Goal: Task Accomplishment & Management: Complete application form

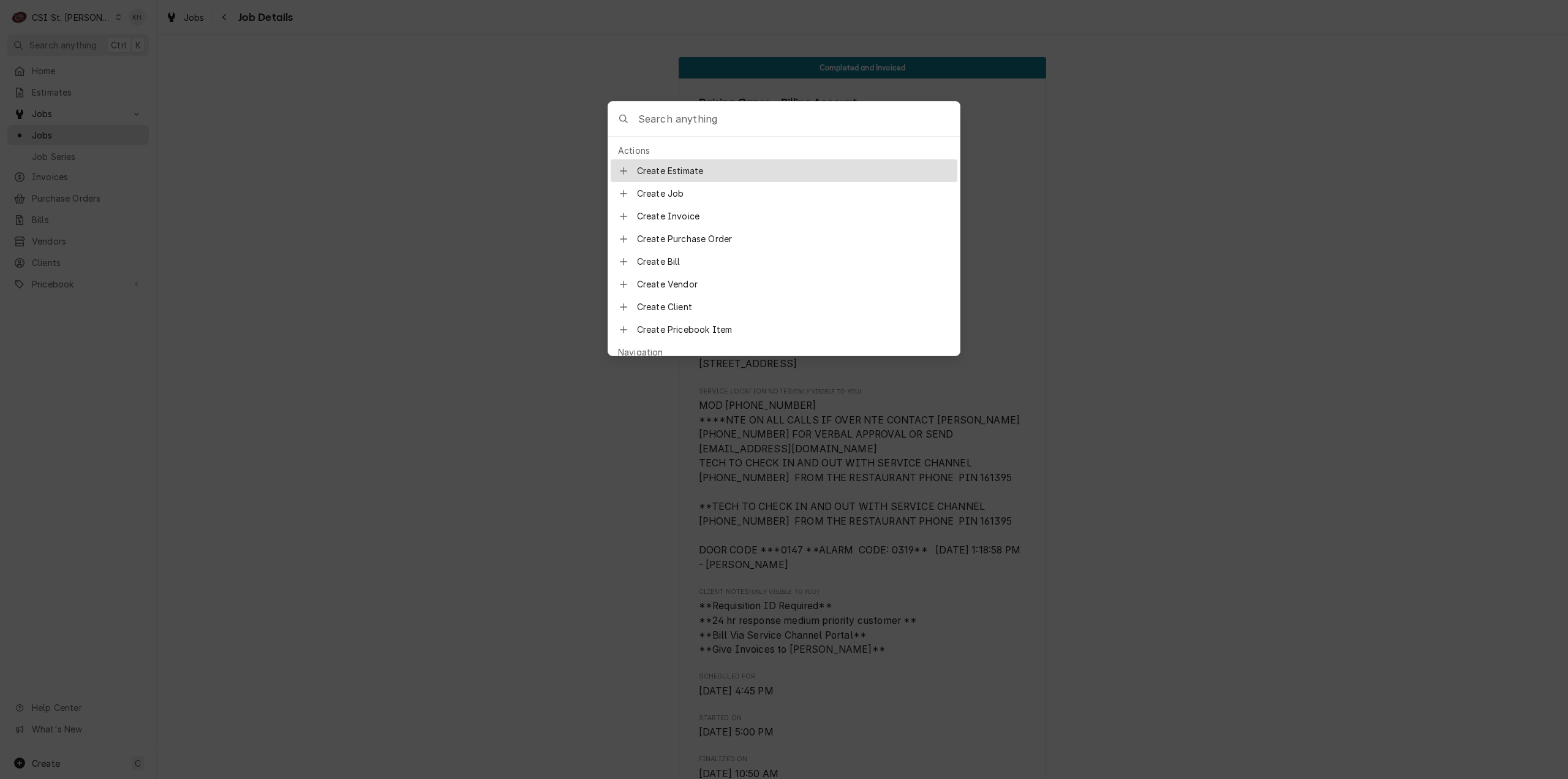
scroll to position [368, 0]
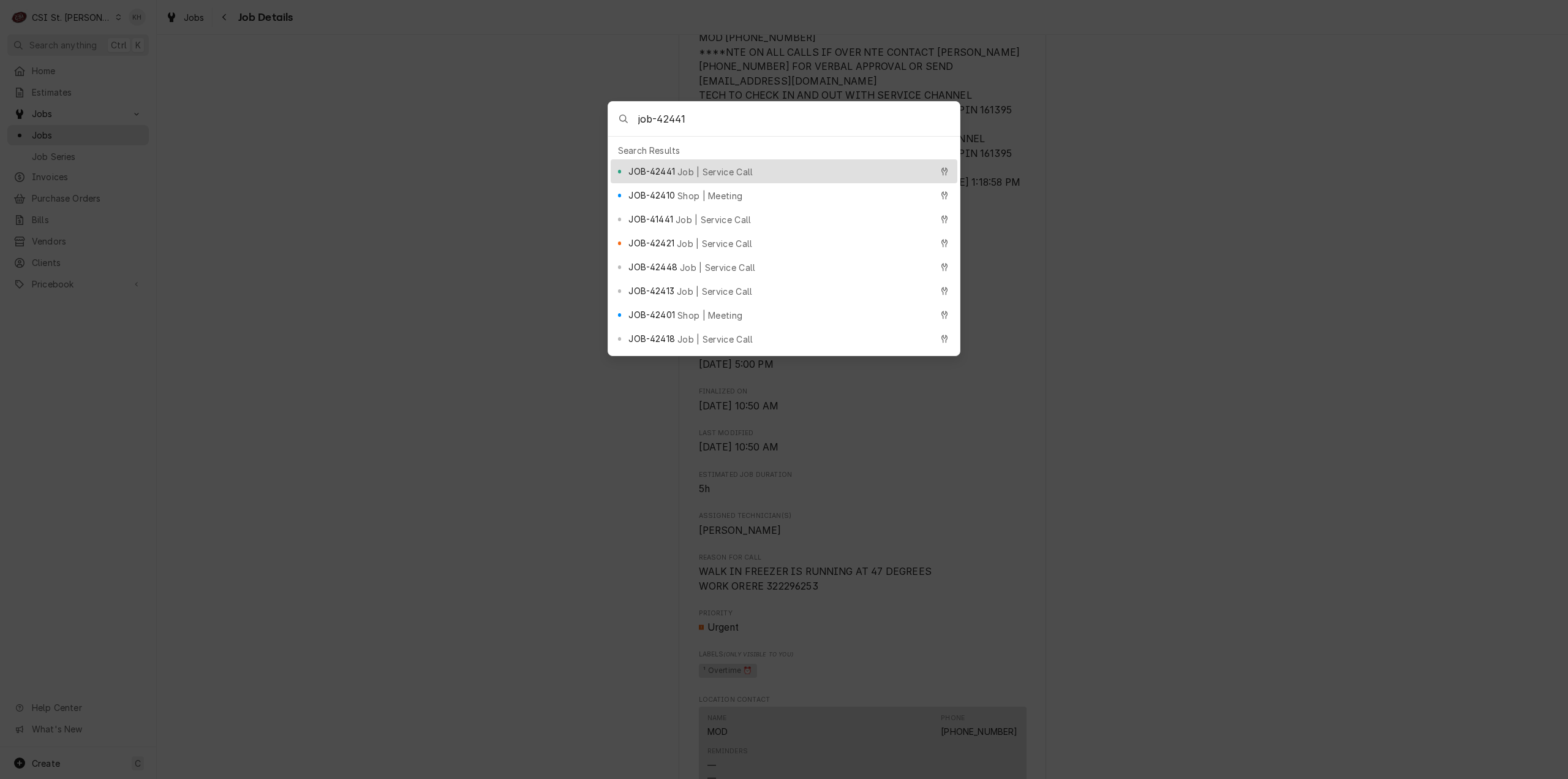
type input "job-42441"
click at [726, 165] on span "Job | Service Call" at bounding box center [715, 171] width 76 height 13
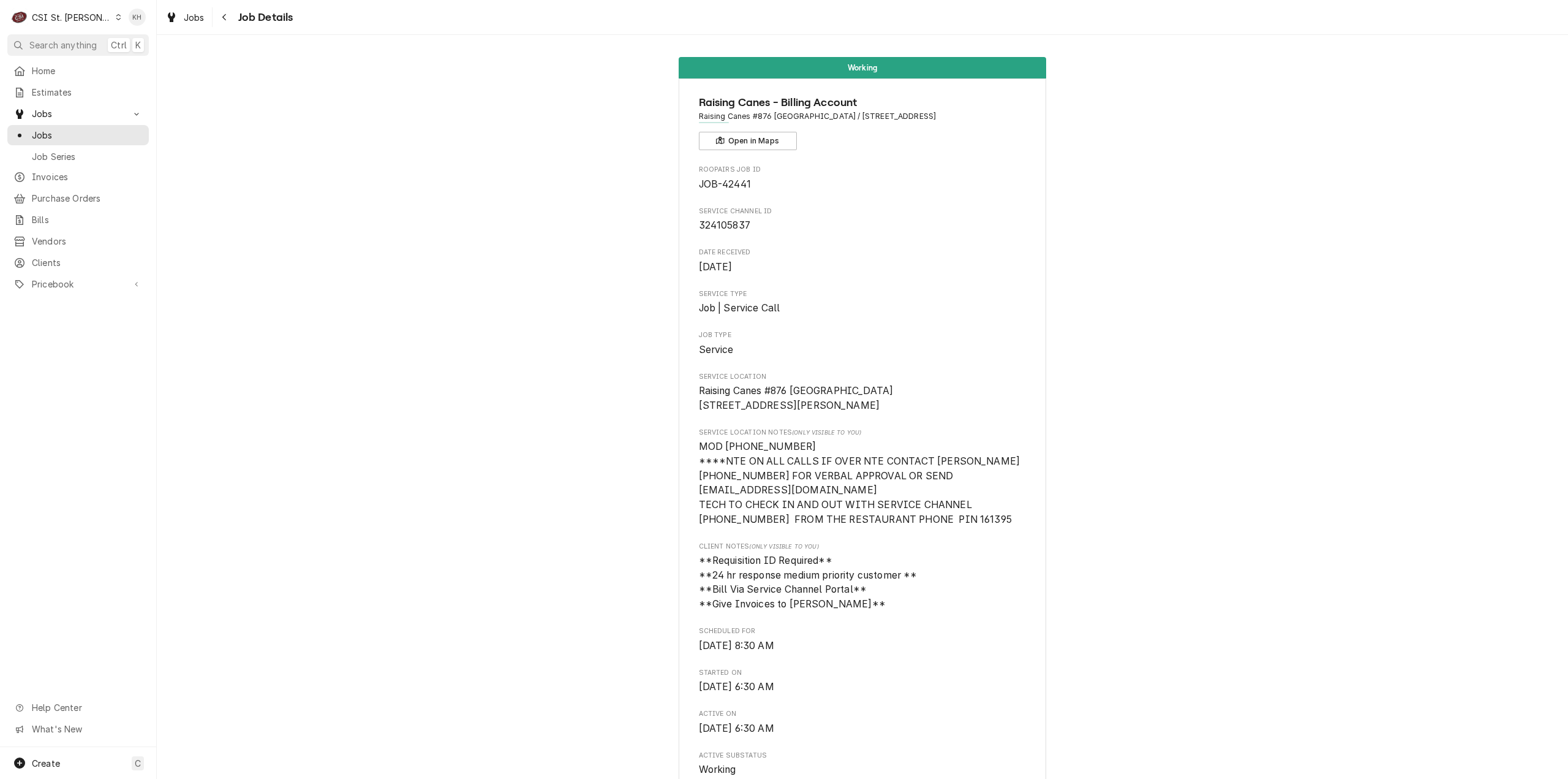
drag, startPoint x: 45, startPoint y: 15, endPoint x: 63, endPoint y: 24, distance: 20.1
click at [47, 15] on div "CSI St. [PERSON_NAME]" at bounding box center [71, 17] width 79 height 13
click at [136, 29] on div "CSI [US_STATE][GEOGRAPHIC_DATA]" at bounding box center [188, 24] width 162 height 13
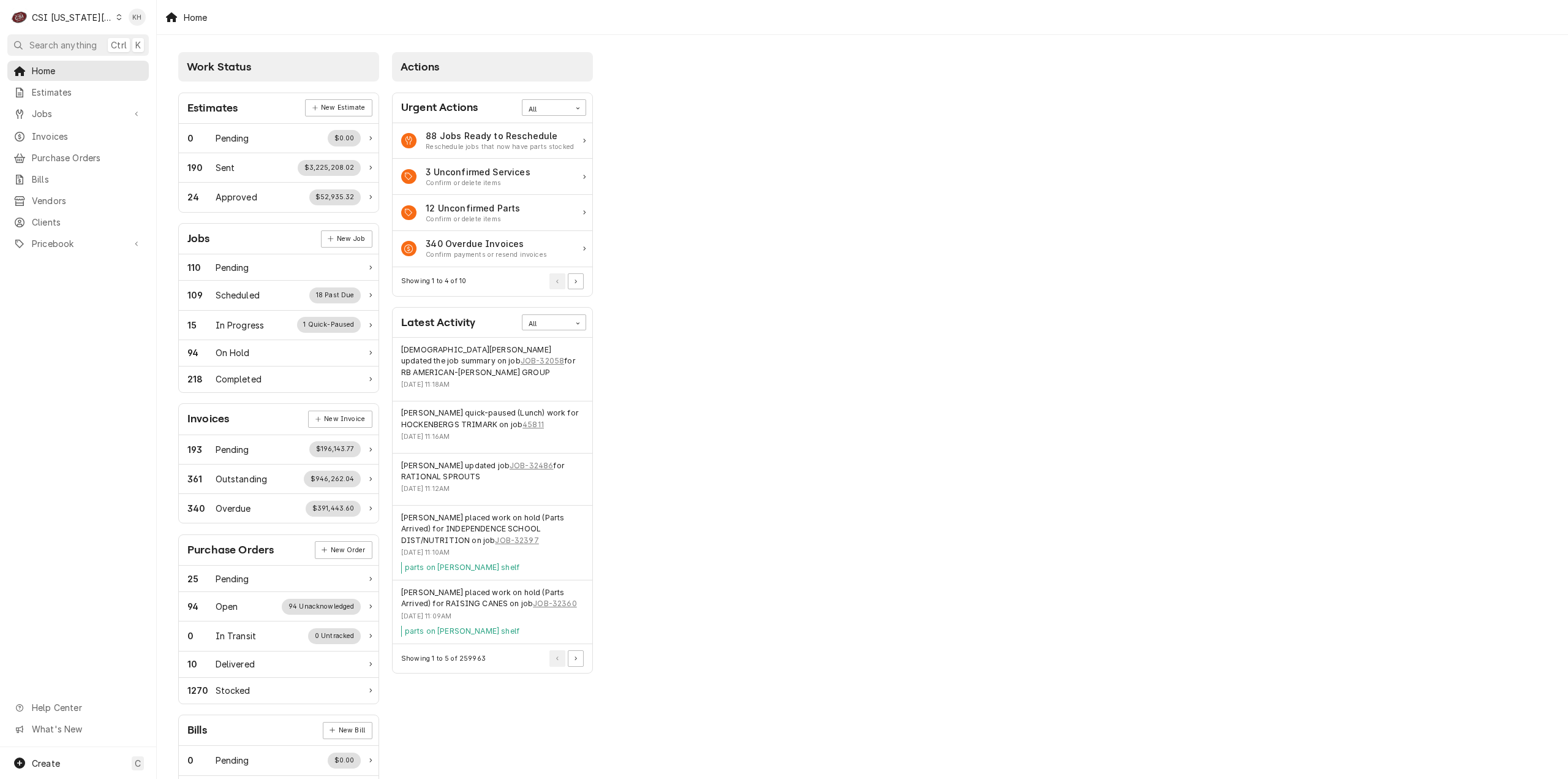
click at [77, 35] on button "Search anything Ctrl K" at bounding box center [78, 45] width 141 height 21
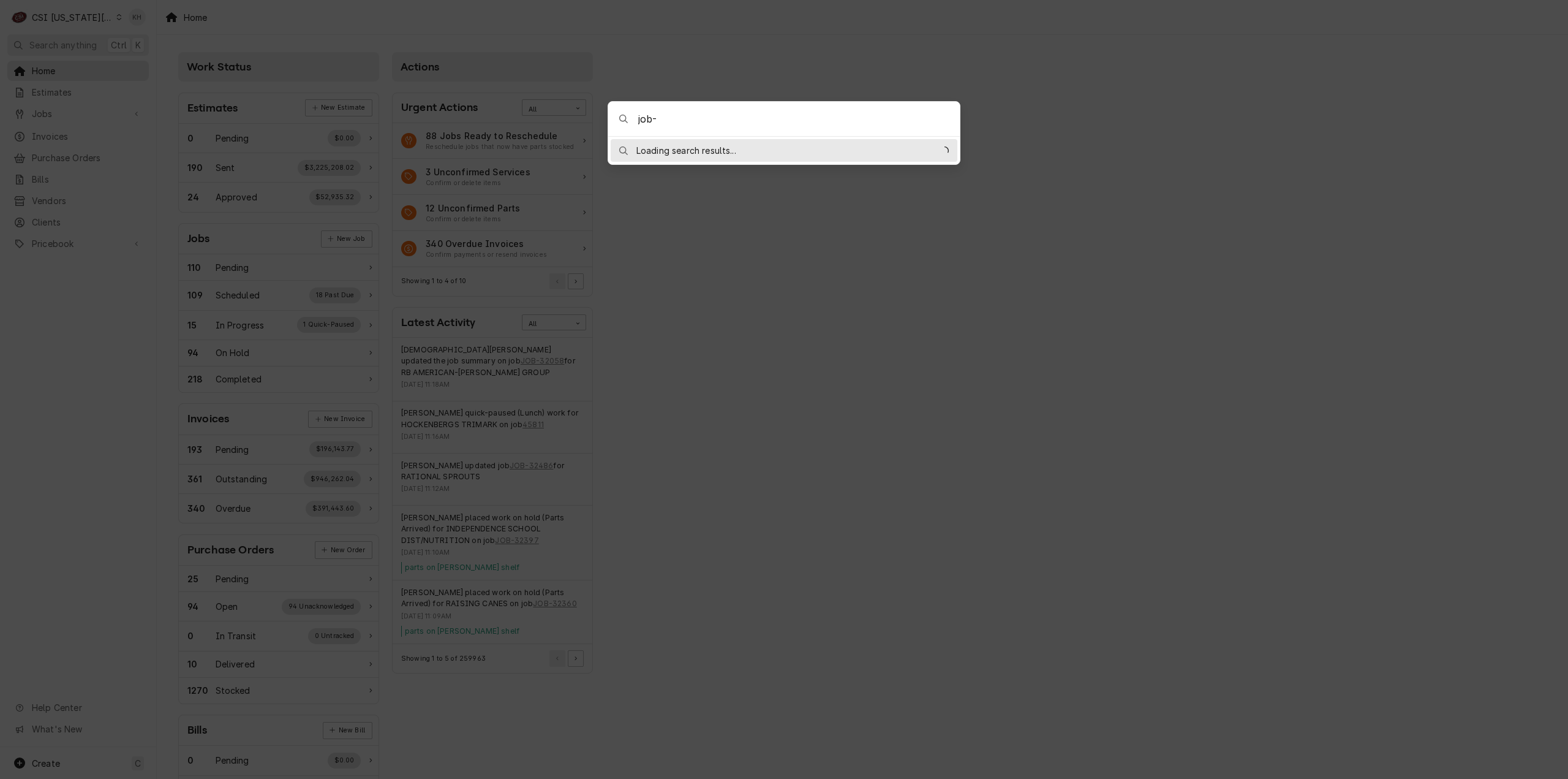
type input "job-32498"
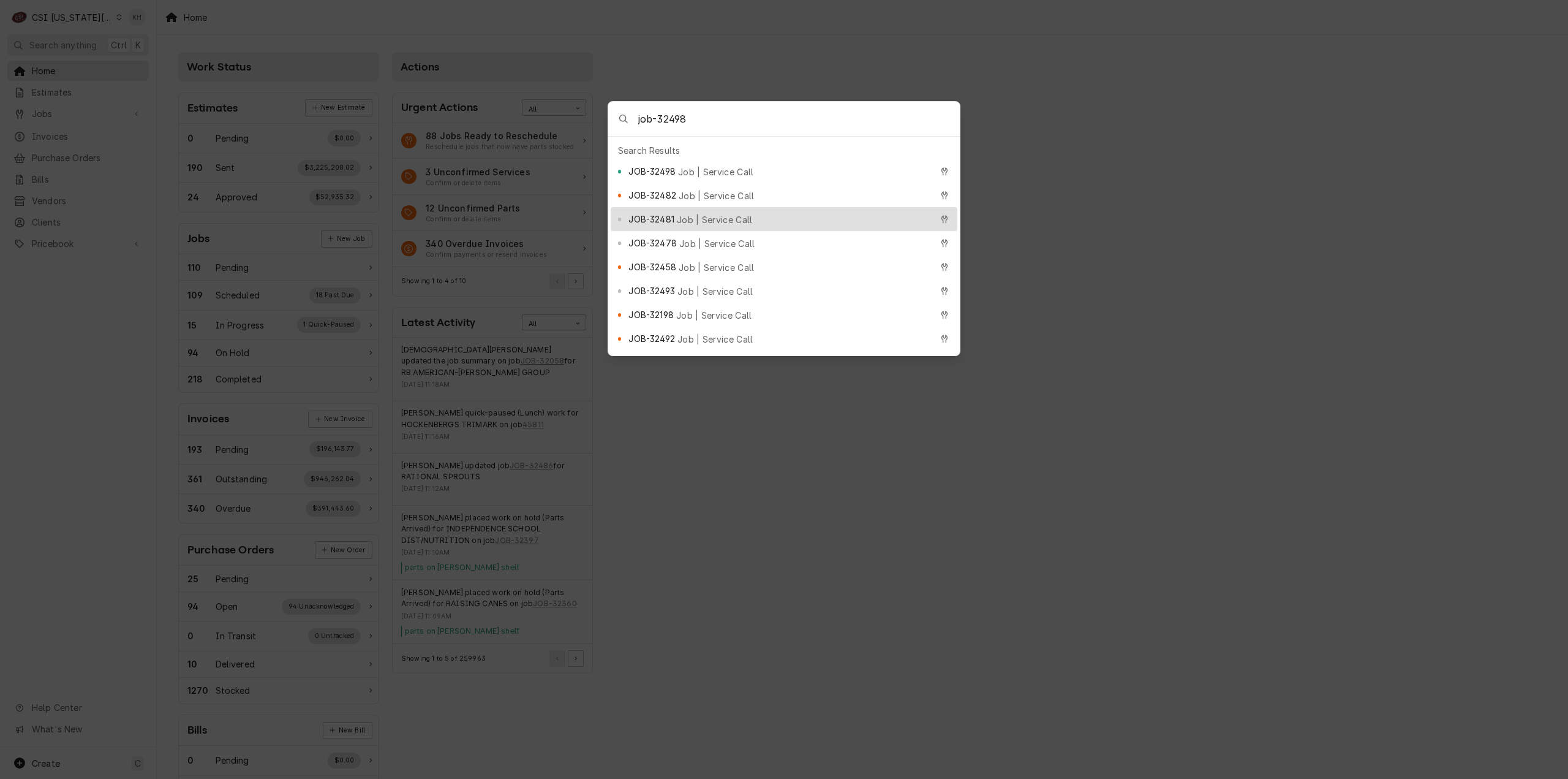
click at [1340, 285] on body "C CSI Kansas City KH Search anything Ctrl K Home Estimates Jobs Jobs Job Series…" at bounding box center [784, 389] width 1568 height 779
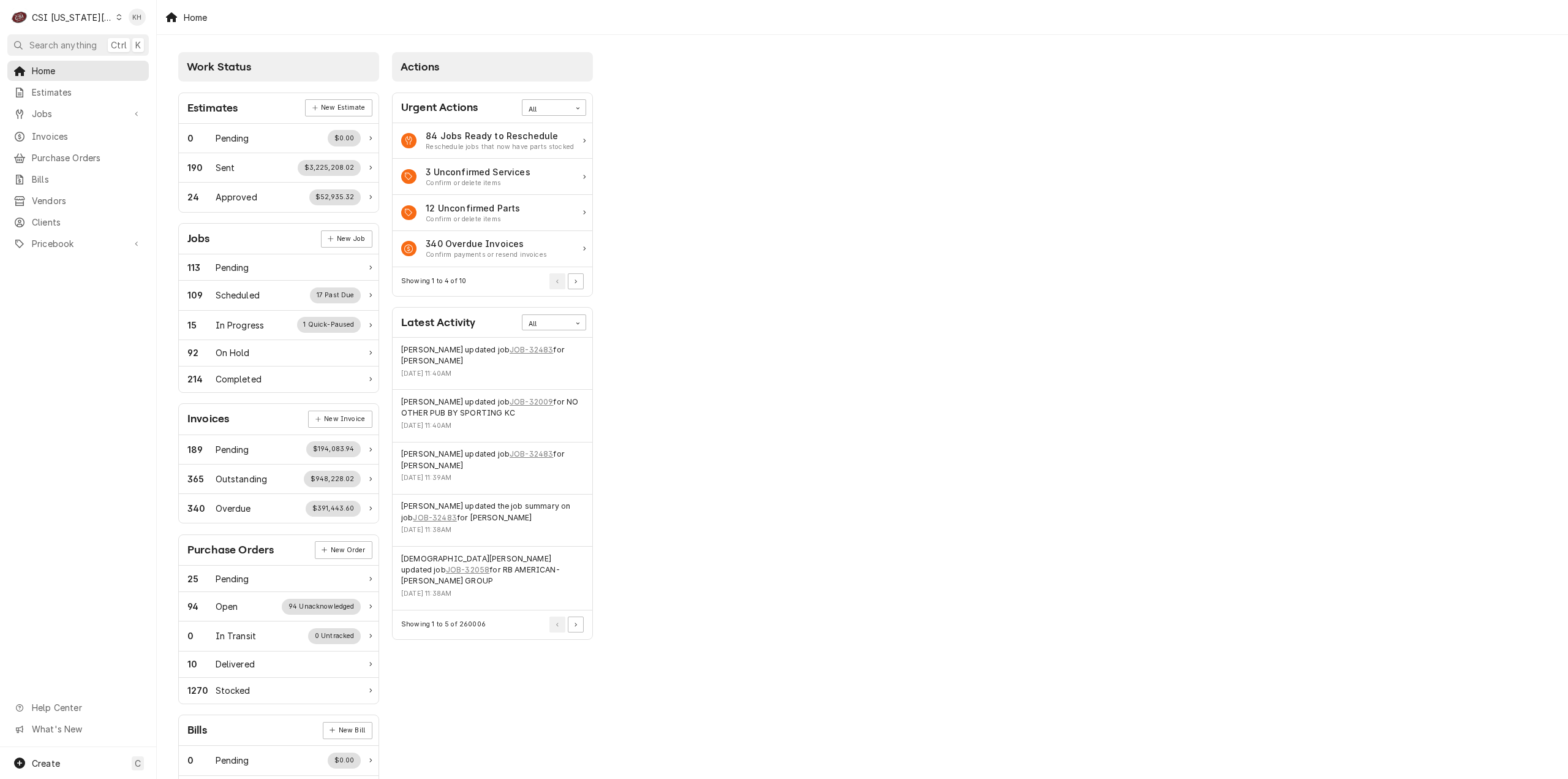
drag, startPoint x: 55, startPoint y: 36, endPoint x: 94, endPoint y: 53, distance: 42.5
click at [56, 37] on button "Search anything Ctrl K" at bounding box center [78, 45] width 141 height 21
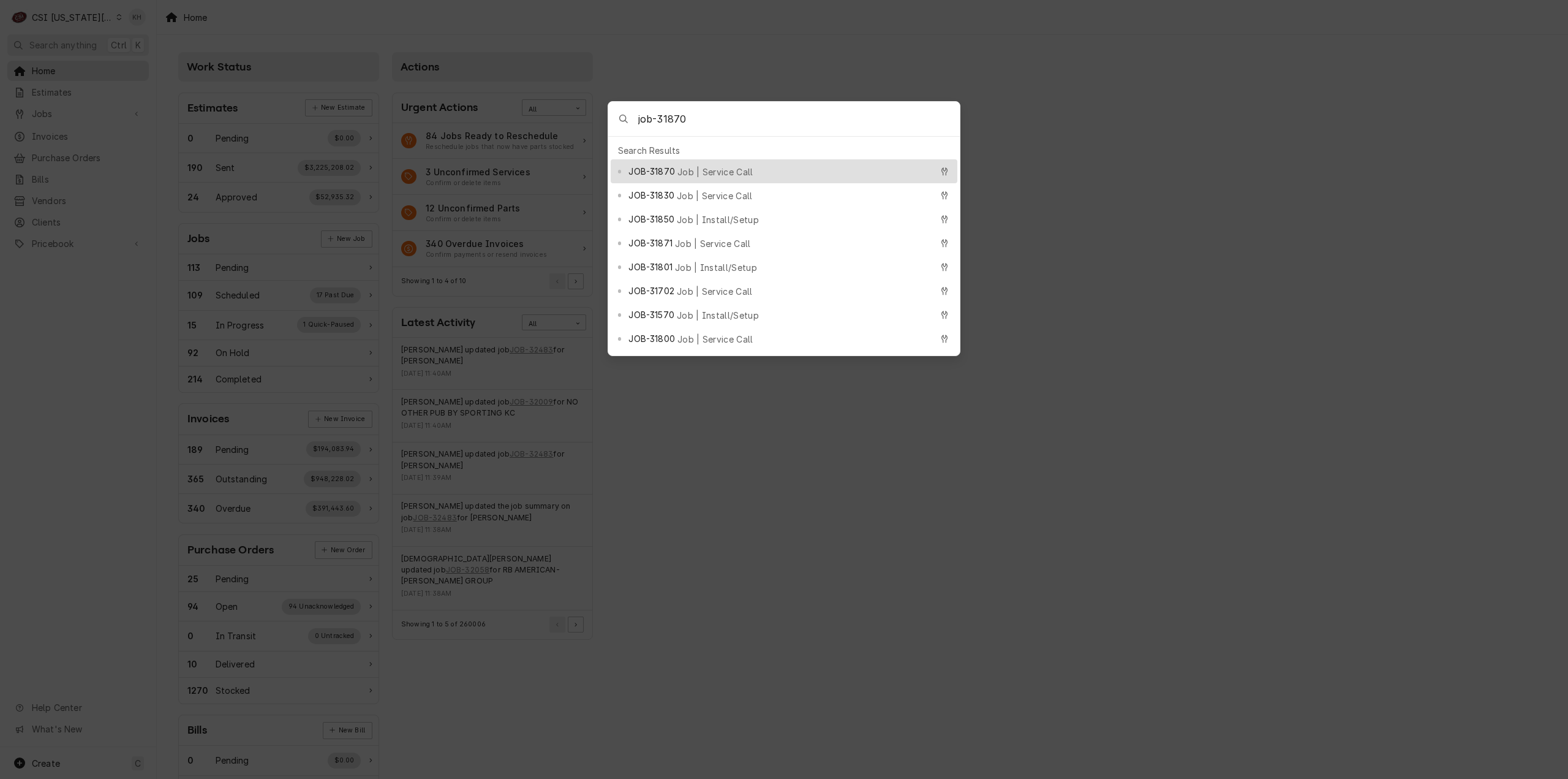
type input "job-31870"
drag, startPoint x: 703, startPoint y: 160, endPoint x: 302, endPoint y: 245, distance: 409.9
click at [702, 160] on div "JOB-31870 Job | Service Call" at bounding box center [784, 171] width 347 height 24
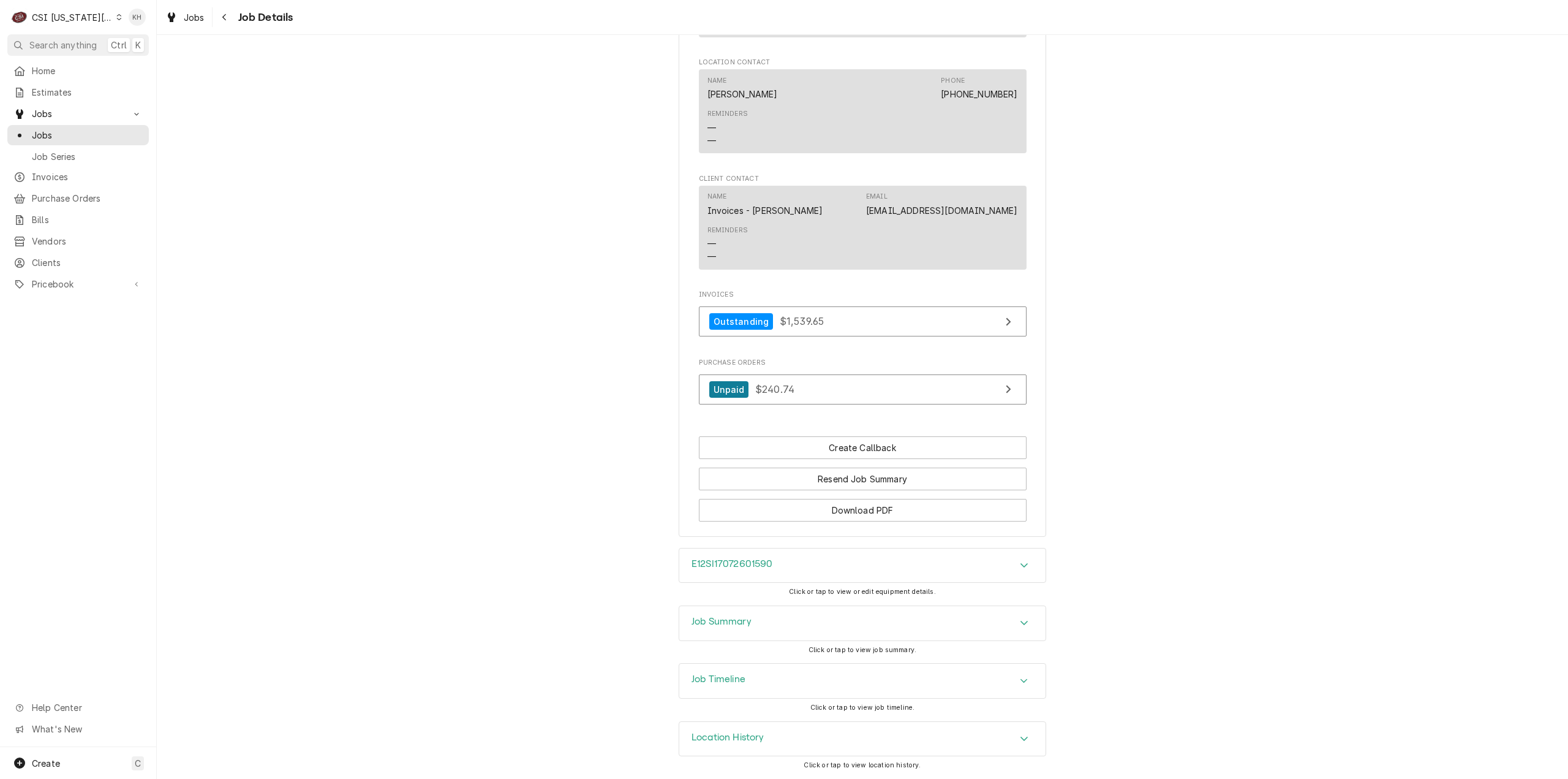
scroll to position [1795, 0]
click at [822, 601] on div "E12SI17072601590 Click or tap to view or edit equipment details." at bounding box center [862, 577] width 367 height 58
click at [819, 625] on div "Job Summary" at bounding box center [862, 623] width 366 height 34
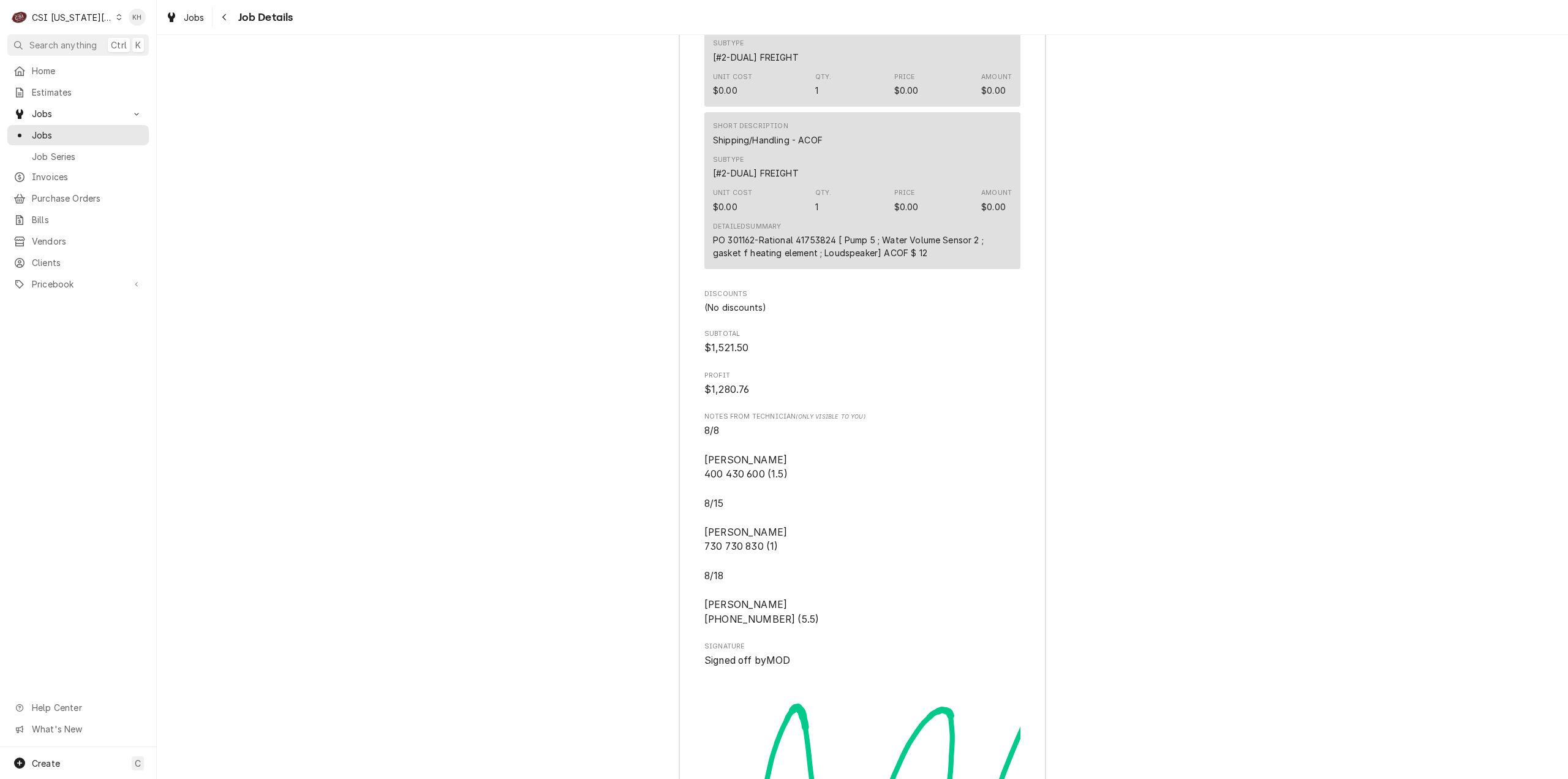
scroll to position [6024, 0]
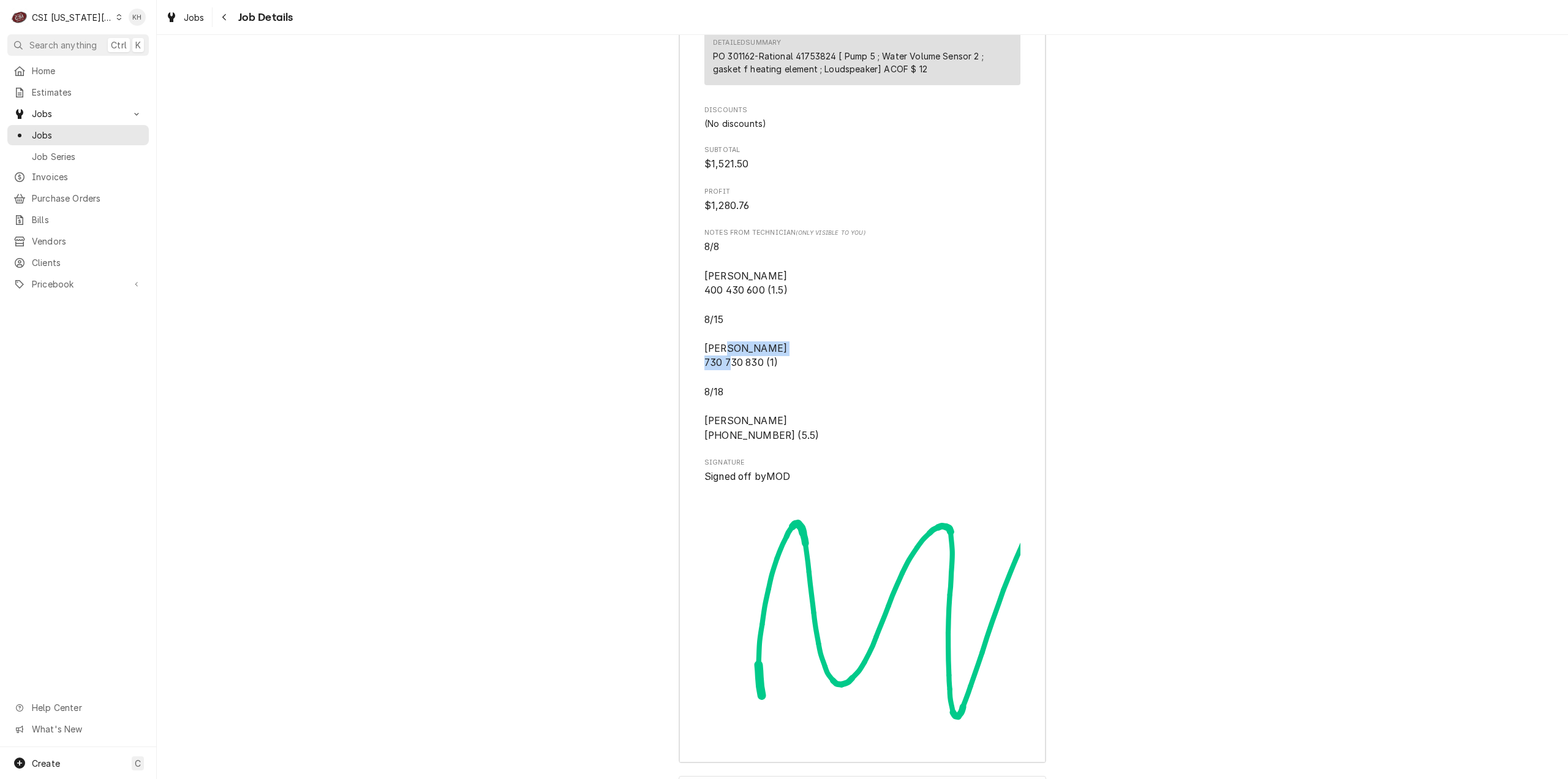
drag, startPoint x: 700, startPoint y: 414, endPoint x: 776, endPoint y: 429, distance: 77.5
click at [776, 429] on span "8/8 Marshall 400 430 600 (1.5) 8/15 Marshall 730 730 830 (1) 8/18 Marshall 700 …" at bounding box center [862, 341] width 316 height 203
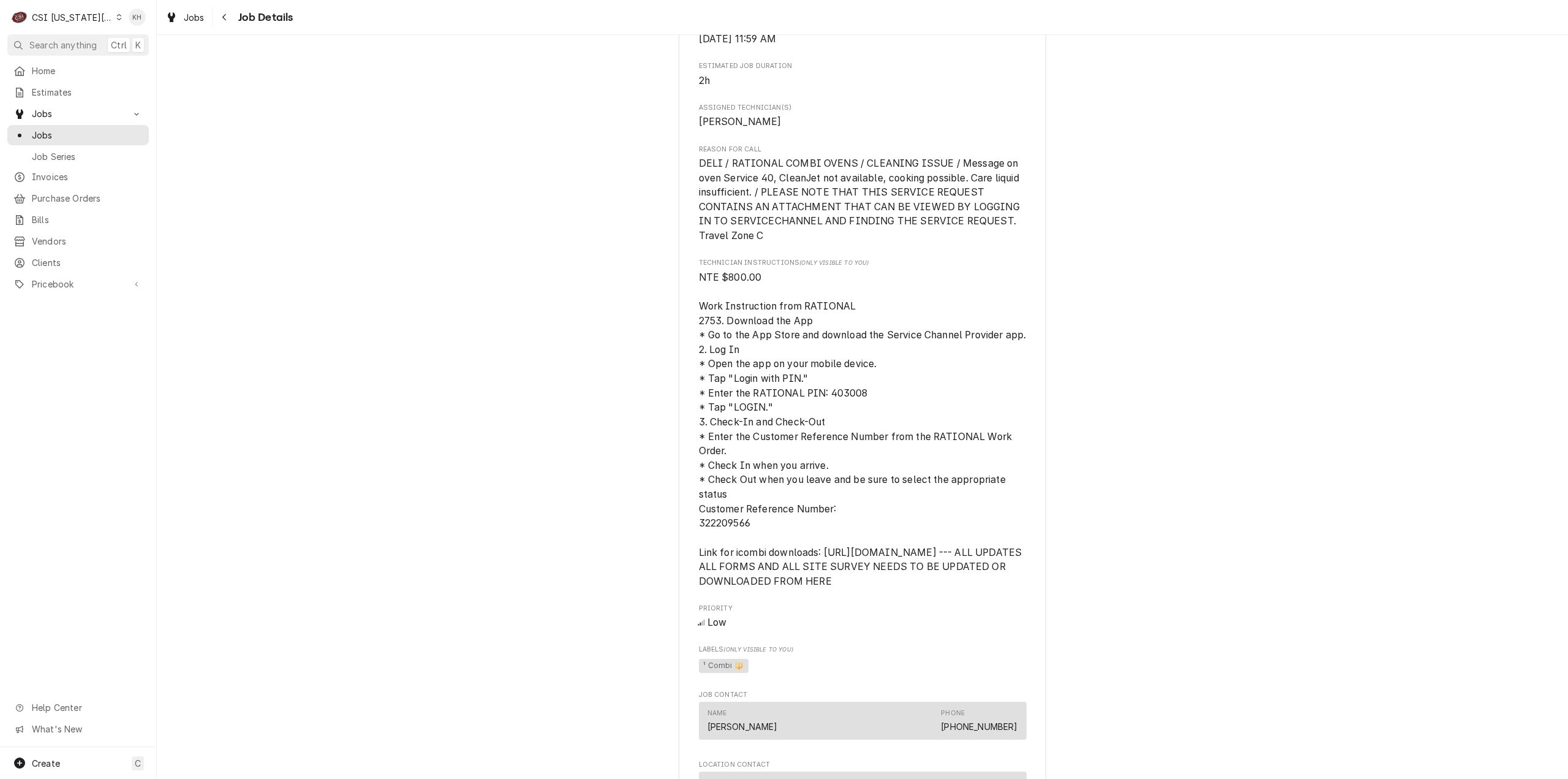
scroll to position [998, 0]
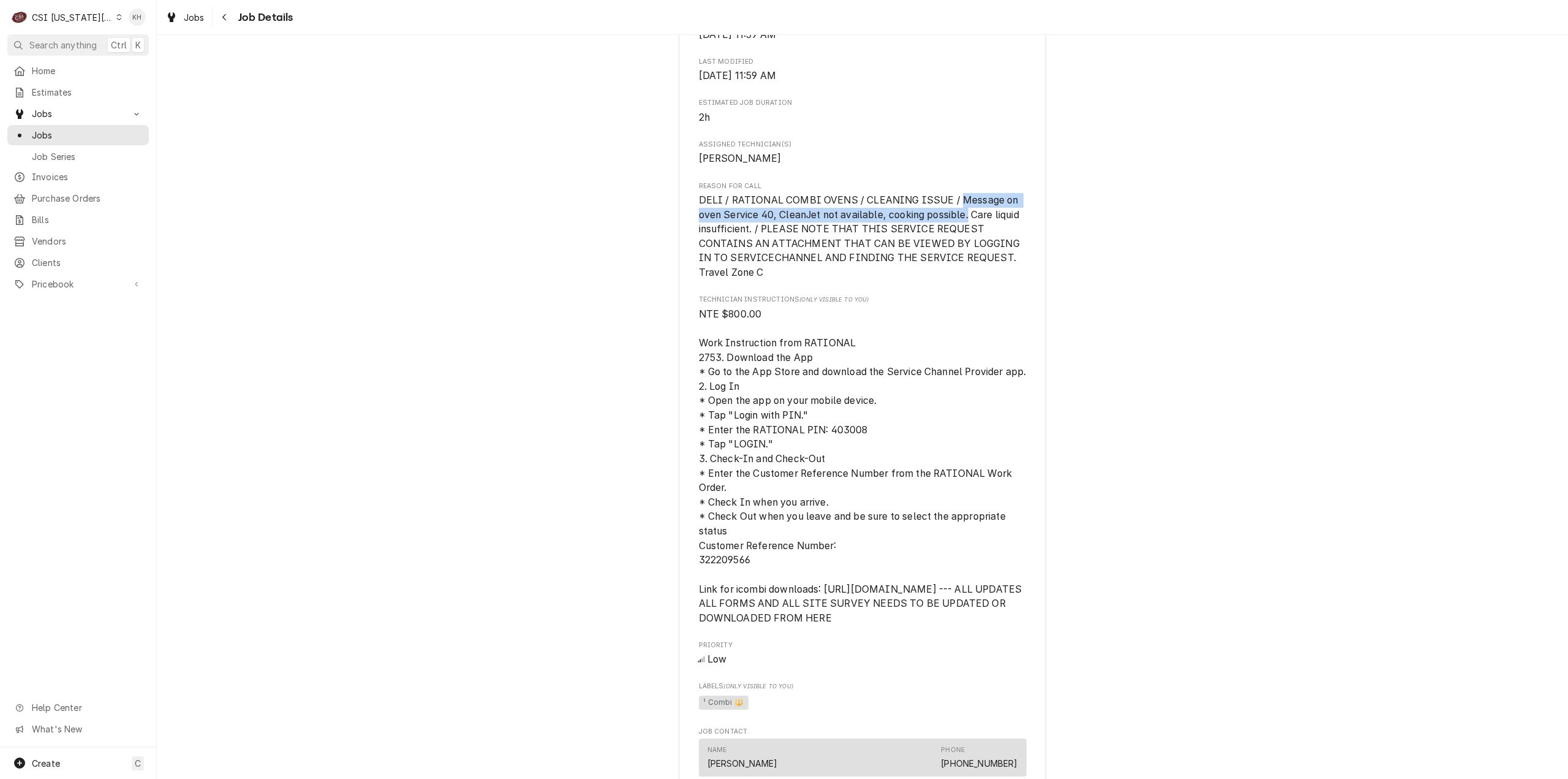
drag, startPoint x: 953, startPoint y: 228, endPoint x: 965, endPoint y: 241, distance: 17.7
click at [965, 241] on span "DELI / RATIONAL COMBI OVENS / CLEANING ISSUE / Message on oven Service 40, Clea…" at bounding box center [861, 236] width 324 height 84
copy span "Message on oven Service 40, CleanJet not available, cooking possible."
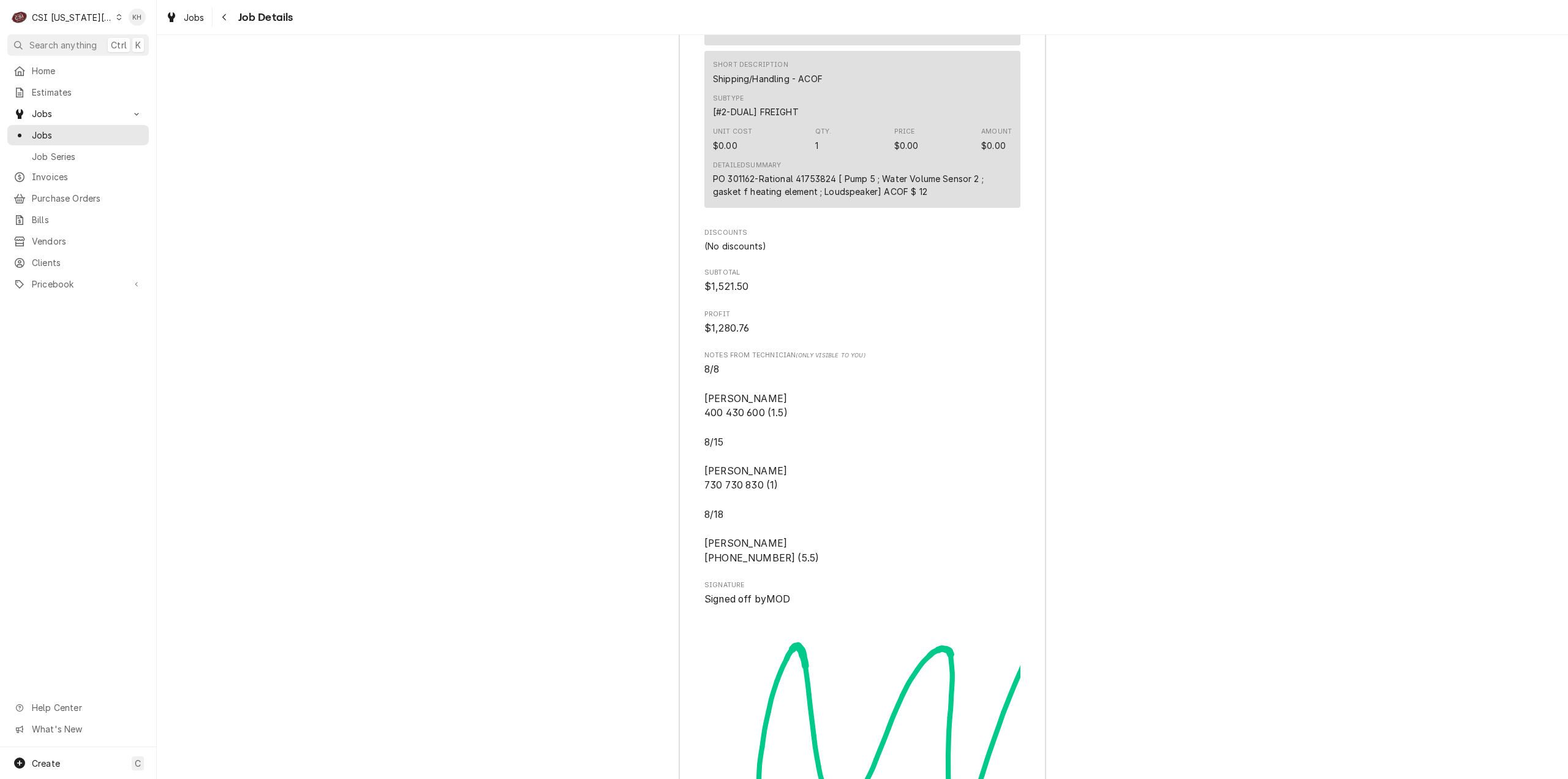
scroll to position [5962, 0]
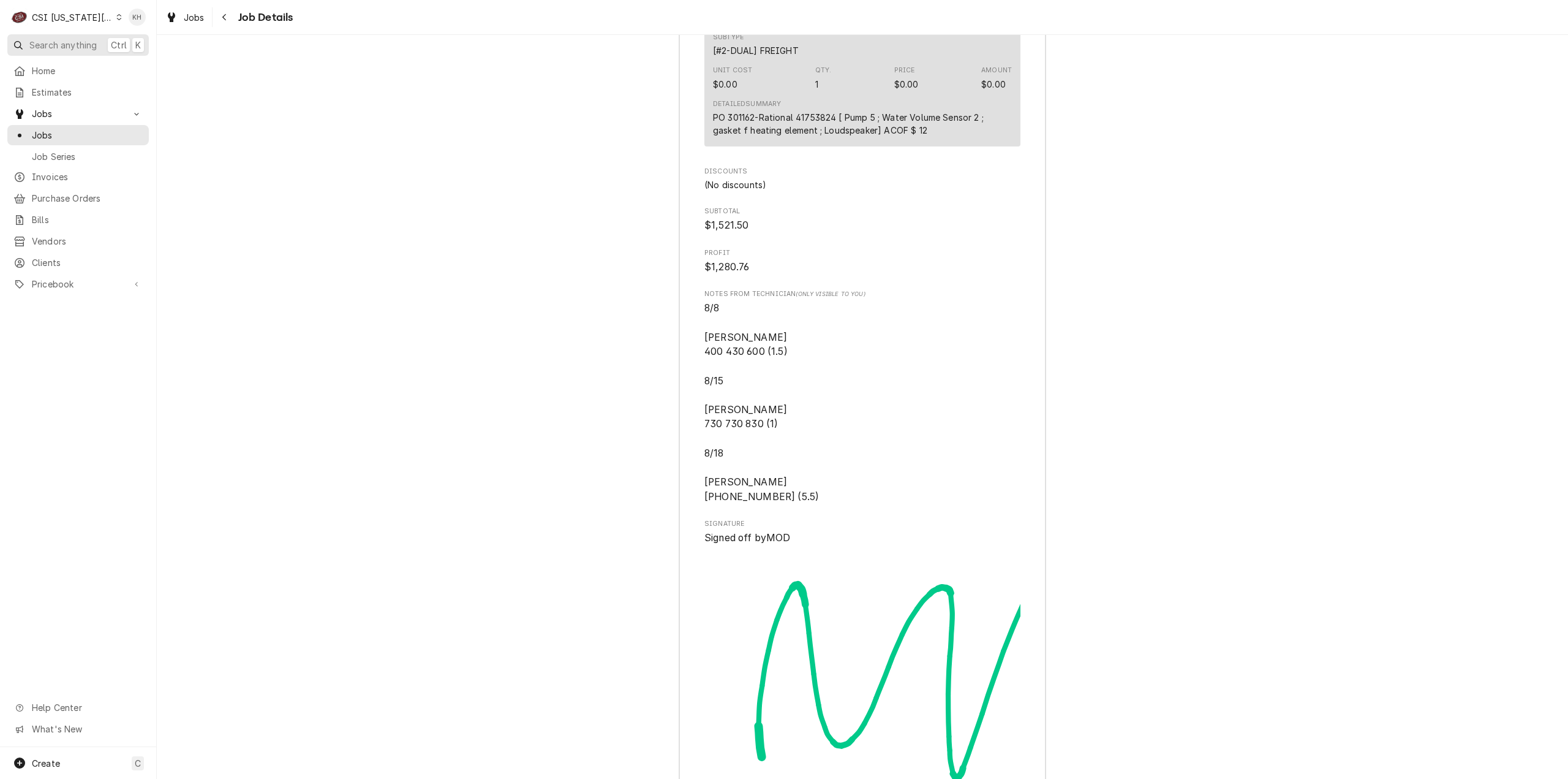
click at [77, 40] on span "Search anything" at bounding box center [63, 45] width 67 height 13
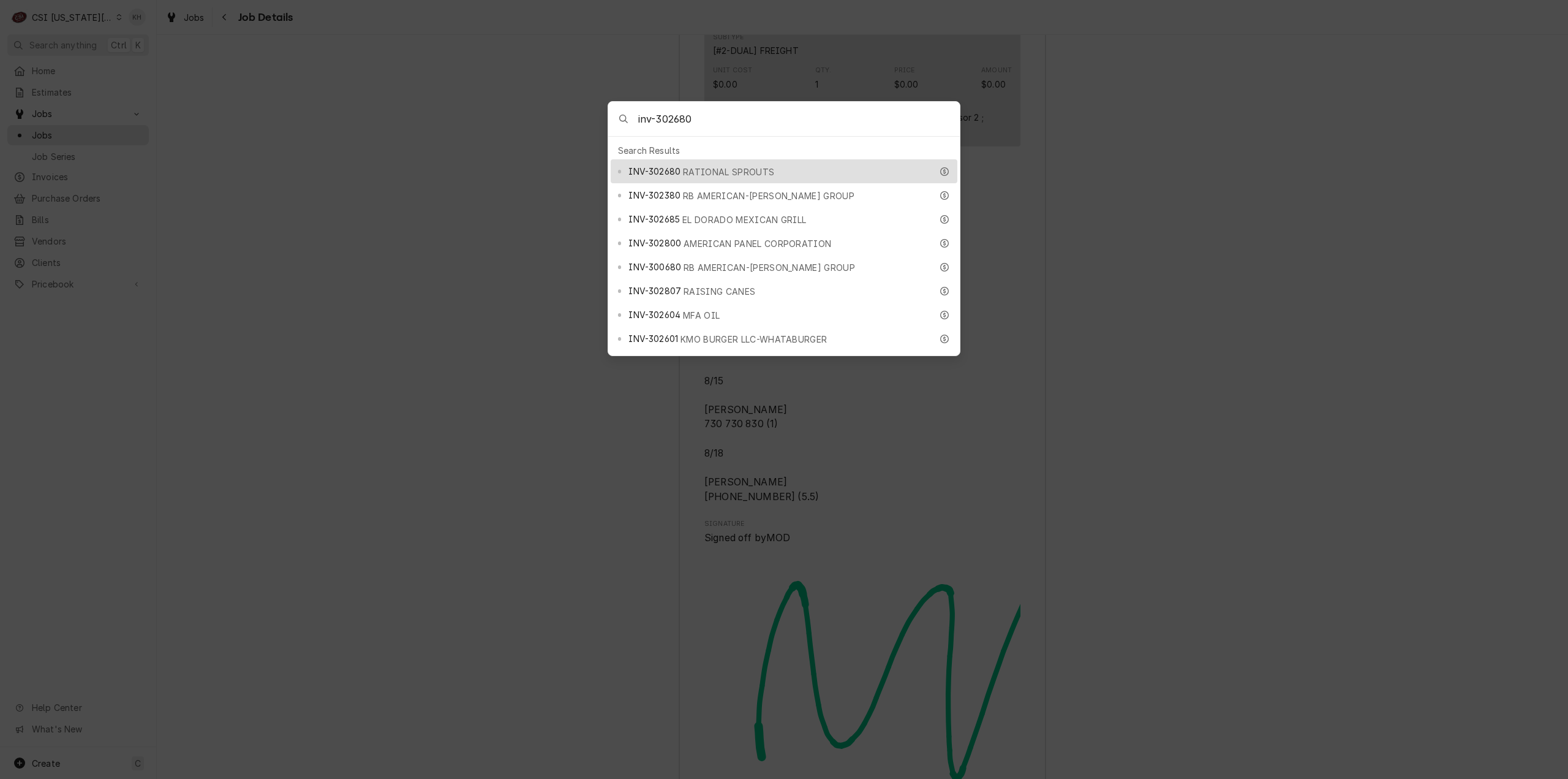
type input "inv-302680"
click at [694, 168] on span "RATIONAL SPROUTS" at bounding box center [728, 171] width 91 height 13
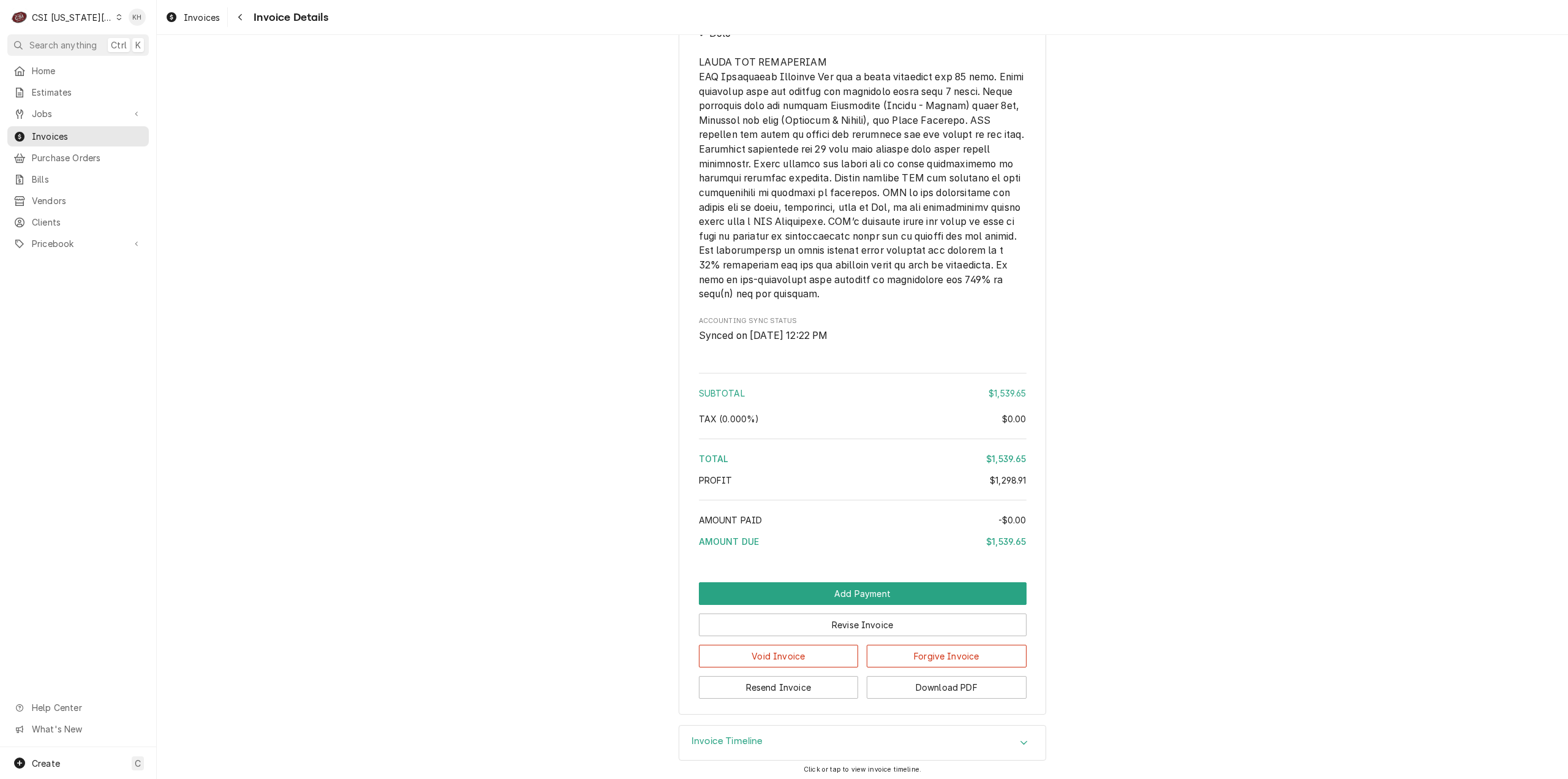
scroll to position [2956, 0]
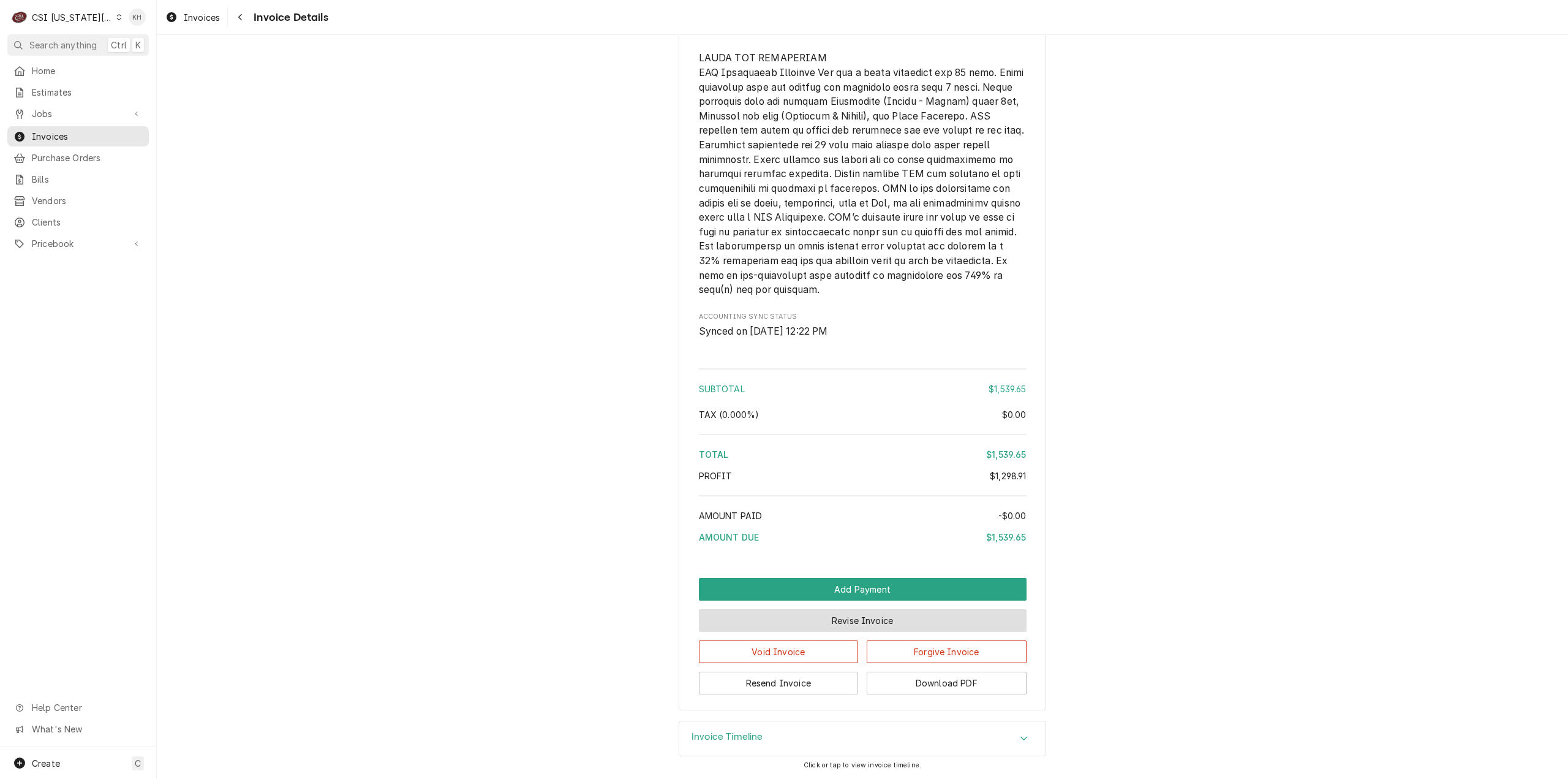
click at [843, 628] on button "Revise Invoice" at bounding box center [863, 620] width 328 height 23
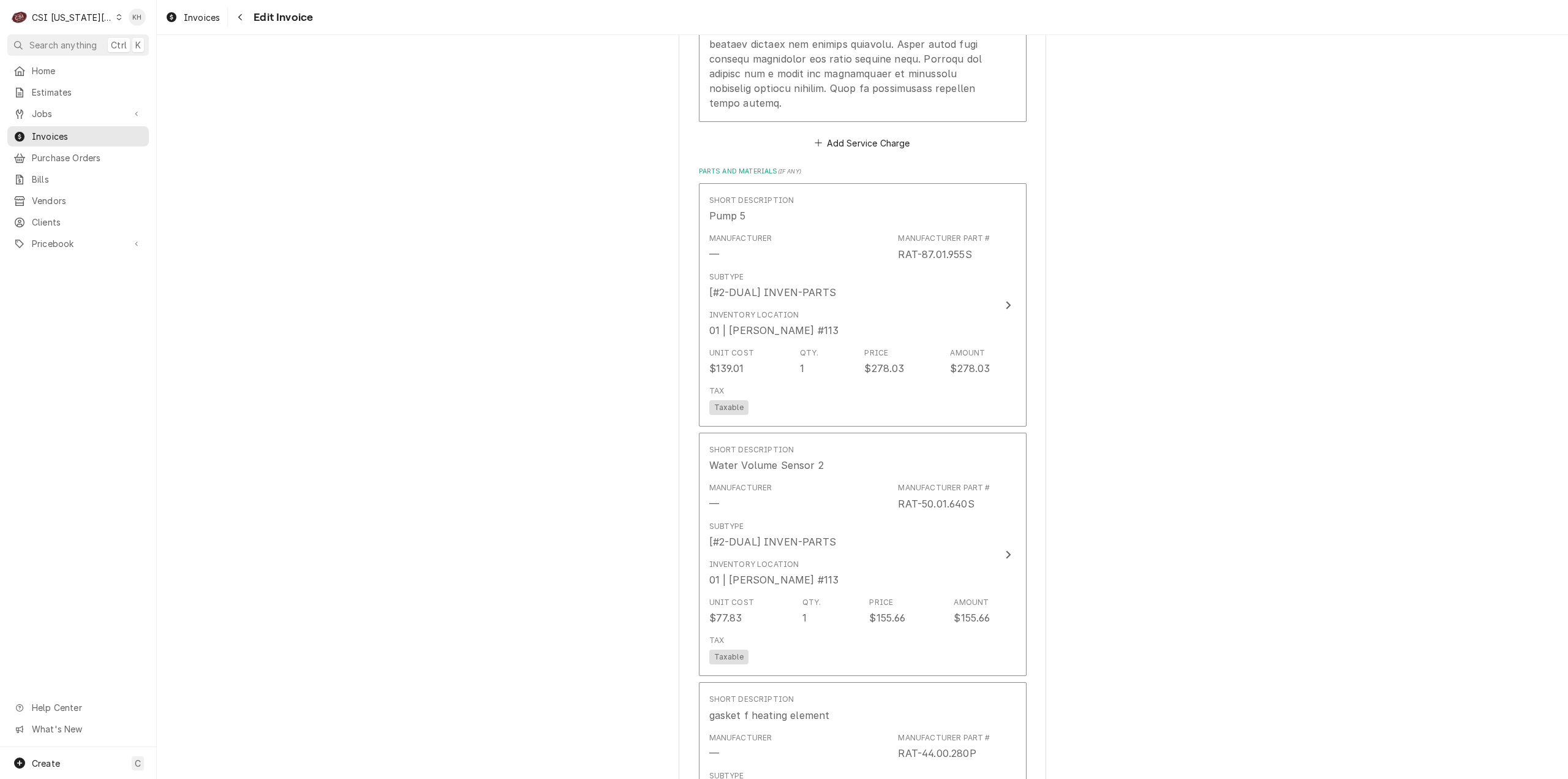
scroll to position [2390, 0]
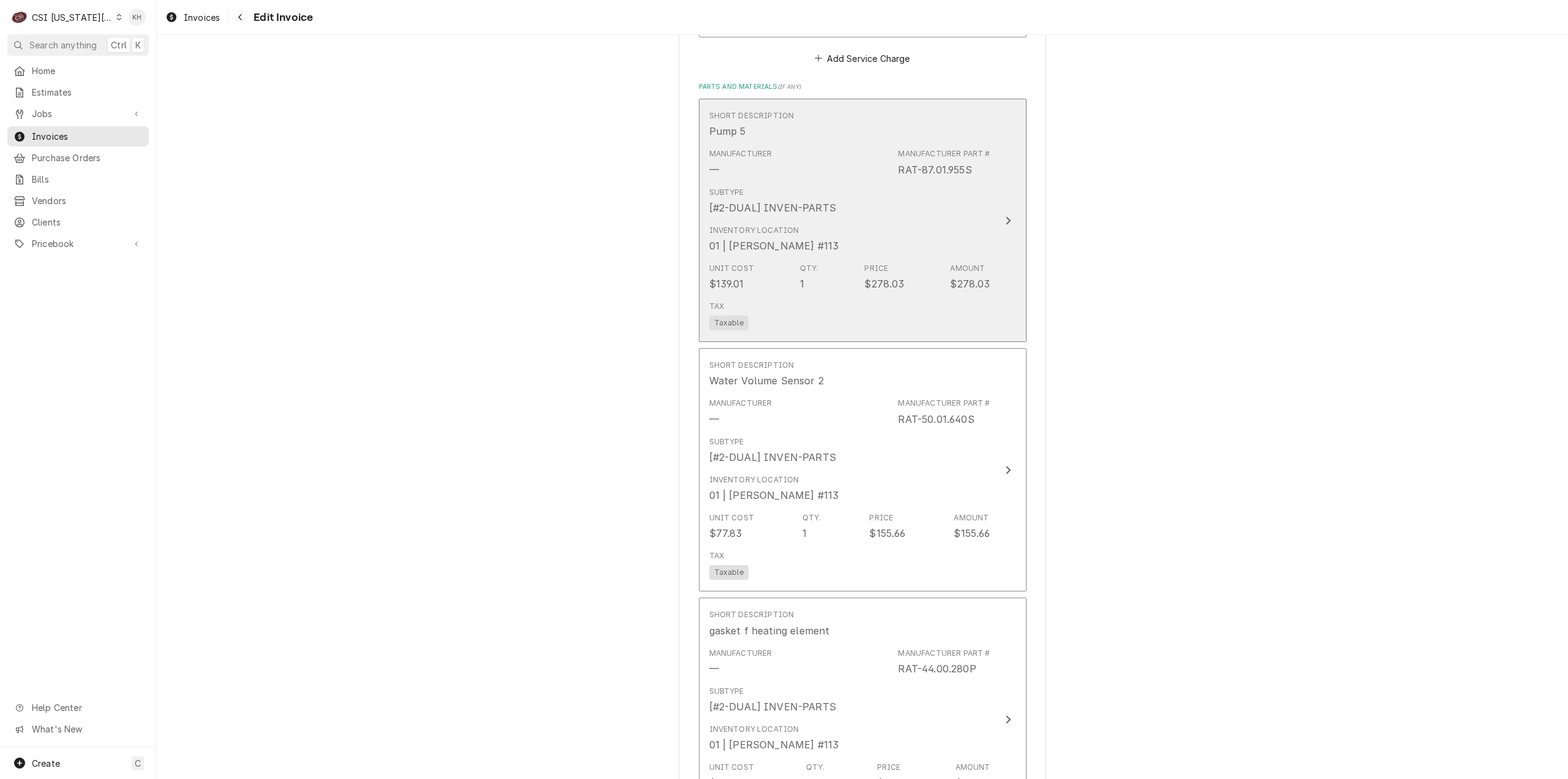
click at [931, 193] on div "Subtype [#2-DUAL] INVEN-PARTS" at bounding box center [850, 200] width 281 height 38
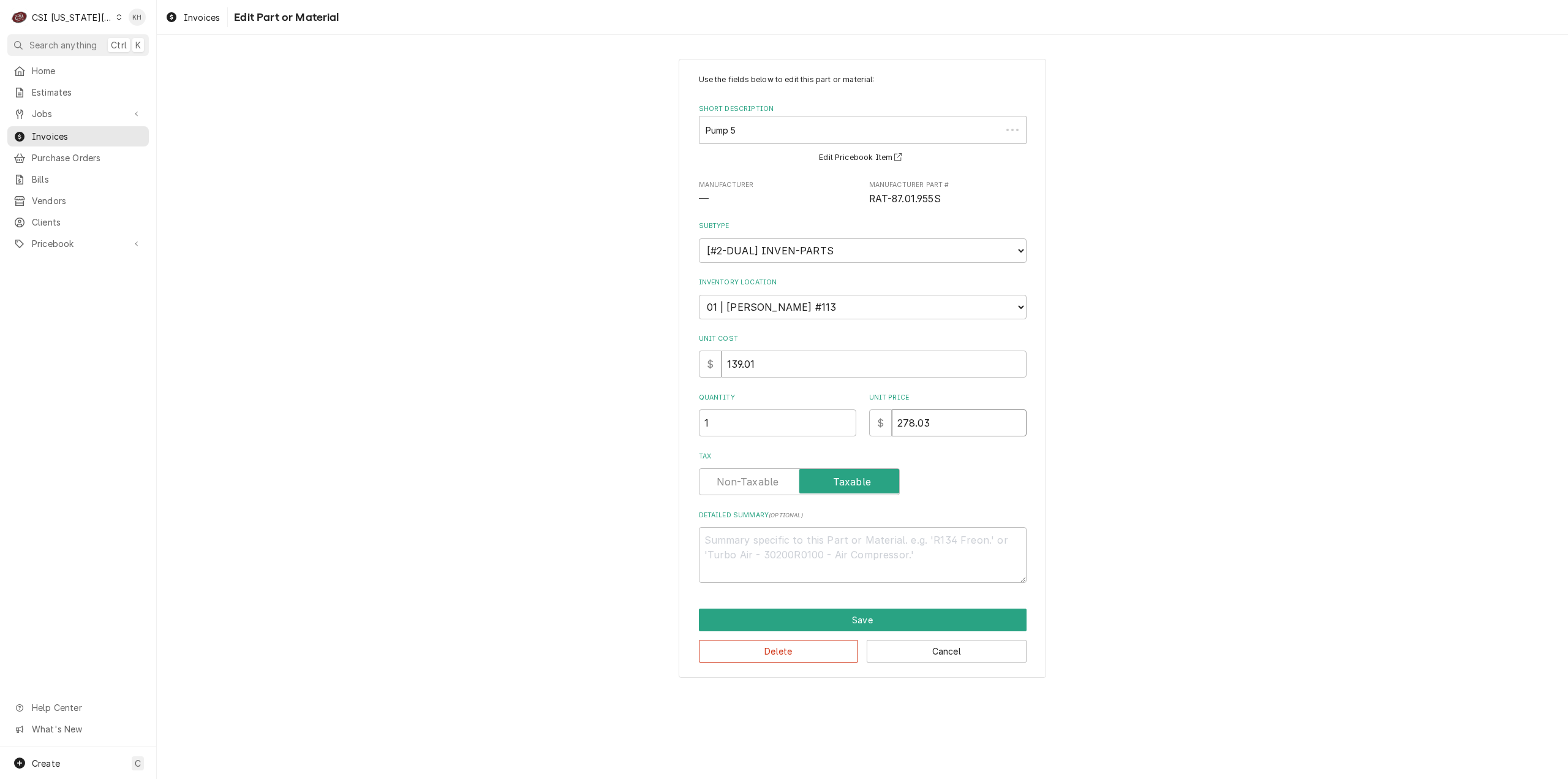
drag, startPoint x: 950, startPoint y: 429, endPoint x: 853, endPoint y: 445, distance: 98.3
click at [853, 445] on div "Use the fields below to edit this part or material: Short Description Pump 5 RA…" at bounding box center [863, 328] width 328 height 509
type textarea "x"
type input "2"
type textarea "x"
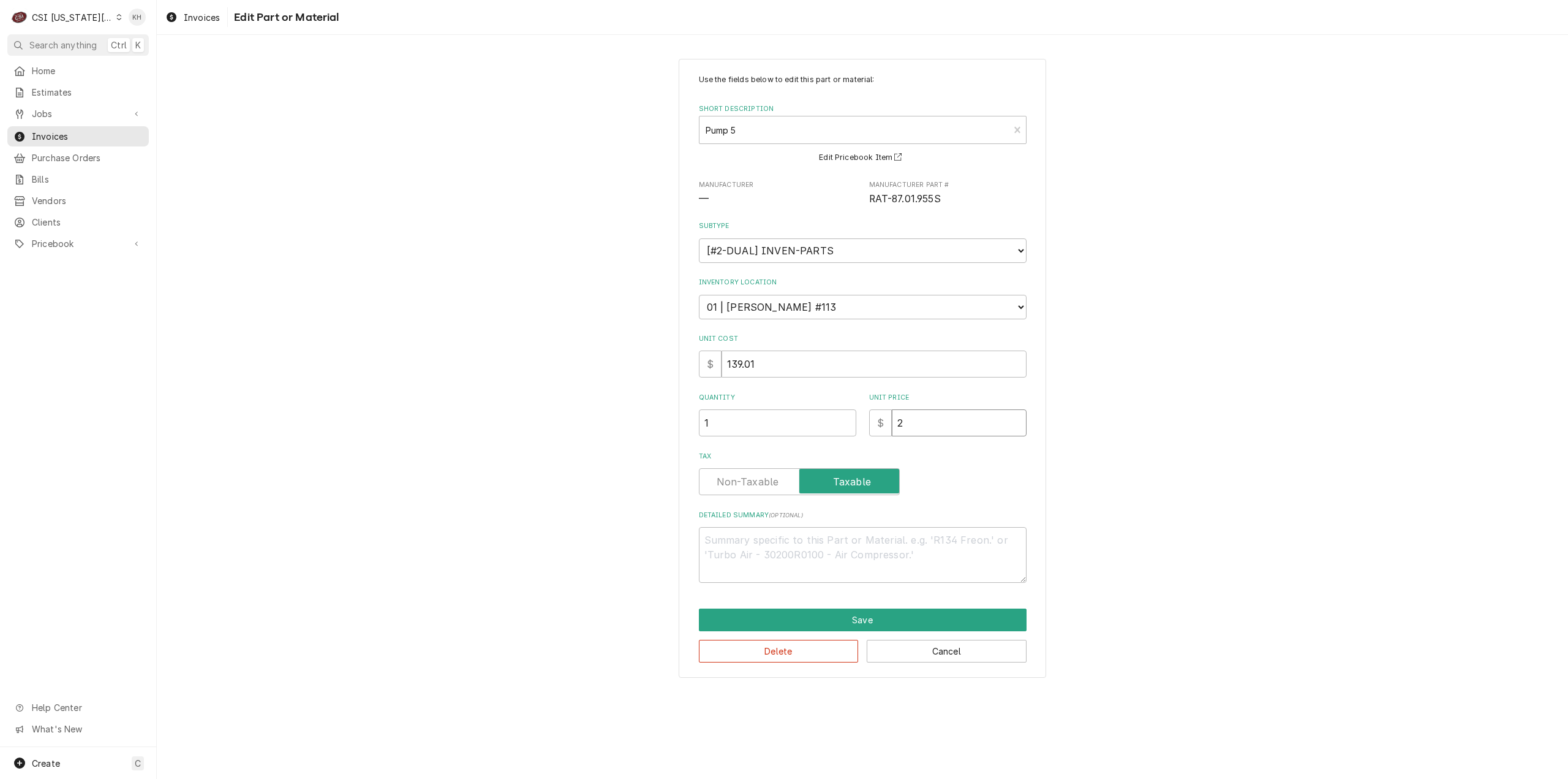
type input "25"
type textarea "x"
type input "250"
type textarea "x"
type input "250.2"
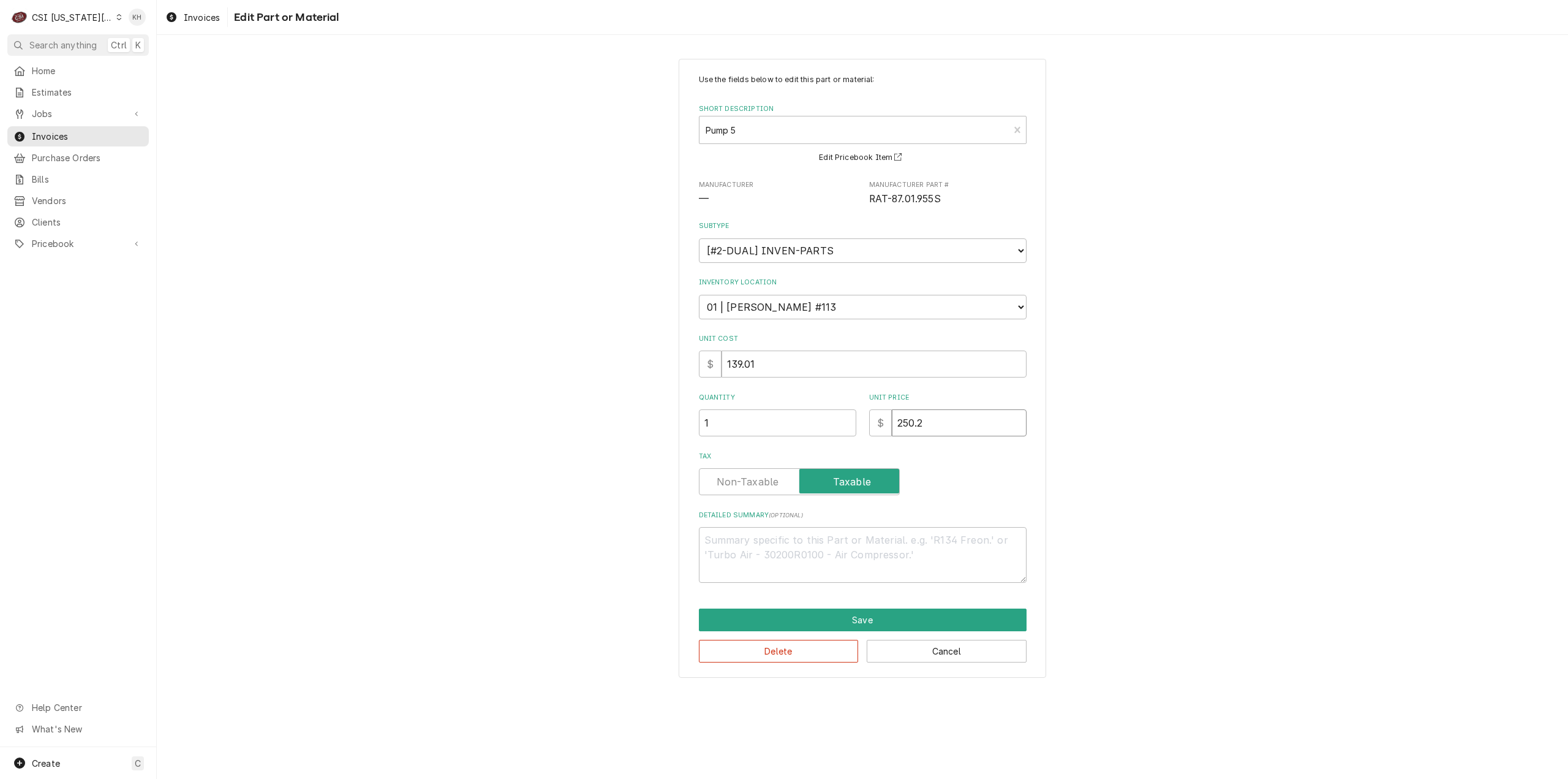
type textarea "x"
type input "250.23"
click at [913, 616] on button "Save" at bounding box center [863, 619] width 328 height 23
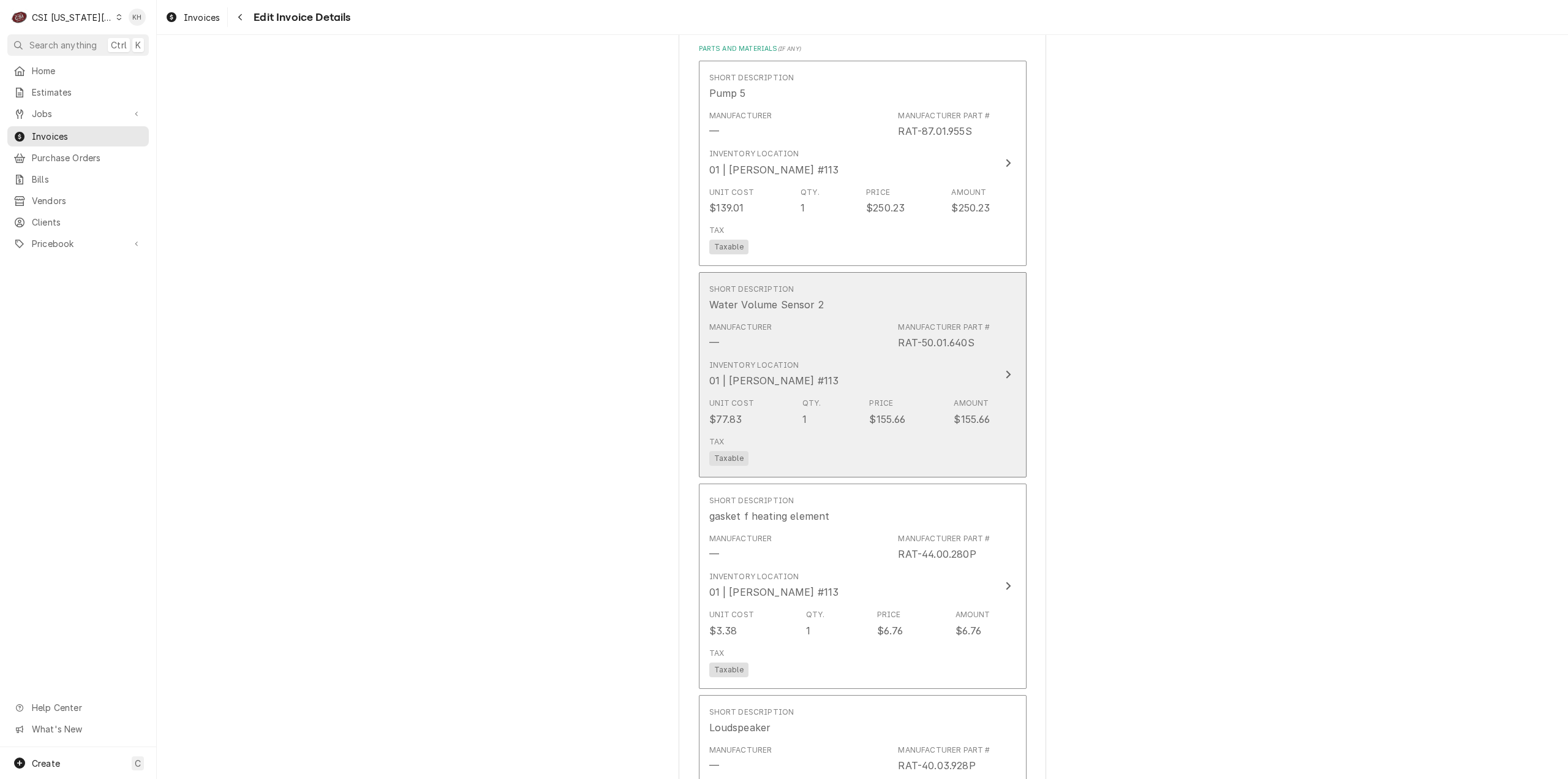
scroll to position [2428, 0]
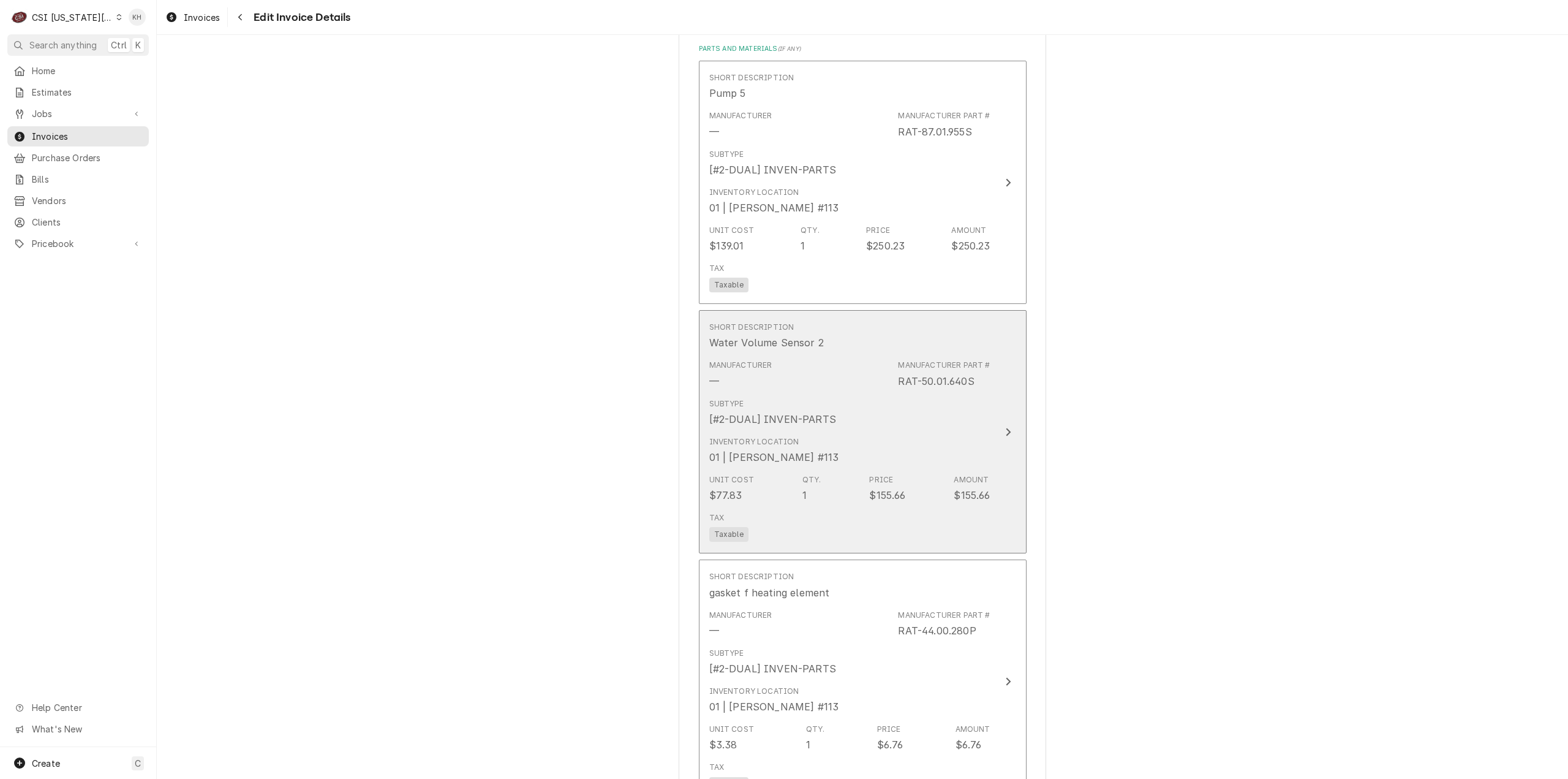
click at [987, 405] on button "Short Description Water Volume Sensor 2 Manufacturer — Manufacturer Part # RAT-…" at bounding box center [863, 431] width 328 height 243
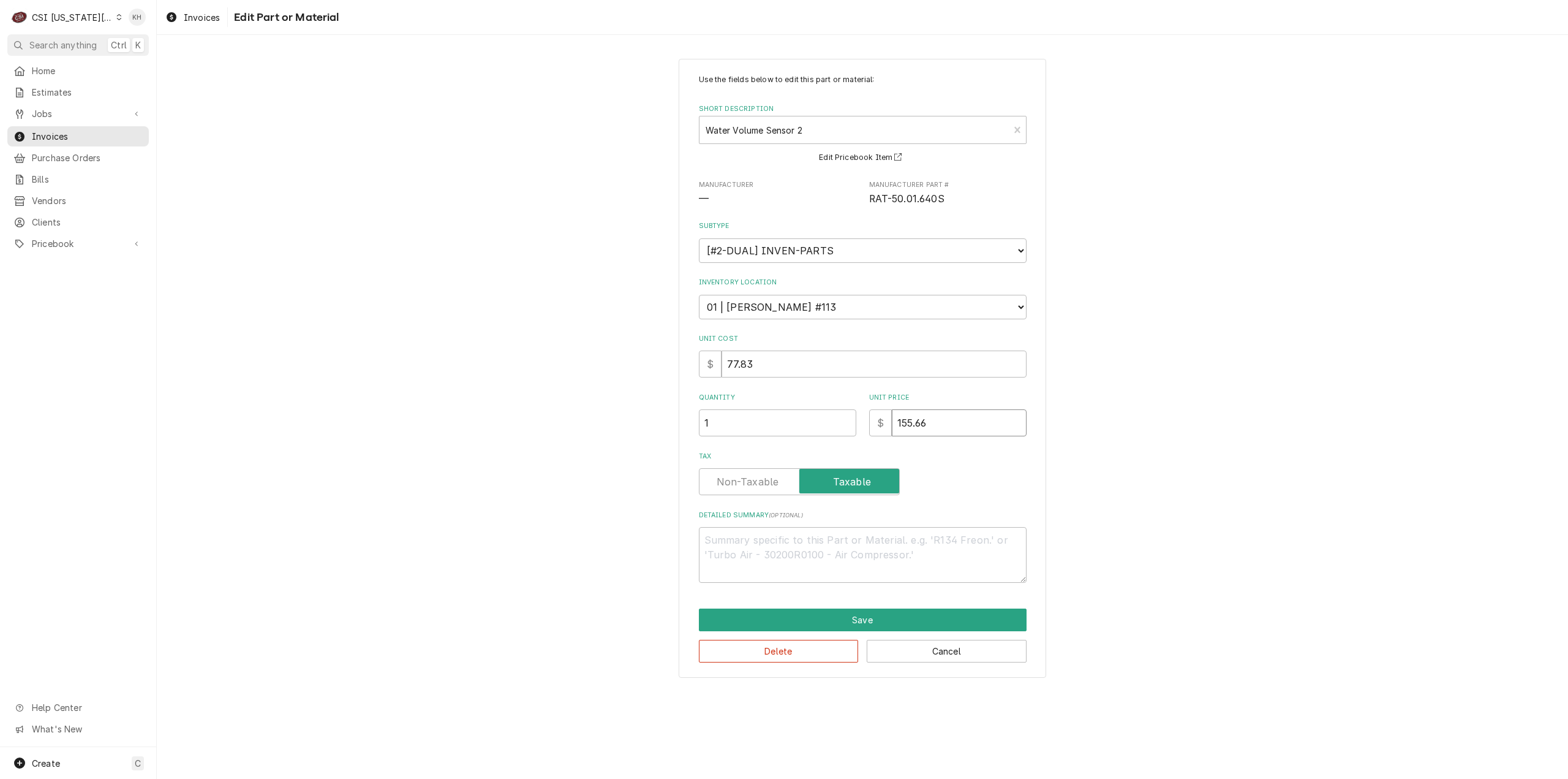
drag, startPoint x: 985, startPoint y: 424, endPoint x: 822, endPoint y: 431, distance: 163.2
click at [822, 431] on div "Quantity 1 Unit Price $ 155.66" at bounding box center [863, 414] width 328 height 43
type textarea "x"
type input "1"
type textarea "x"
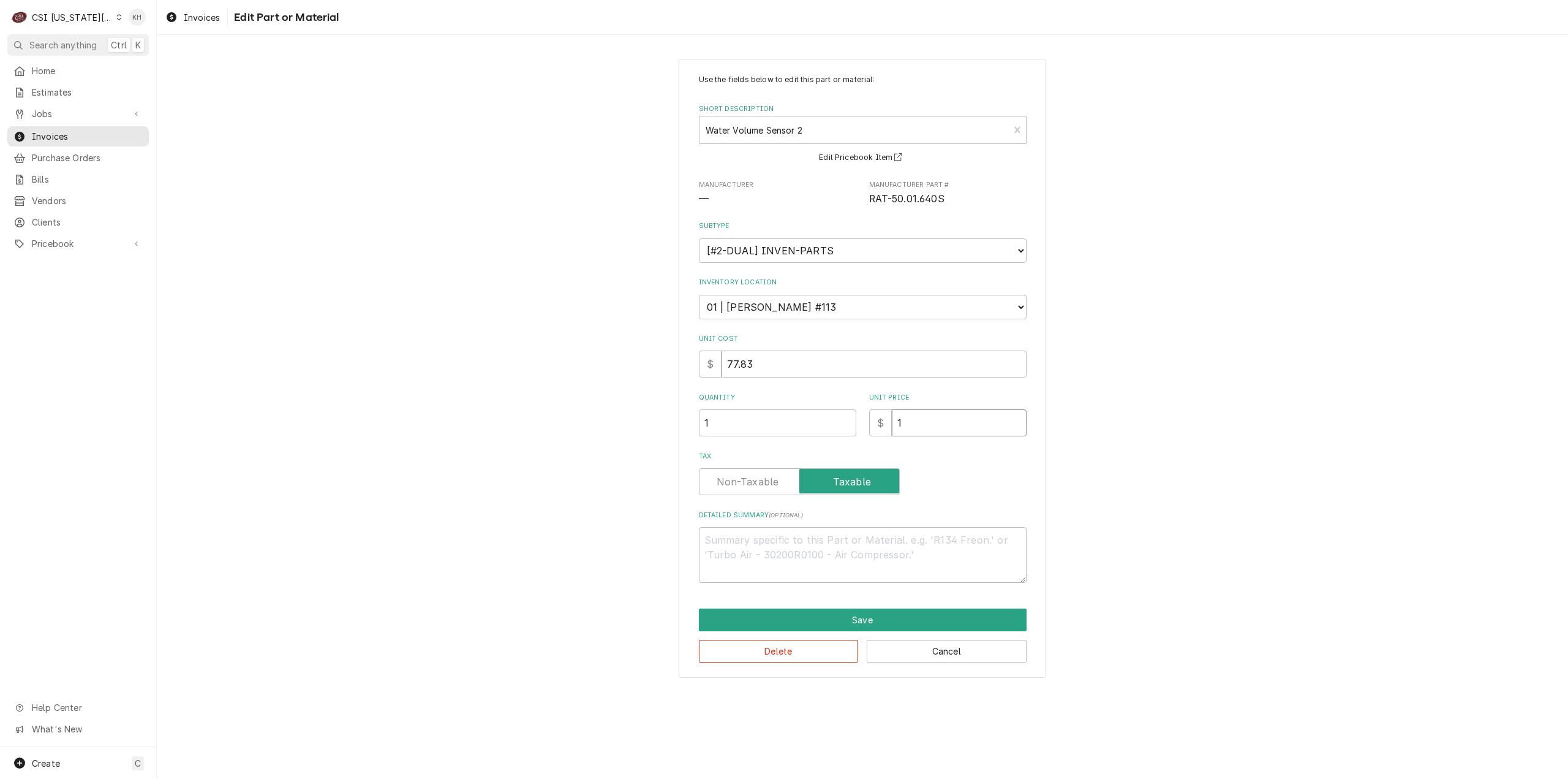
type input "14"
type textarea "x"
type input "140"
type textarea "x"
type input "140.0"
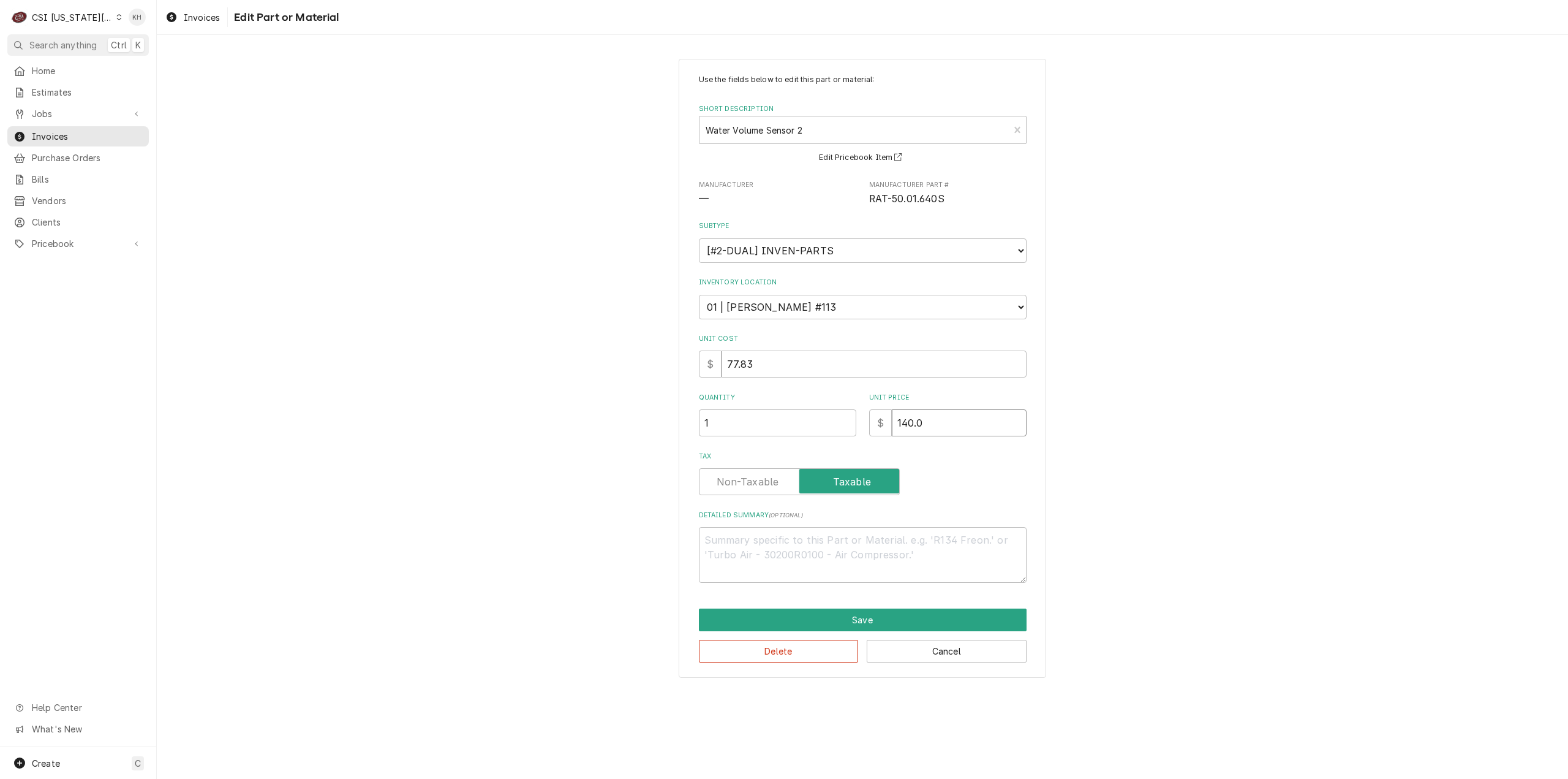
type textarea "x"
type input "140.09"
click at [893, 625] on button "Save" at bounding box center [863, 619] width 328 height 23
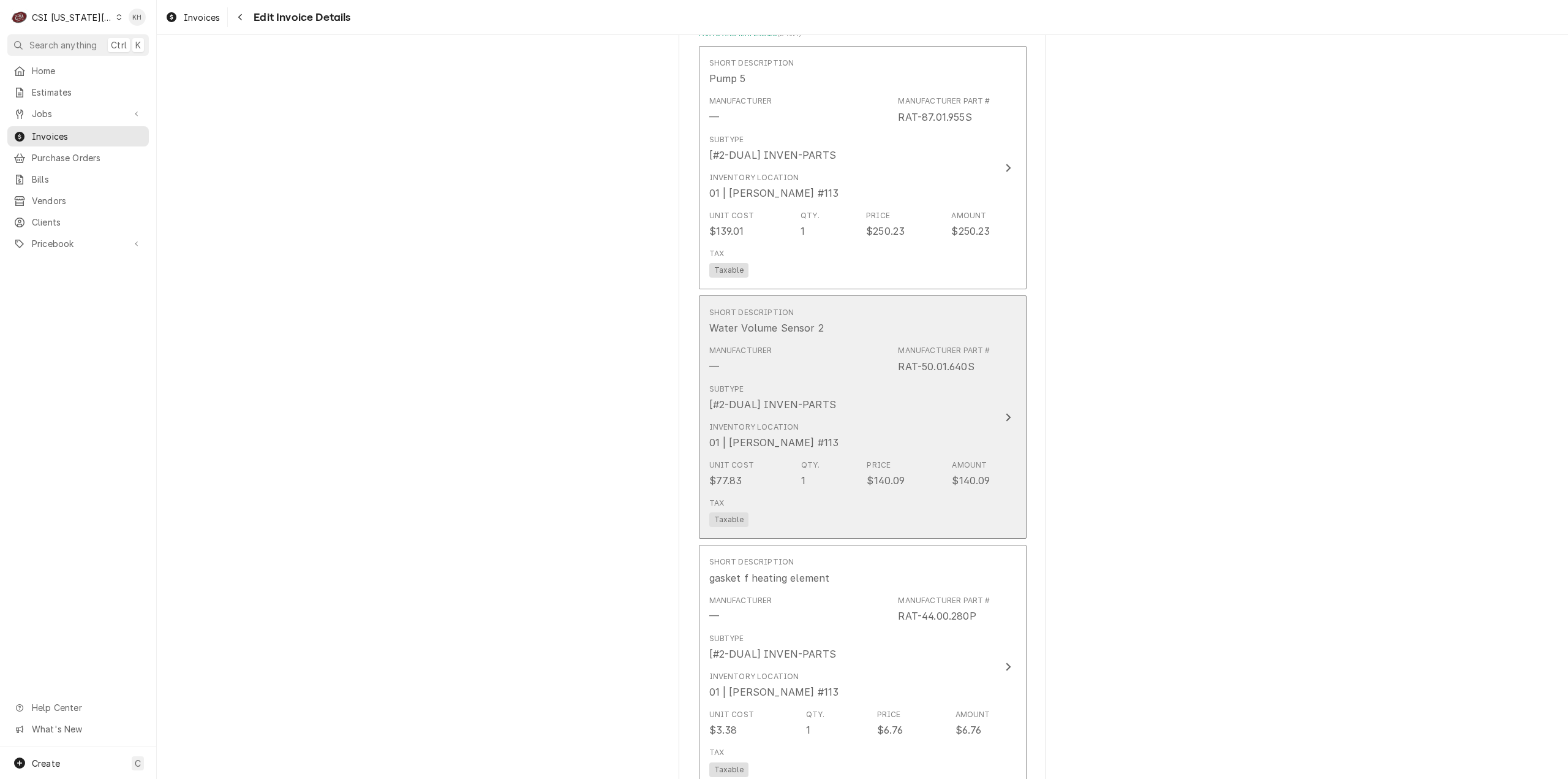
scroll to position [2467, 0]
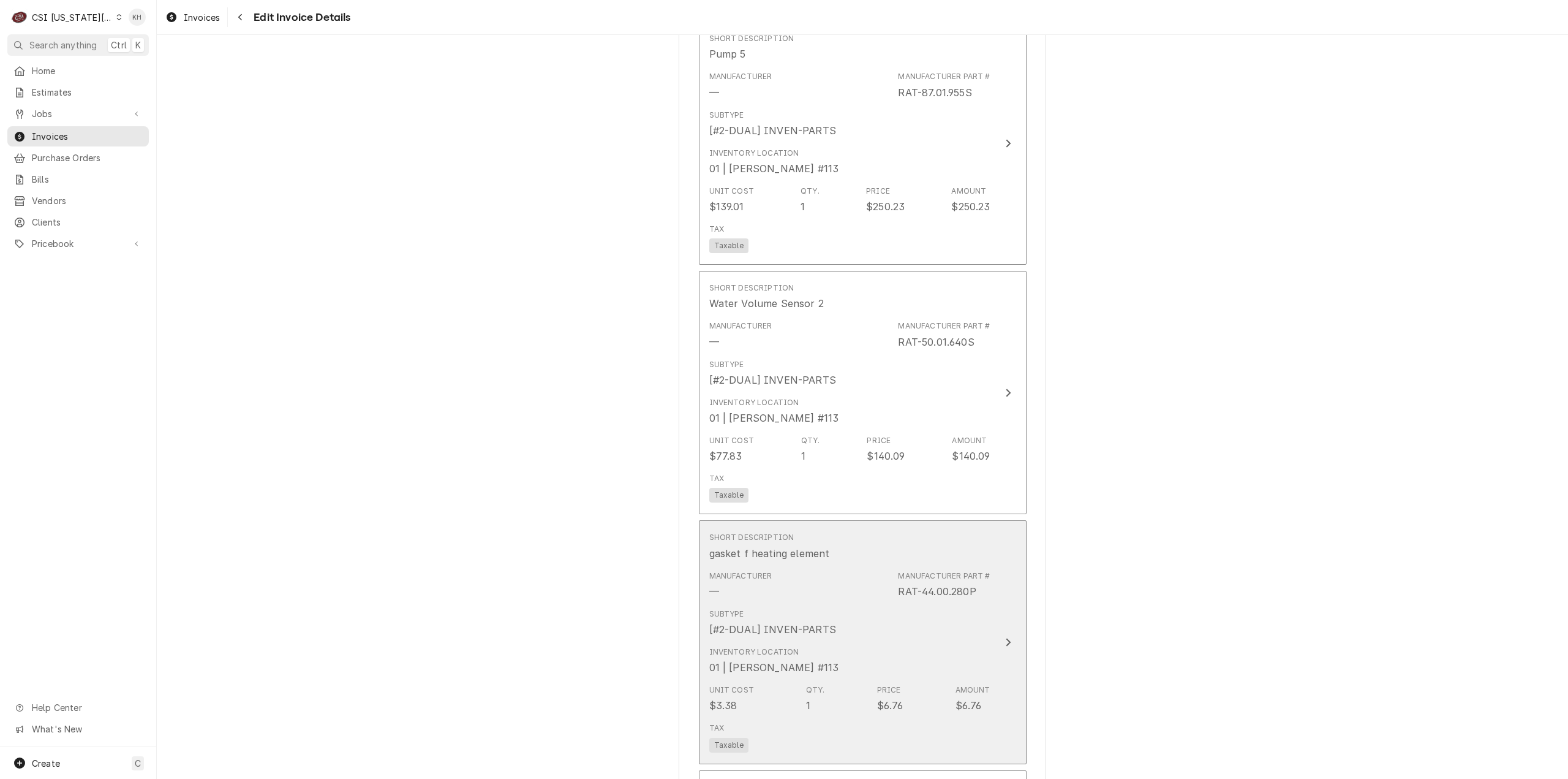
click at [942, 603] on div "Subtype [#2-DUAL] INVEN-PARTS" at bounding box center [850, 622] width 281 height 38
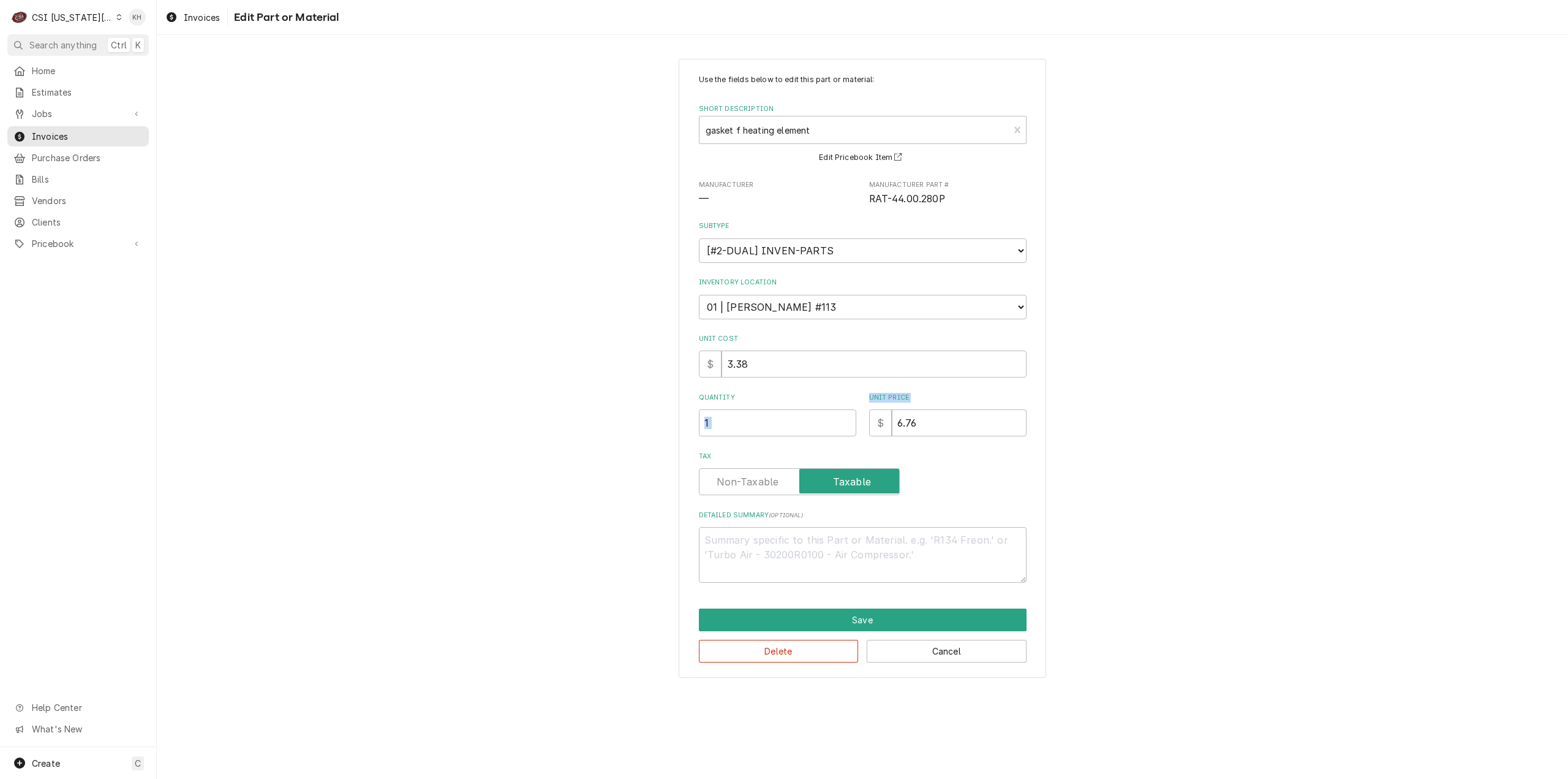
drag, startPoint x: 837, startPoint y: 429, endPoint x: 891, endPoint y: 422, distance: 54.5
click at [838, 429] on div "Quantity 1 Unit Price $ 6.76" at bounding box center [863, 414] width 328 height 43
drag, startPoint x: 931, startPoint y: 422, endPoint x: 859, endPoint y: 422, distance: 72.0
click at [859, 422] on div "Quantity 1 Unit Price $ 6.76" at bounding box center [863, 414] width 328 height 43
type textarea "x"
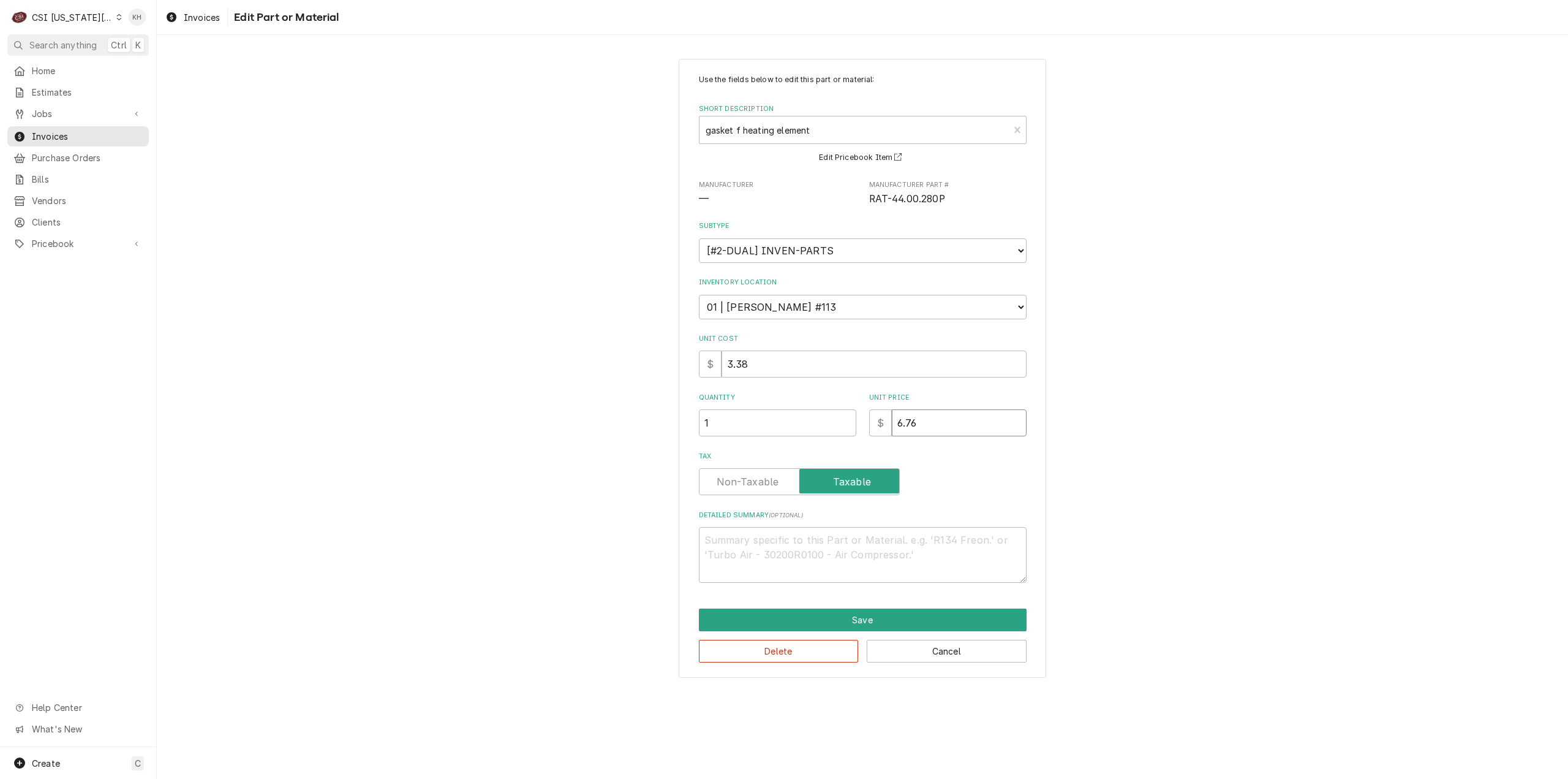
type input "6"
type textarea "x"
type input "6.0"
type textarea "x"
type input "6.08"
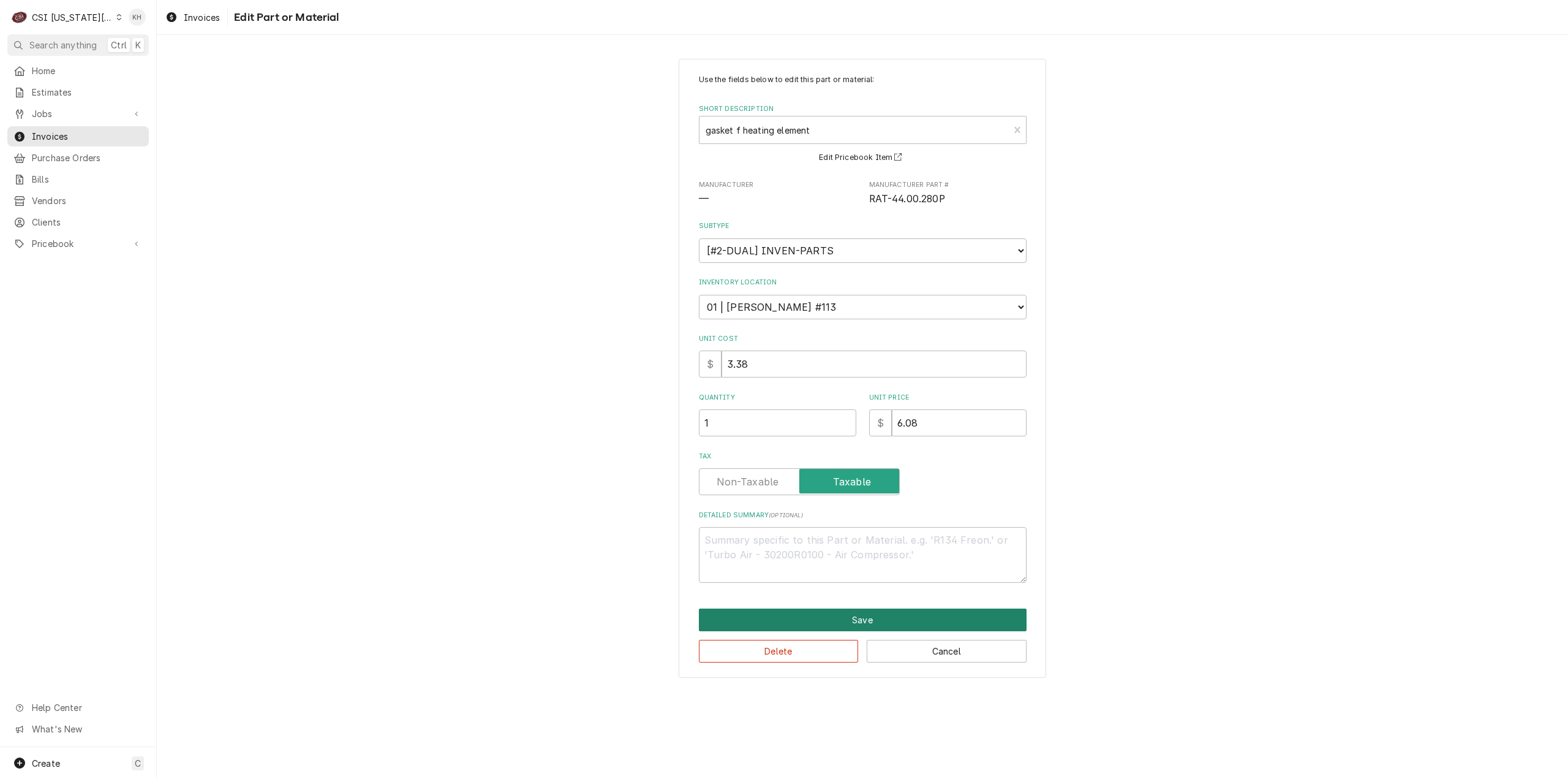
click at [877, 626] on button "Save" at bounding box center [863, 619] width 328 height 23
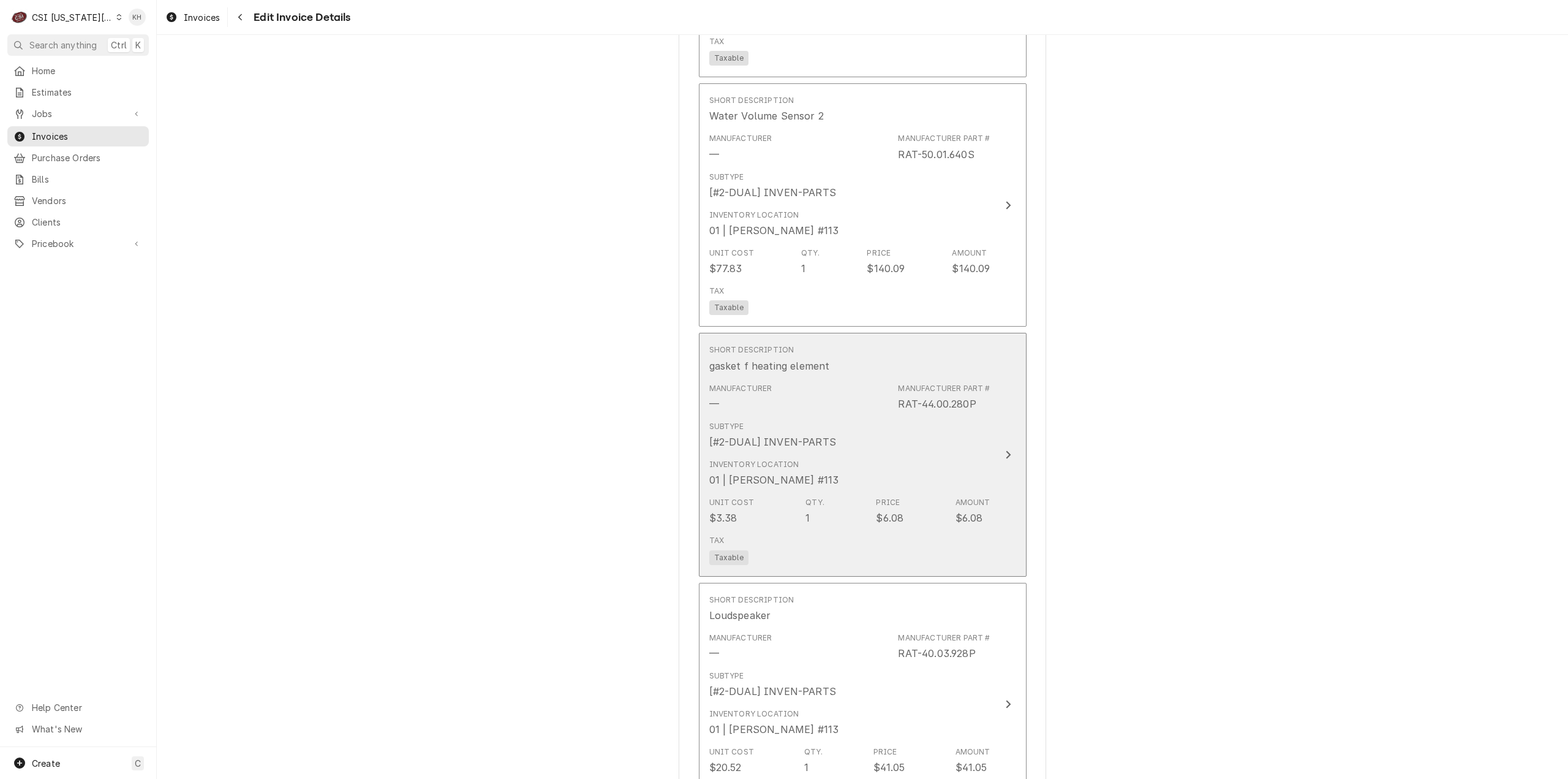
scroll to position [2689, 0]
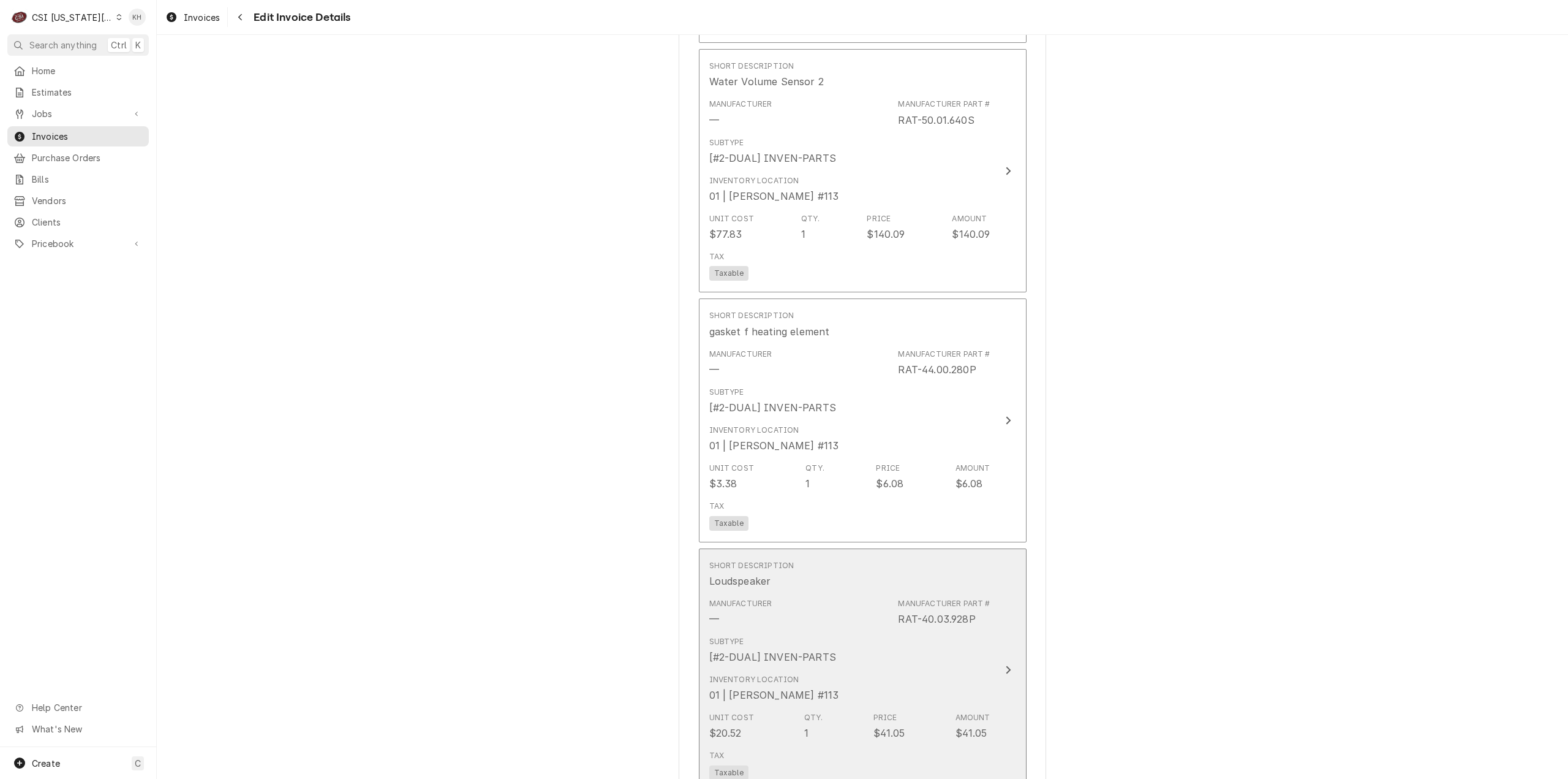
click at [940, 632] on div "Subtype [#2-DUAL] INVEN-PARTS" at bounding box center [850, 650] width 281 height 38
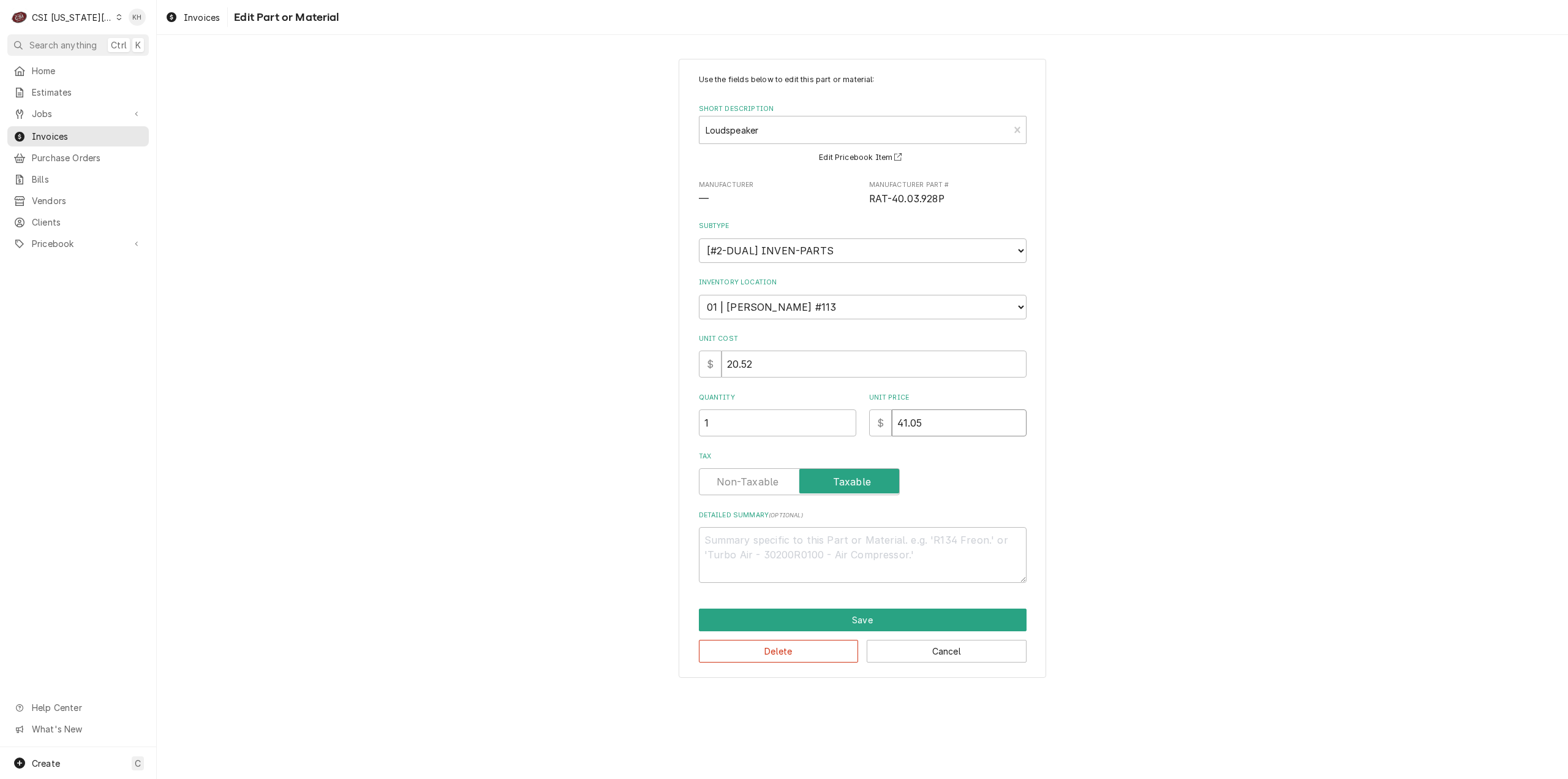
drag, startPoint x: 933, startPoint y: 429, endPoint x: 818, endPoint y: 442, distance: 115.7
click at [818, 442] on div "Use the fields below to edit this part or material: Short Description Loudspeak…" at bounding box center [863, 328] width 328 height 509
type textarea "x"
type input "3"
type textarea "x"
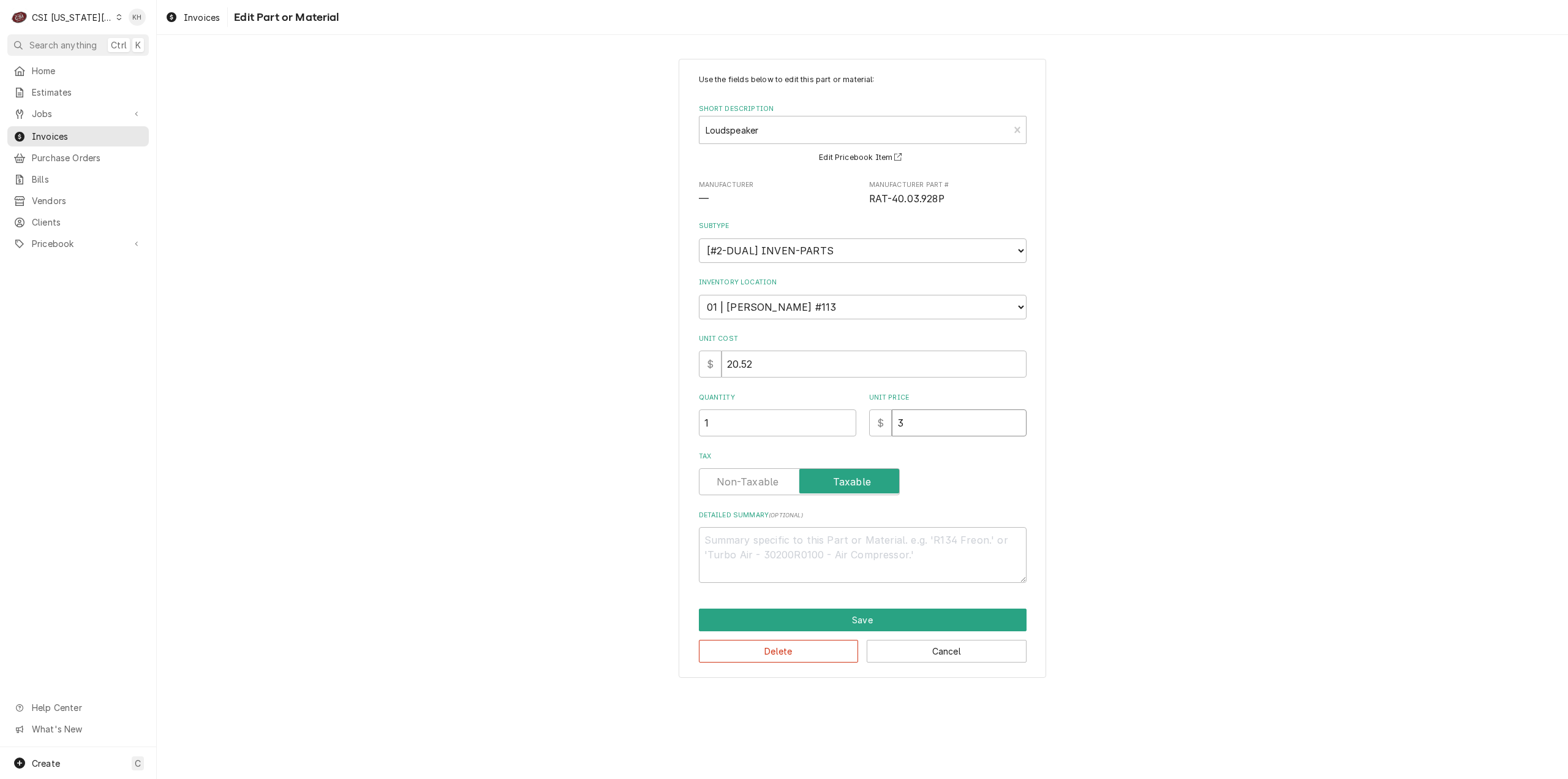
type input "36"
type textarea "x"
type input "36.9"
type textarea "x"
type input "36.94"
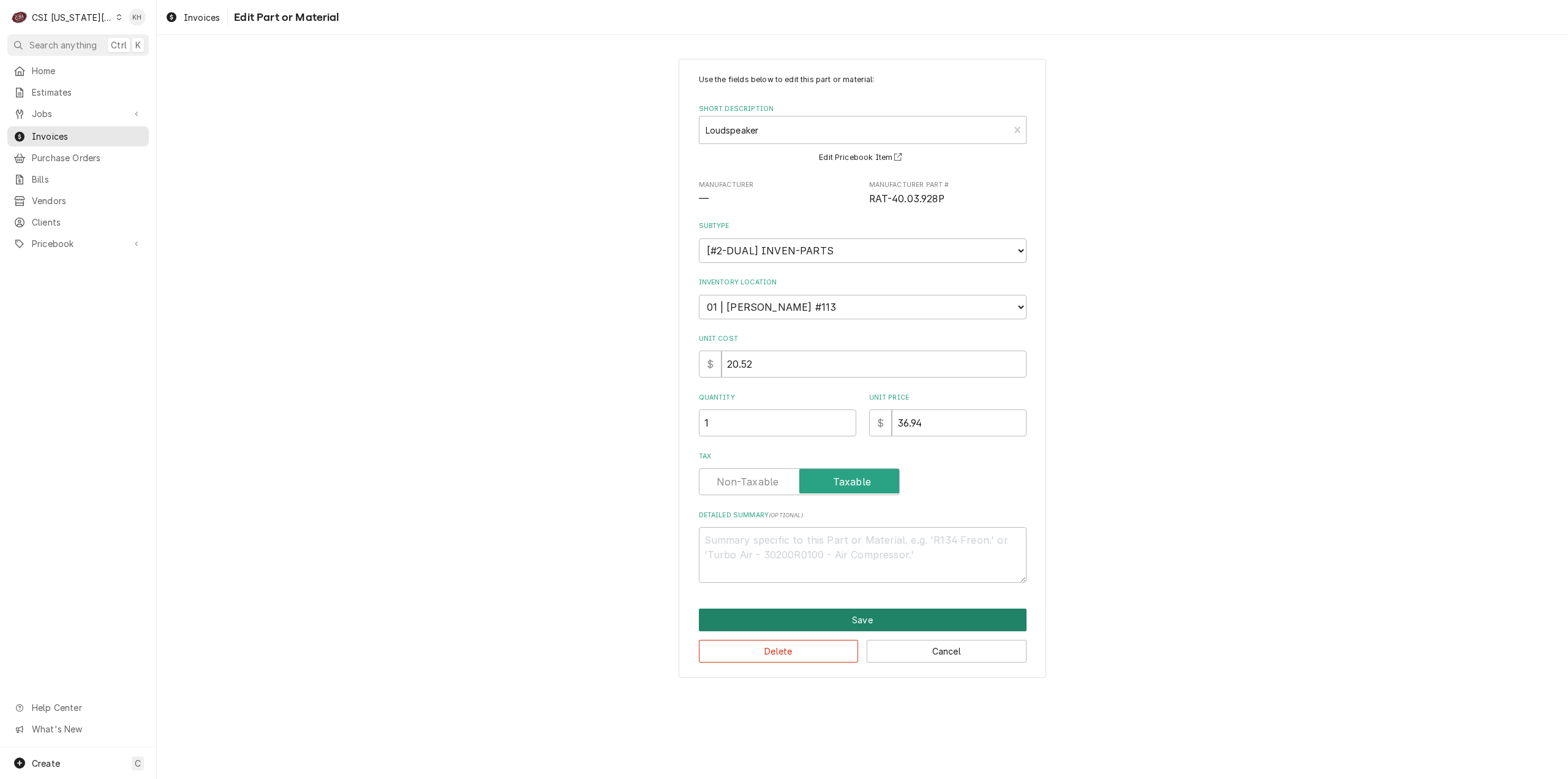
click at [881, 608] on button "Save" at bounding box center [863, 619] width 328 height 23
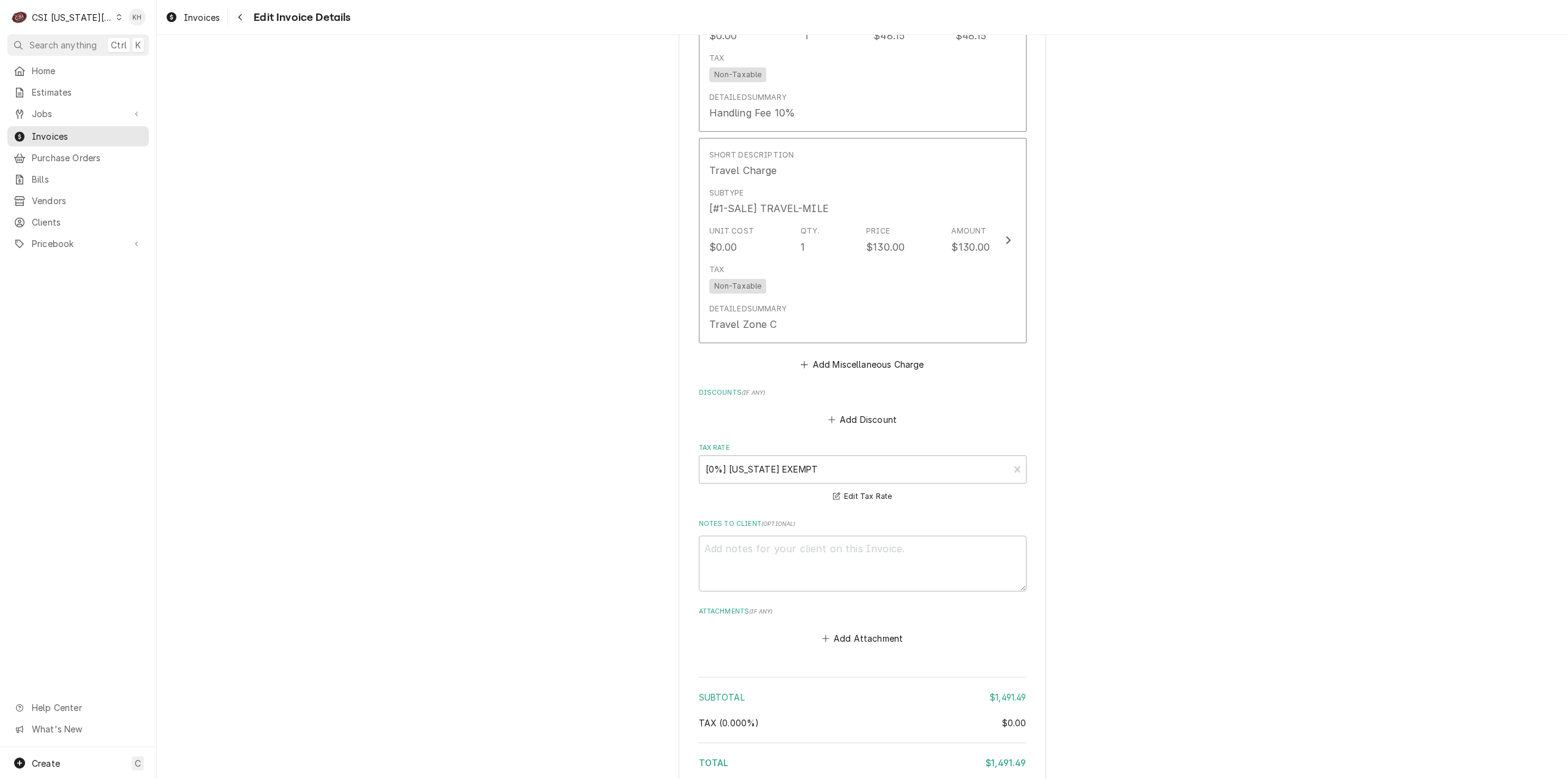
scroll to position [3754, 0]
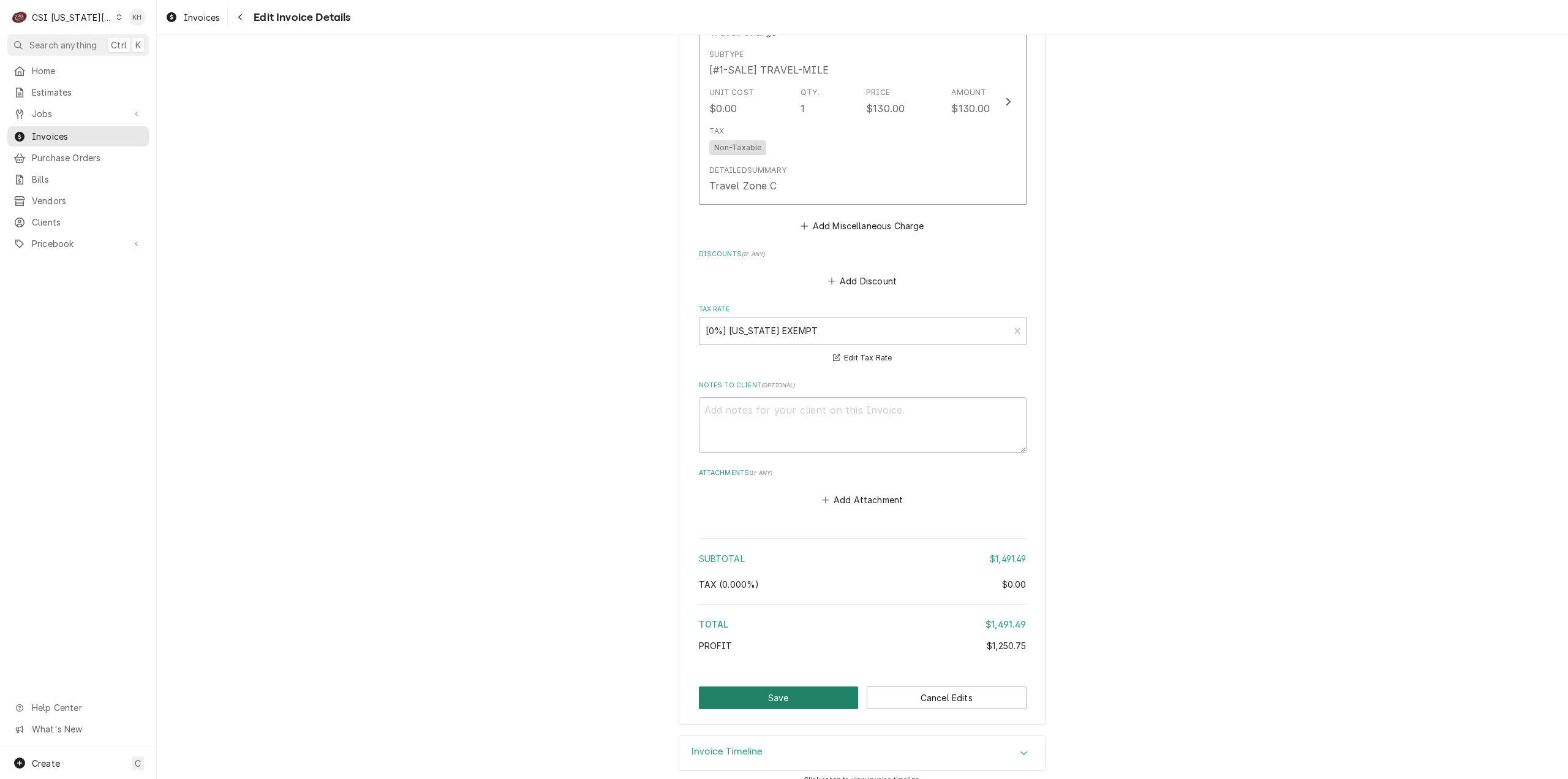
click at [770, 686] on button "Save" at bounding box center [779, 697] width 160 height 23
type textarea "x"
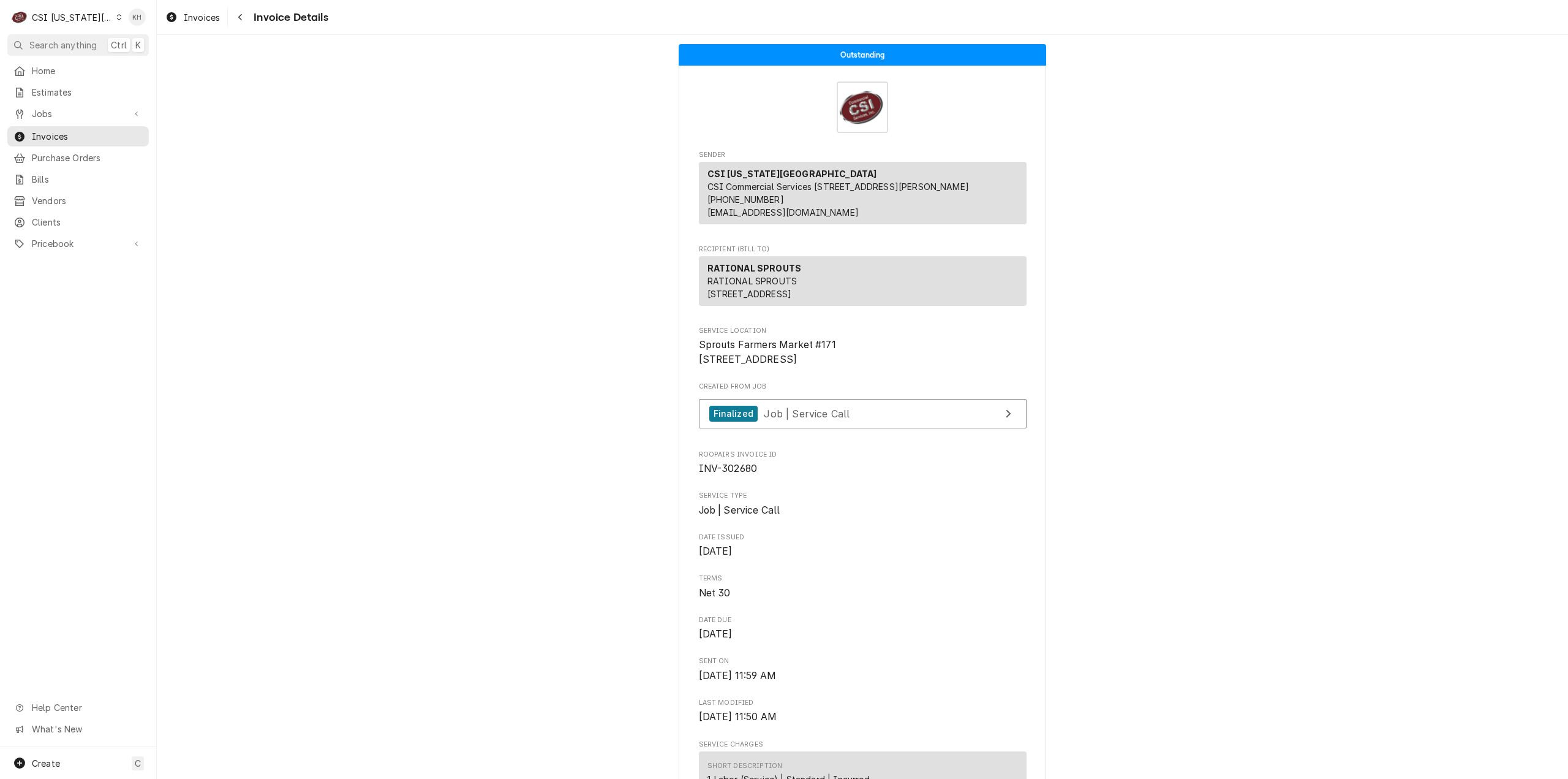
click at [77, 23] on div "CSI Kansas City" at bounding box center [72, 17] width 81 height 13
click at [136, 57] on div "CSI St. [PERSON_NAME]" at bounding box center [210, 67] width 191 height 20
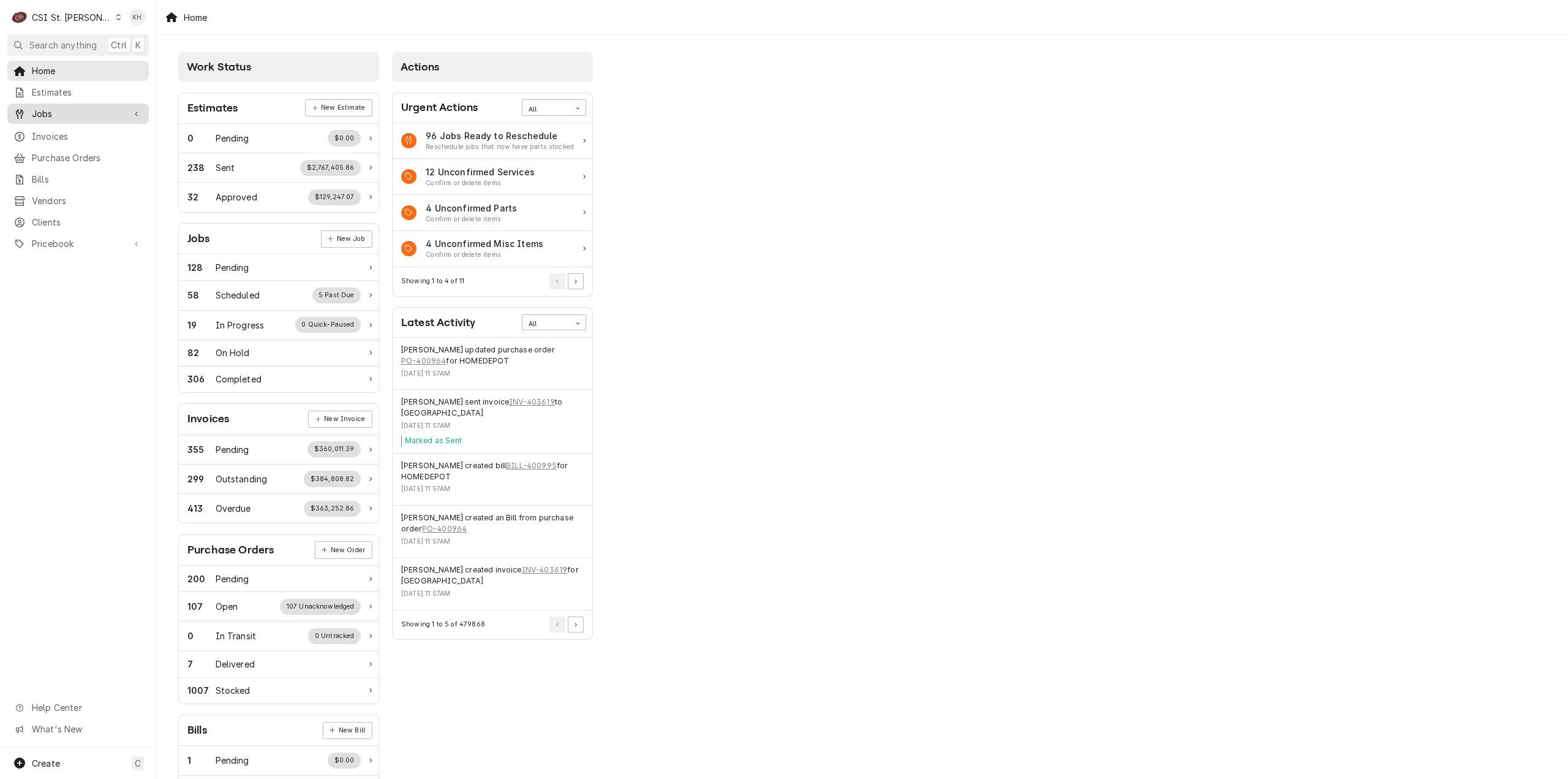
click at [77, 111] on span "Jobs" at bounding box center [77, 113] width 93 height 13
drag, startPoint x: 71, startPoint y: 136, endPoint x: 62, endPoint y: 141, distance: 10.3
click at [70, 136] on span "Jobs" at bounding box center [87, 135] width 111 height 13
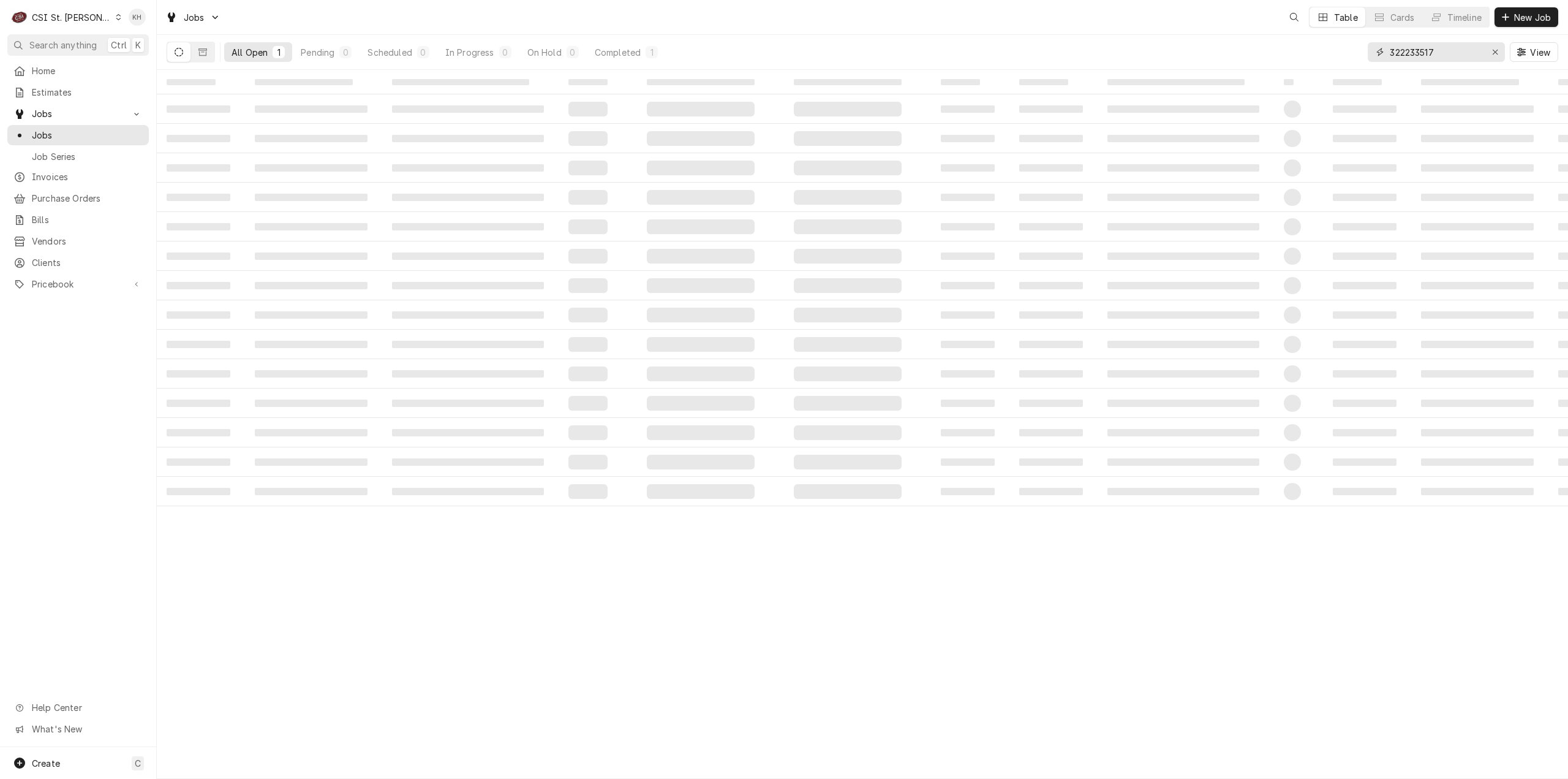
drag, startPoint x: 1471, startPoint y: 51, endPoint x: 1207, endPoint y: 60, distance: 264.2
click at [1207, 60] on div "All Open 1 Pending 0 Scheduled 0 In Progress 0 On Hold 0 Completed 1 322233517 …" at bounding box center [862, 52] width 1392 height 34
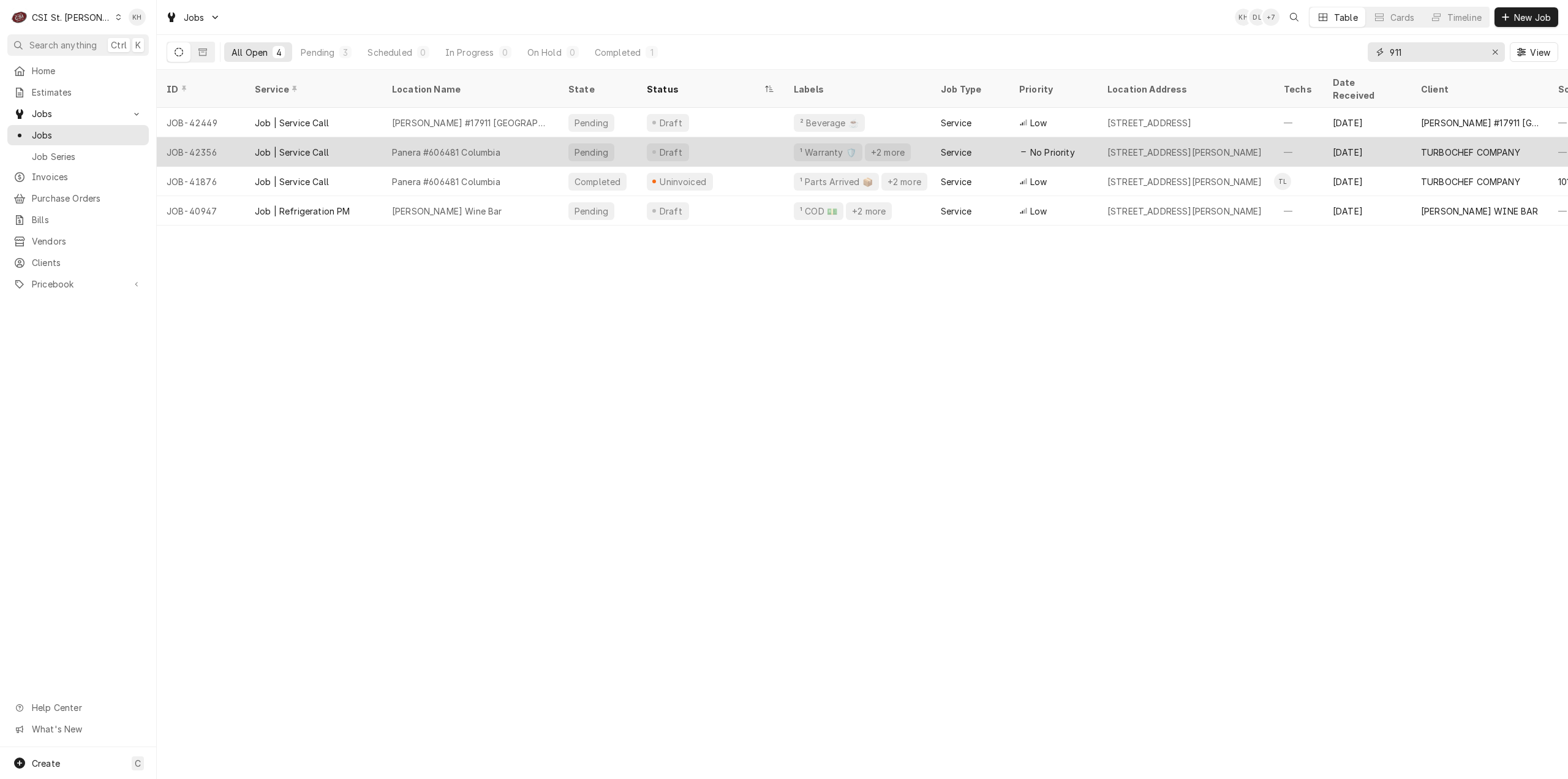
type input "911"
click at [348, 137] on div "Job | Service Call" at bounding box center [314, 152] width 137 height 29
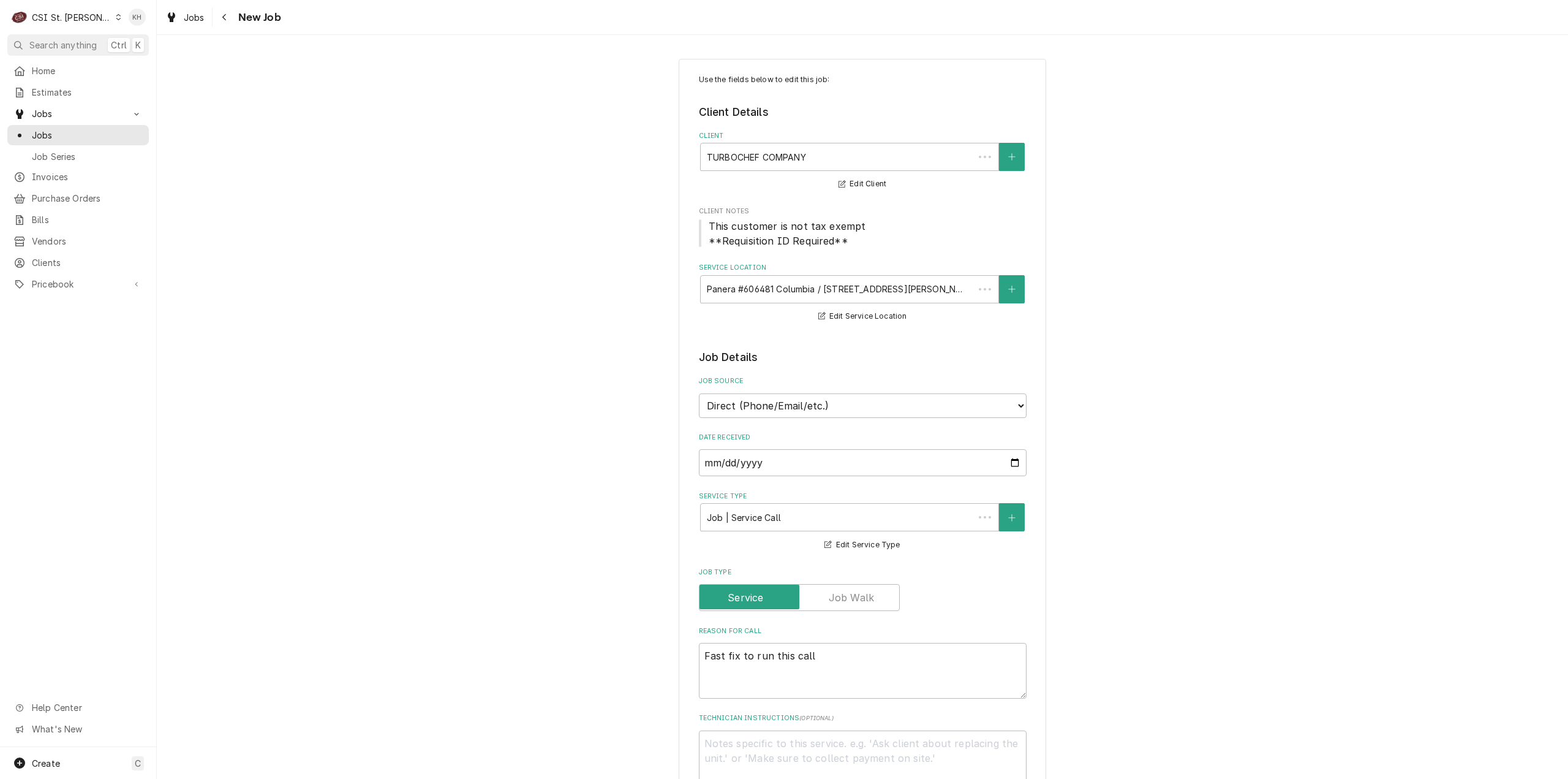
type textarea "x"
click at [226, 19] on icon "Navigate back" at bounding box center [225, 17] width 5 height 9
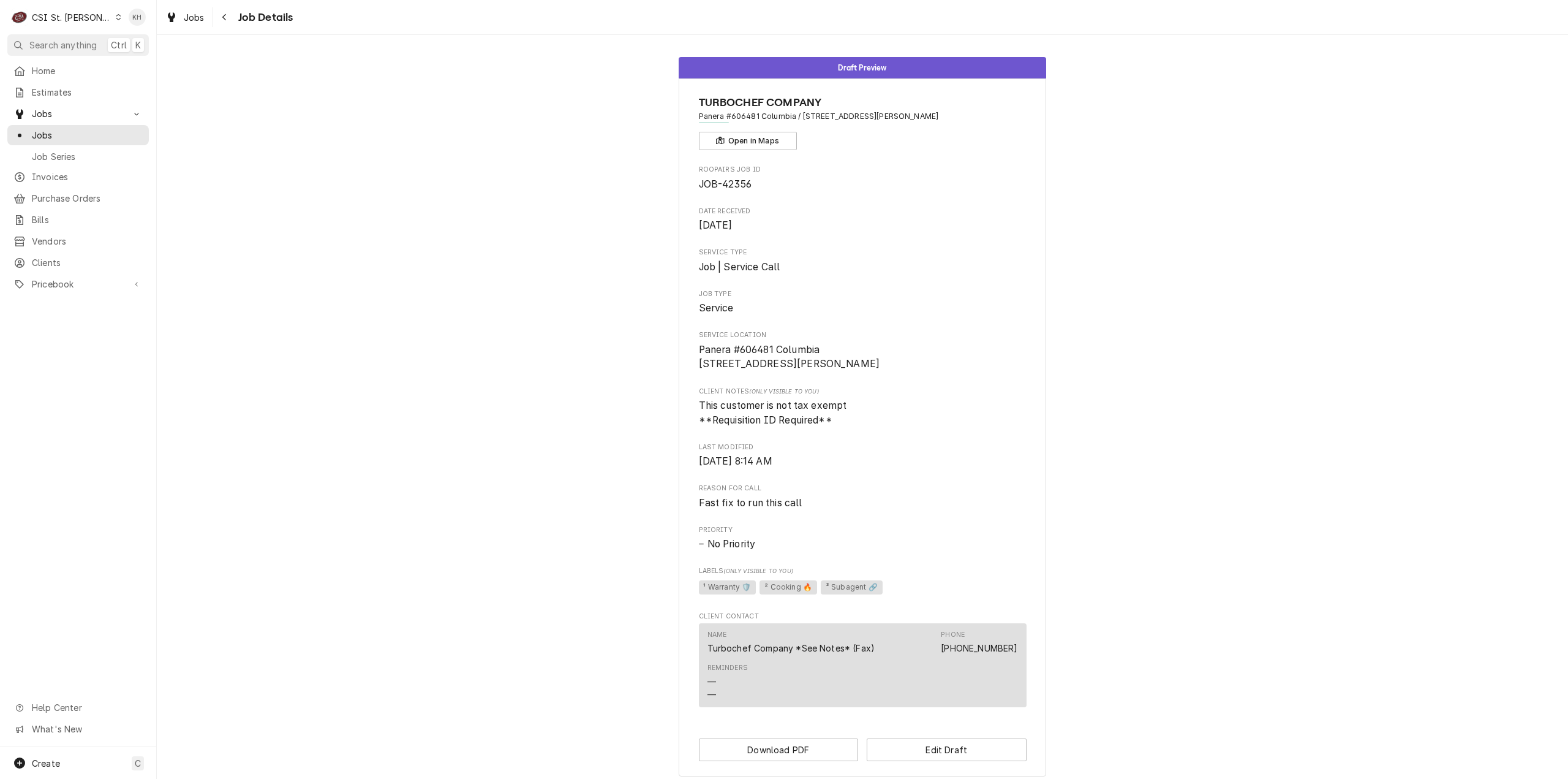
scroll to position [137, 0]
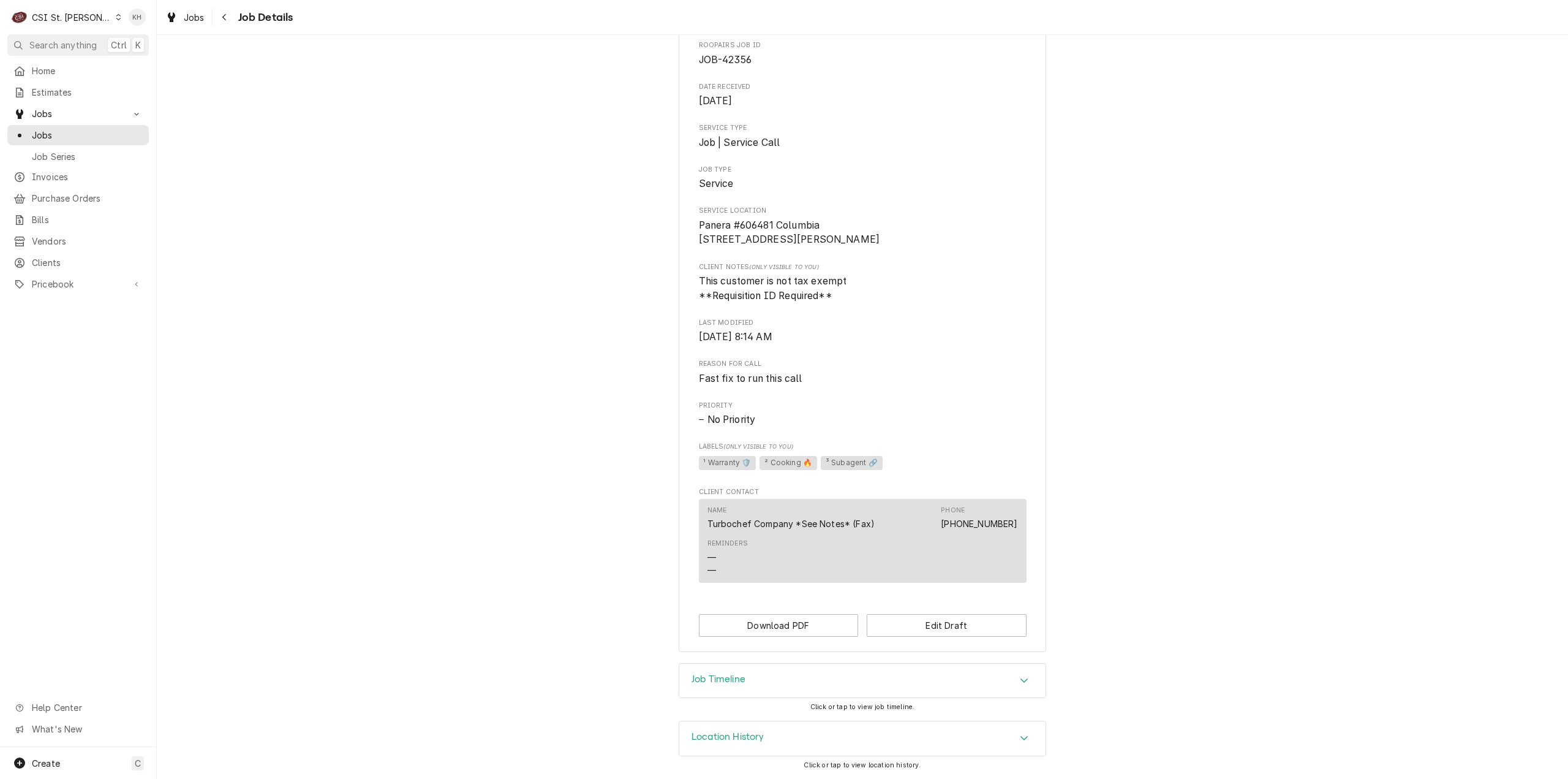
click at [740, 740] on h3 "Location History" at bounding box center [728, 736] width 73 height 12
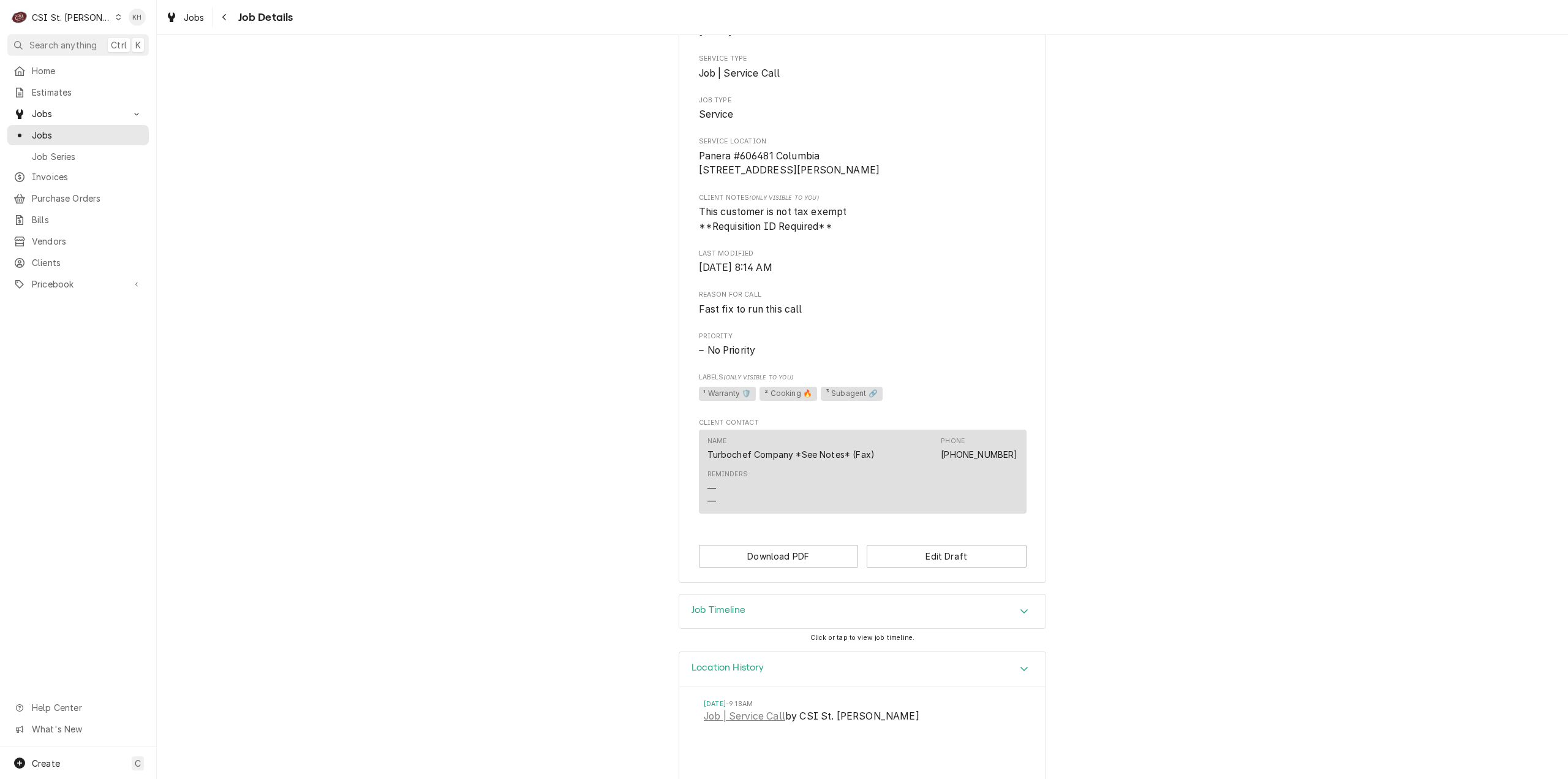
scroll to position [251, 0]
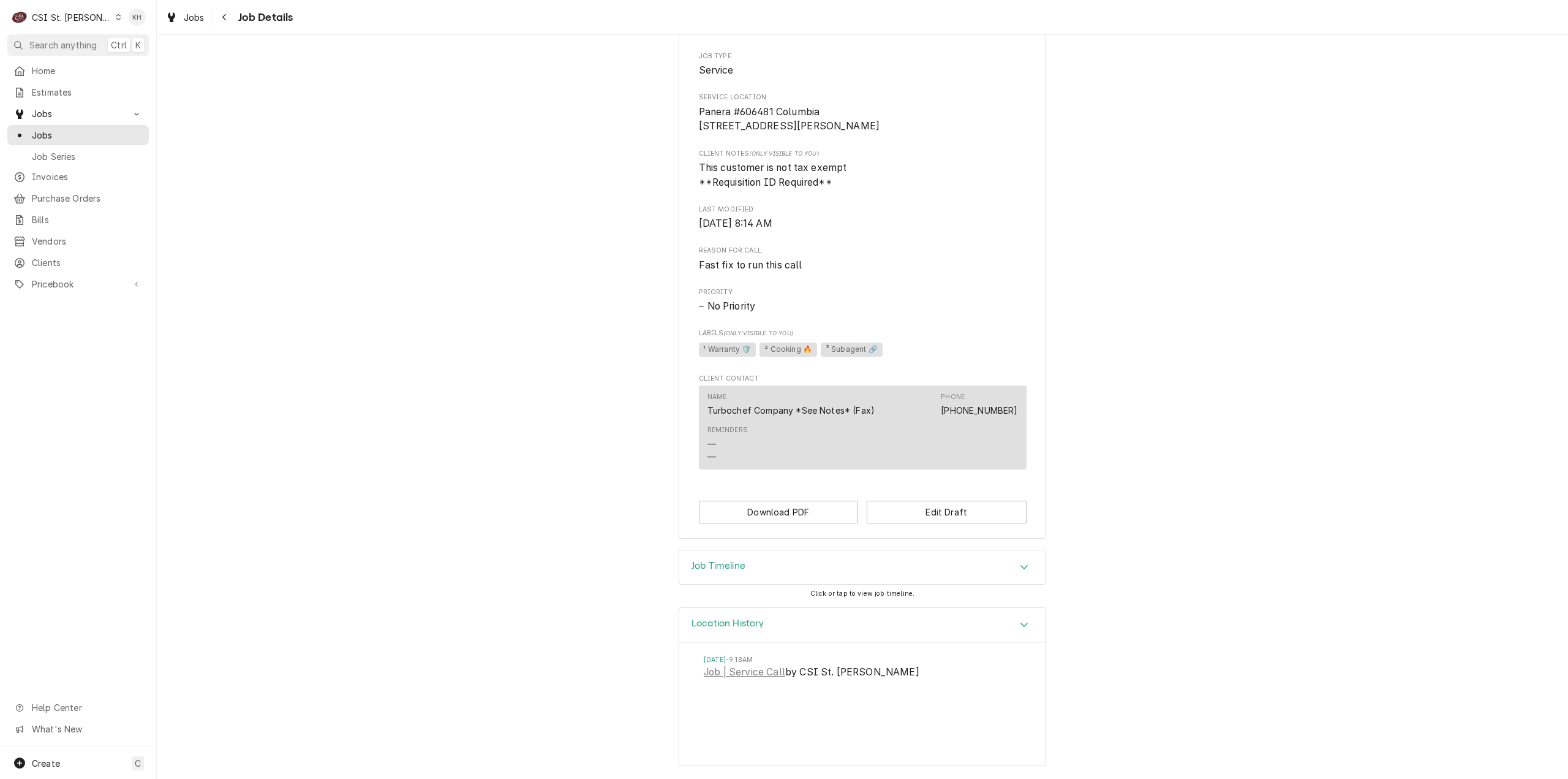
click at [713, 579] on div "Job Timeline" at bounding box center [862, 568] width 366 height 34
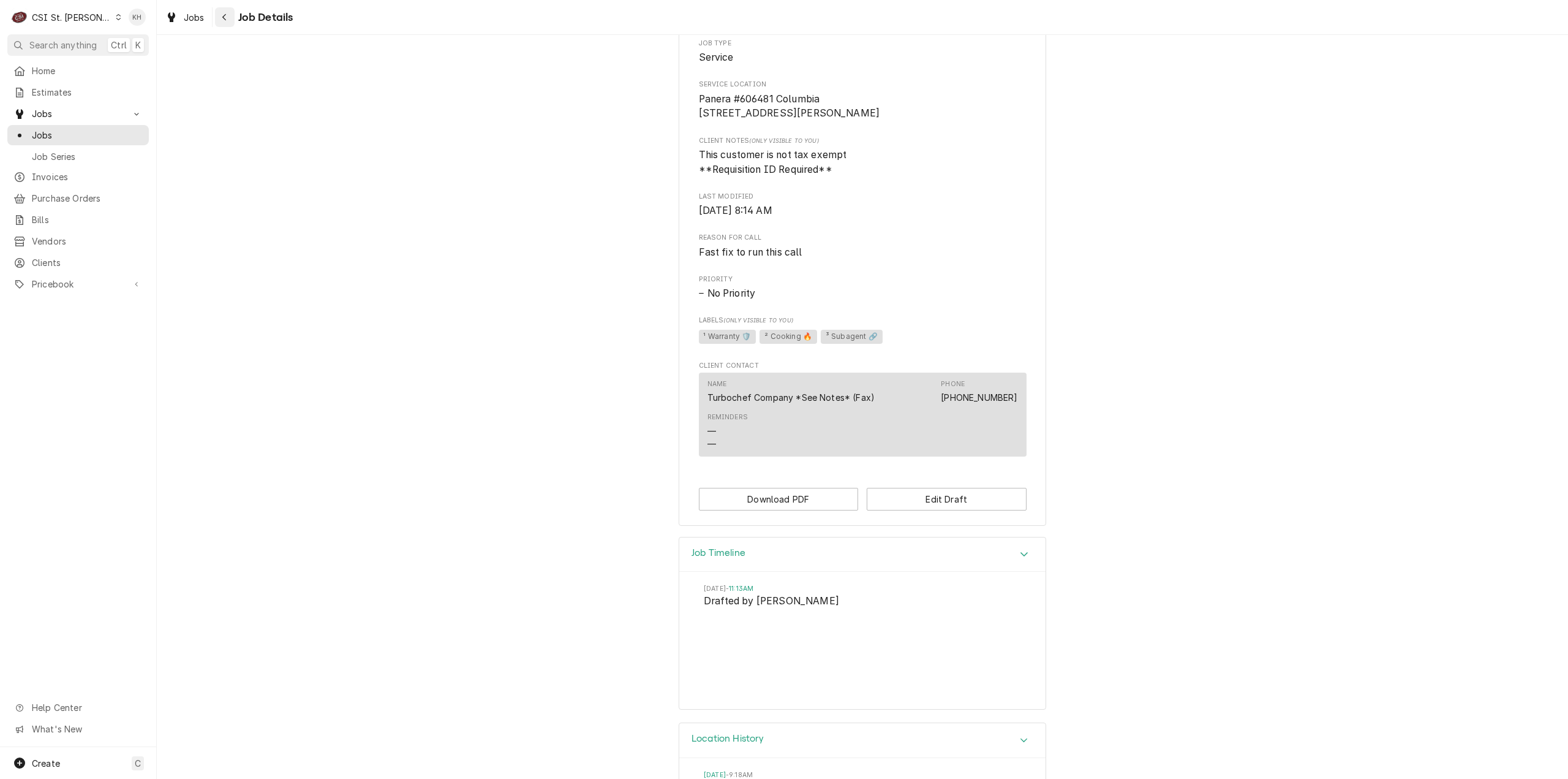
click at [224, 16] on icon "Navigate back" at bounding box center [225, 17] width 5 height 9
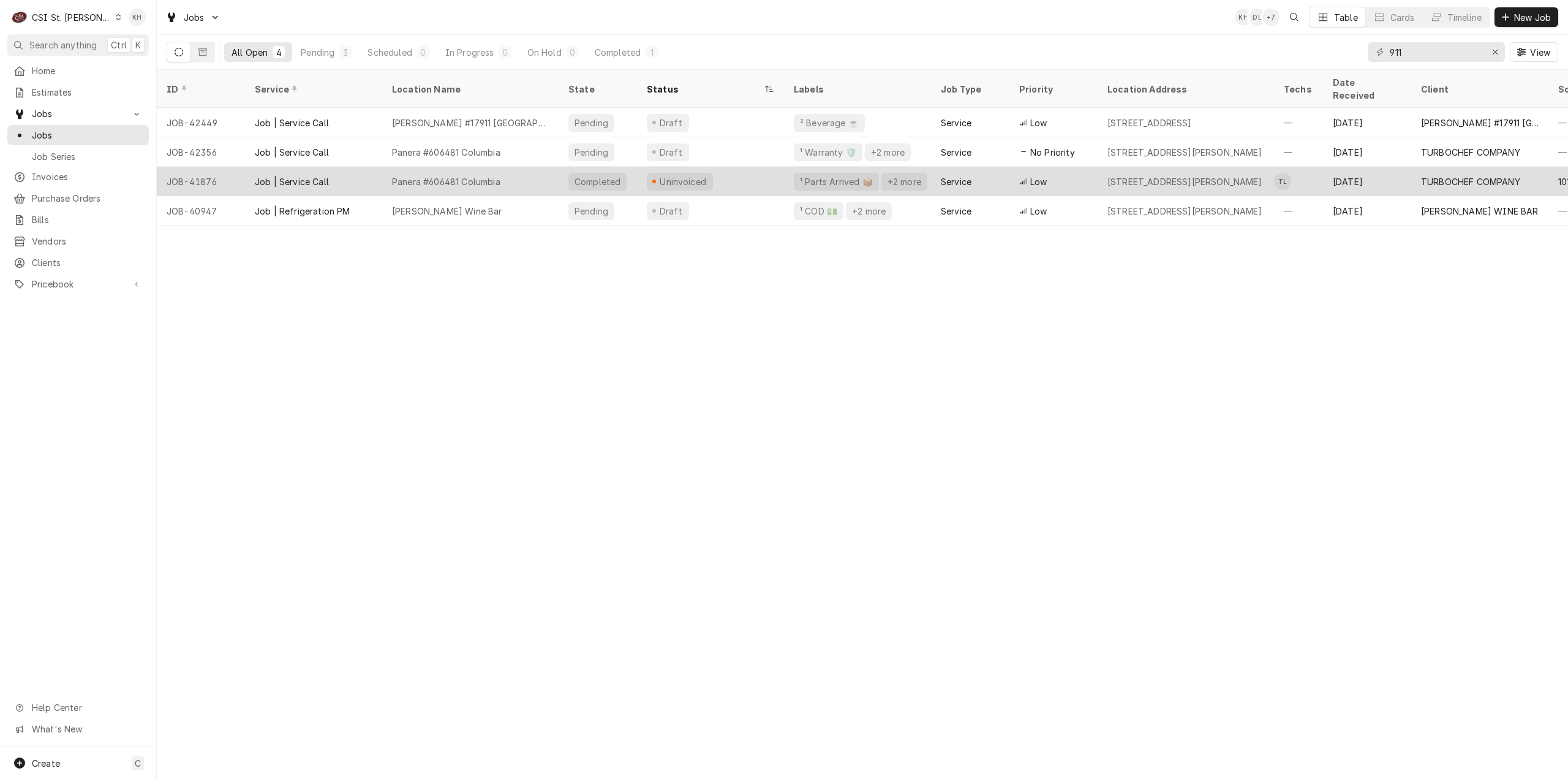
click at [548, 170] on div "Panera #606481 Columbia" at bounding box center [470, 181] width 176 height 29
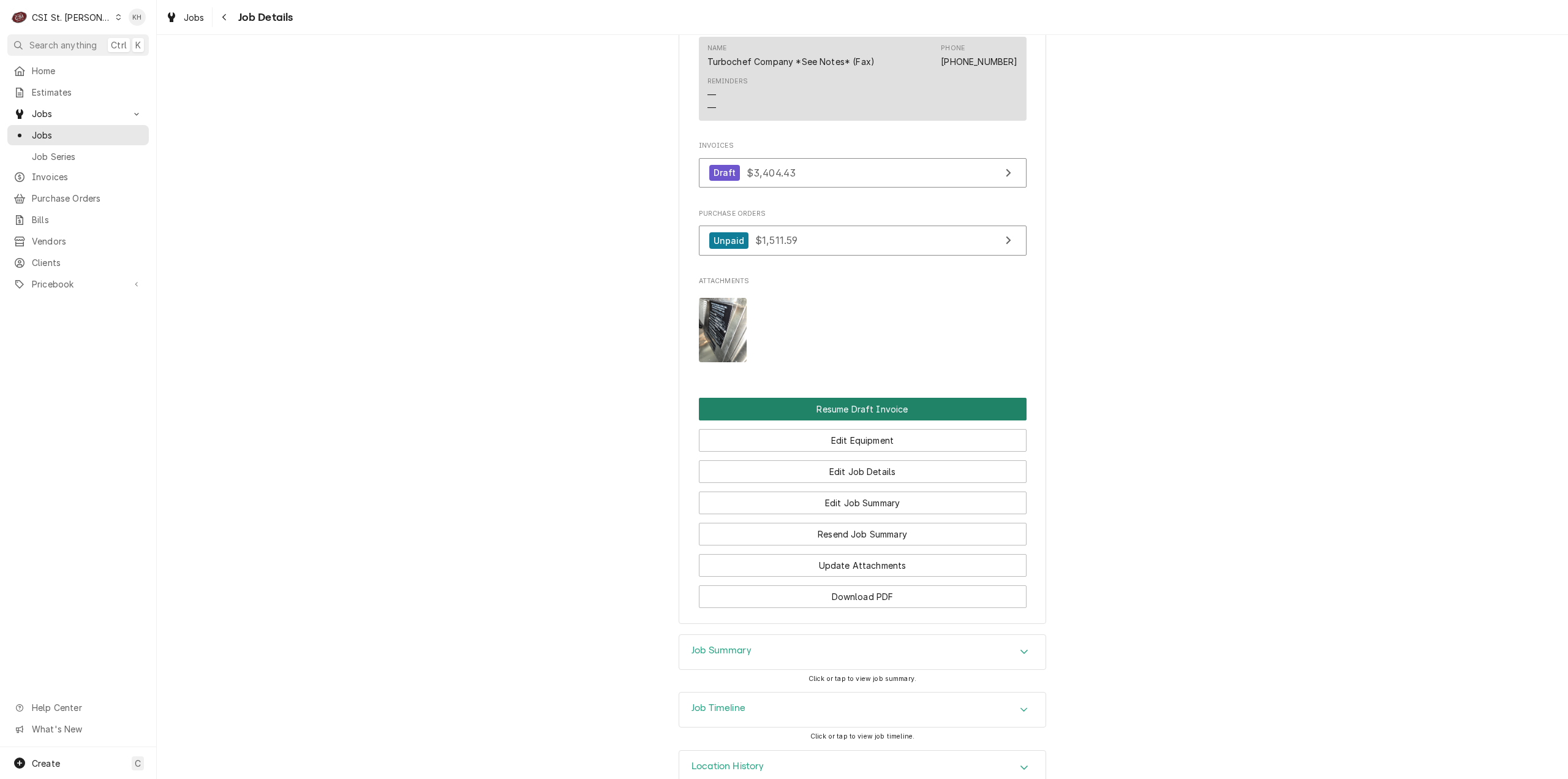
scroll to position [1602, 0]
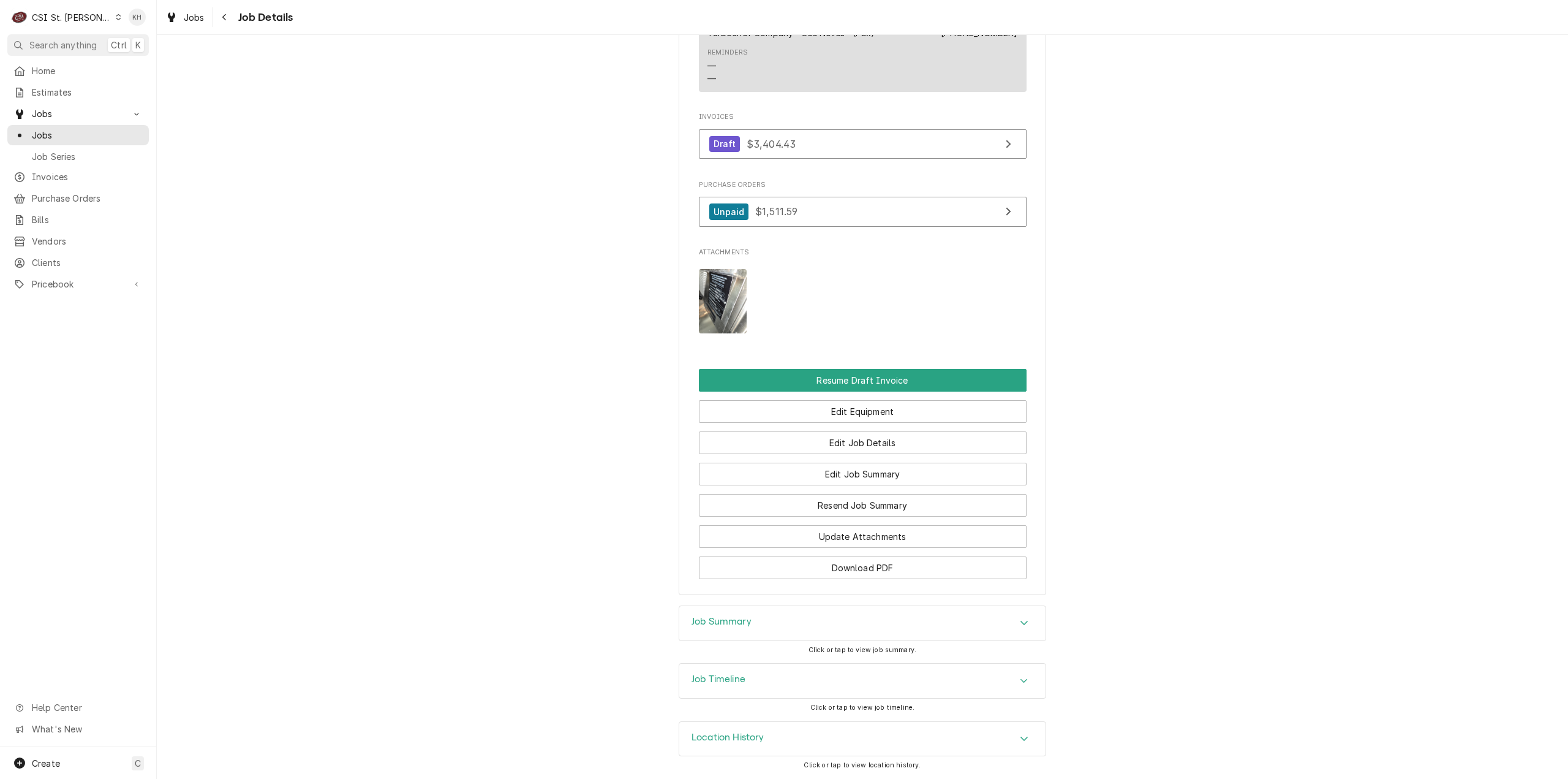
click at [777, 668] on div "Job Timeline" at bounding box center [862, 681] width 366 height 34
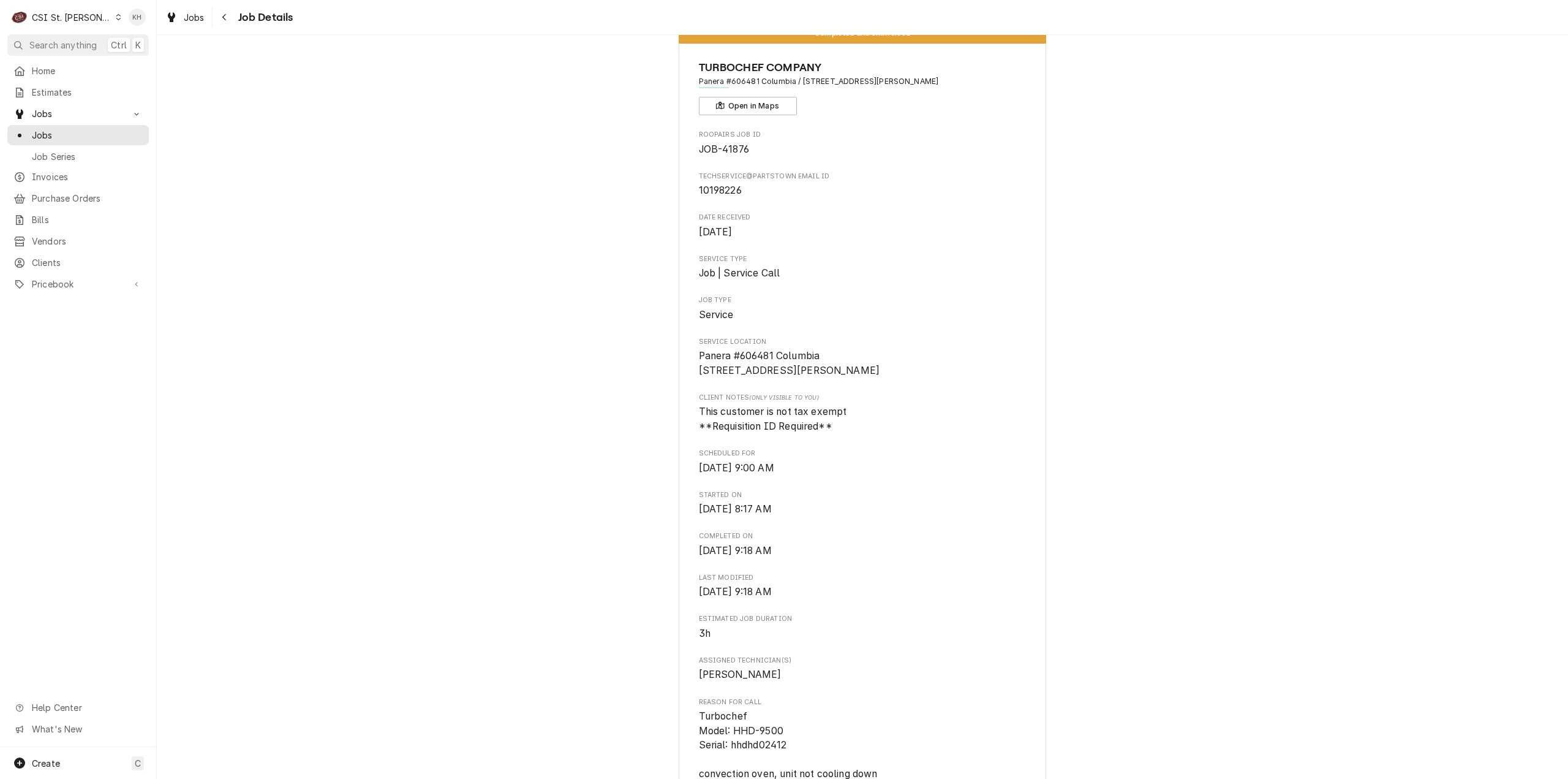
scroll to position [0, 0]
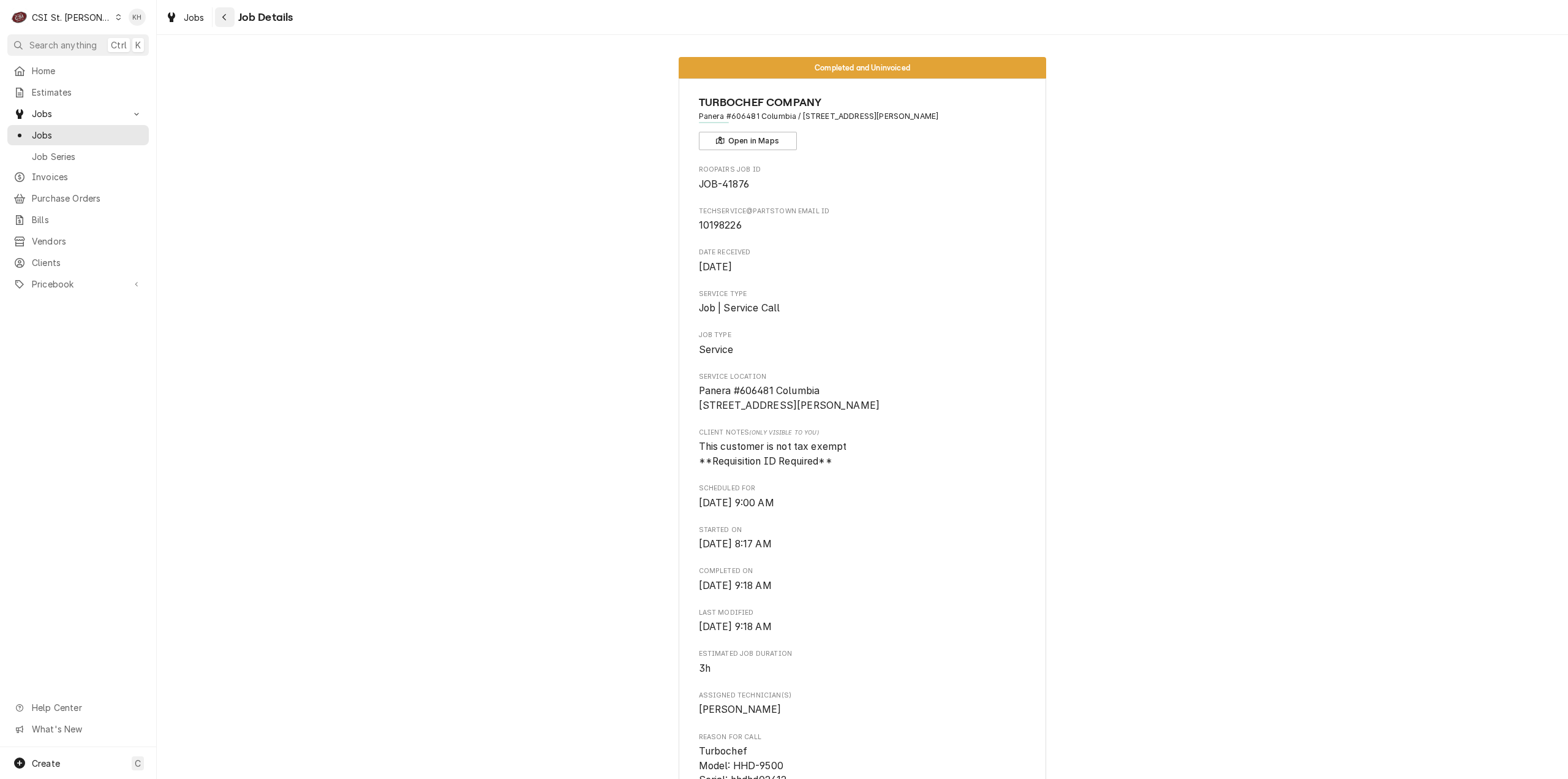
click at [221, 20] on div "Navigate back" at bounding box center [225, 17] width 12 height 12
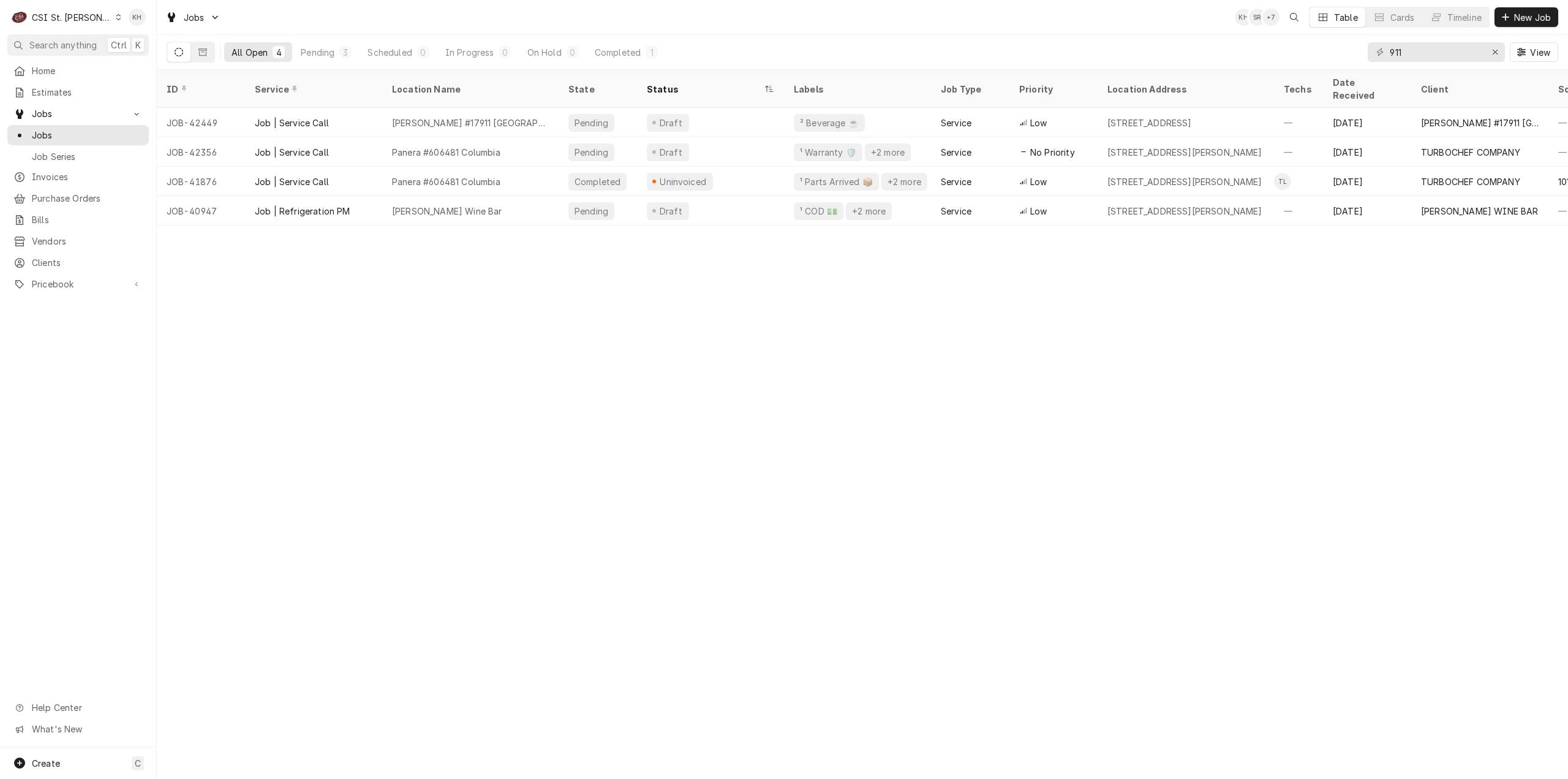
click at [283, 351] on div "ID Service Location Name State Status Labels Job Type Priority Location Address…" at bounding box center [862, 424] width 1411 height 709
click at [82, 18] on div "CSI St. Louis" at bounding box center [71, 17] width 79 height 13
click at [136, 26] on div "CSI Kansas City" at bounding box center [188, 24] width 162 height 13
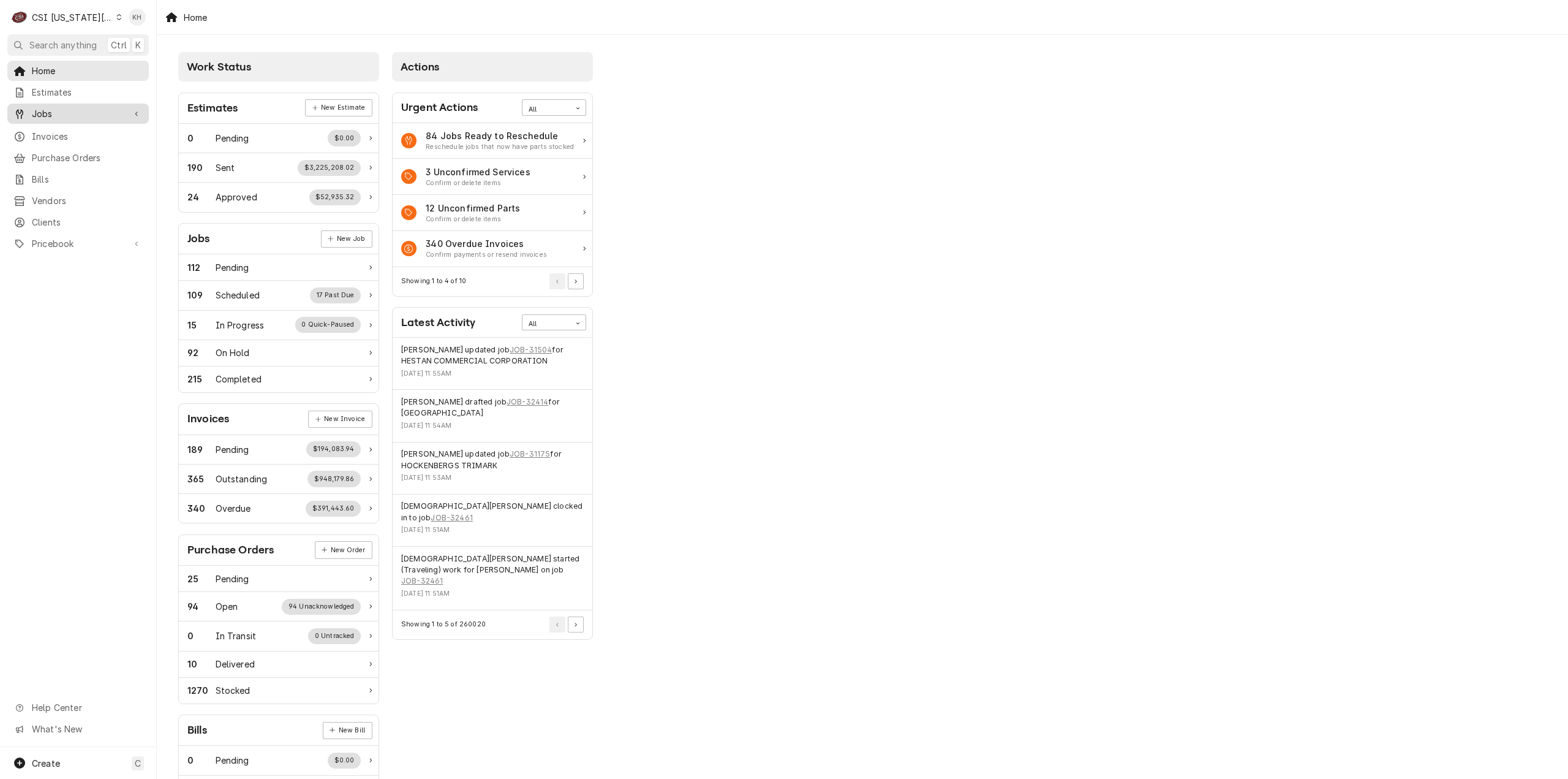
click at [75, 104] on link "Jobs" at bounding box center [78, 113] width 141 height 20
click at [68, 130] on span "Jobs" at bounding box center [87, 135] width 111 height 13
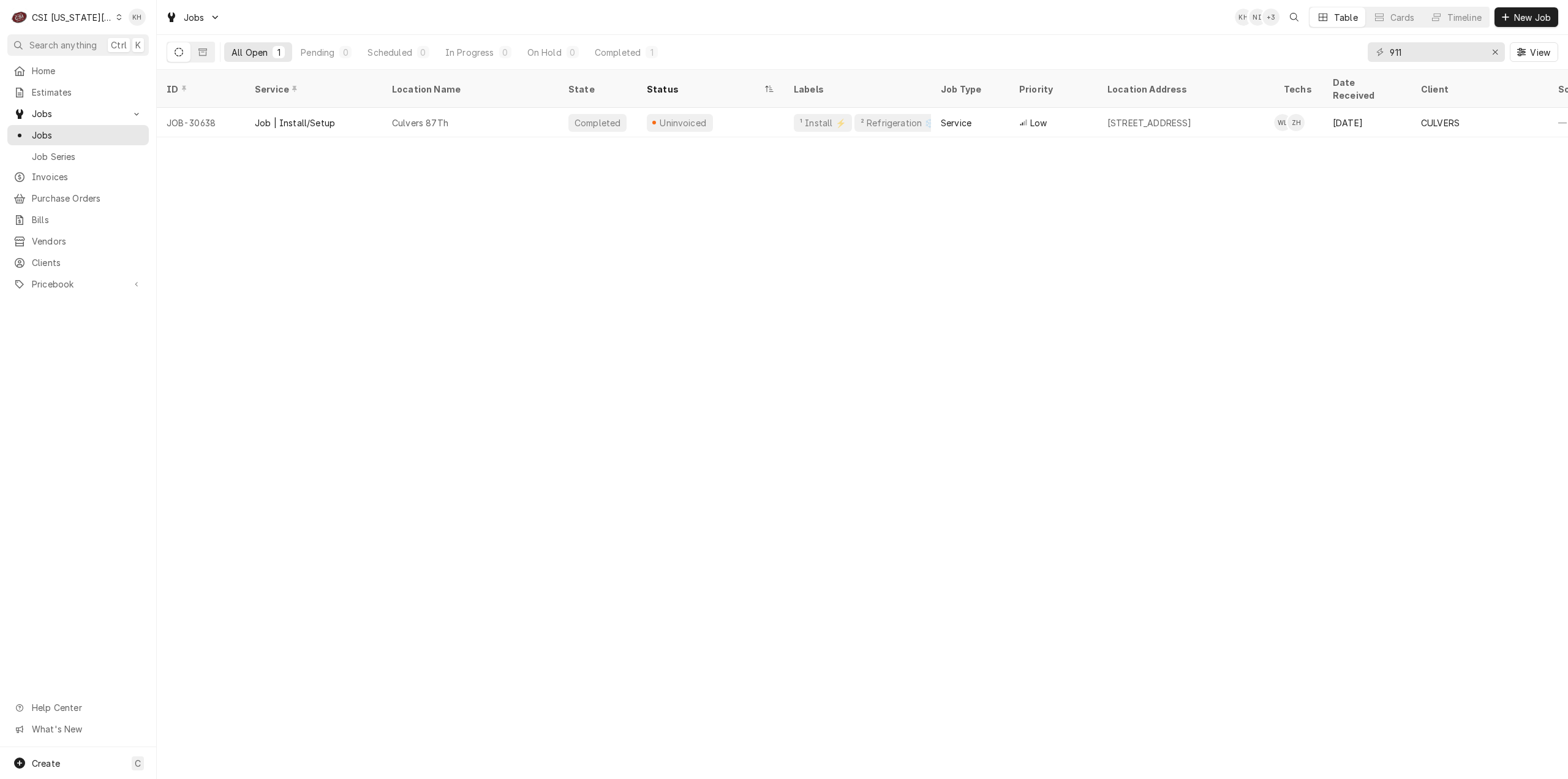
click at [81, 16] on div "CSI Kansas City" at bounding box center [72, 17] width 81 height 13
click at [140, 60] on div "CSI St. [PERSON_NAME]" at bounding box center [210, 67] width 179 height 13
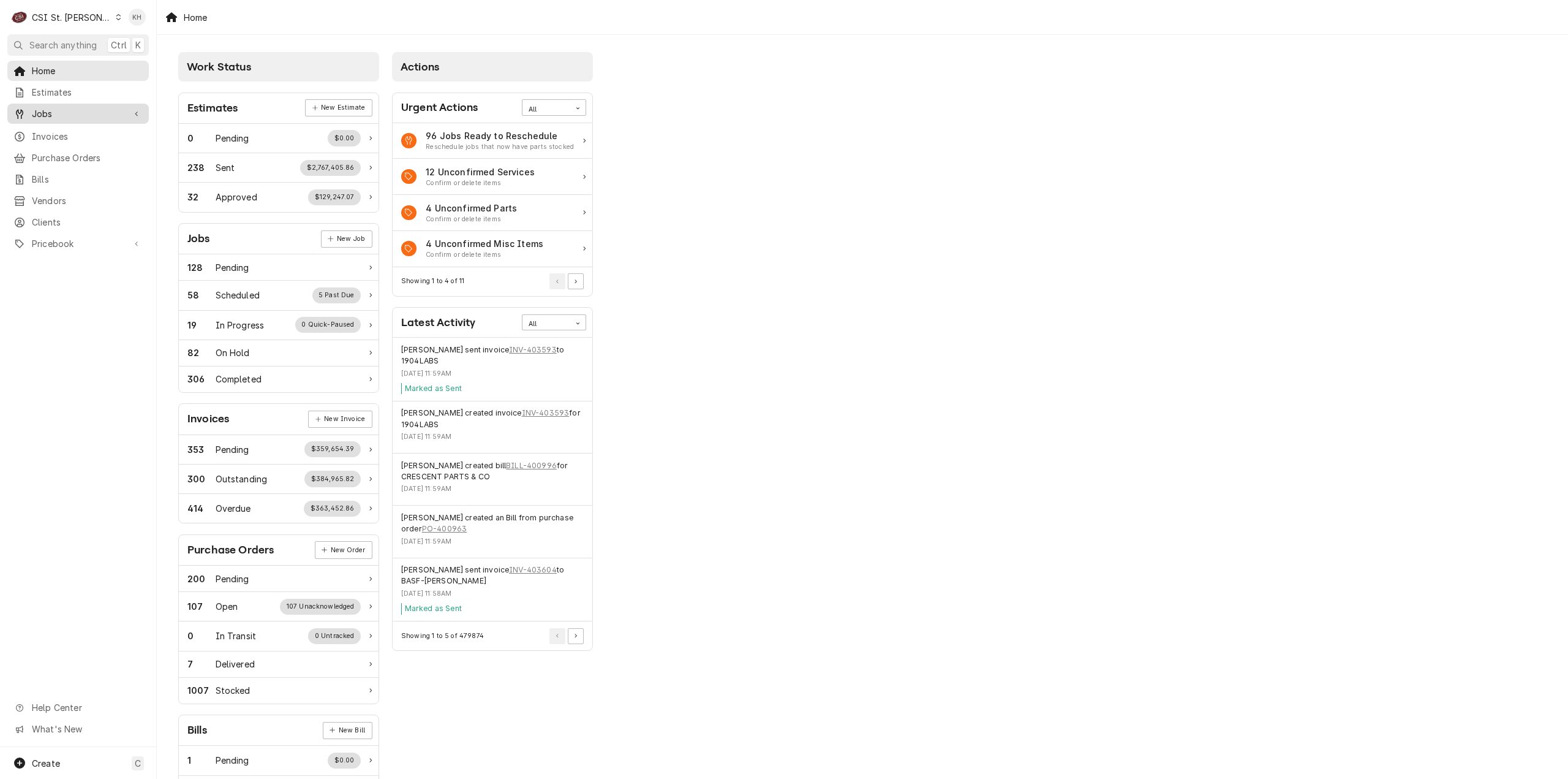
drag, startPoint x: 60, startPoint y: 108, endPoint x: 60, endPoint y: 119, distance: 11.0
click at [60, 109] on span "Jobs" at bounding box center [77, 113] width 93 height 13
click at [61, 134] on span "Jobs" at bounding box center [87, 135] width 111 height 13
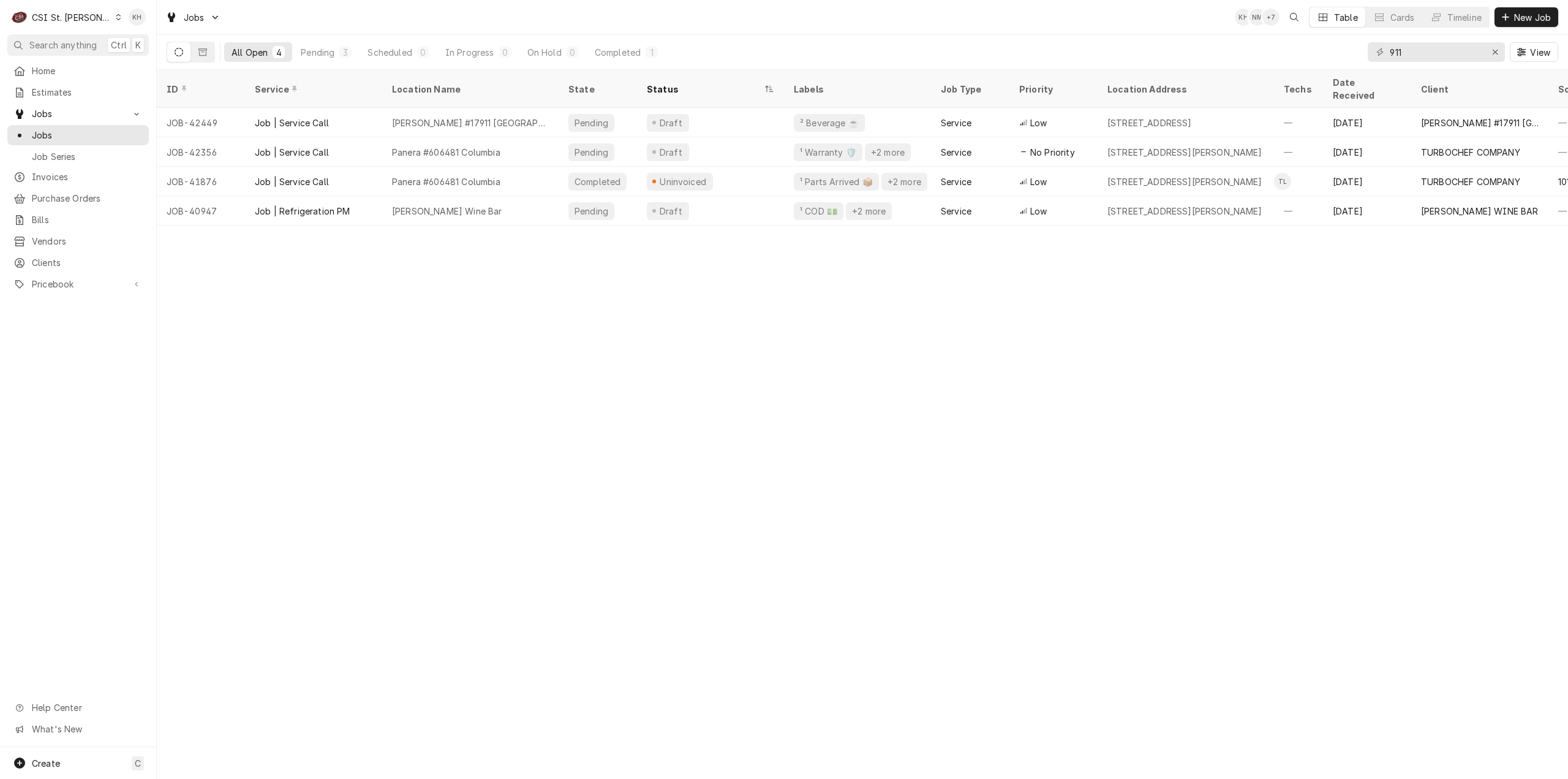
drag, startPoint x: 63, startPoint y: 49, endPoint x: 365, endPoint y: 84, distance: 304.0
click at [62, 49] on span "Search anything" at bounding box center [63, 45] width 67 height 13
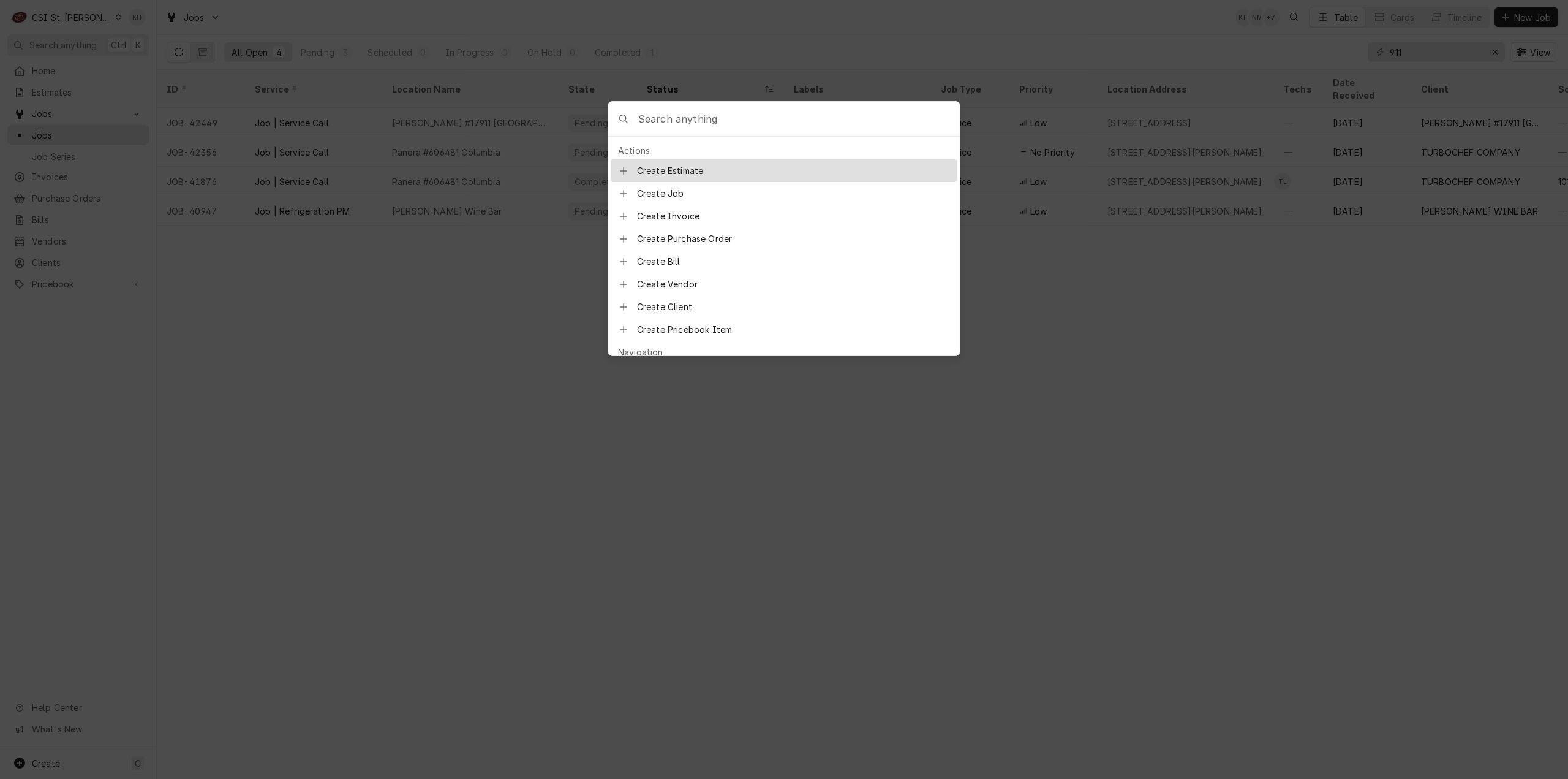
drag, startPoint x: 79, startPoint y: 53, endPoint x: 76, endPoint y: 21, distance: 32.1
click at [79, 53] on body "C CSI St. Louis KH Search anything Ctrl K Home Estimates Jobs Jobs Job Series I…" at bounding box center [784, 389] width 1568 height 779
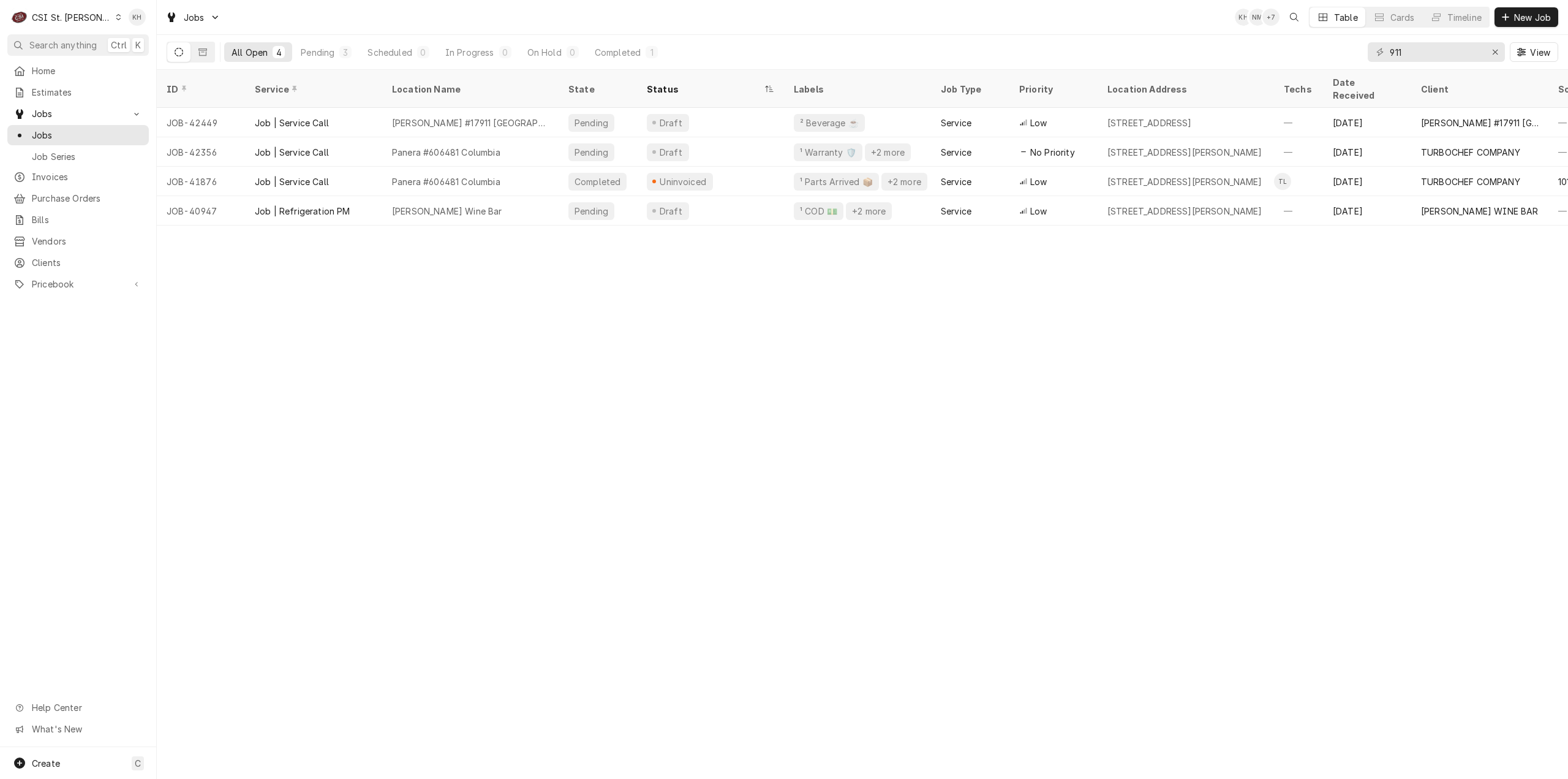
click at [73, 11] on div "CSI St. Louis" at bounding box center [71, 17] width 79 height 13
drag, startPoint x: 117, startPoint y: 25, endPoint x: 110, endPoint y: 41, distance: 17.5
click at [117, 25] on div "CSI [US_STATE][GEOGRAPHIC_DATA]" at bounding box center [188, 24] width 162 height 13
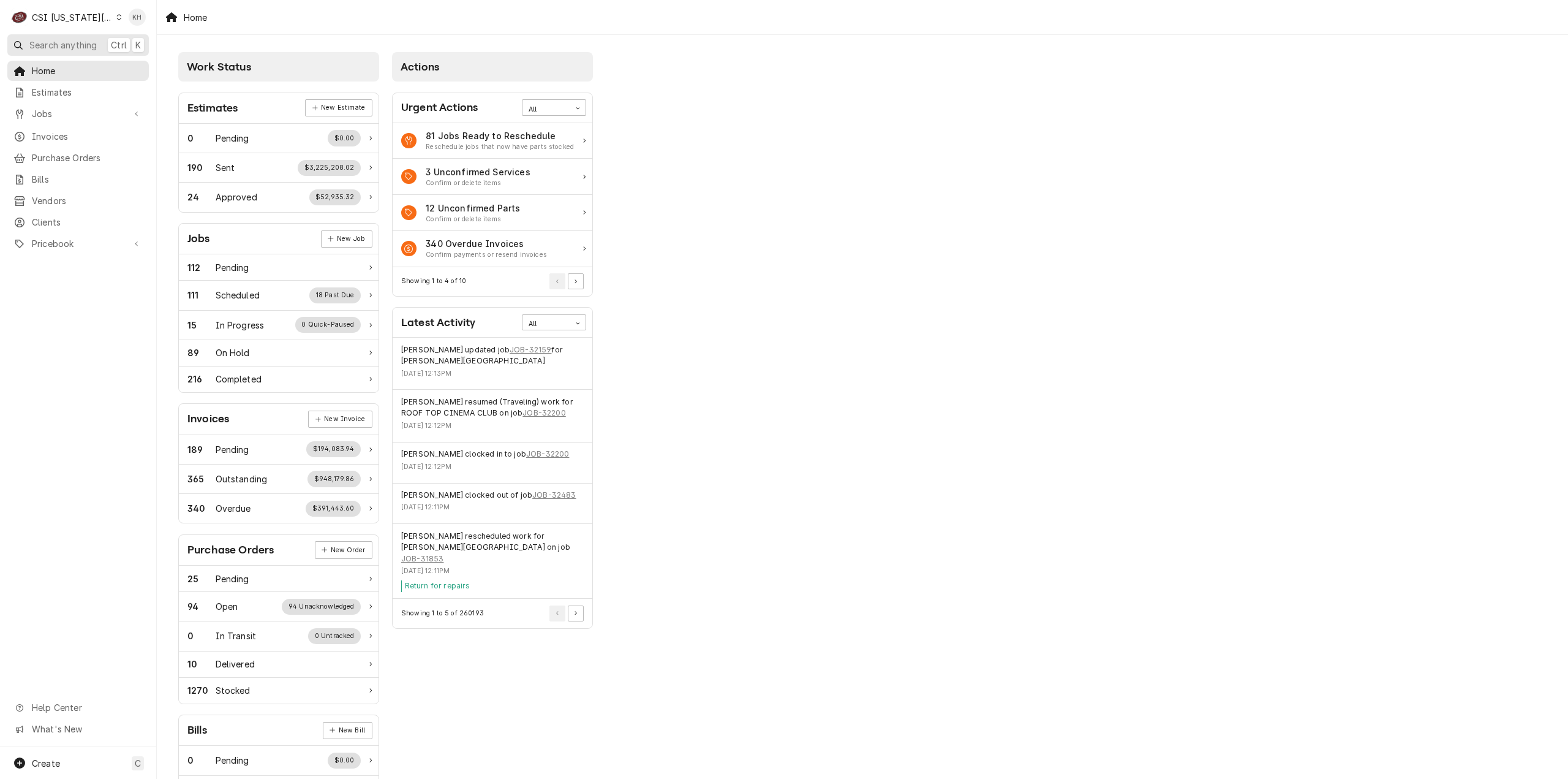
click at [72, 47] on span "Search anything" at bounding box center [63, 45] width 67 height 13
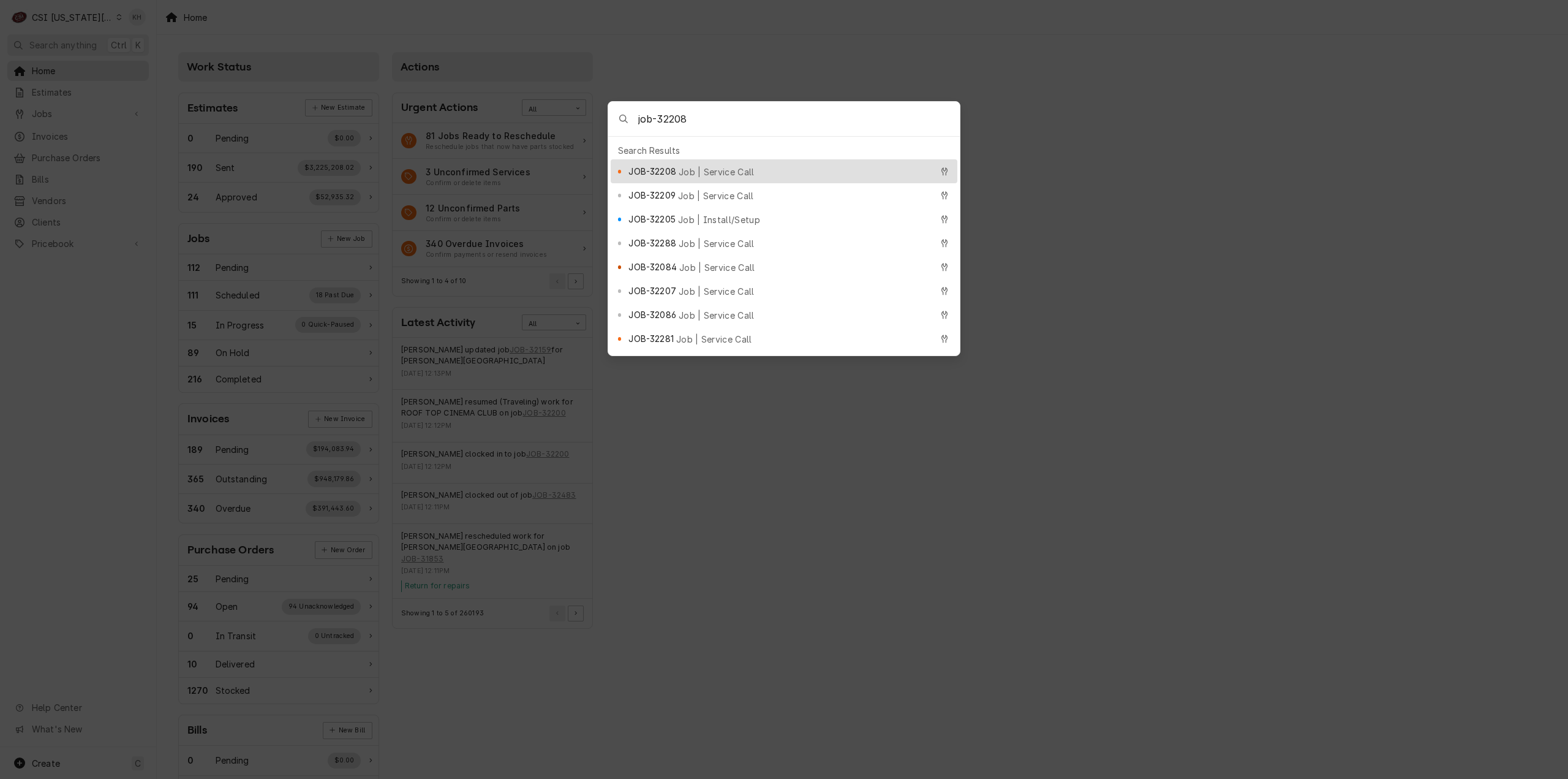
type input "job-32208"
click at [729, 165] on div "JOB-32208 Job | Service Call" at bounding box center [780, 171] width 303 height 14
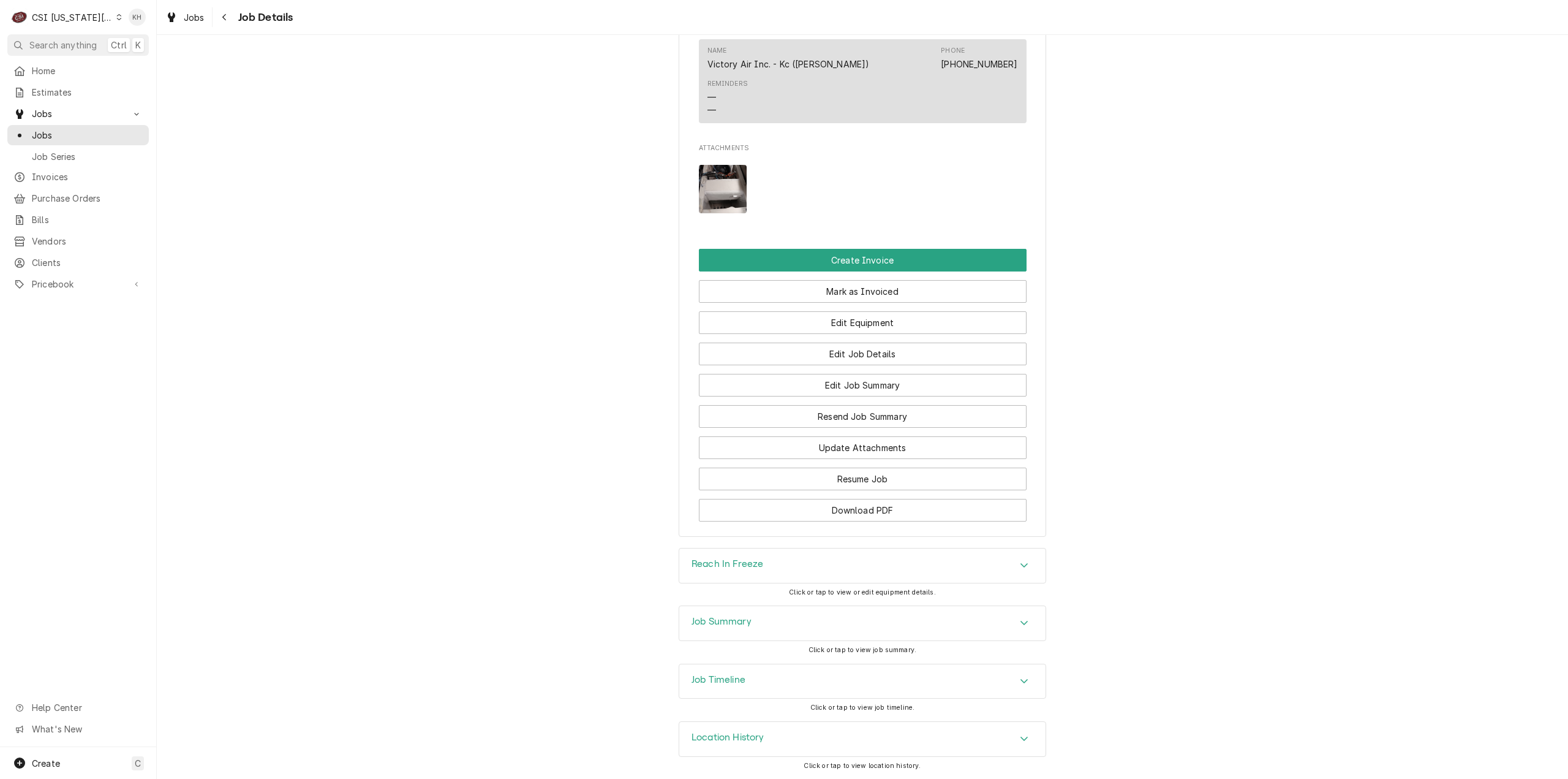
click at [733, 675] on h3 "Job Timeline" at bounding box center [718, 680] width 54 height 12
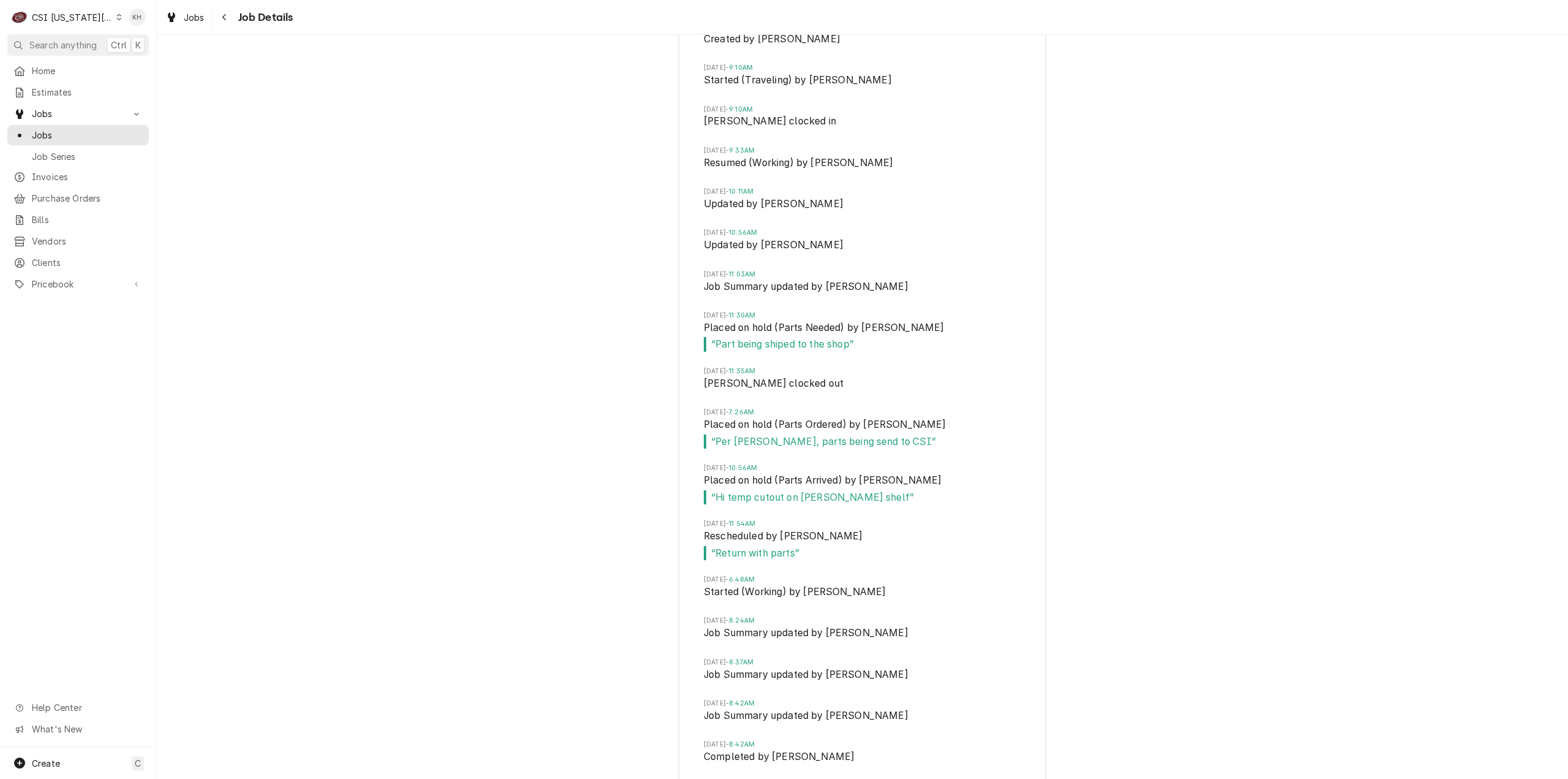
scroll to position [1967, 0]
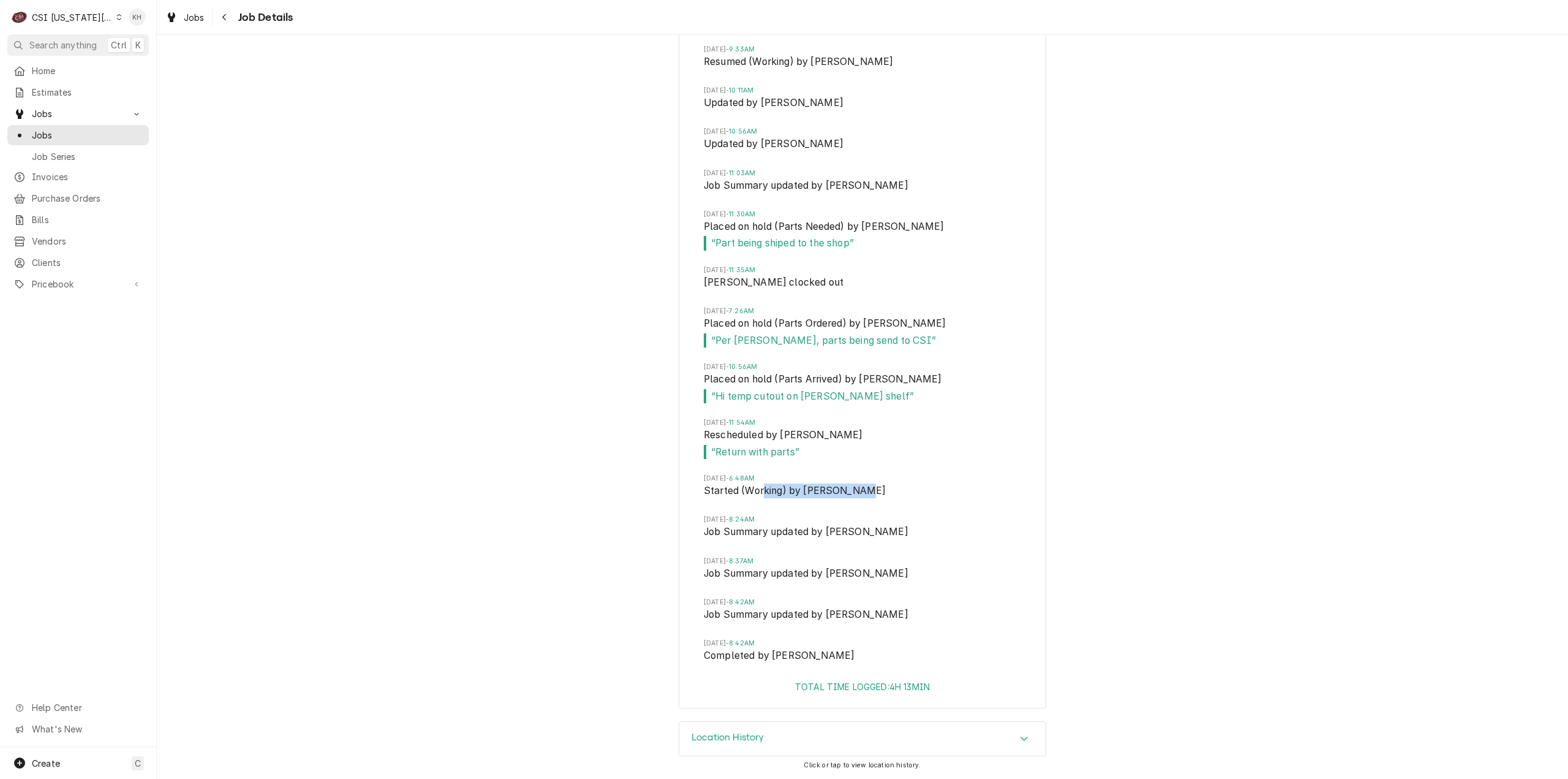
drag, startPoint x: 858, startPoint y: 493, endPoint x: 759, endPoint y: 505, distance: 99.7
click at [759, 505] on li "Tue, Sep 2, 2025 - 6:48AM Started (Working) by Mike Schupp" at bounding box center [862, 494] width 317 height 41
click at [1144, 457] on div "Job Timeline Wed, Aug 20, 2025 - 9:41AM Drafted by Kelsey Hetlage Wed, Aug 20, …" at bounding box center [862, 256] width 1411 height 931
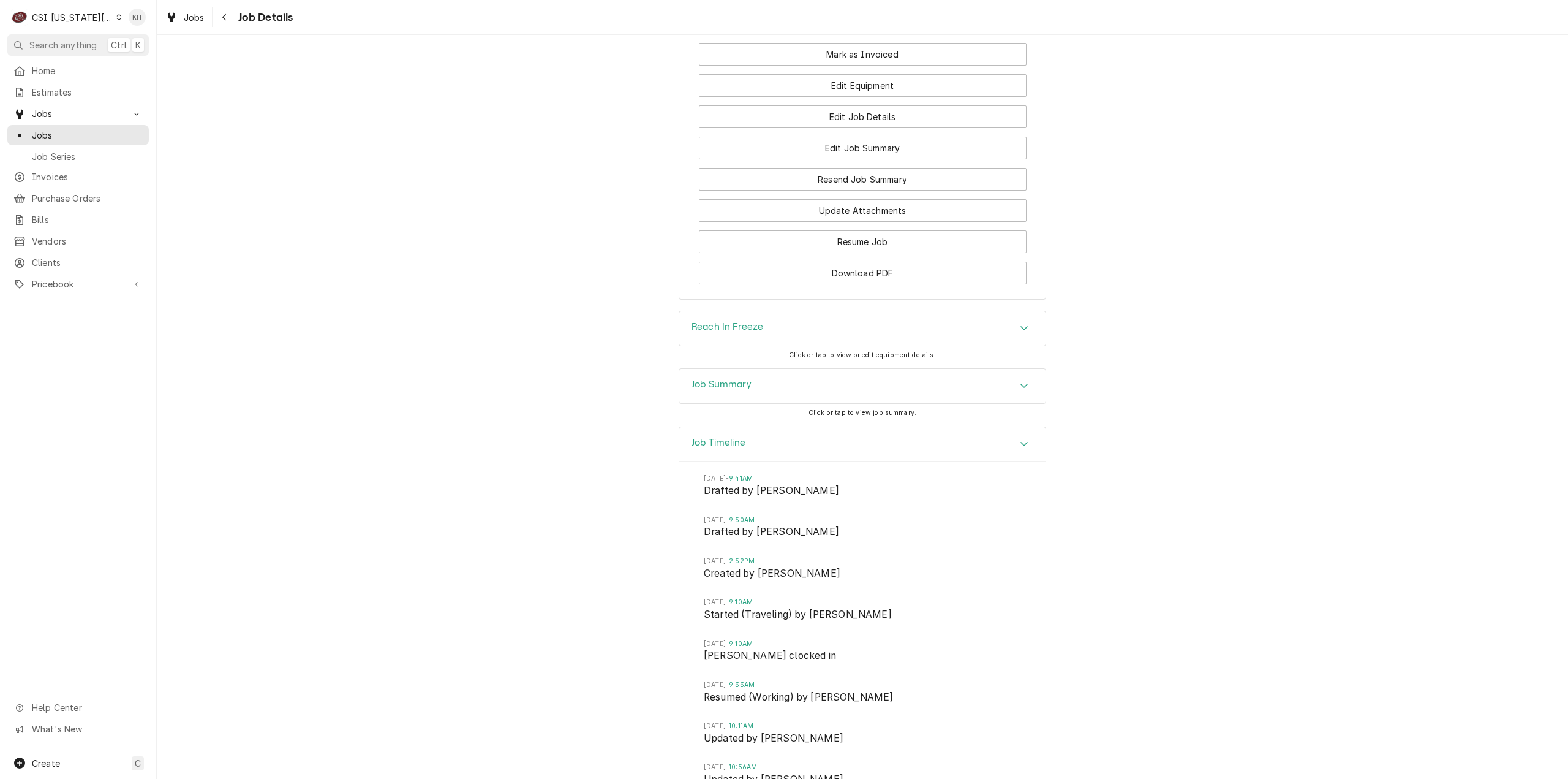
scroll to position [1110, 0]
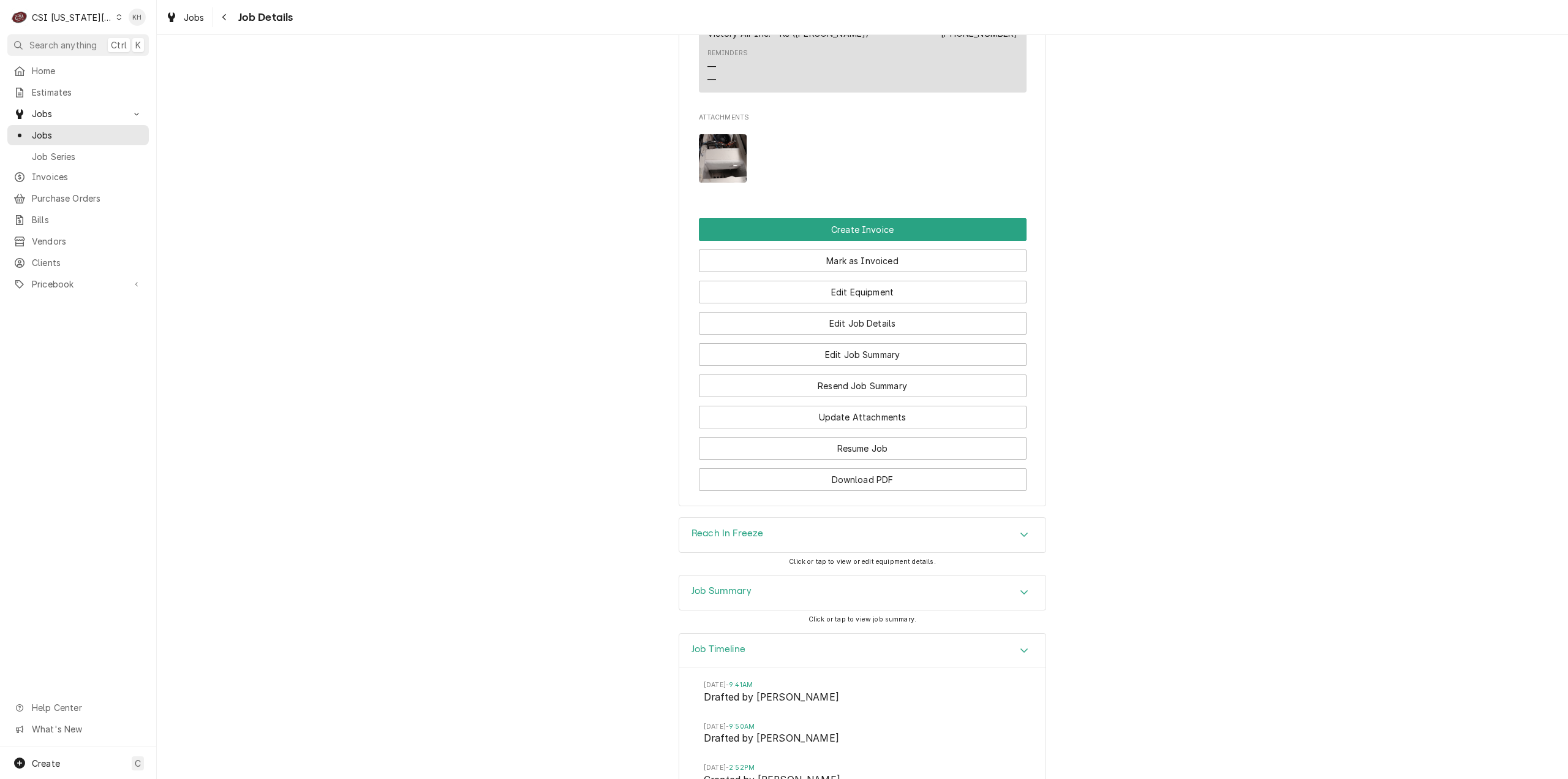
click at [783, 608] on div "Job Summary" at bounding box center [862, 592] width 366 height 34
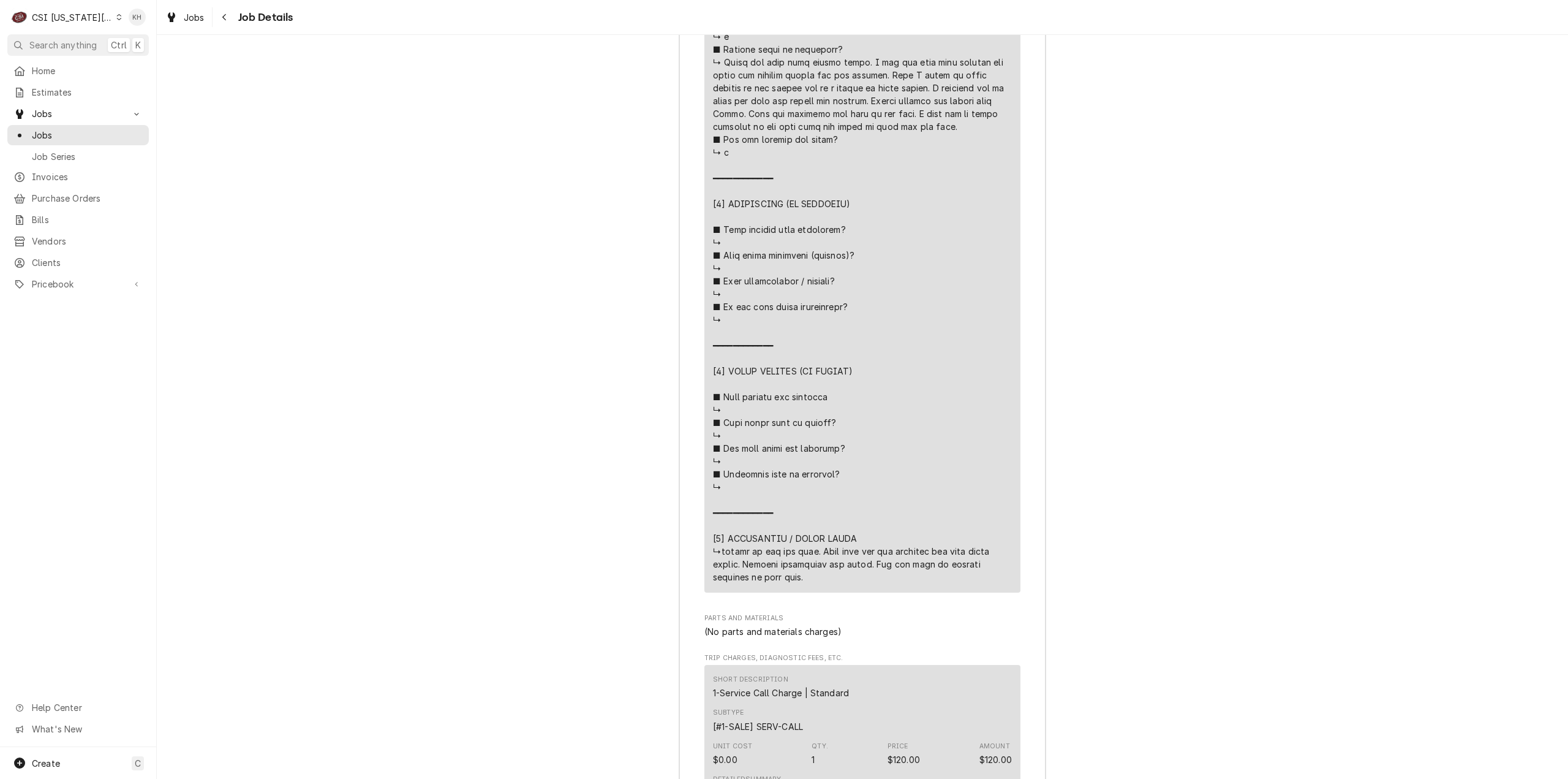
scroll to position [2764, 0]
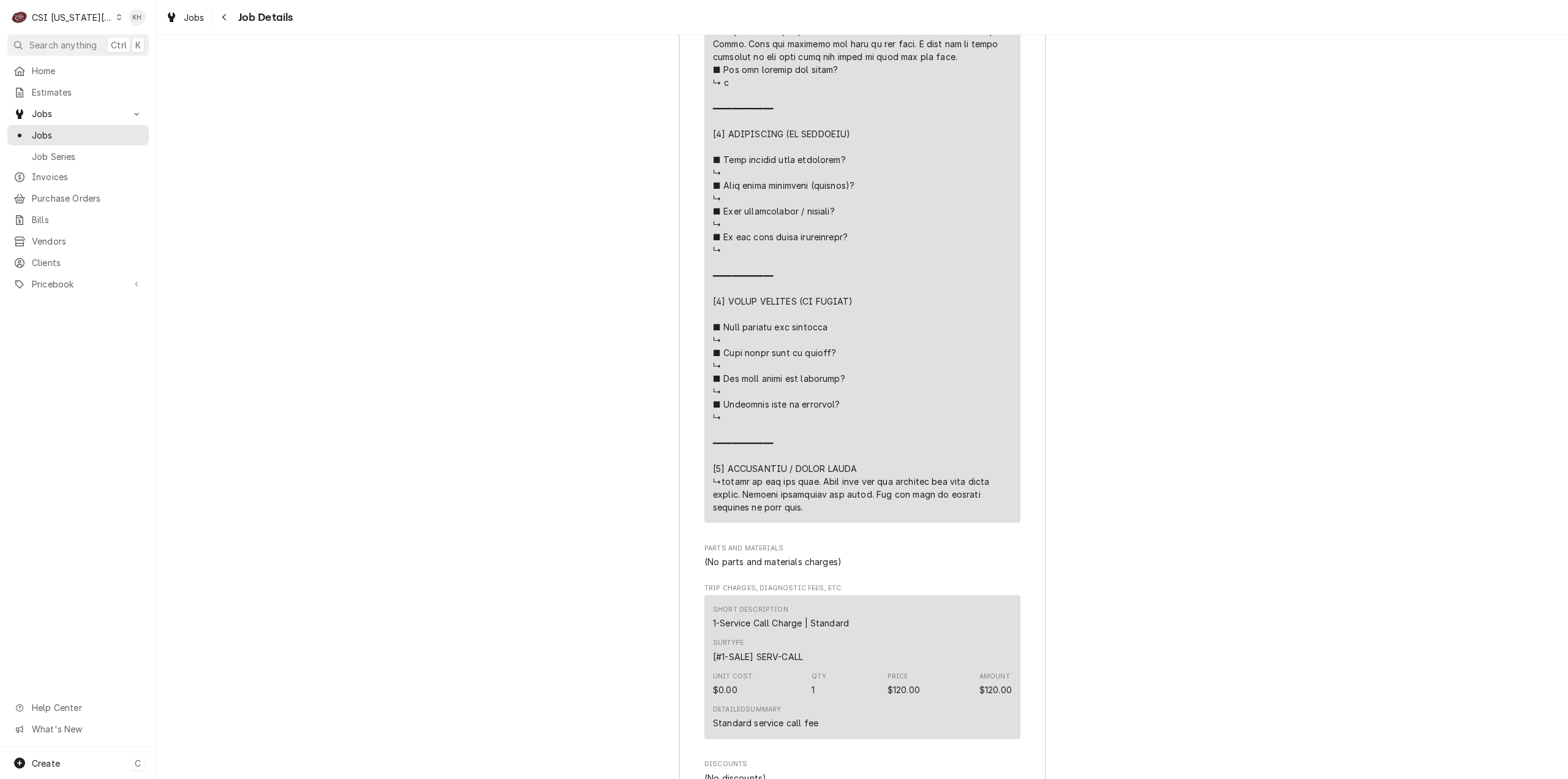
click at [93, 772] on div "Create C" at bounding box center [78, 763] width 156 height 32
click at [224, 634] on div "Job" at bounding box center [229, 636] width 82 height 13
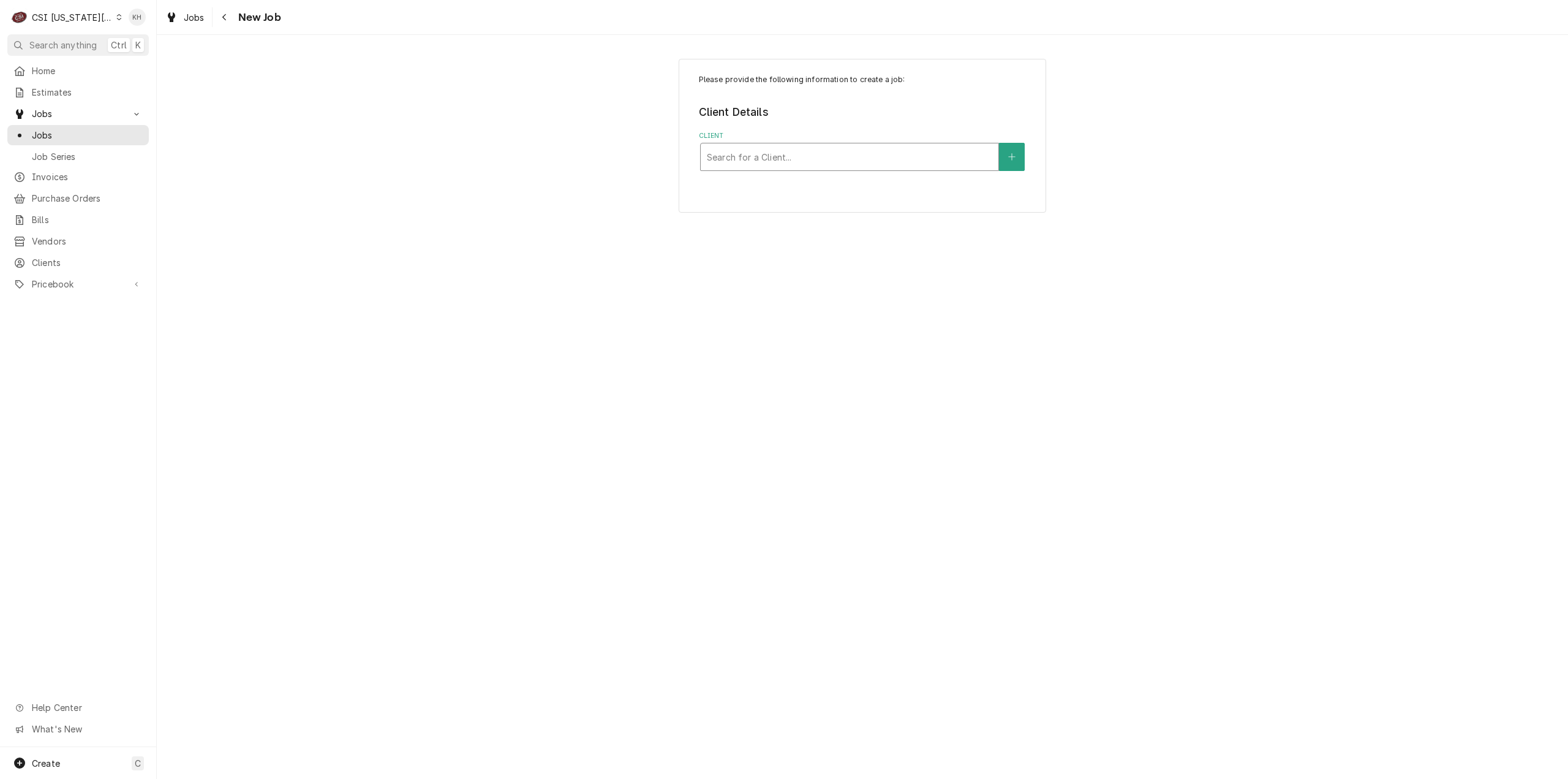
click at [929, 152] on div "Client" at bounding box center [849, 157] width 285 height 22
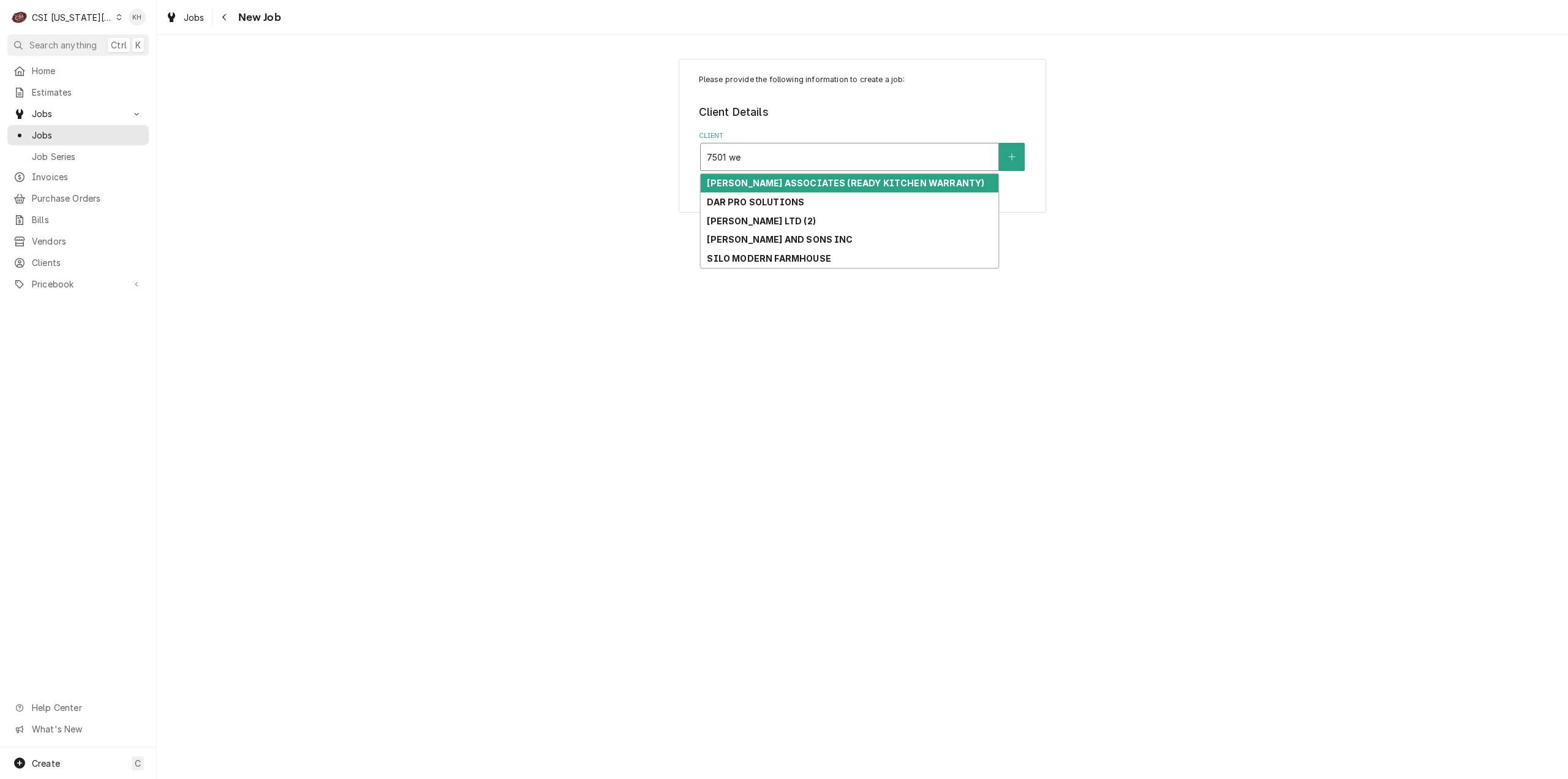
type input "7501 w"
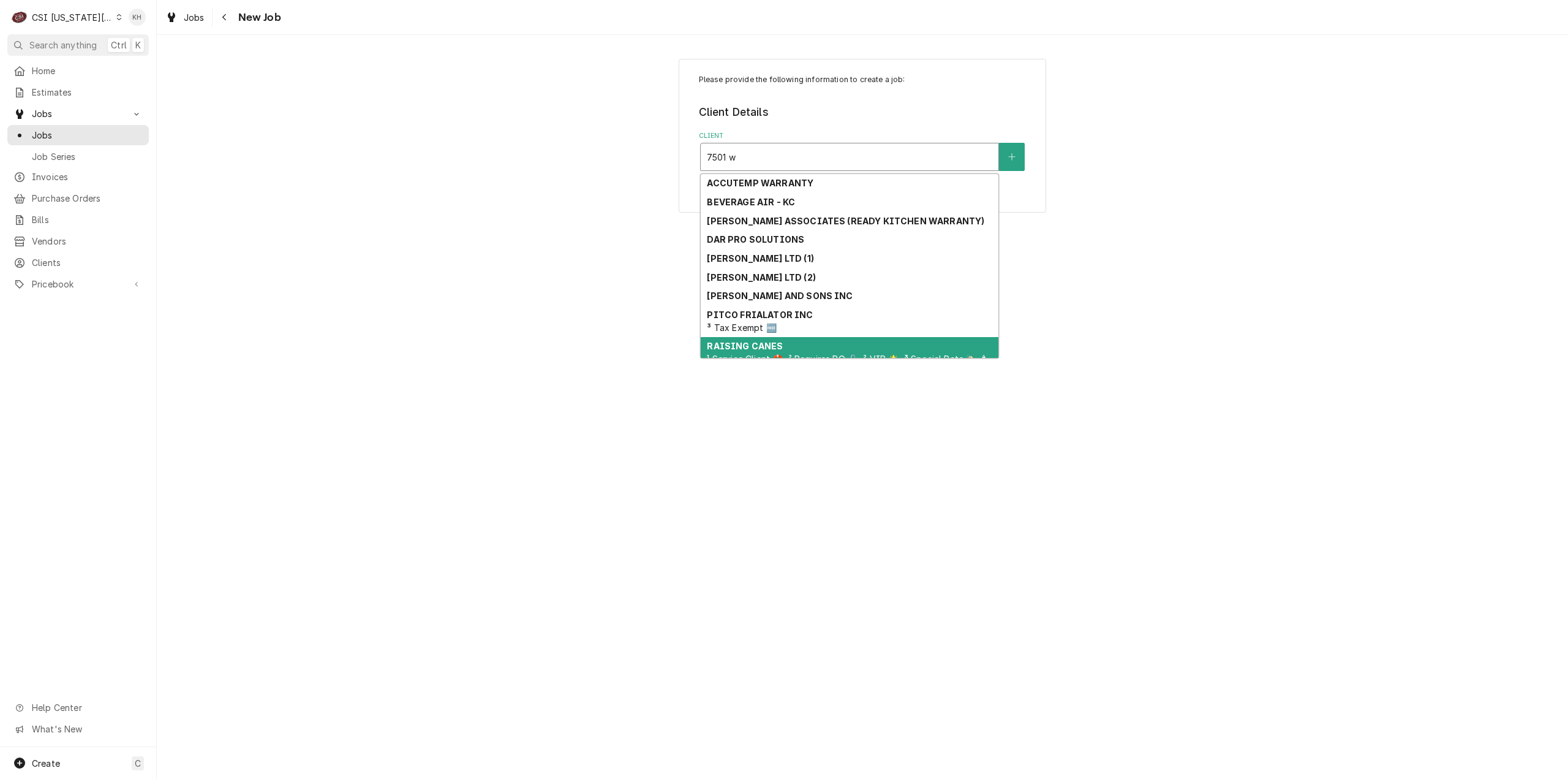
click at [804, 353] on div "RAISING CANES ¹ Service Client 🛟, ² Requires PO 🔓, ² VIP 🌟, ³ Special Rate 🏷️, …" at bounding box center [849, 359] width 297 height 45
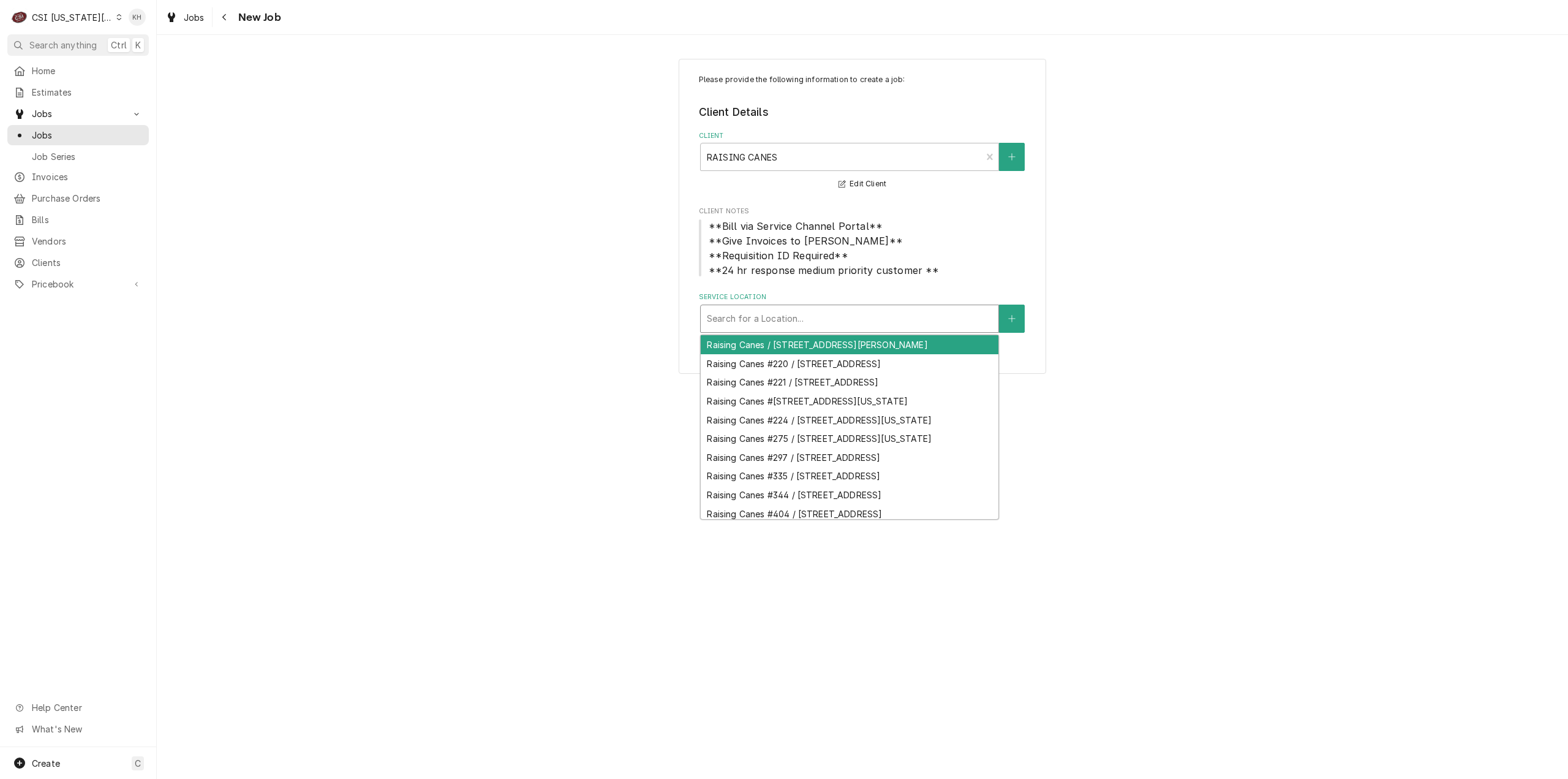
click at [846, 320] on div "Service Location" at bounding box center [849, 319] width 285 height 22
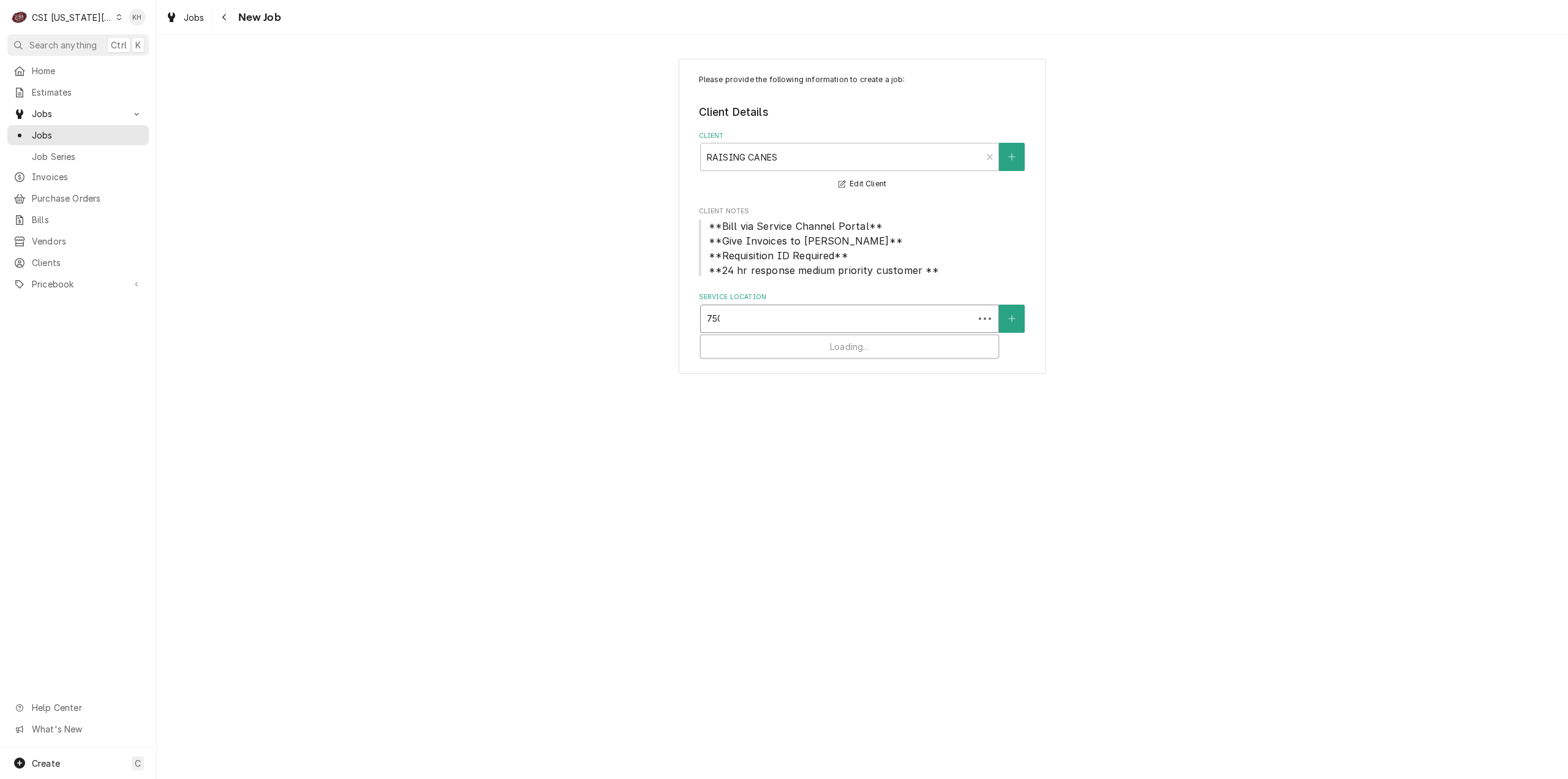
type input "7501"
click at [873, 348] on div "Raising Canes #221 / [STREET_ADDRESS]" at bounding box center [849, 345] width 297 height 19
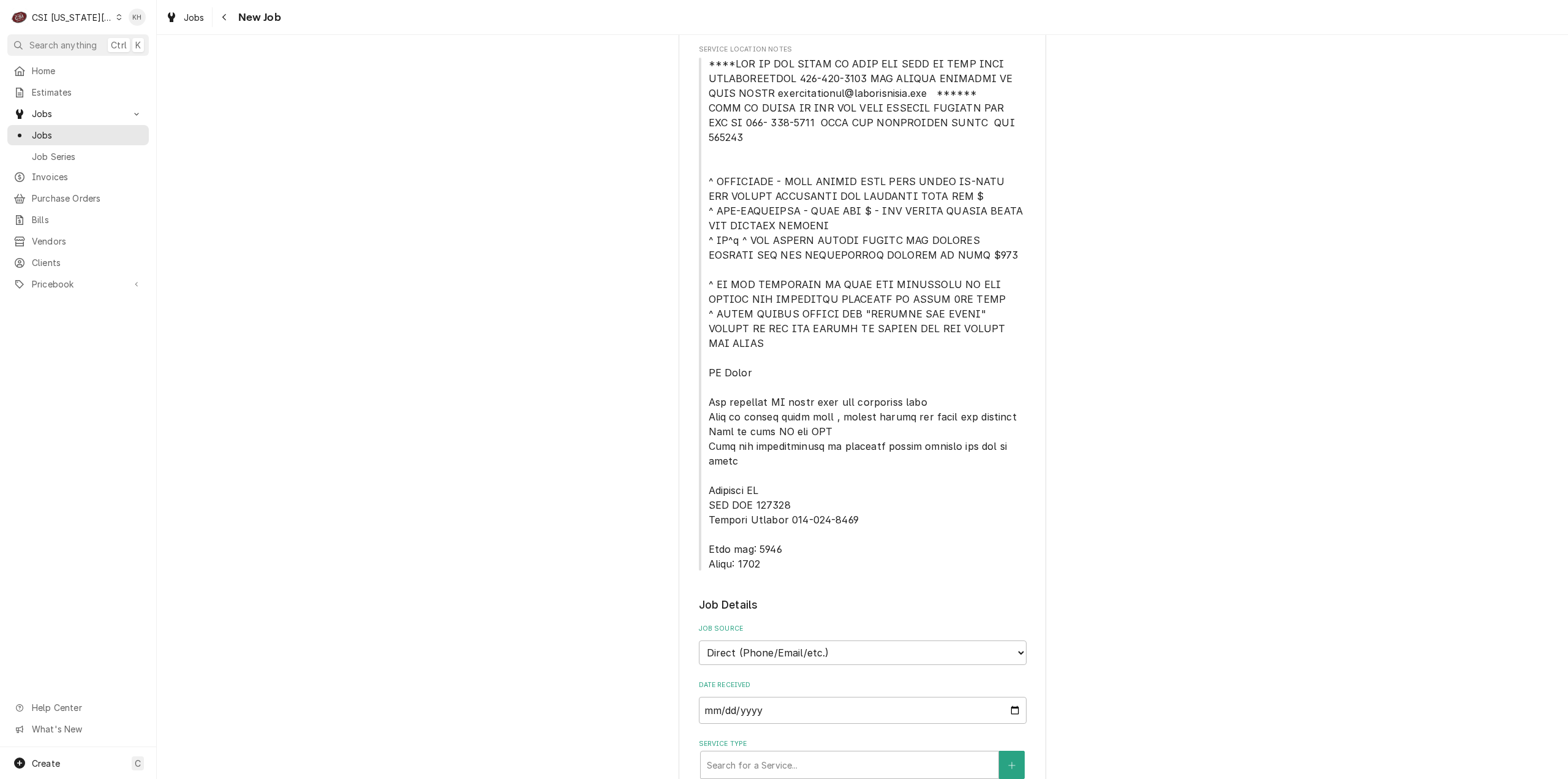
scroll to position [429, 0]
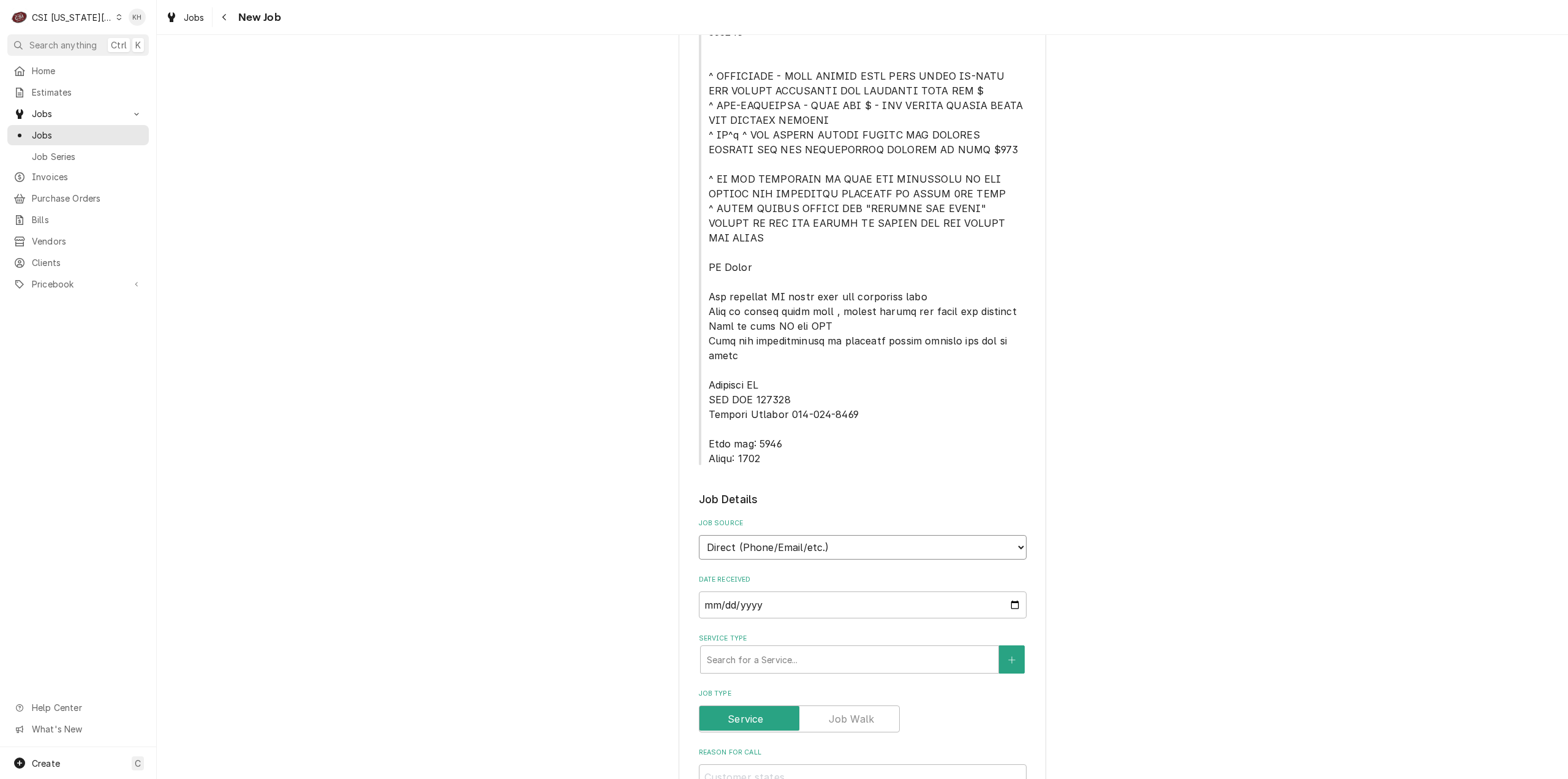
drag, startPoint x: 863, startPoint y: 496, endPoint x: 846, endPoint y: 510, distance: 22.0
click at [862, 535] on select "Direct (Phone/Email/etc.) Service Channel Corrigo Ecotrak Other" at bounding box center [863, 547] width 328 height 25
select select "1"
click at [834, 591] on input "Service Channel ID" at bounding box center [863, 604] width 328 height 27
paste input "324669784"
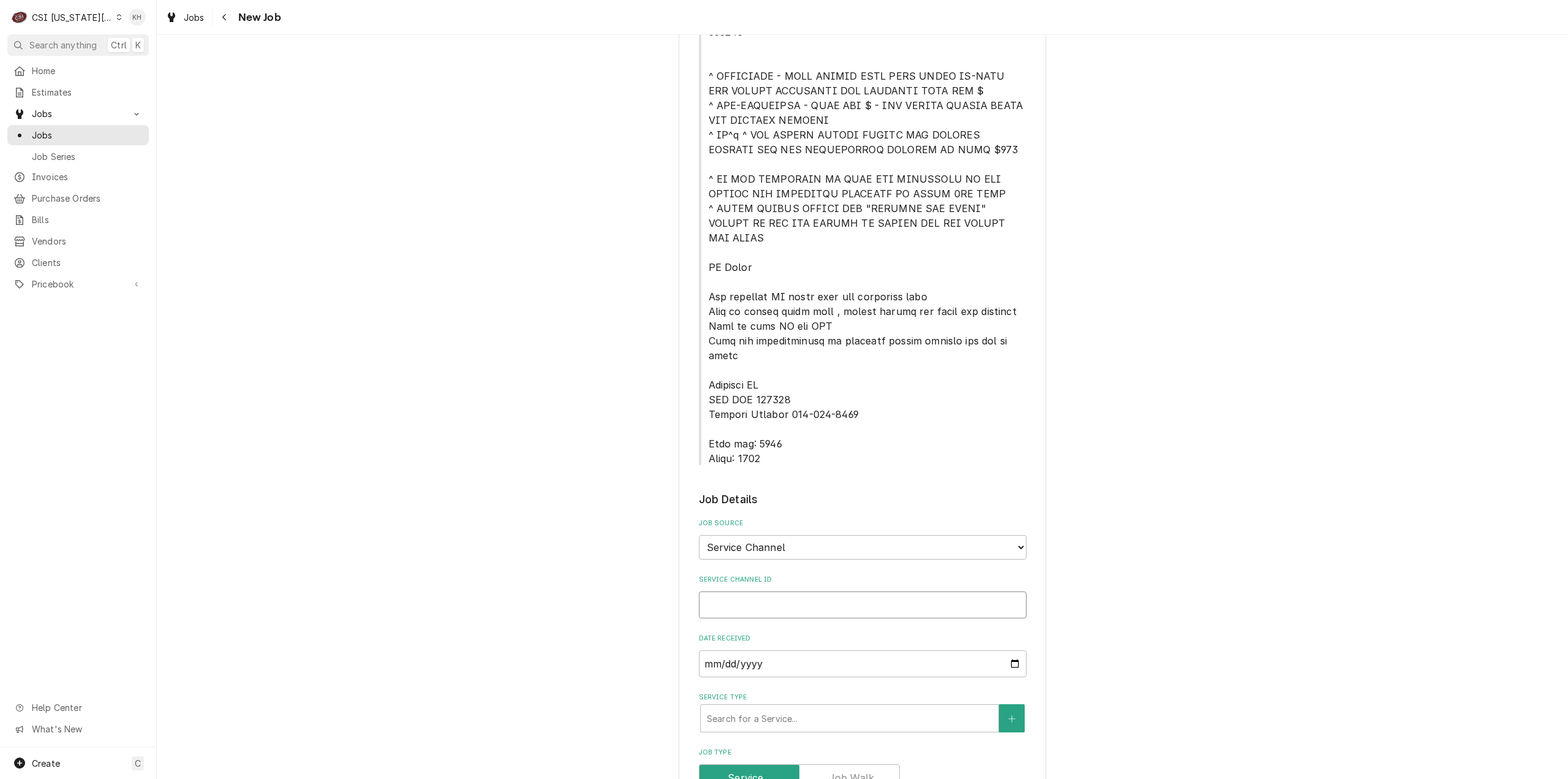
type textarea "x"
type input "324669784"
type textarea "x"
type input "324669784"
click at [807, 707] on div "Service Type" at bounding box center [849, 718] width 285 height 22
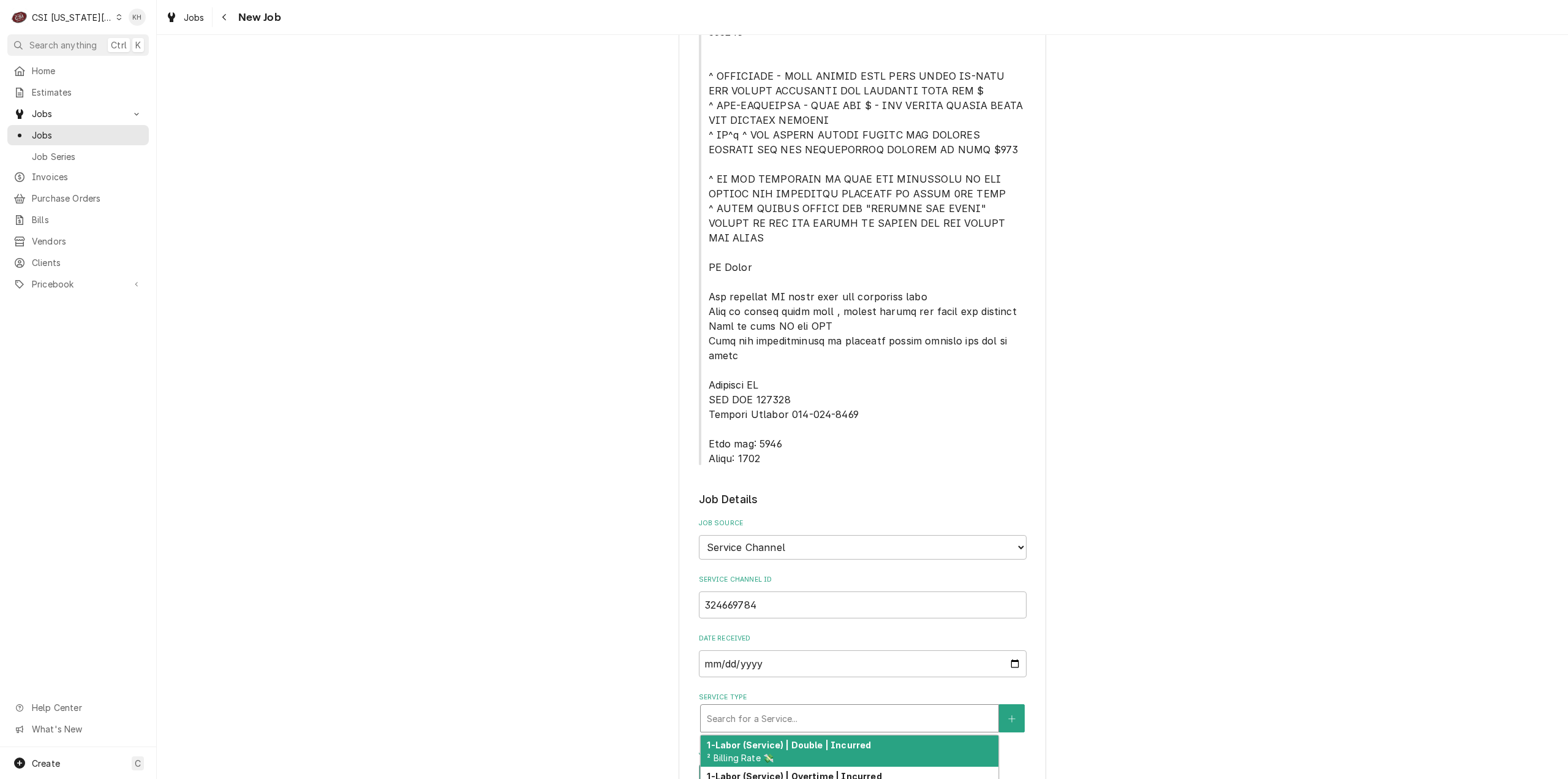
type textarea "x"
type input "s"
type textarea "x"
type input "se"
type textarea "x"
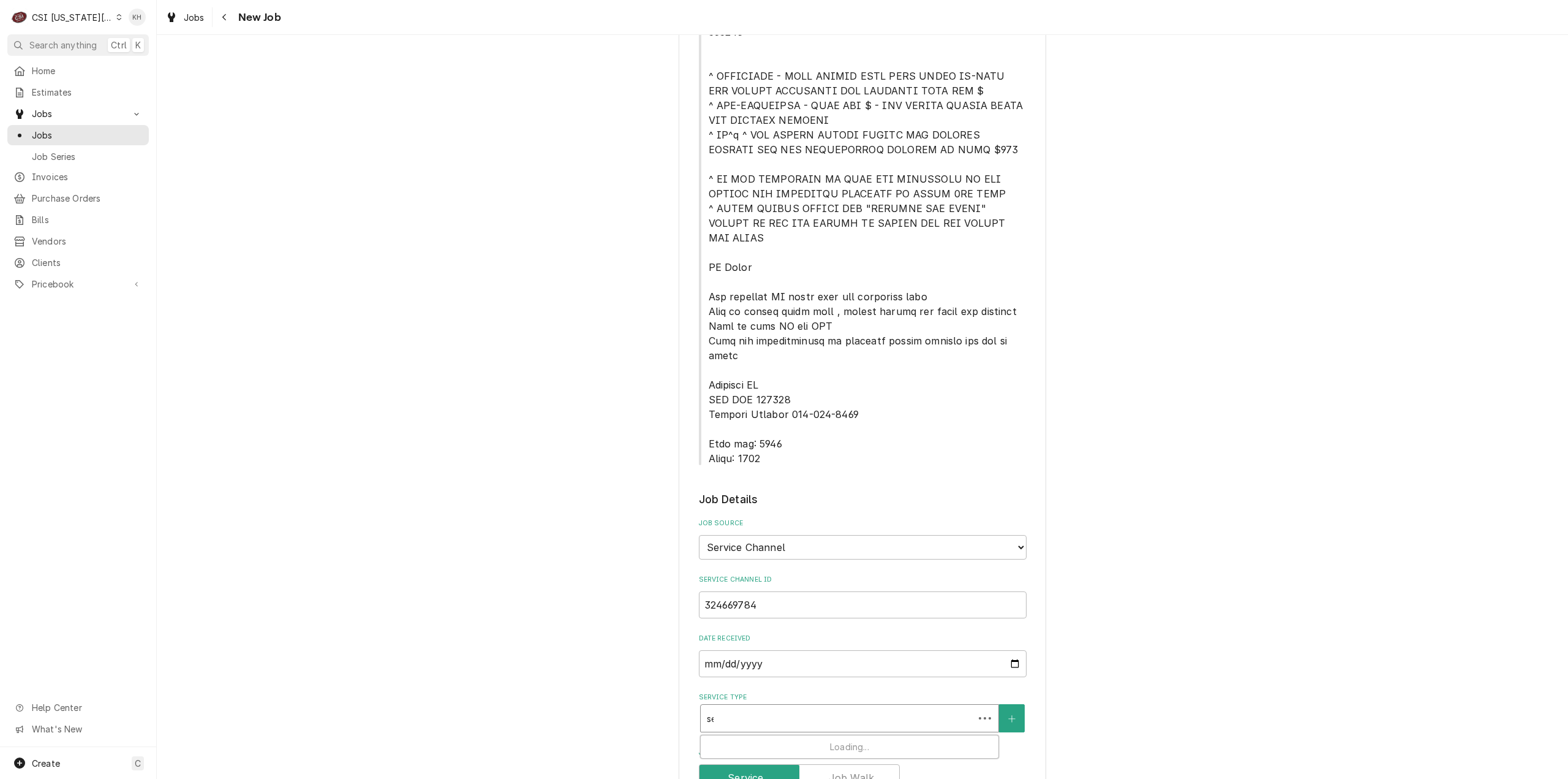
type input "ser"
type textarea "x"
type input "servi"
type textarea "x"
type input "servic"
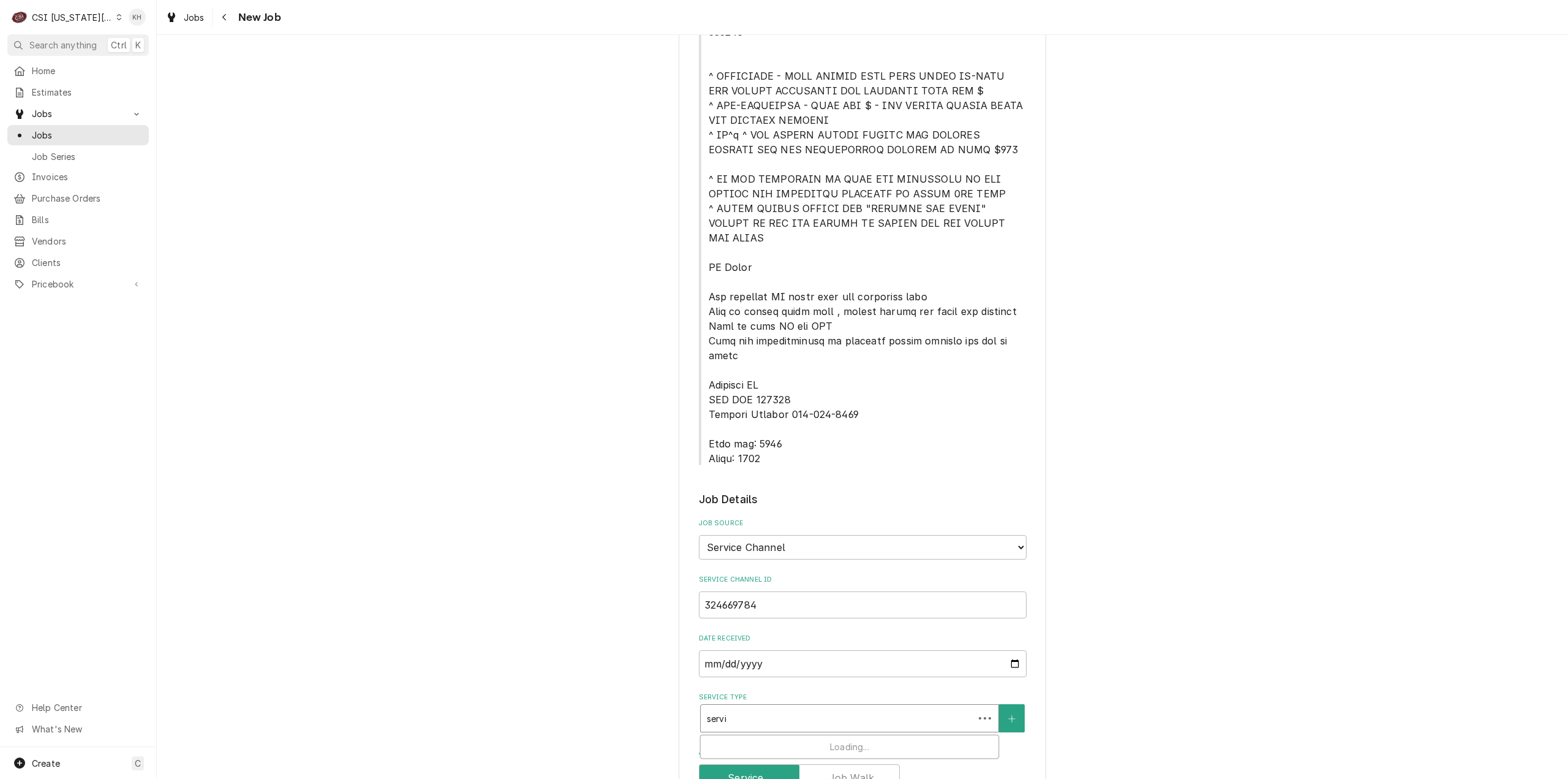
type textarea "x"
type input "service"
type textarea "x"
type input "service c"
type textarea "x"
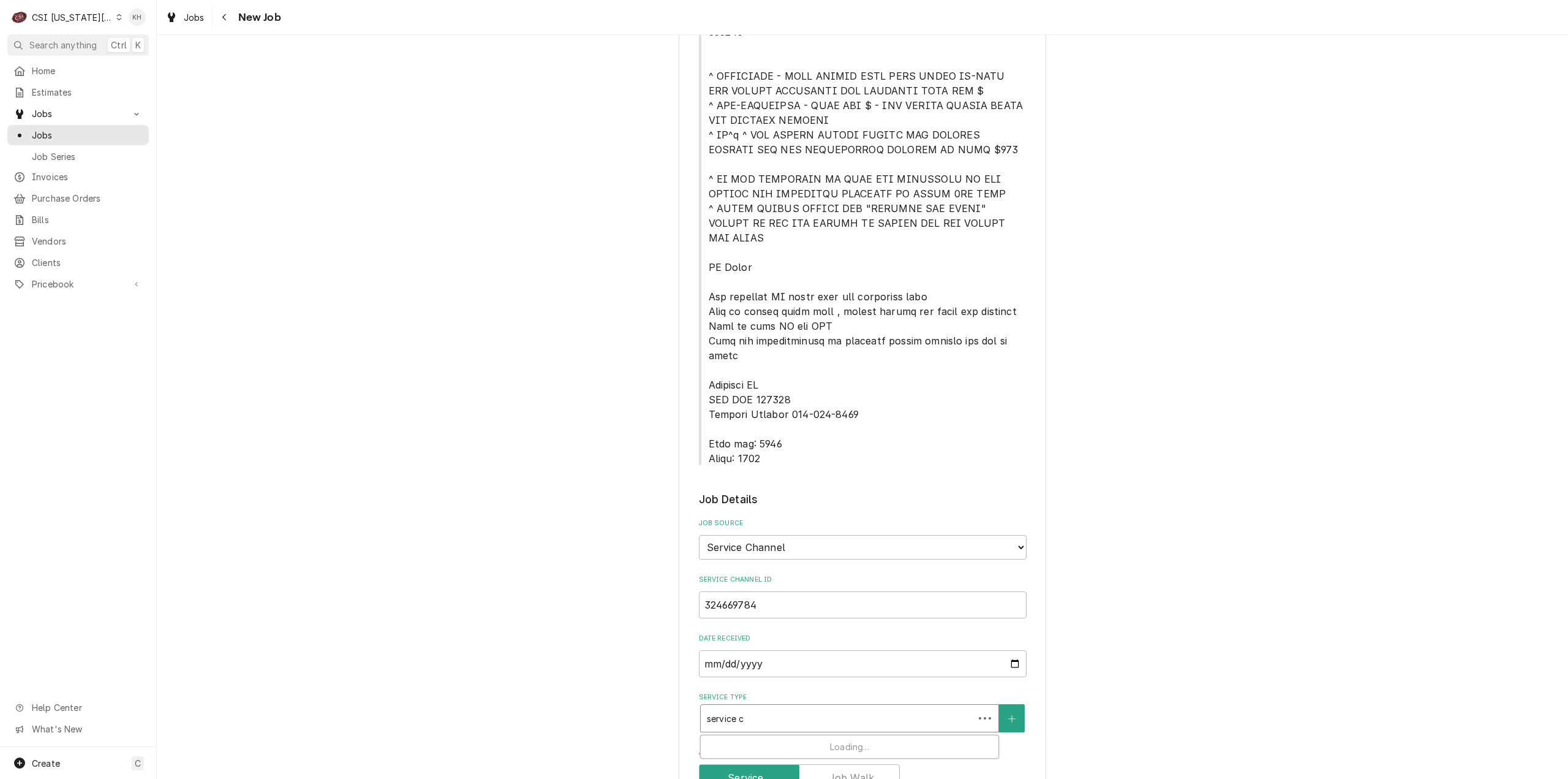
type input "service ca"
type textarea "x"
type input "service cal"
type textarea "x"
type input "service call"
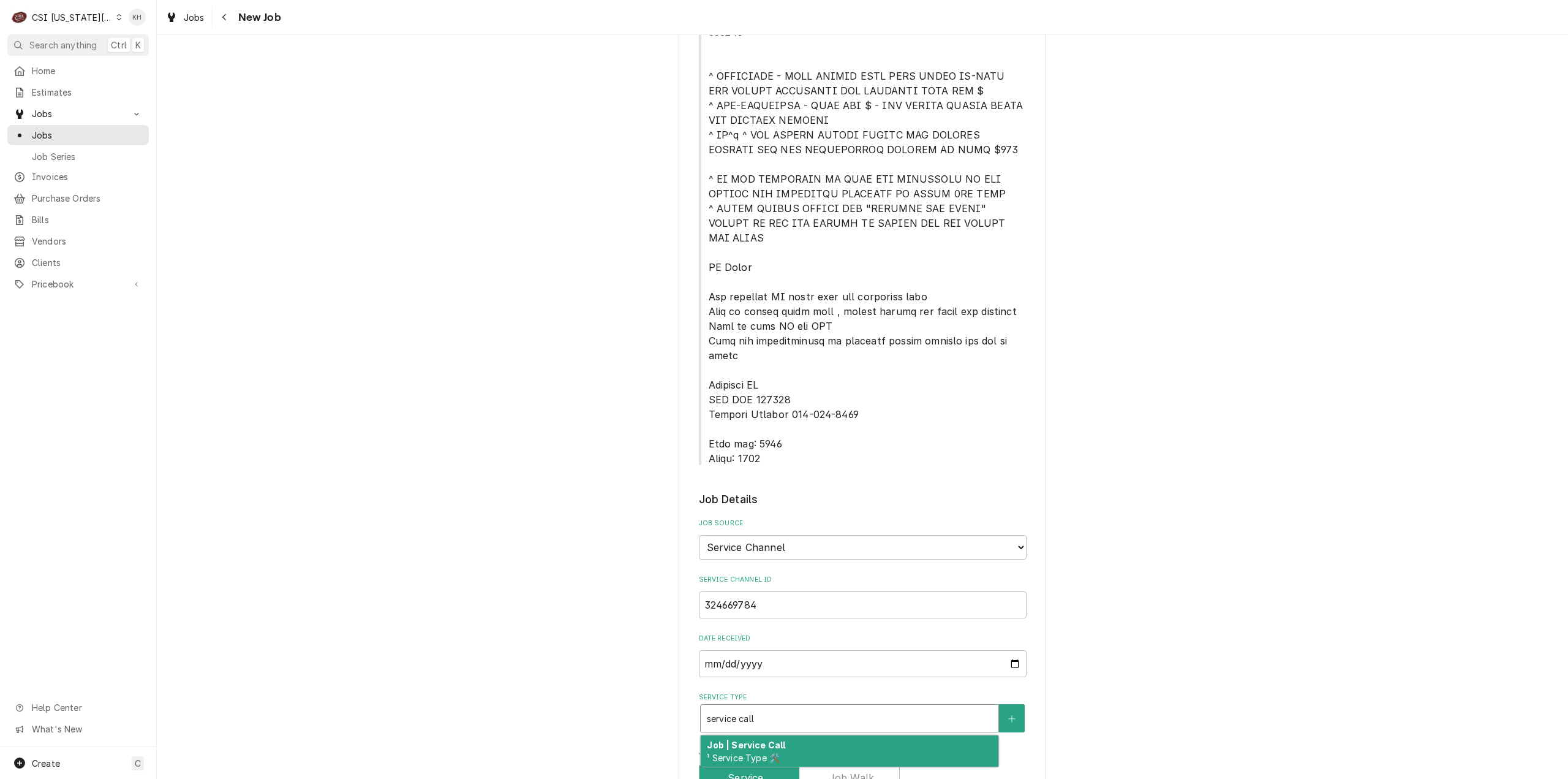
click at [813, 736] on div "Job | Service Call ¹ Service Type 🛠️" at bounding box center [849, 752] width 297 height 32
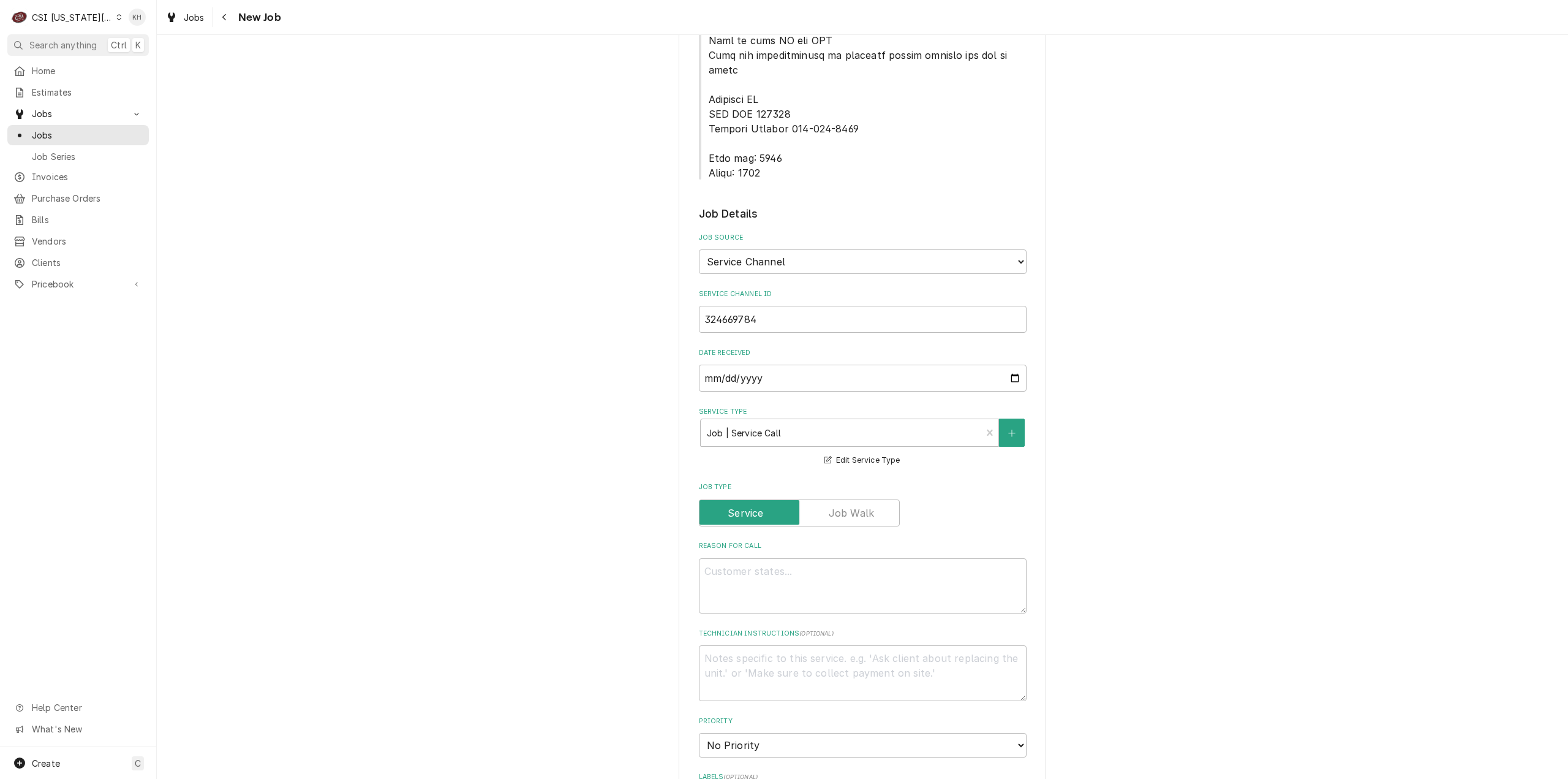
scroll to position [920, 0]
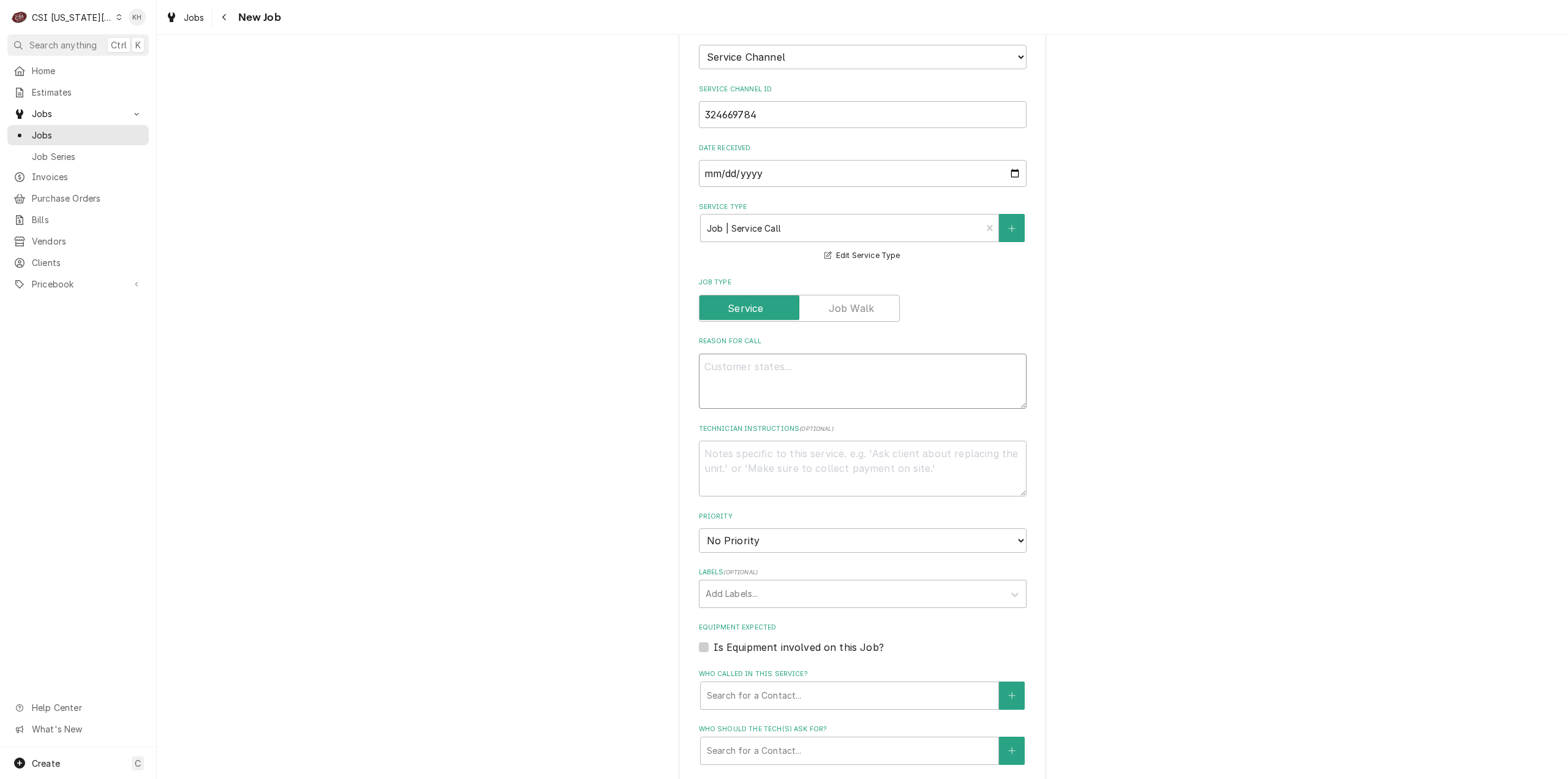
click at [822, 354] on textarea "Reason For Call" at bounding box center [863, 381] width 328 height 56
paste textarea "KITCHEN / Refrigeration / Under Counter Cooler "Equip:" DRIVE THRU "Tag ID"1170…"
type textarea "x"
type textarea "KITCHEN / Refrigeration / Under Counter Cooler "Equip:" DRIVE THRU "Tag ID"1170…"
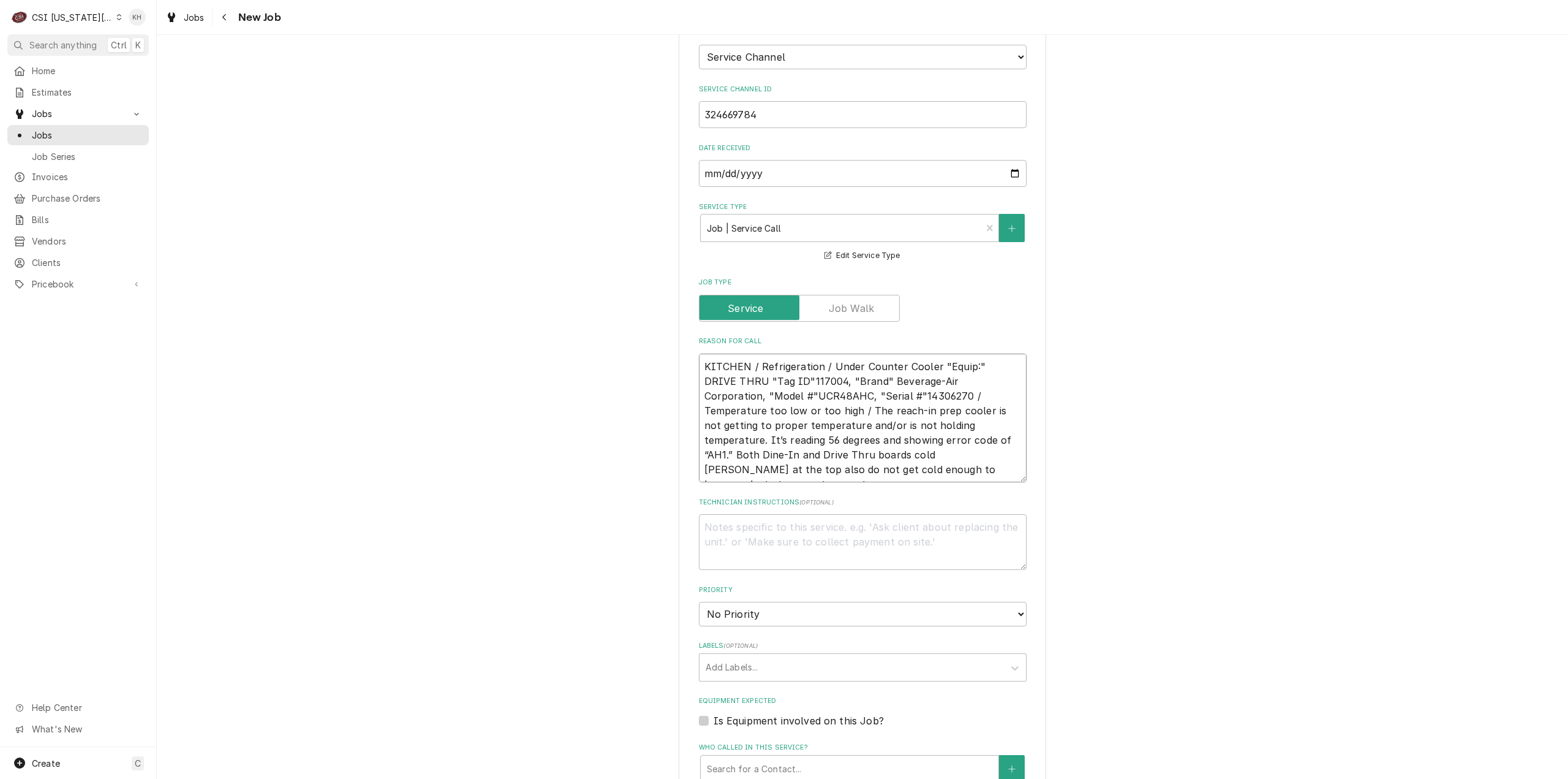
type textarea "x"
type textarea "KITCHEN / Refrigeration / Under Counter Cooler "Equip:" DRIVE THRU "Tag ID"1170…"
type textarea "x"
type textarea "KITCHEN / Refrigeration / Under Counter Cooler "Equip:" DRIVE THRU "Tag ID"1170…"
type textarea "x"
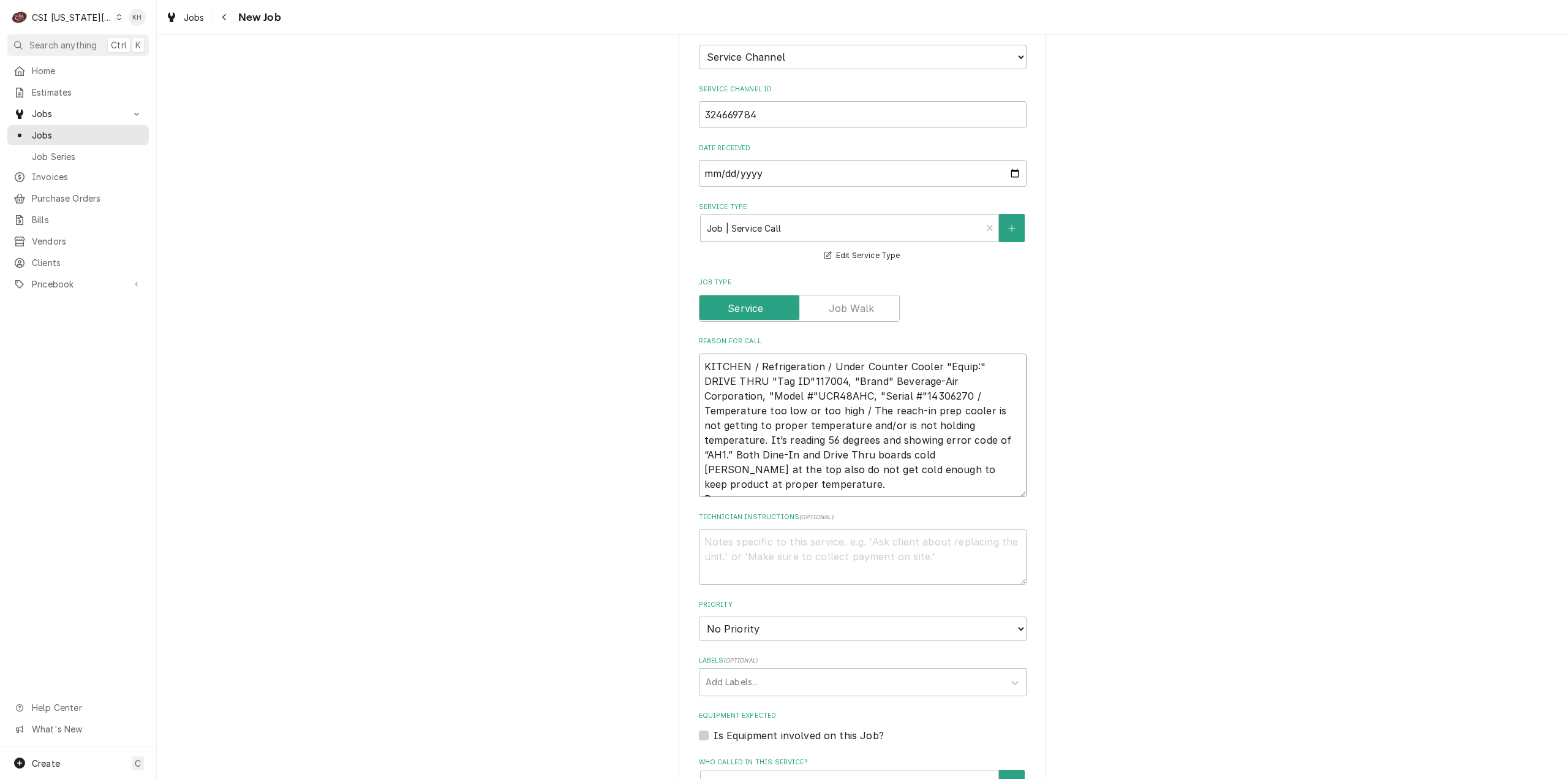
type textarea "KITCHEN / Refrigeration / Under Counter Cooler "Equip:" DRIVE THRU "Tag ID"1170…"
type textarea "x"
type textarea "KITCHEN / Refrigeration / Under Counter Cooler "Equip:" DRIVE THRU "Tag ID"1170…"
type textarea "x"
type textarea "KITCHEN / Refrigeration / Under Counter Cooler "Equip:" DRIVE THRU "Tag ID"1170…"
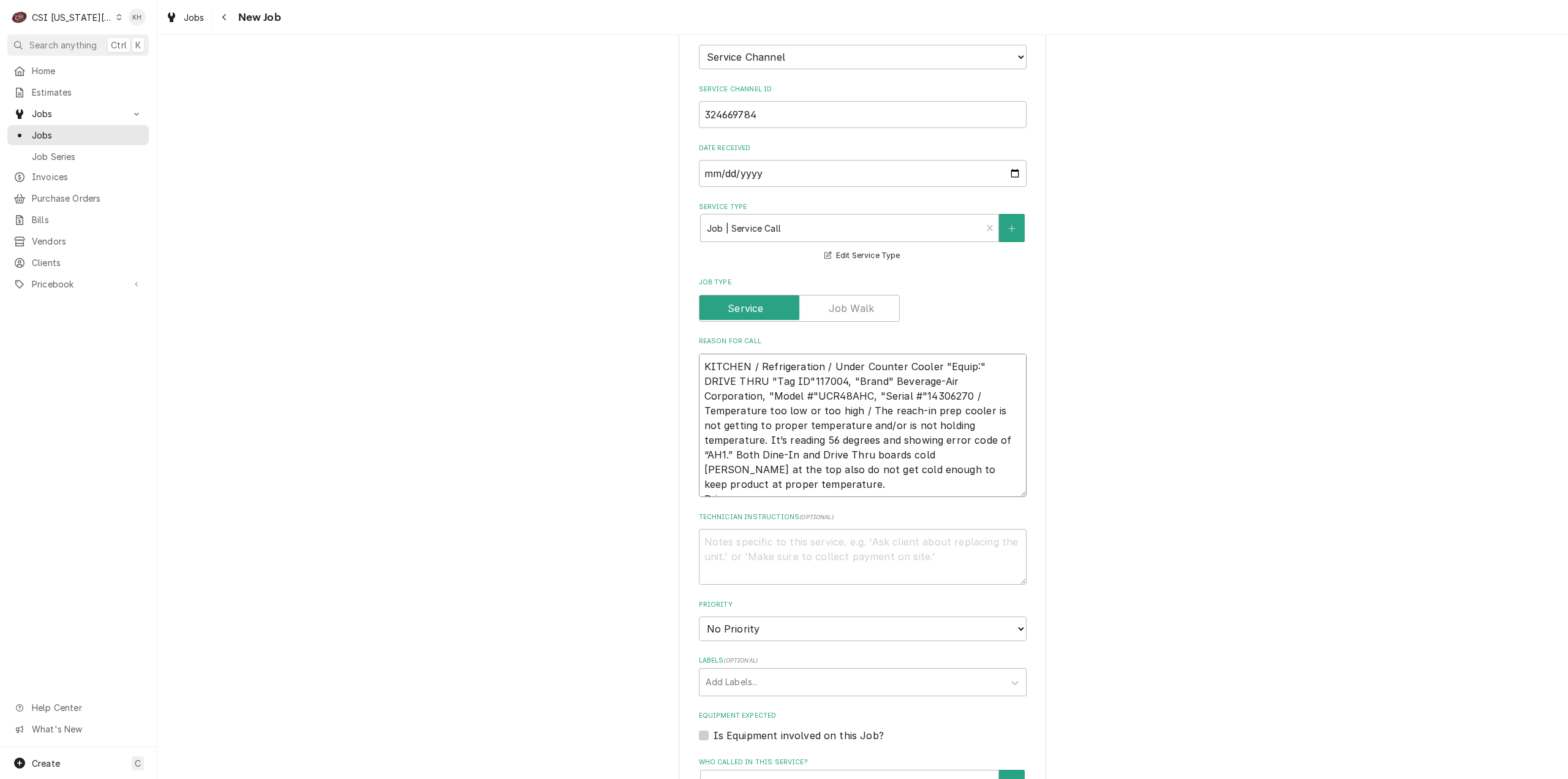
type textarea "x"
type textarea "KITCHEN / Refrigeration / Under Counter Cooler "Equip:" DRIVE THRU "Tag ID"1170…"
type textarea "x"
type textarea "KITCHEN / Refrigeration / Under Counter Cooler "Equip:" DRIVE THRU "Tag ID"1170…"
type textarea "x"
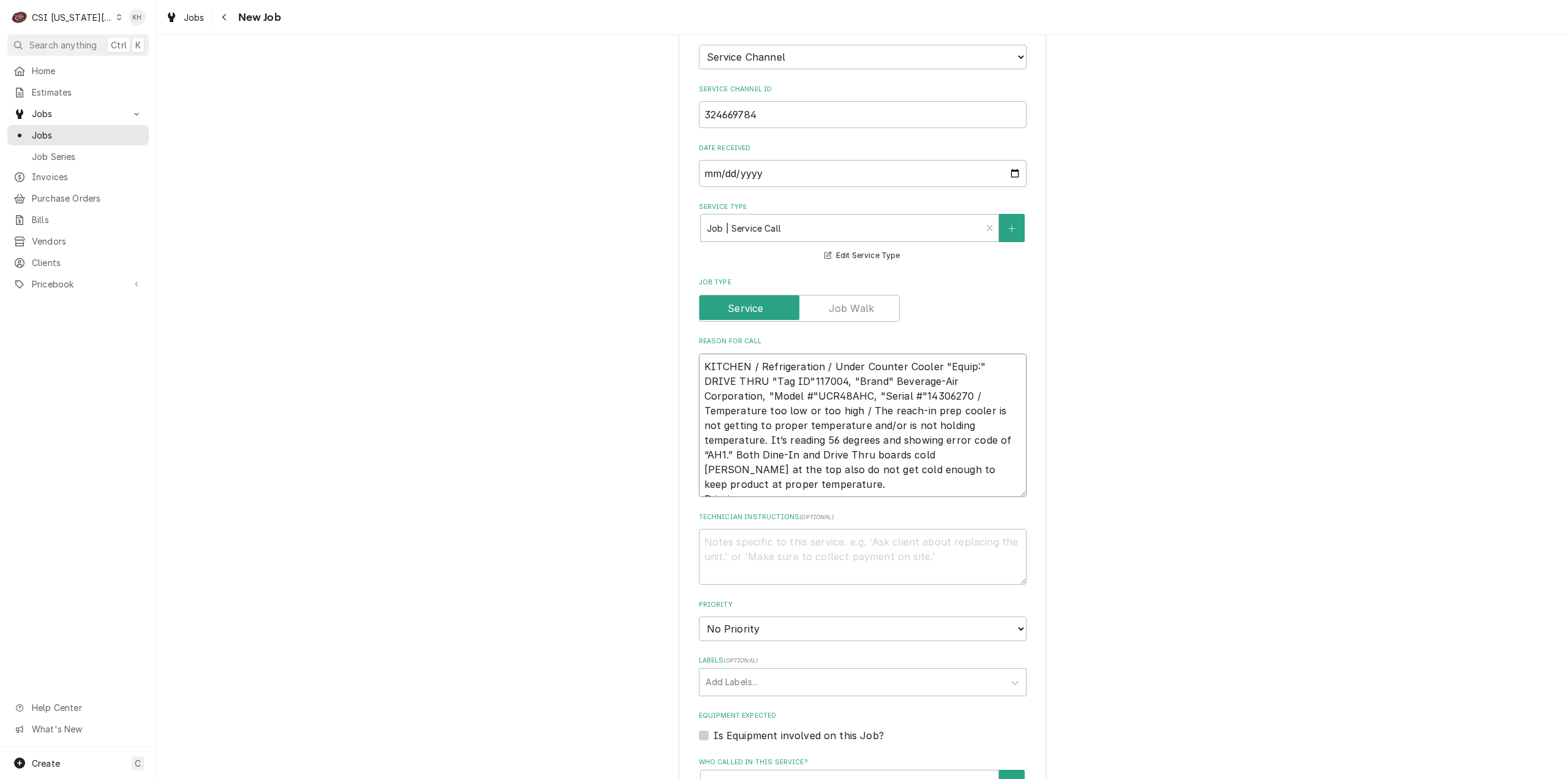
type textarea "KITCHEN / Refrigeration / Under Counter Cooler "Equip:" DRIVE THRU "Tag ID"1170…"
type textarea "x"
type textarea "KITCHEN / Refrigeration / Under Counter Cooler "Equip:" DRIVE THRU "Tag ID"1170…"
type textarea "x"
type textarea "KITCHEN / Refrigeration / Under Counter Cooler "Equip:" DRIVE THRU "Tag ID"1170…"
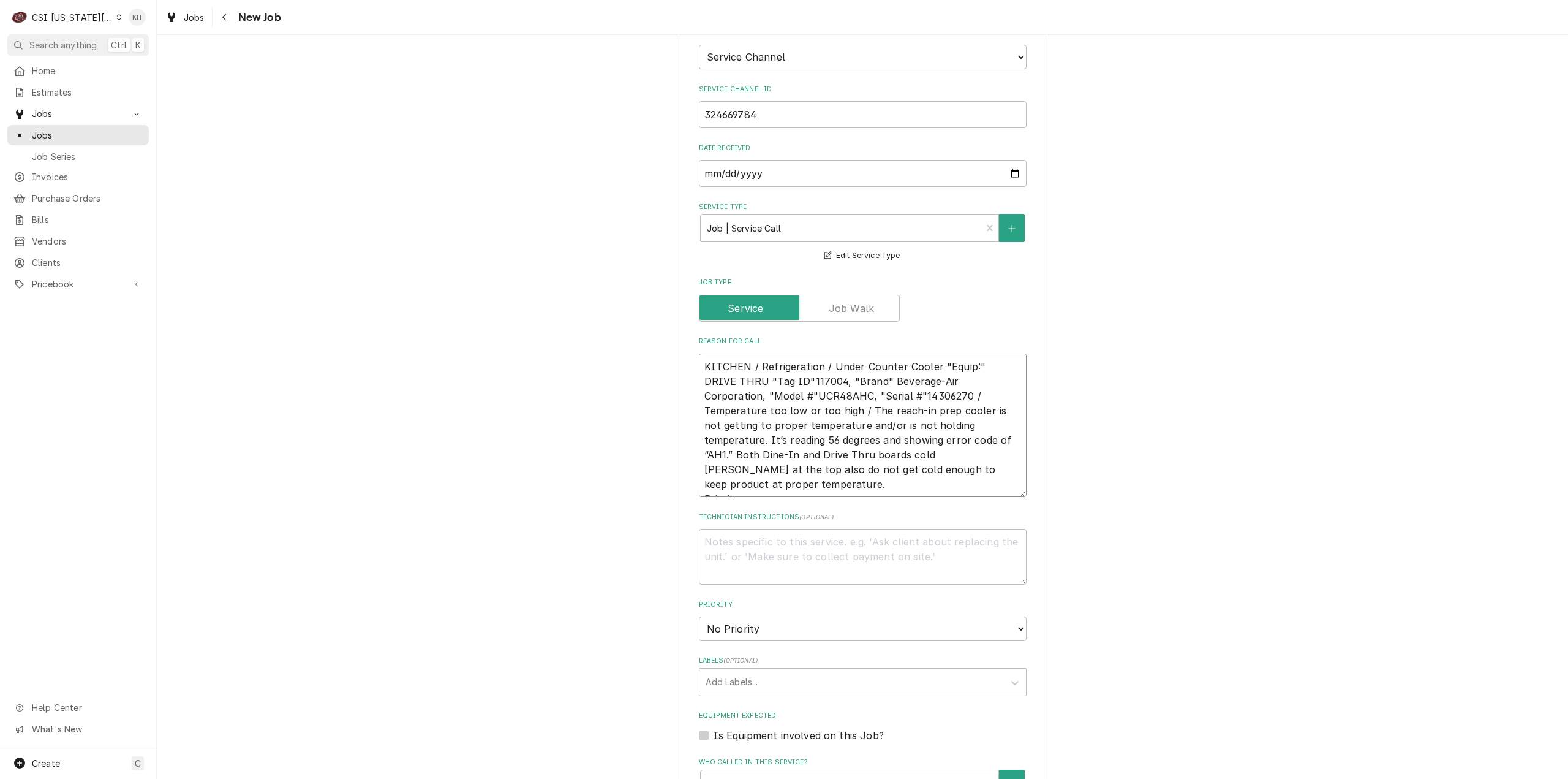
type textarea "x"
type textarea "KITCHEN / Refrigeration / Under Counter Cooler "Equip:" DRIVE THRU "Tag ID"1170…"
click at [781, 445] on textarea "KITCHEN / Refrigeration / Under Counter Cooler "Equip:" DRIVE THRU "Tag ID"1170…" at bounding box center [863, 426] width 328 height 144
paste textarea "URGENT - 24 HOURS"
type textarea "x"
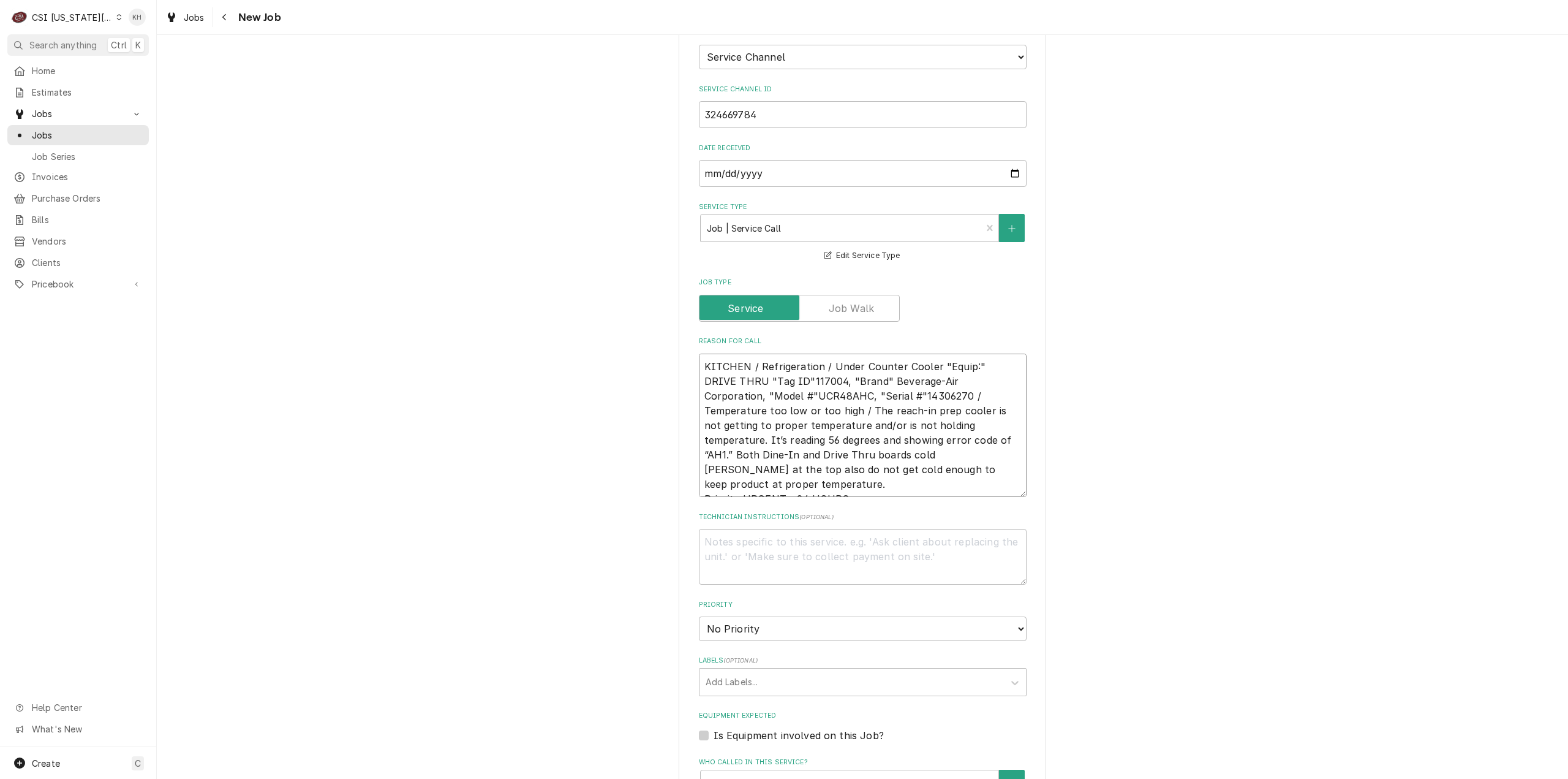
type textarea "KITCHEN / Refrigeration / Under Counter Cooler "Equip:" DRIVE THRU "Tag ID"1170…"
click at [775, 529] on textarea "Technician Instructions ( optional )" at bounding box center [863, 556] width 328 height 56
type textarea "x"
type textarea "N"
type textarea "x"
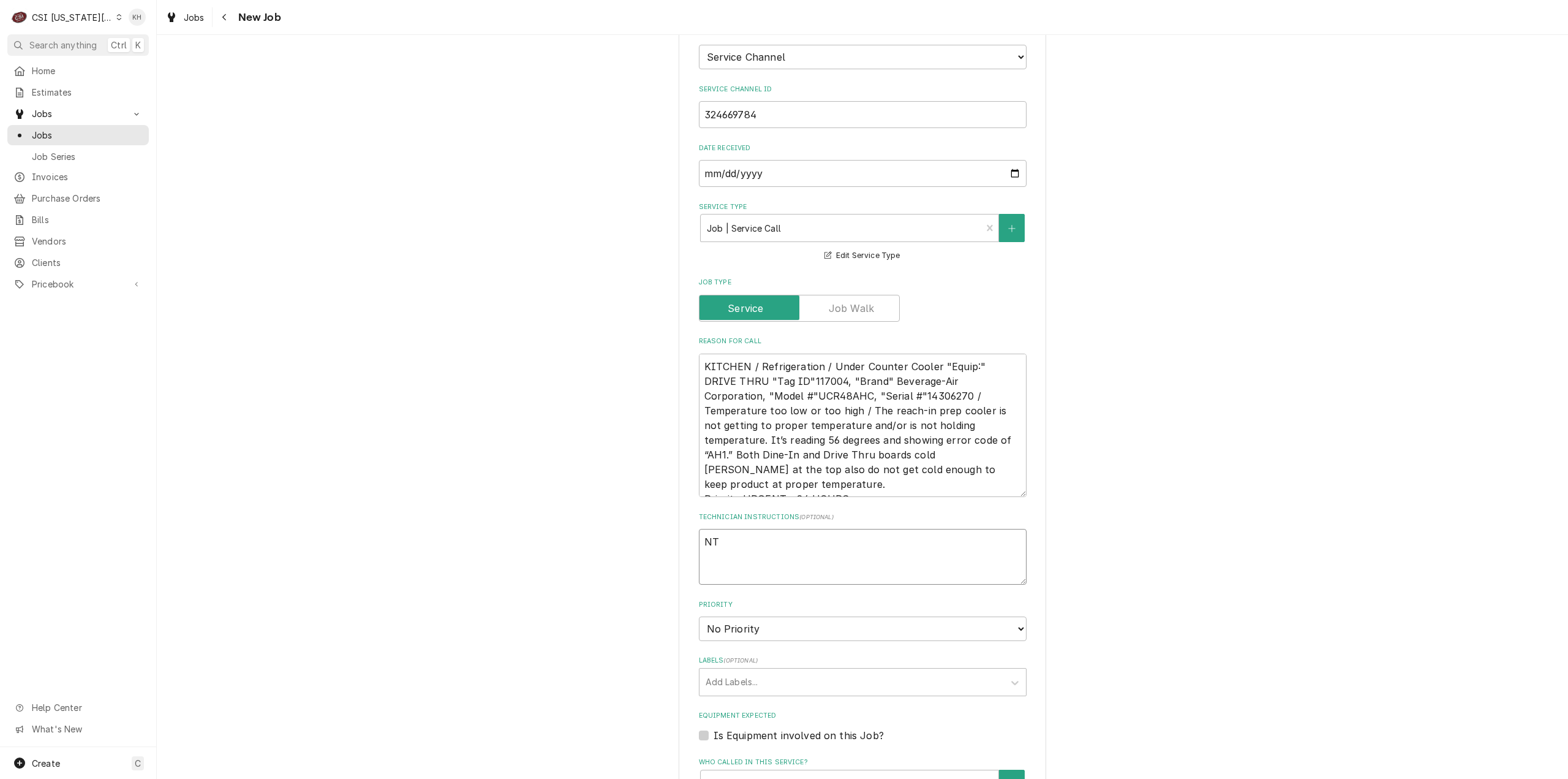
type textarea "NTE"
type textarea "x"
type textarea "NTE"
type textarea "x"
type textarea "NTE $"
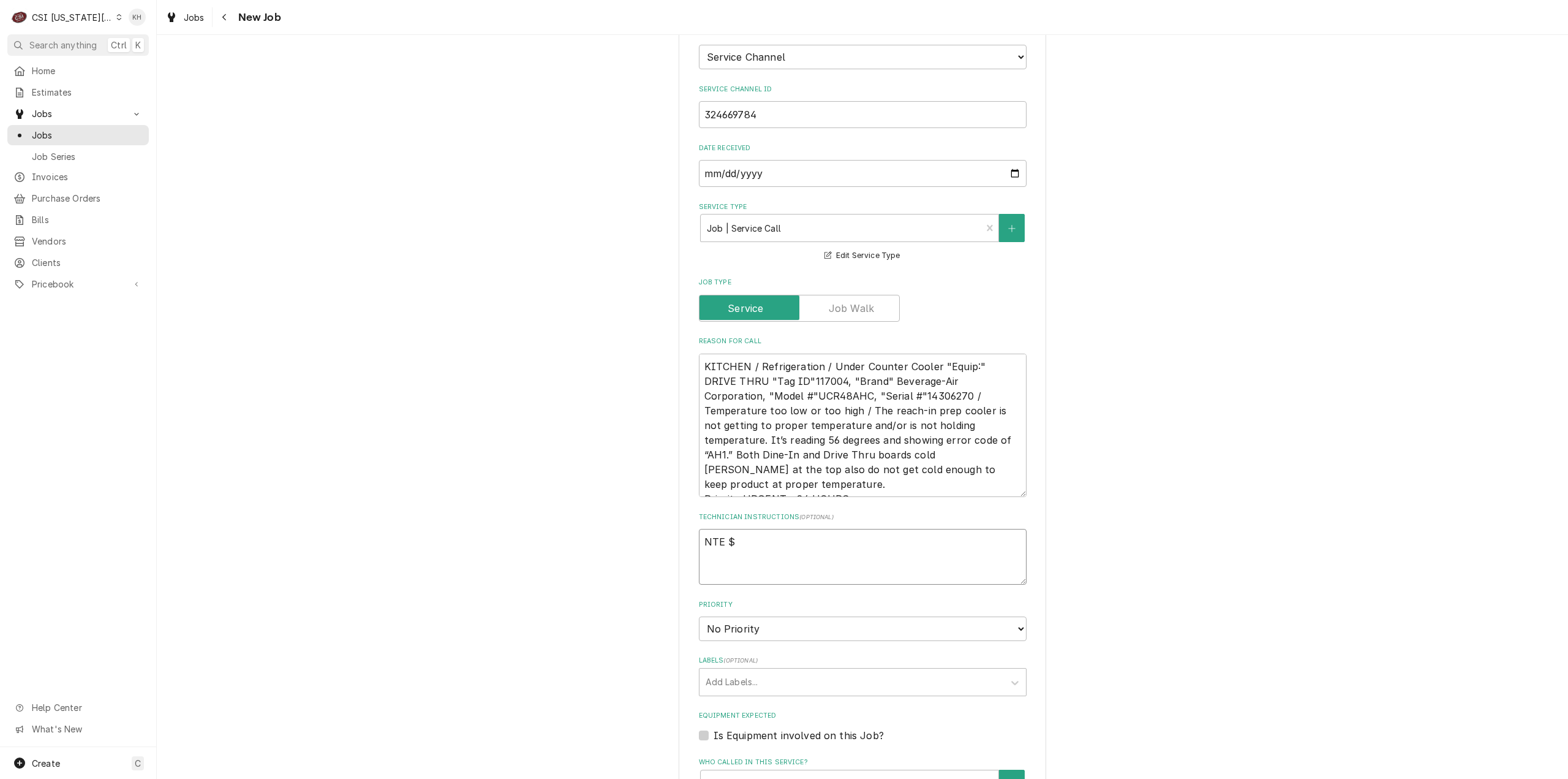
type textarea "x"
type textarea "NTE $4"
type textarea "x"
type textarea "NTE $40"
type textarea "x"
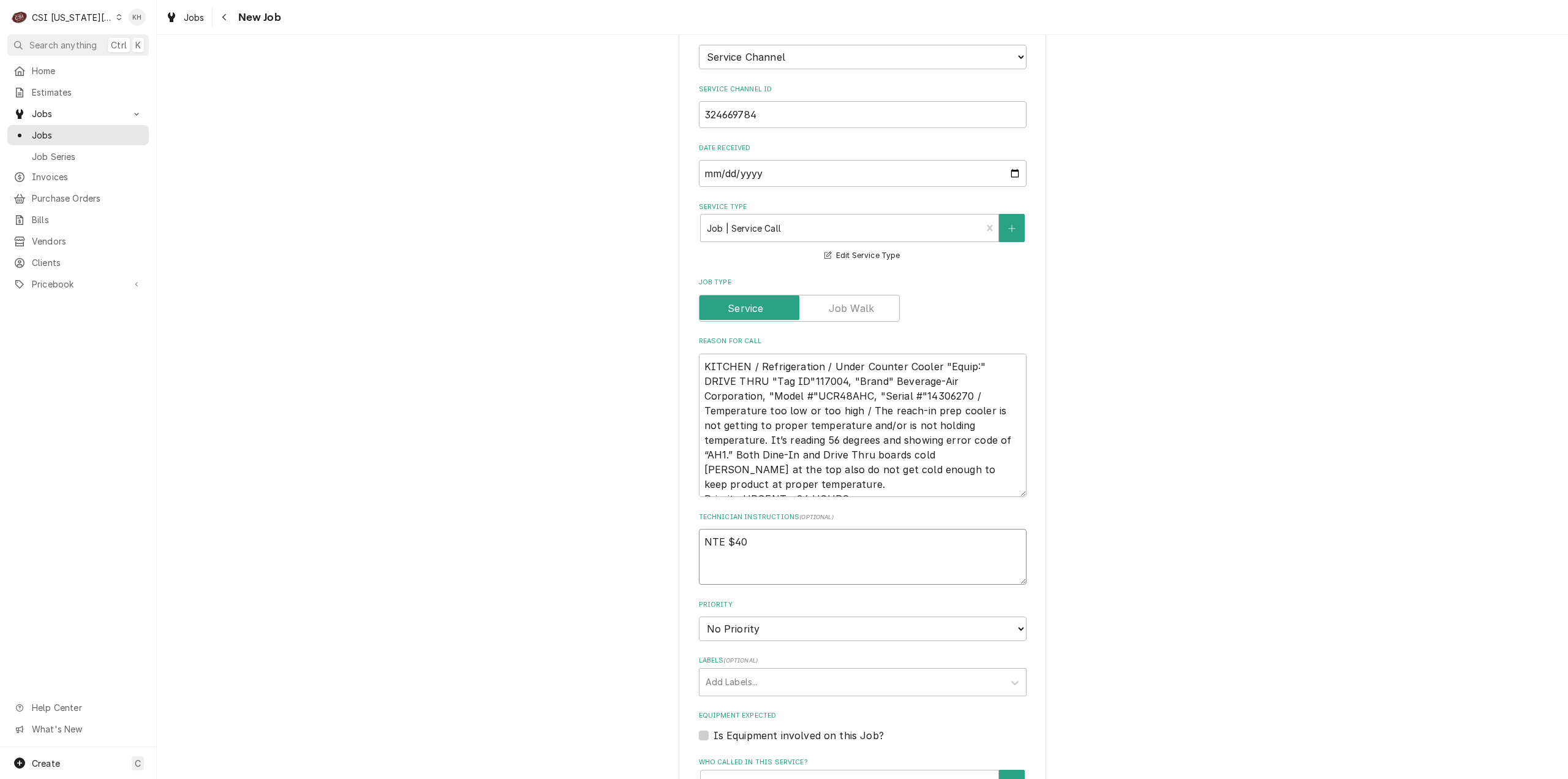
type textarea "NTE $400"
type textarea "x"
type textarea "NTE $400."
type textarea "x"
type textarea "NTE $400.0"
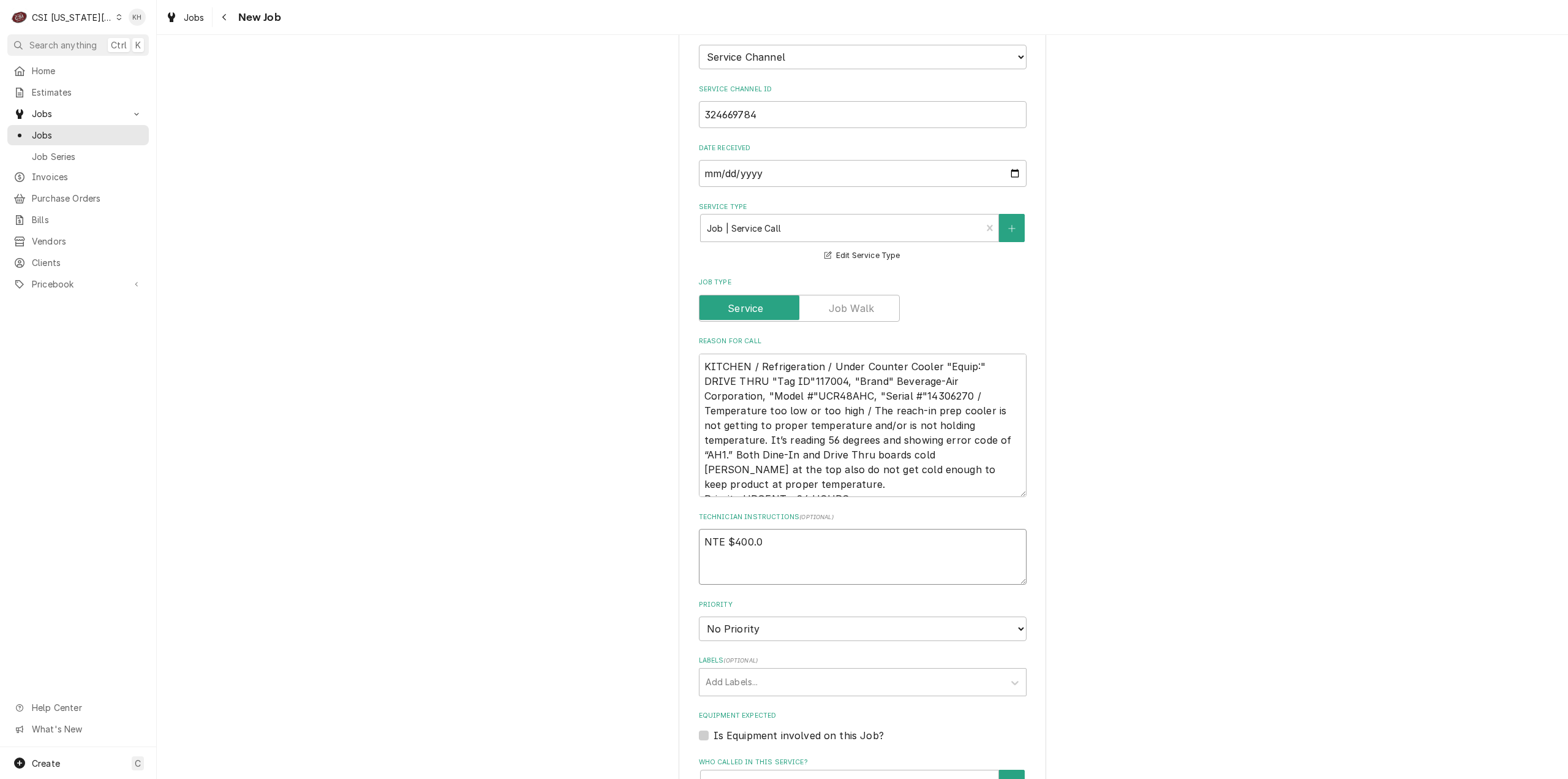
type textarea "x"
type textarea "NTE $400.00"
type textarea "x"
type textarea "NTE $400.00"
type textarea "x"
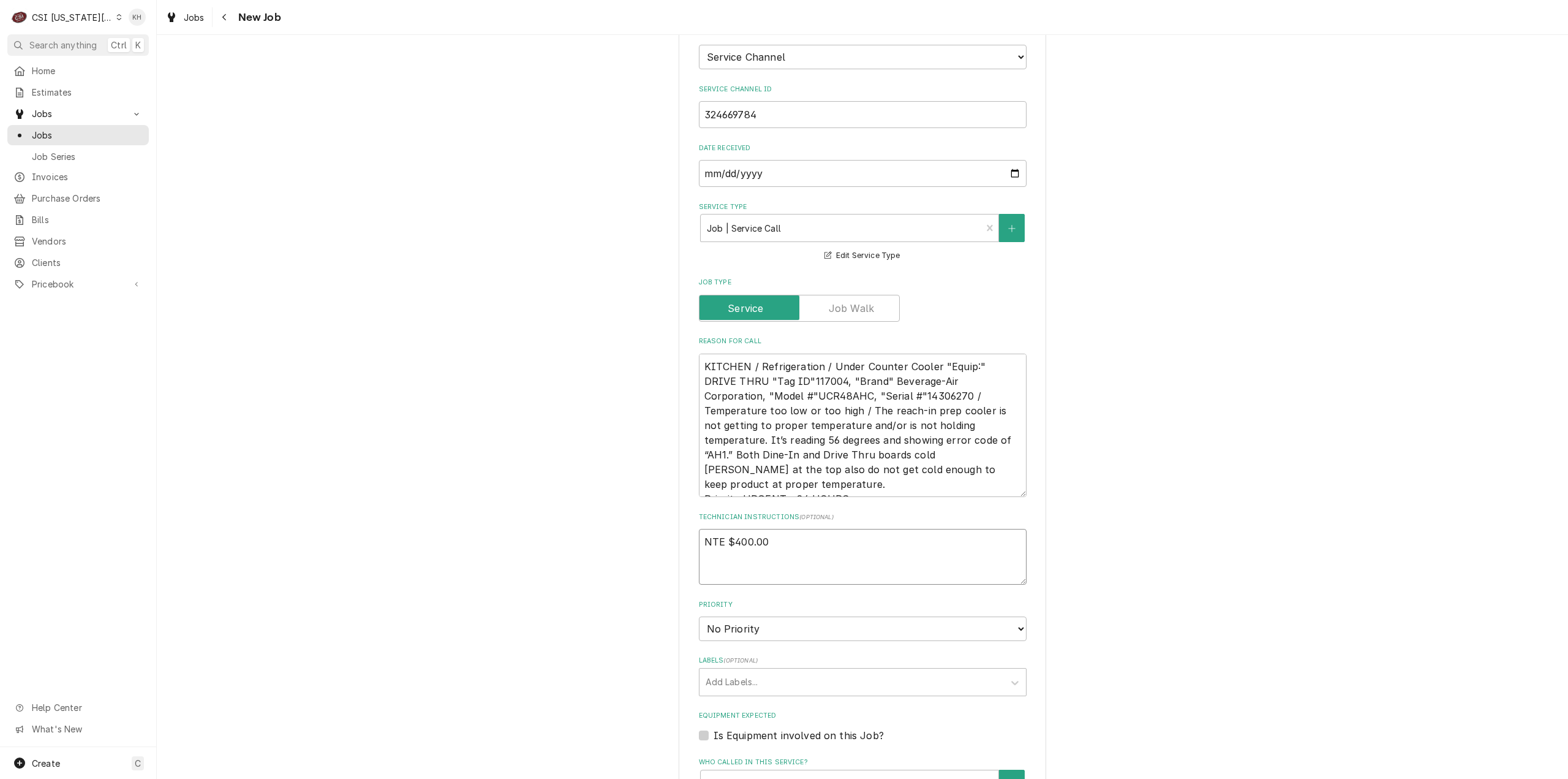
type textarea "NTE $400.00"
type textarea "x"
type textarea "NTE $400.00"
type textarea "x"
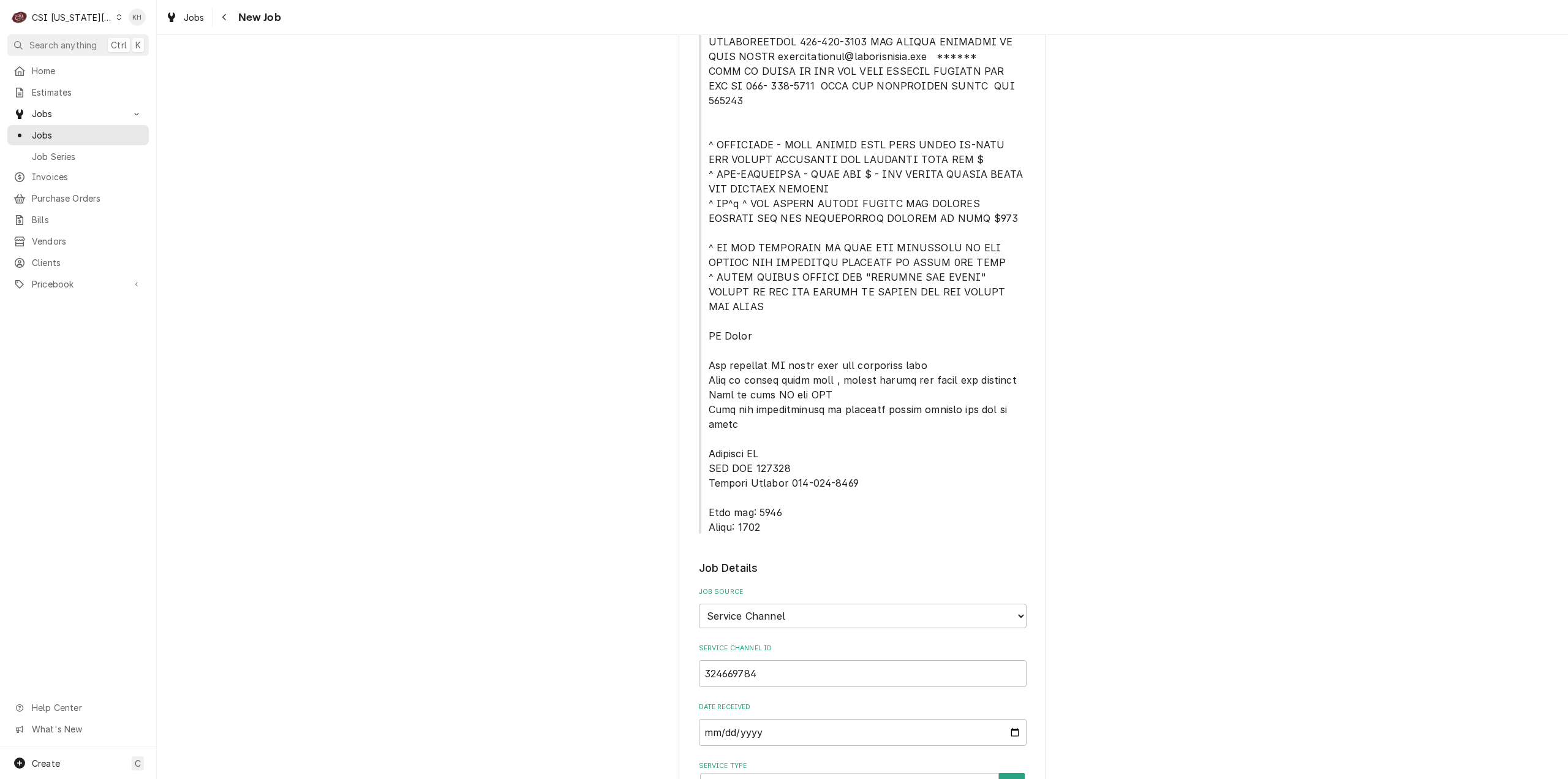
scroll to position [245, 0]
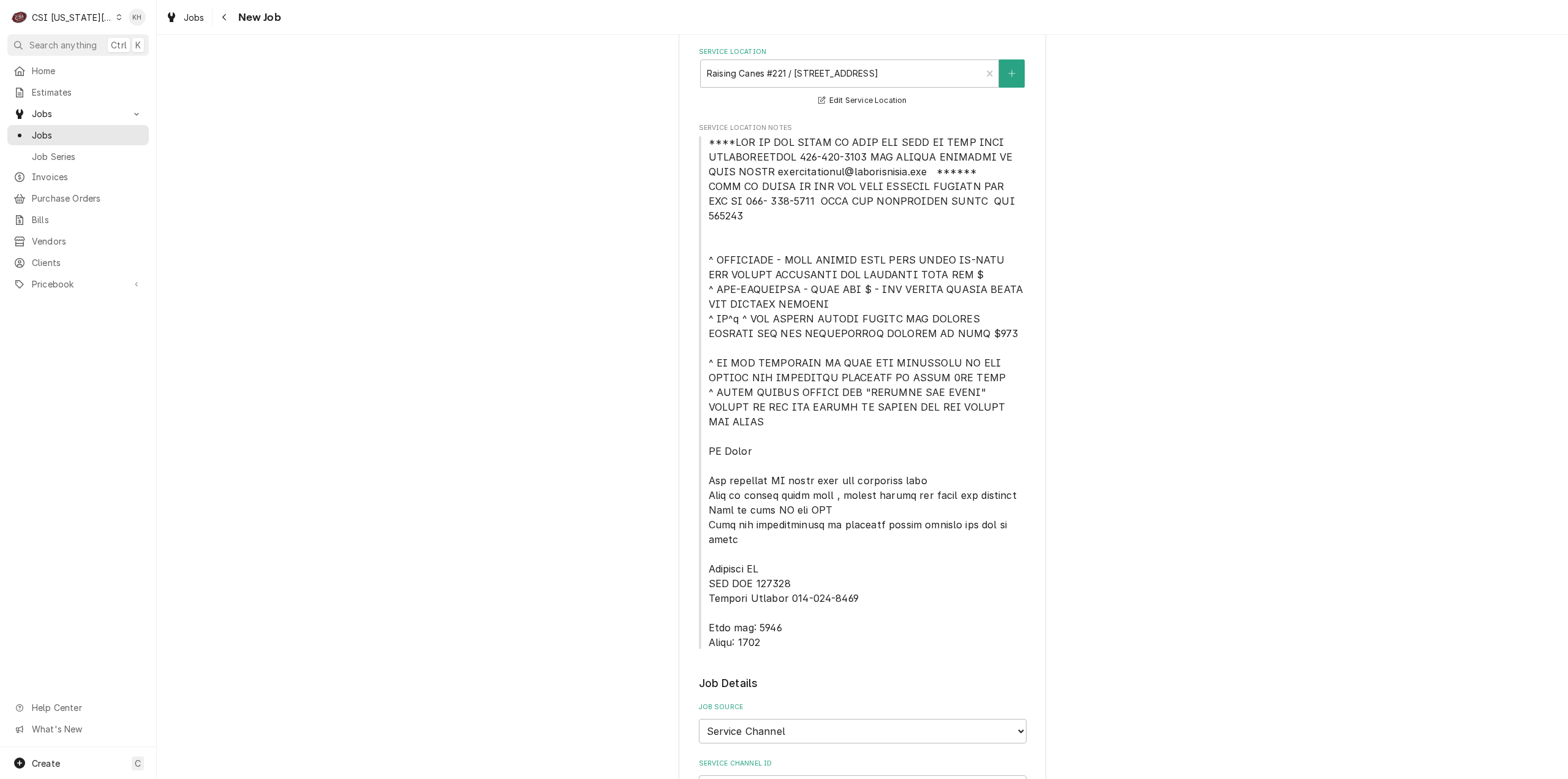
type textarea "NTE $400.00"
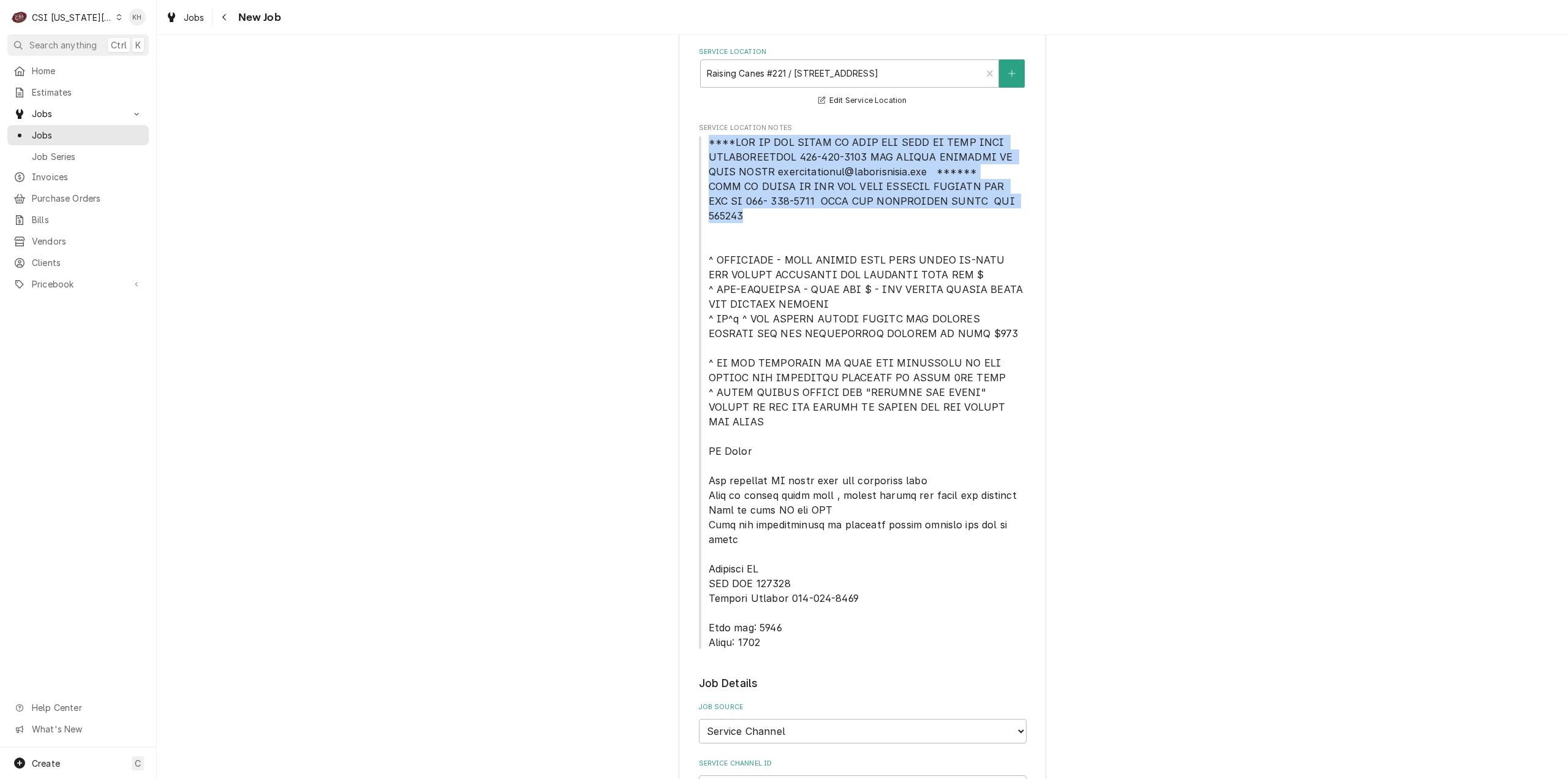
drag, startPoint x: 703, startPoint y: 142, endPoint x: 1018, endPoint y: 205, distance: 321.2
click at [1018, 205] on span "Service Location Notes" at bounding box center [863, 392] width 328 height 515
copy span "****NTE ON ALL CALLS IF OVER NTE NEED TO CALL JOHN HERBOLSHEIMER 402-380-8262 F…"
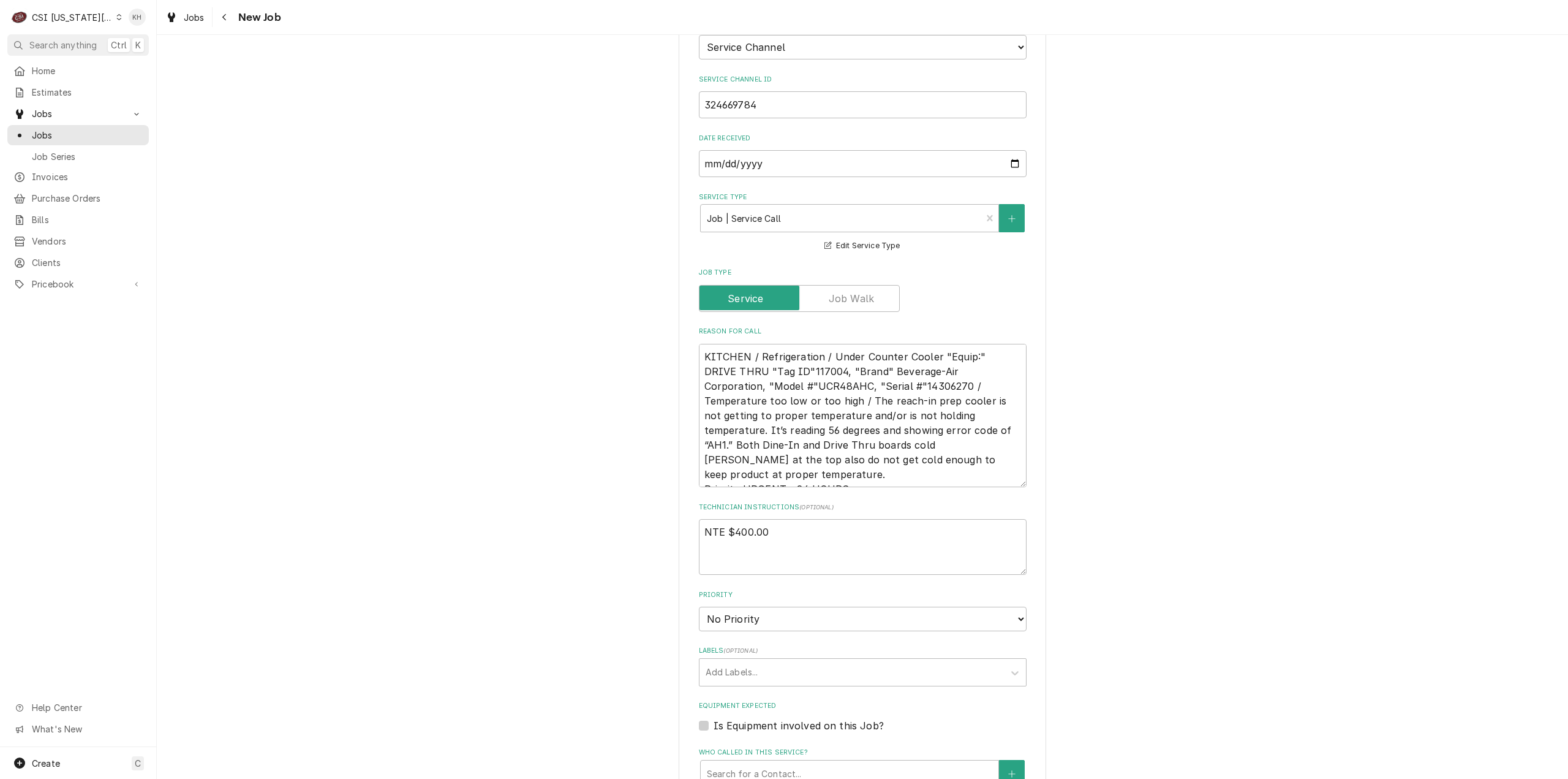
scroll to position [981, 0]
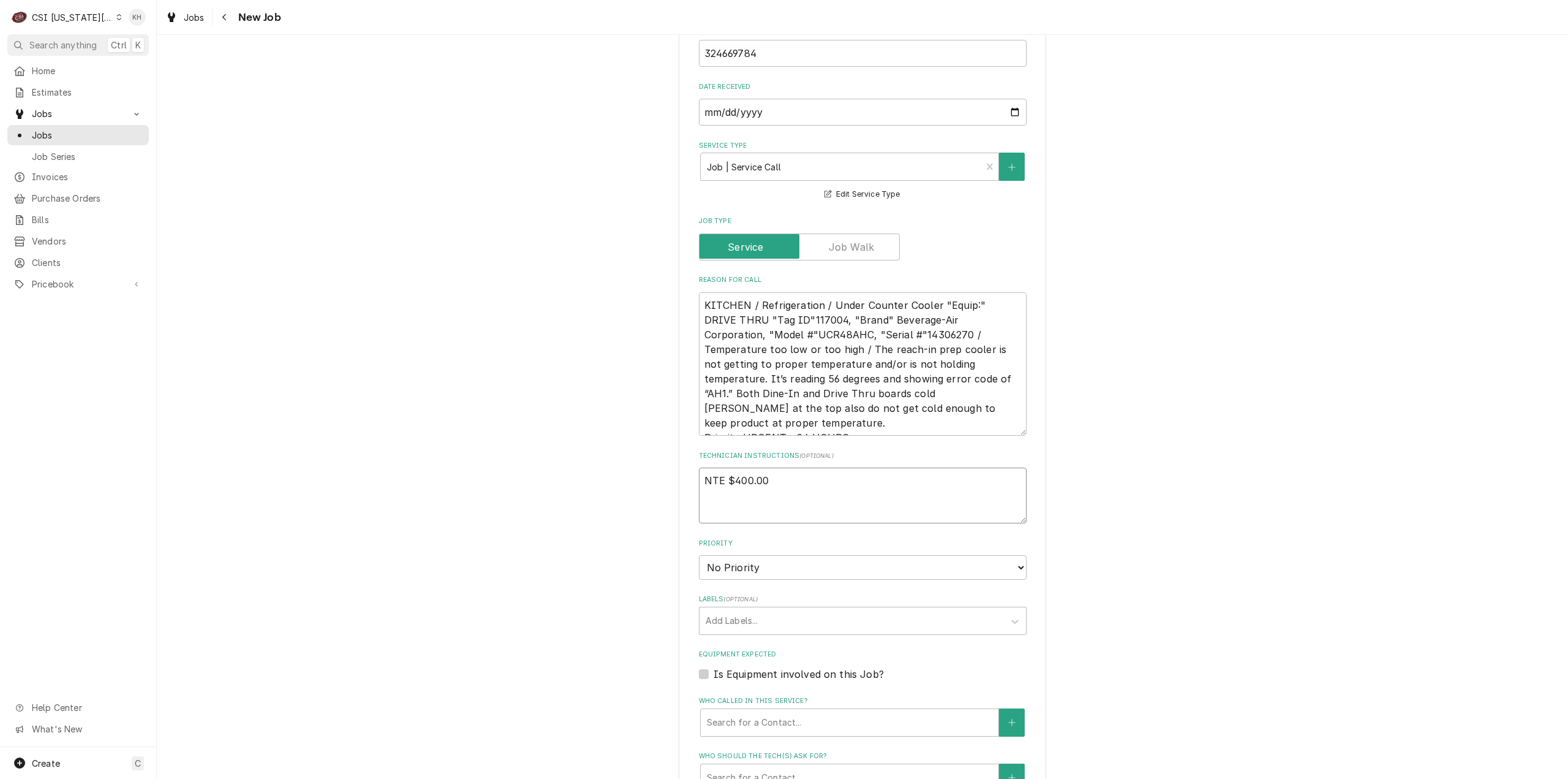
click at [766, 468] on textarea "NTE $400.00" at bounding box center [863, 495] width 328 height 56
paste textarea "****NTE ON ALL CALLS IF OVER NTE NEED TO CALL JOHN HERBOLSHEIMER 402-380-8262 F…"
type textarea "x"
type textarea "NTE $400.00 ****NTE ON ALL CALLS IF OVER NTE NEED TO CALL JOHN HERBOLSHEIMER 40…"
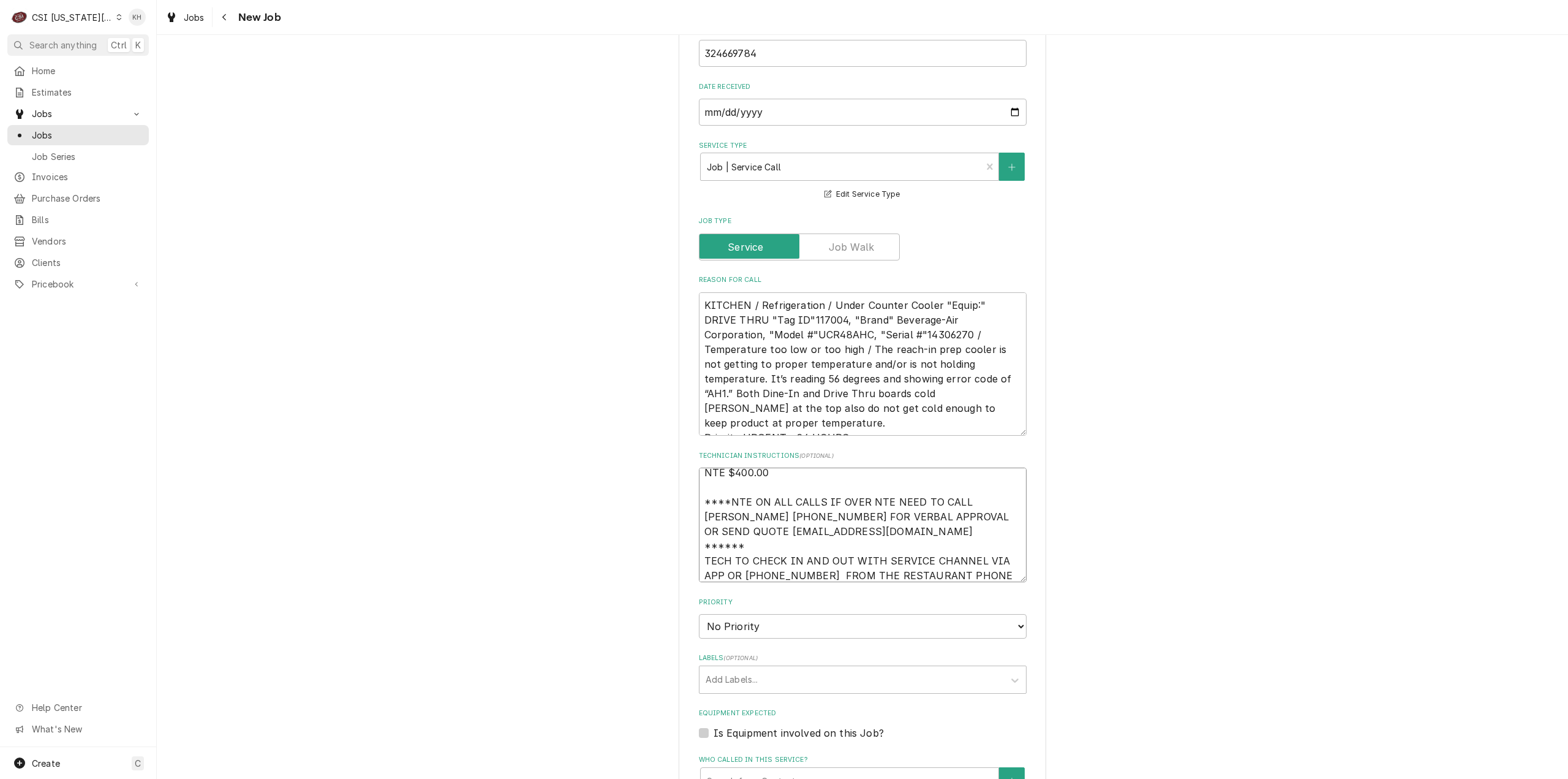
type textarea "x"
type textarea "NTE $400.00 ****NTE ON ALL CALLS IF OVER NTE NEED TO CALL JOHN HERBOLSHEIMER 40…"
type textarea "x"
type textarea "NTE $400.00 ****NTE ON ALL CALLS IF OVER NTE NEED TO CALL JOHN HERBOLSHEIMER 40…"
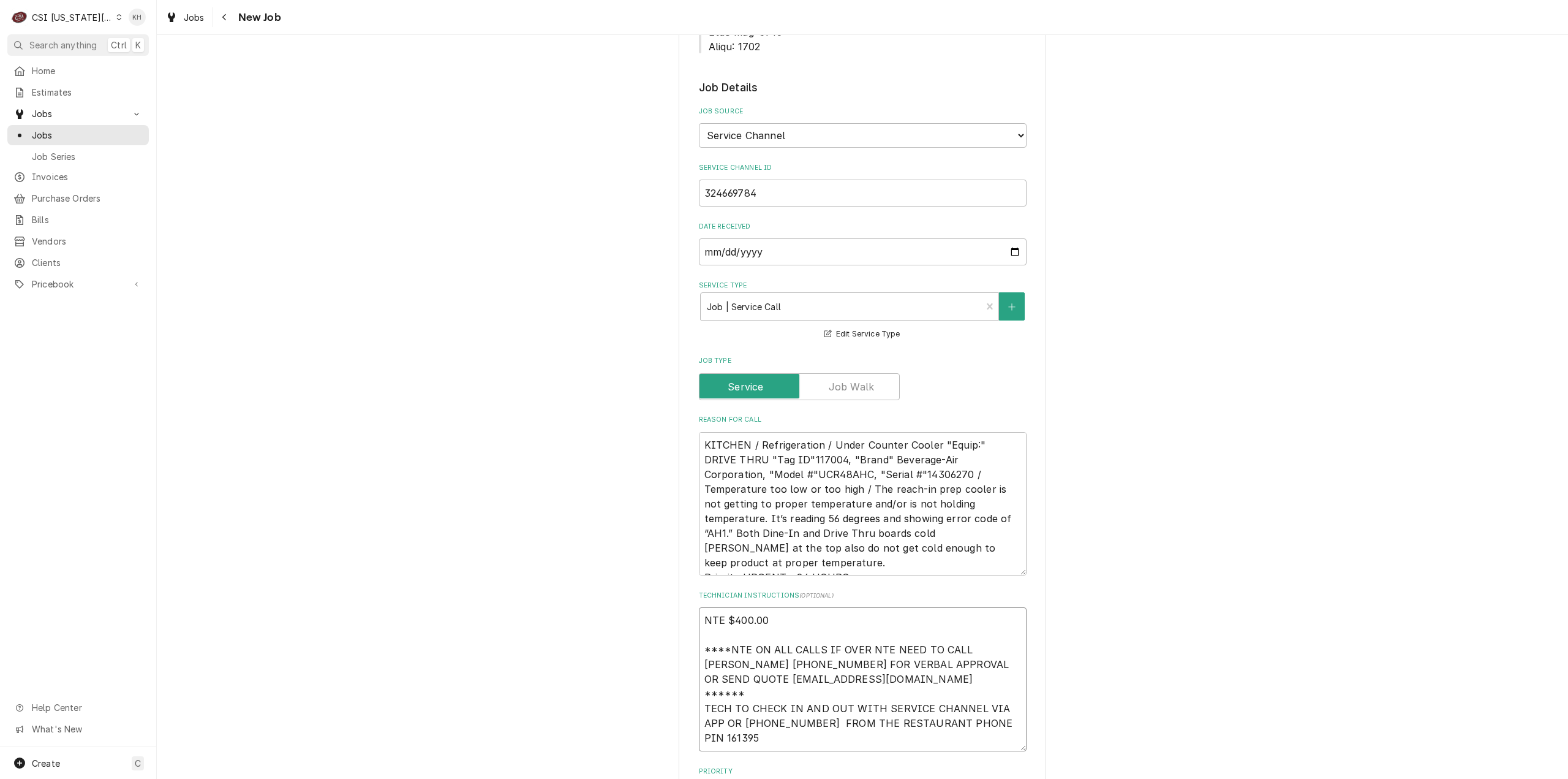
type textarea "x"
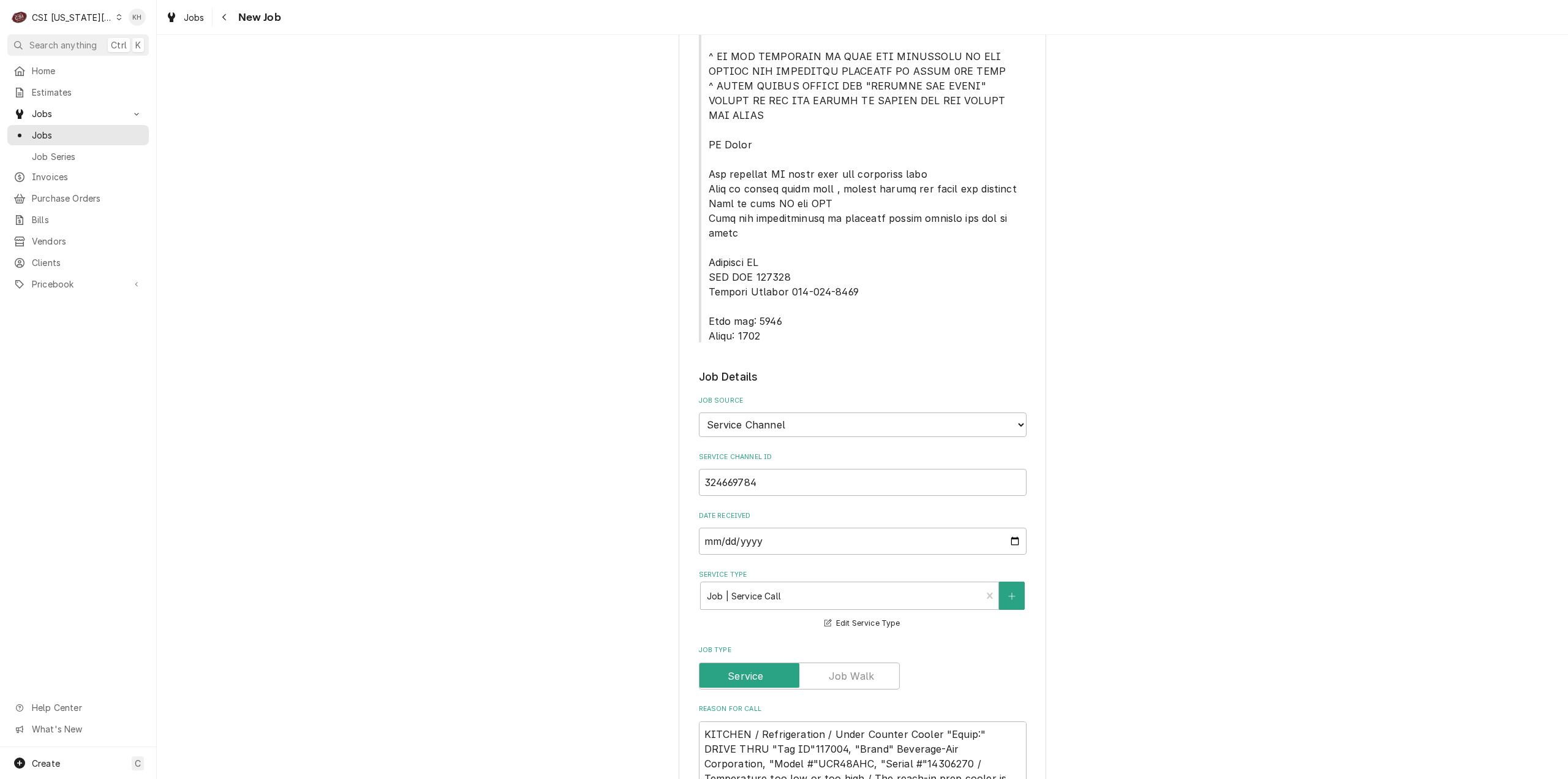
scroll to position [551, 0]
type textarea "NTE $400.00 ****NTE ON ALL CALLS IF OVER NTE NEED TO CALL JOHN HERBOLSHEIMER 40…"
drag, startPoint x: 702, startPoint y: 273, endPoint x: 798, endPoint y: 294, distance: 98.3
click at [798, 294] on span "Service Location Notes" at bounding box center [863, 86] width 328 height 515
copy span "Lock box: 0221 Alarm: 0448"
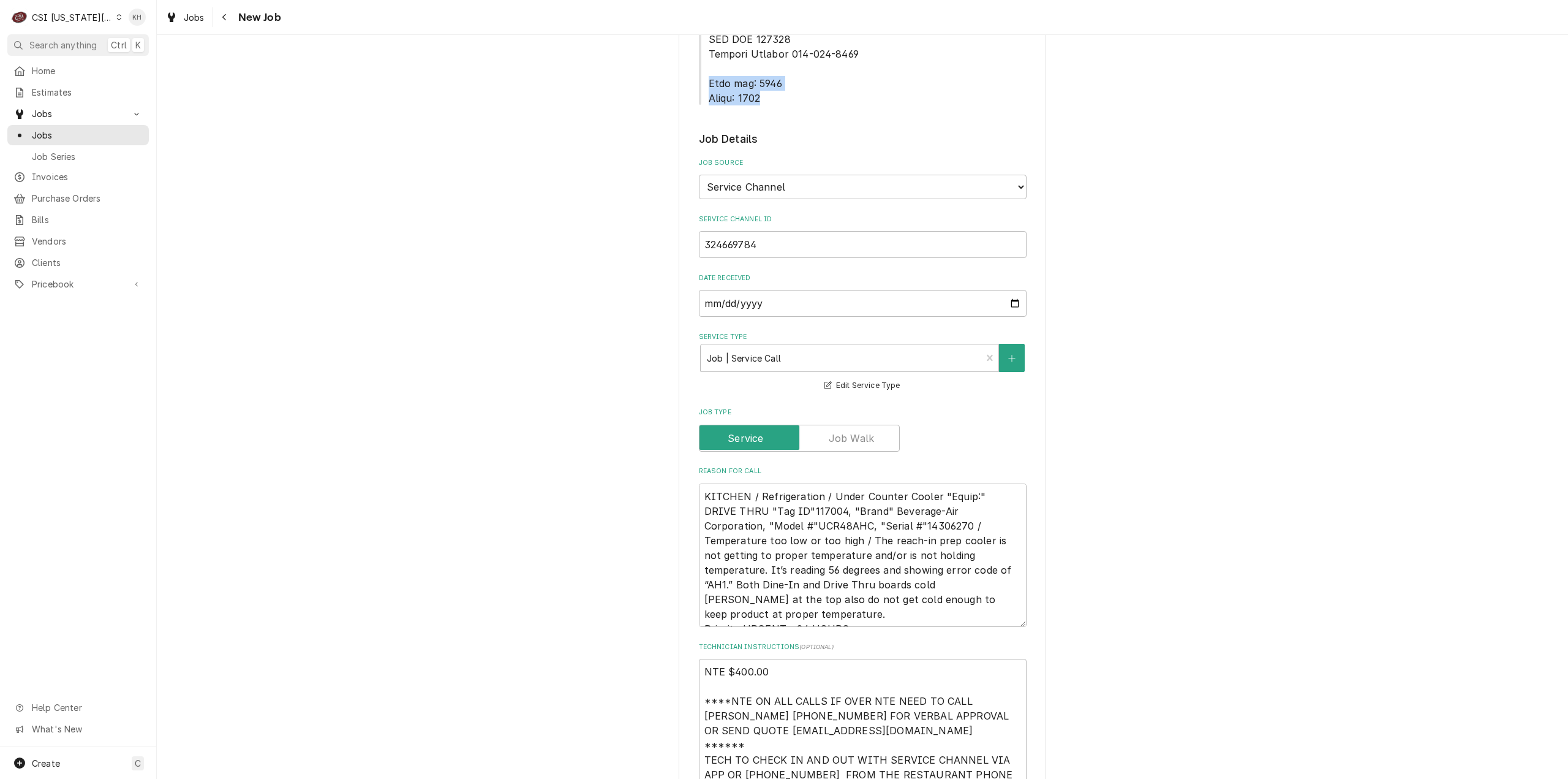
scroll to position [920, 0]
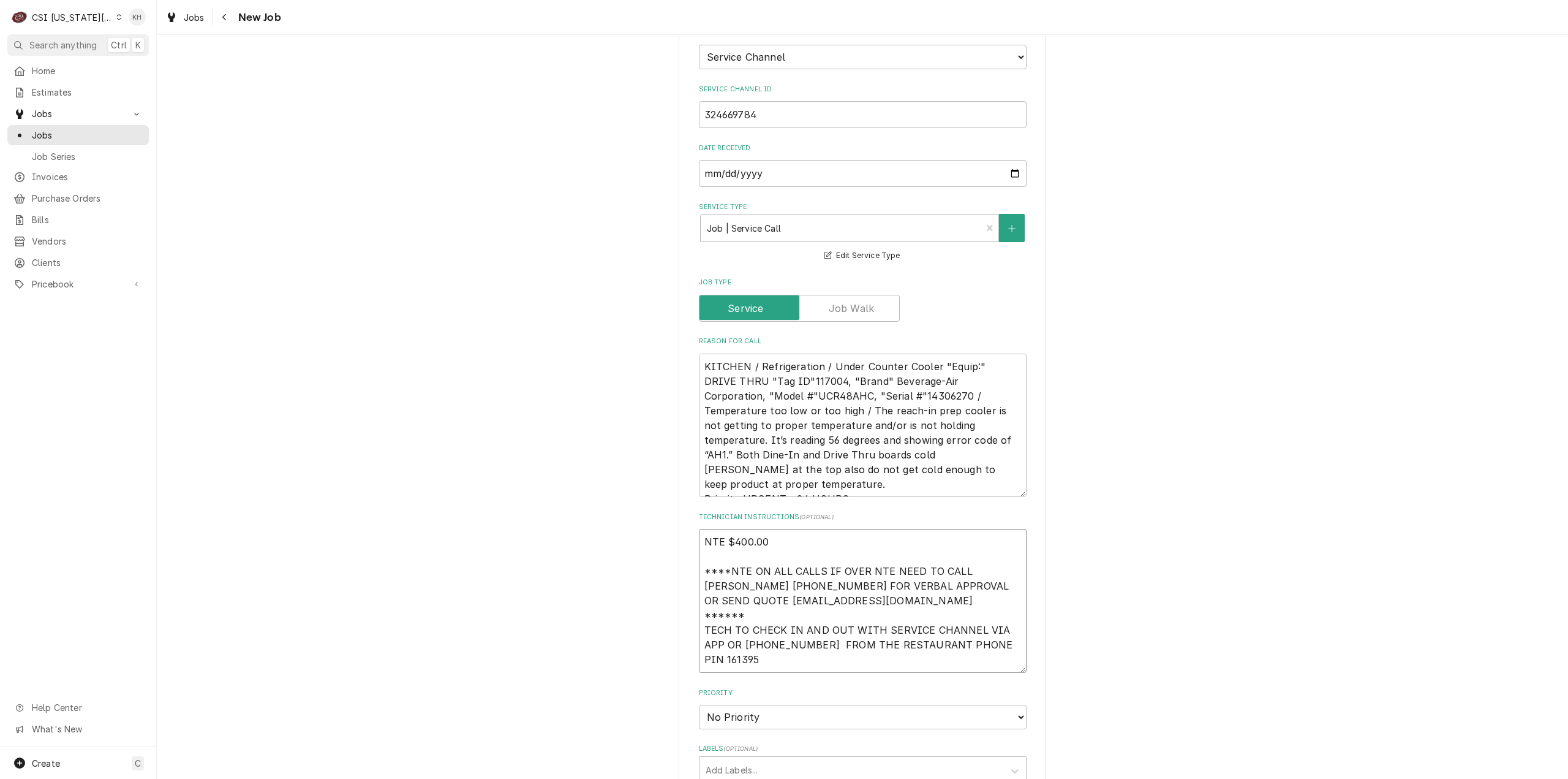
click at [728, 620] on textarea "NTE $400.00 ****NTE ON ALL CALLS IF OVER NTE NEED TO CALL JOHN HERBOLSHEIMER 40…" at bounding box center [863, 601] width 328 height 144
paste textarea "Lock box: 0221 Alarm: 0448"
type textarea "x"
type textarea "NTE $400.00 ****NTE ON ALL CALLS IF OVER NTE NEED TO CALL JOHN HERBOLSHEIMER 40…"
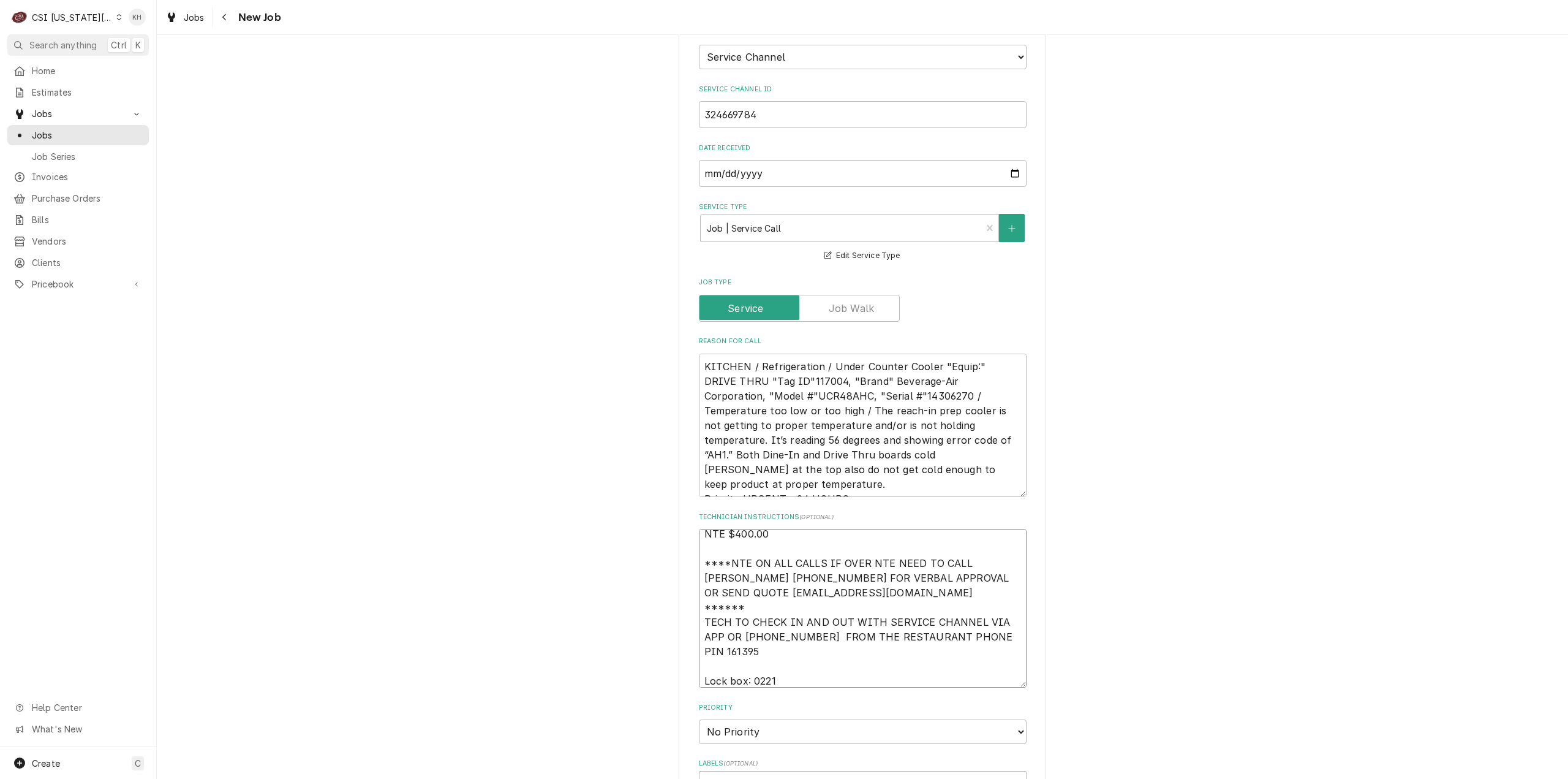
type textarea "x"
type textarea "NTE $400.00 ****NTE ON ALL CALLS IF OVER NTE NEED TO CALL JOHN HERBOLSHEIMER 40…"
type textarea "x"
type textarea "NTE $400.00 ****NTE ON ALL CALLS IF OVER NTE NEED TO CALL JOHN HERBOLSHEIMER 40…"
type textarea "x"
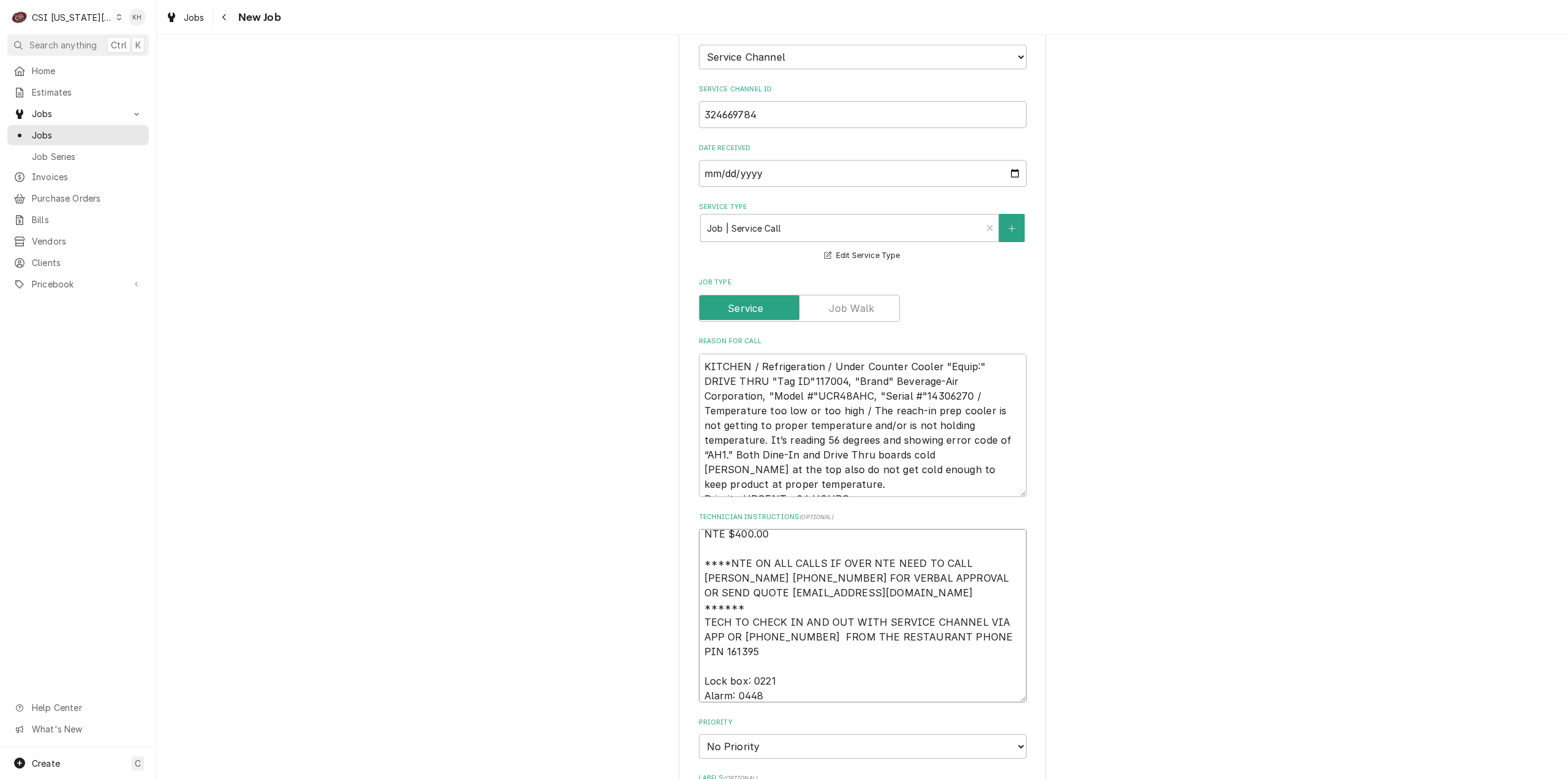
type textarea "NTE $400.00 ****NTE ON ALL CALLS IF OVER NTE NEED TO CALL JOHN HERBOLSHEIMER 40…"
type textarea "x"
type textarea "NTE $400.00 ****NTE ON ALL CALLS IF OVER NTE NEED TO CALL JOHN HERBOLSHEIMER 40…"
type textarea "x"
type textarea "NTE $400.00 ****NTE ON ALL CALLS IF OVER NTE NEED TO CALL JOHN HERBOLSHEIMER 40…"
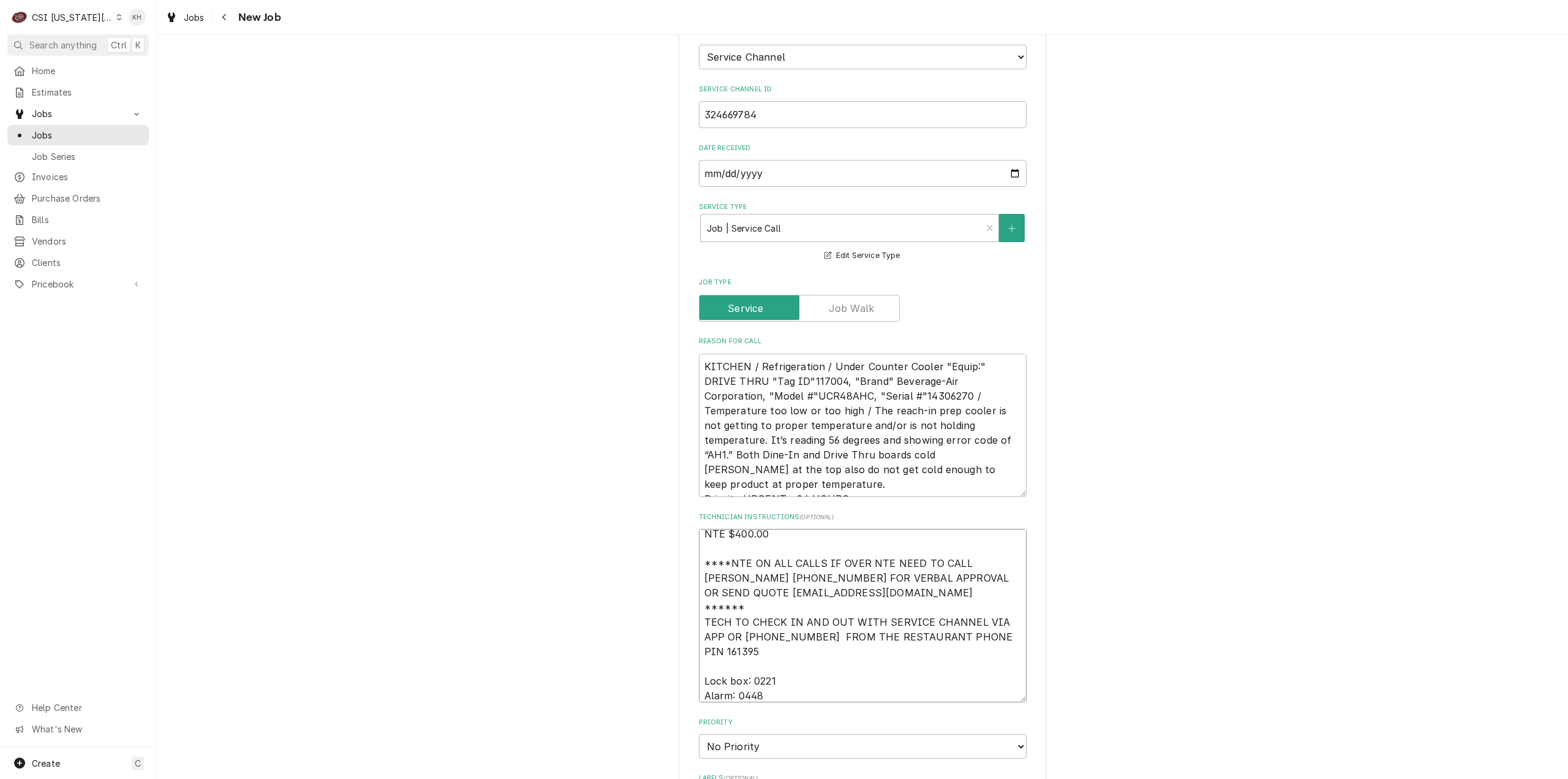
type textarea "x"
type textarea "NTE $400.00 ****NTE ON ALL CALLS IF OVER NTE NEED TO CALL JOHN HERBOLSHEIMER 40…"
click at [739, 649] on textarea "NTE $400.00 ****NTE ON ALL CALLS IF OVER NTE NEED TO CALL JOHN HERBOLSHEIMER 40…" at bounding box center [863, 615] width 328 height 173
paste textarea "913-239-0449"
type textarea "x"
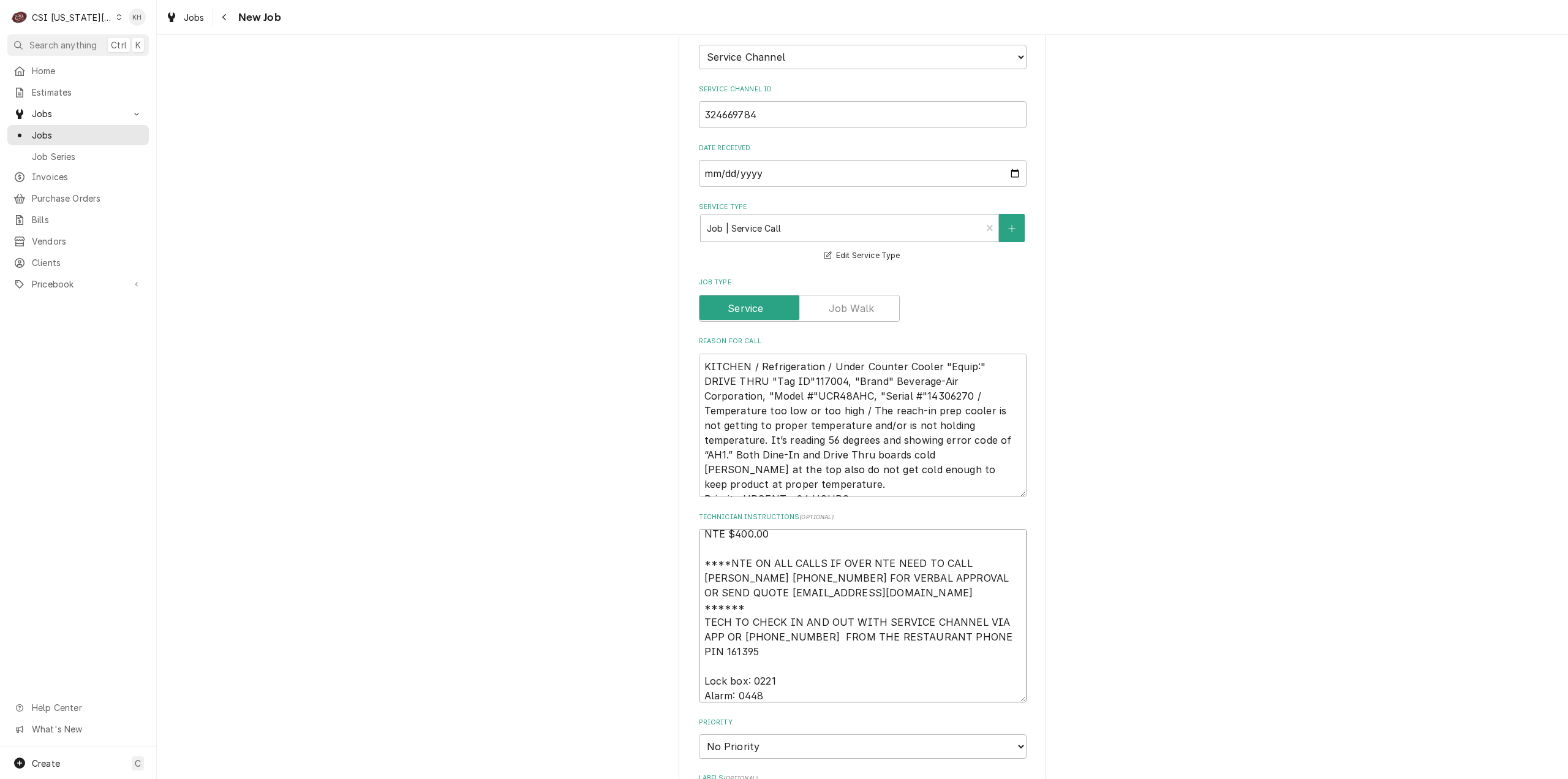
type textarea "NTE $400.00 ****NTE ON ALL CALLS IF OVER NTE NEED TO CALL JOHN HERBOLSHEIMER 40…"
type textarea "x"
type textarea "NTE $400.00 ****NTE ON ALL CALLS IF OVER NTE NEED TO CALL JOHN HERBOLSHEIMER 40…"
click at [848, 354] on textarea "KITCHEN / Refrigeration / Under Counter Cooler "Equip:" DRIVE THRU "Tag ID"1170…" at bounding box center [863, 426] width 328 height 144
click at [848, 354] on textarea "KITCHEN / Refrigeration / Under Counter Cooler "Equip:" DRIVE THRU "Tag ID"1170…" at bounding box center [863, 426] width 328 height 144
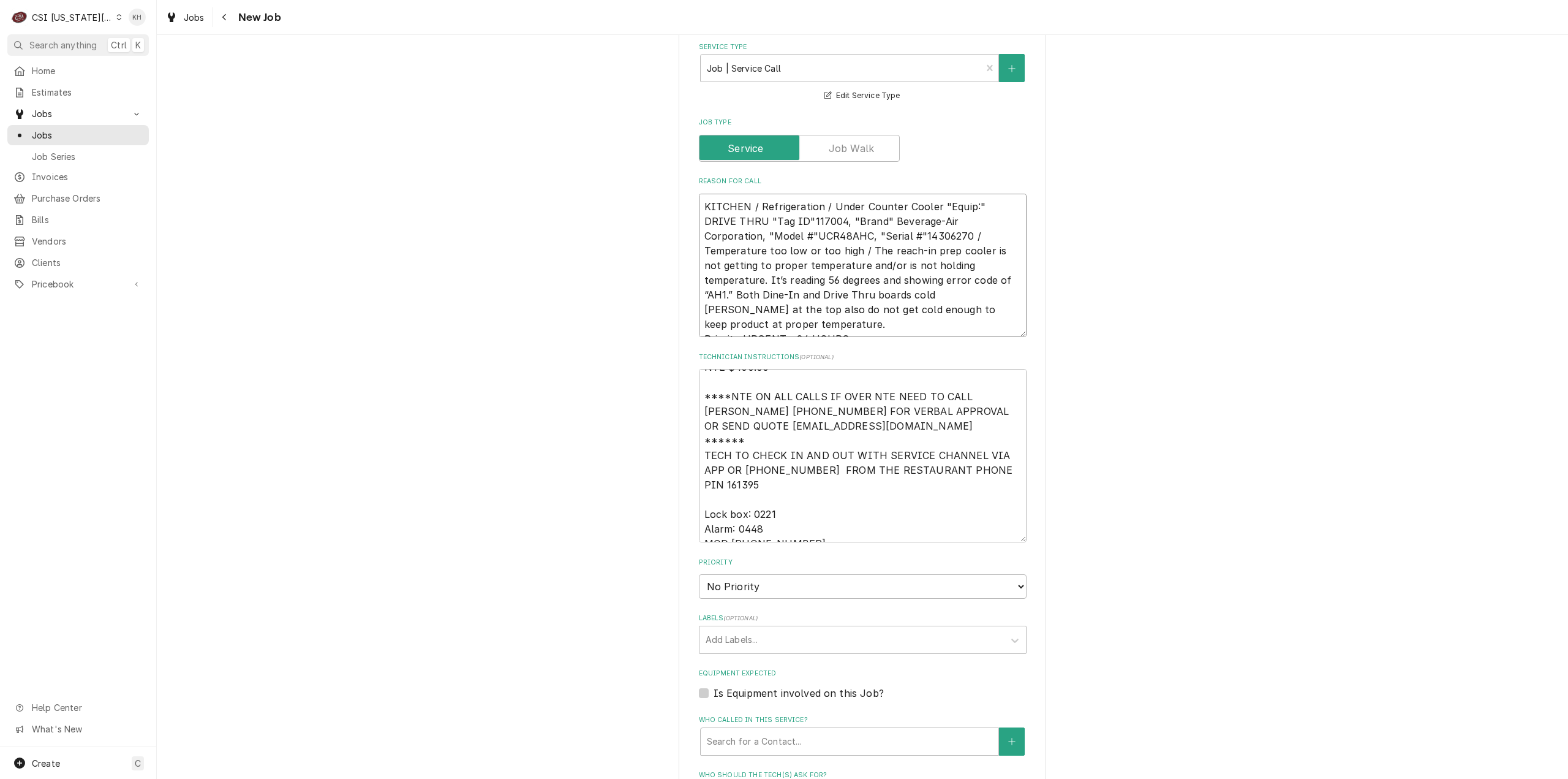
scroll to position [1287, 0]
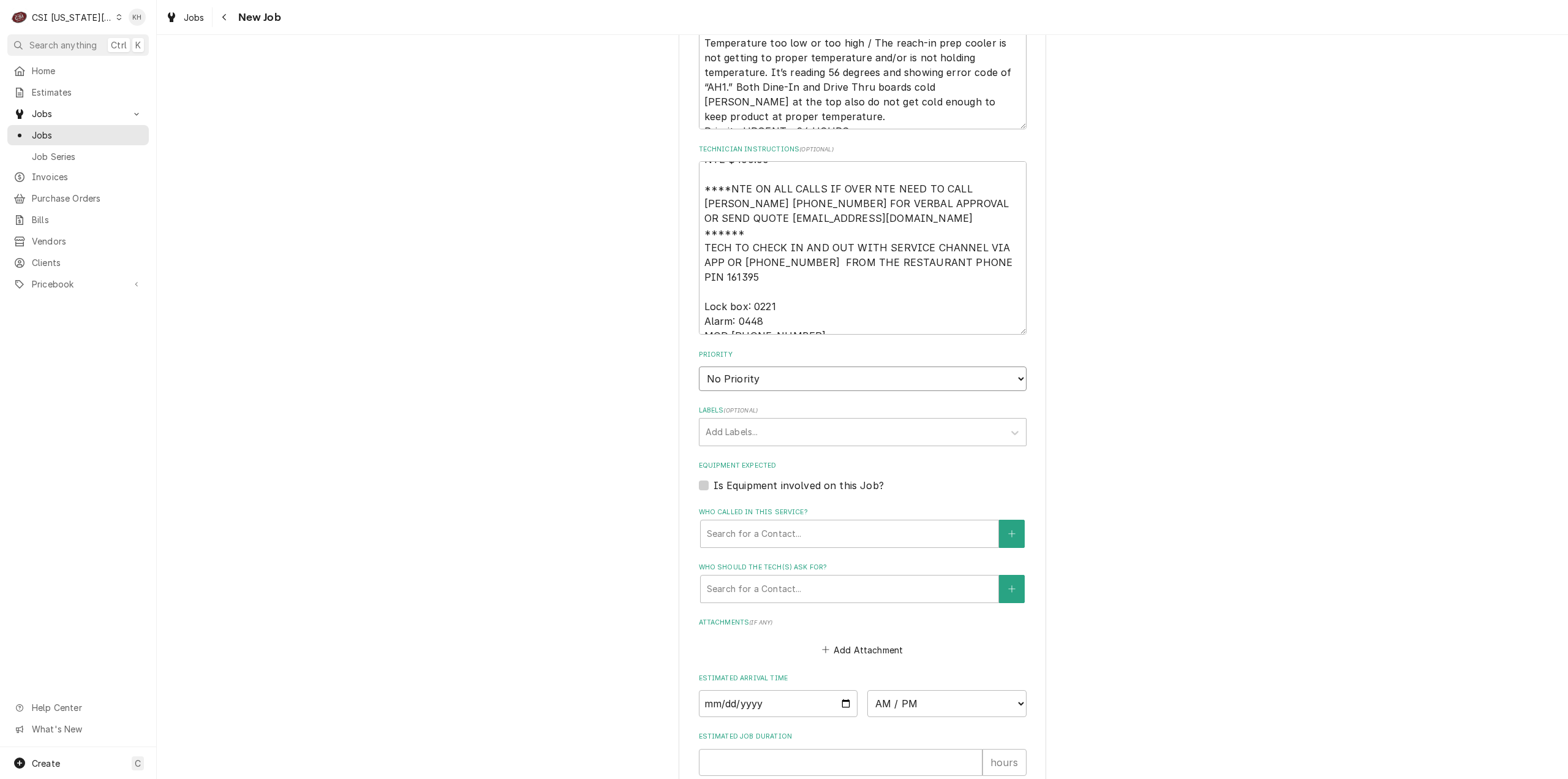
click at [741, 366] on select "No Priority Urgent High Medium Low" at bounding box center [863, 379] width 328 height 25
select select "3"
click at [699, 366] on select "No Priority Urgent High Medium Low" at bounding box center [863, 379] width 328 height 25
type textarea "x"
click at [752, 421] on div "Labels" at bounding box center [852, 432] width 292 height 22
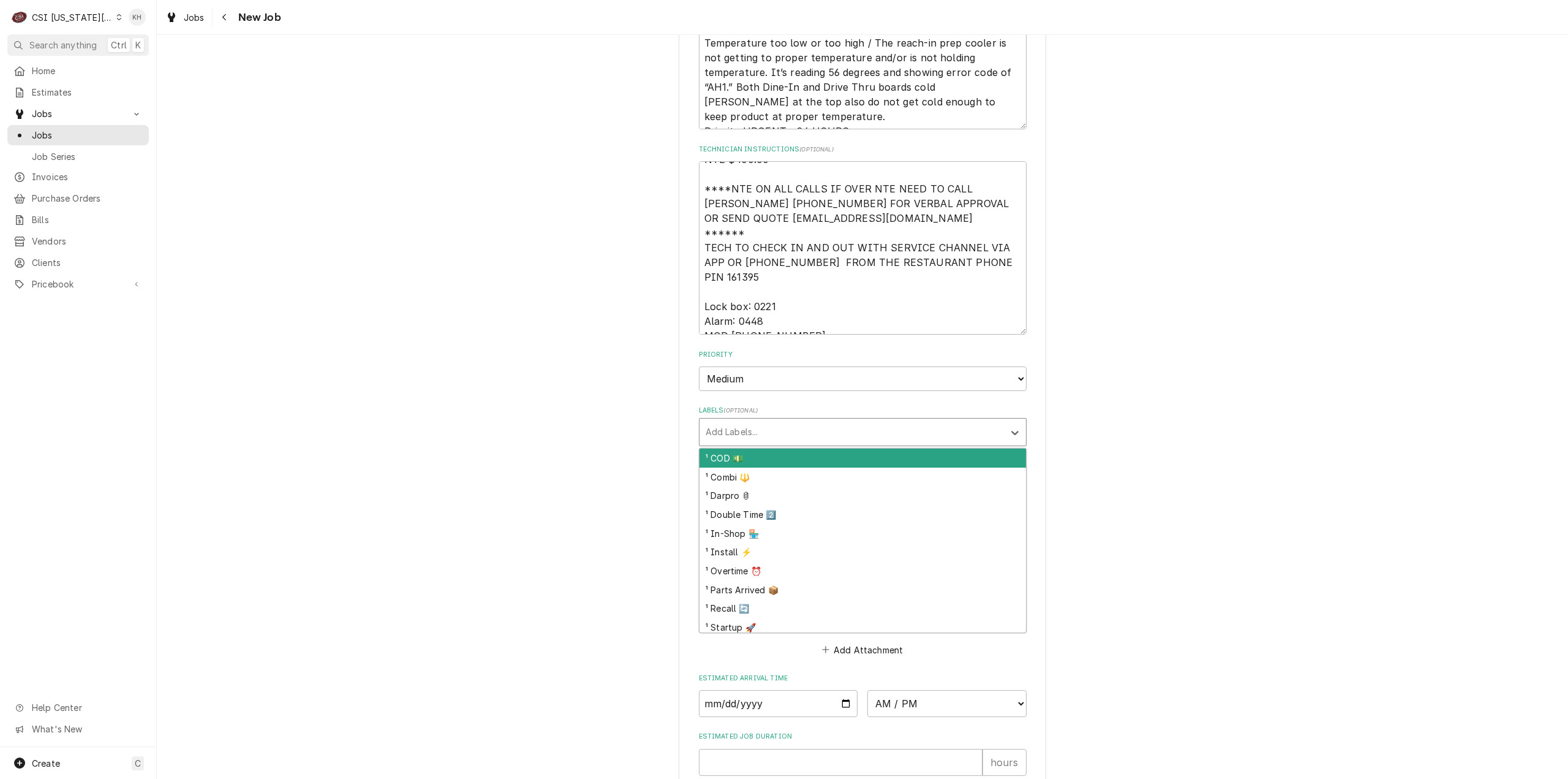
paste input "14306270"
type input "14306270"
type textarea "x"
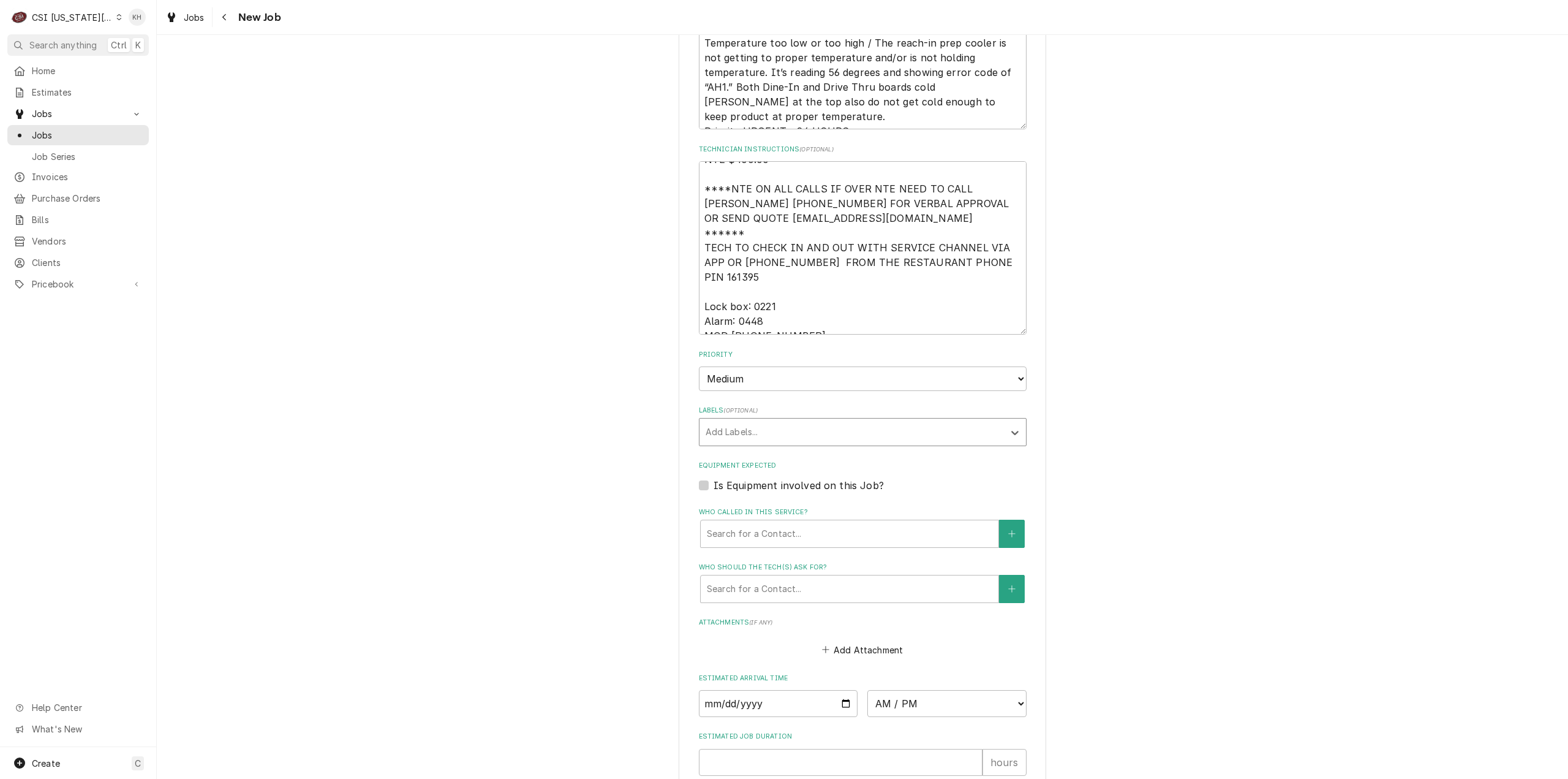
drag, startPoint x: 752, startPoint y: 387, endPoint x: 601, endPoint y: 396, distance: 151.3
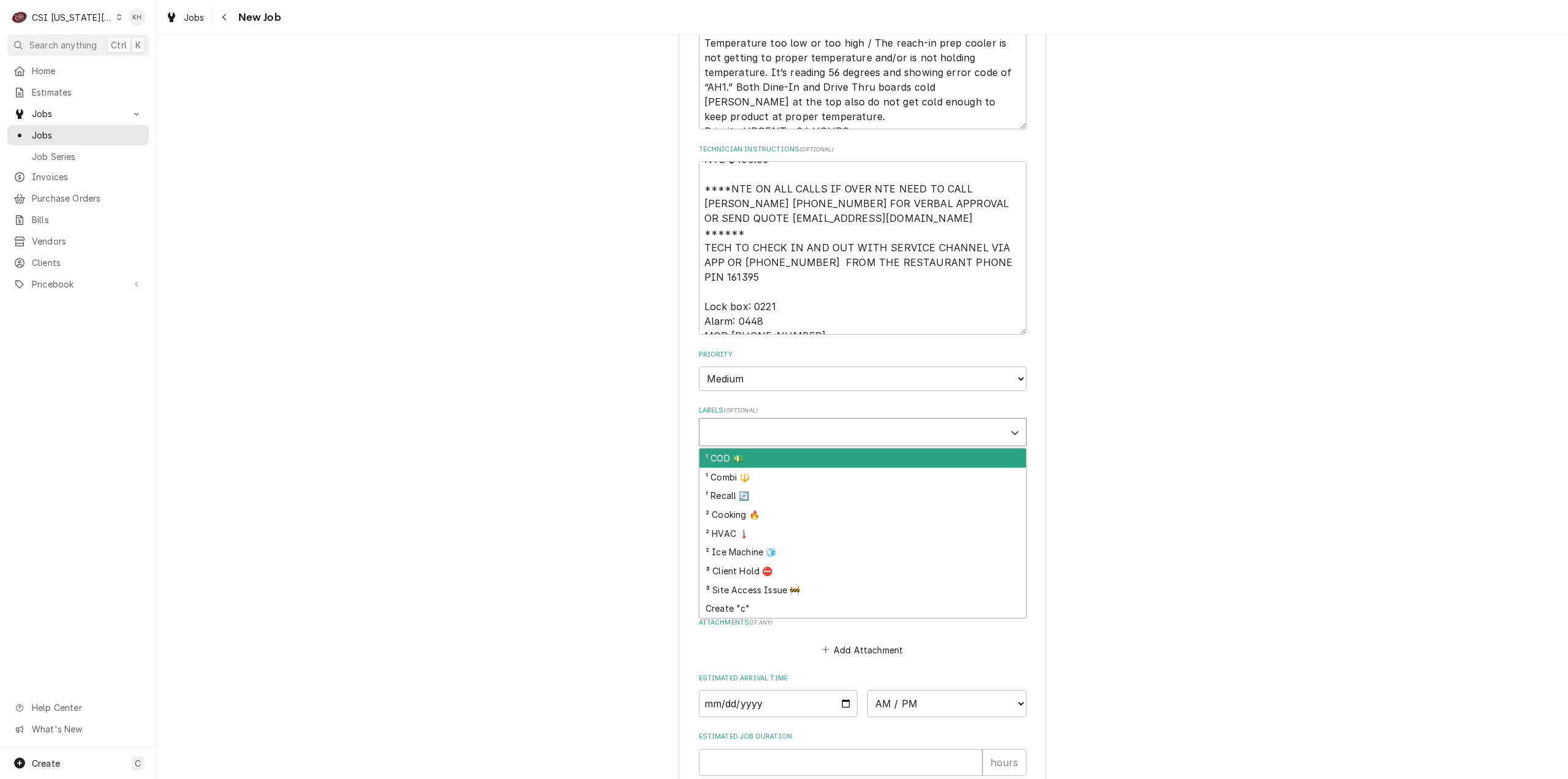
type input "c"
type textarea "x"
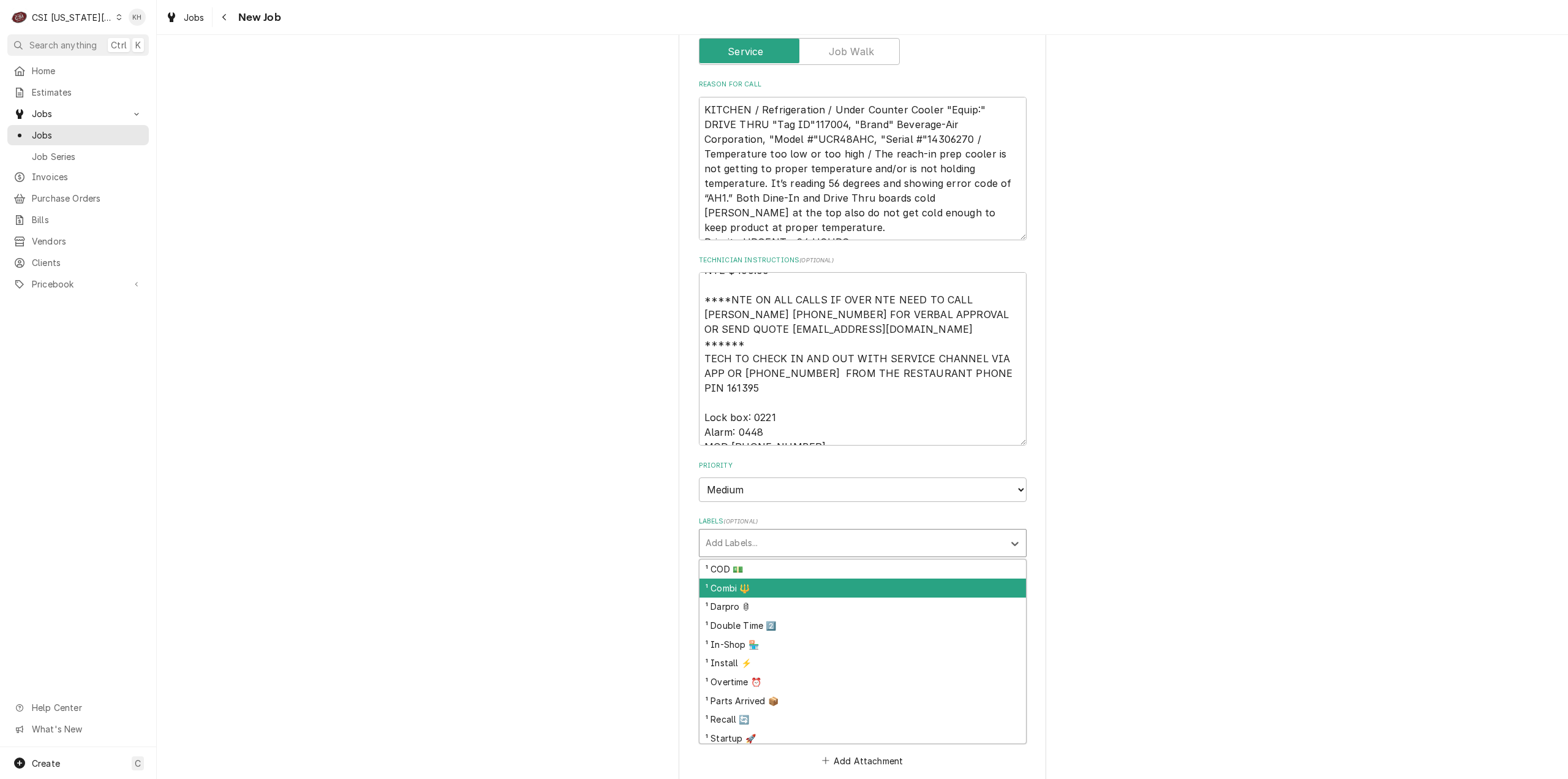
scroll to position [1164, 0]
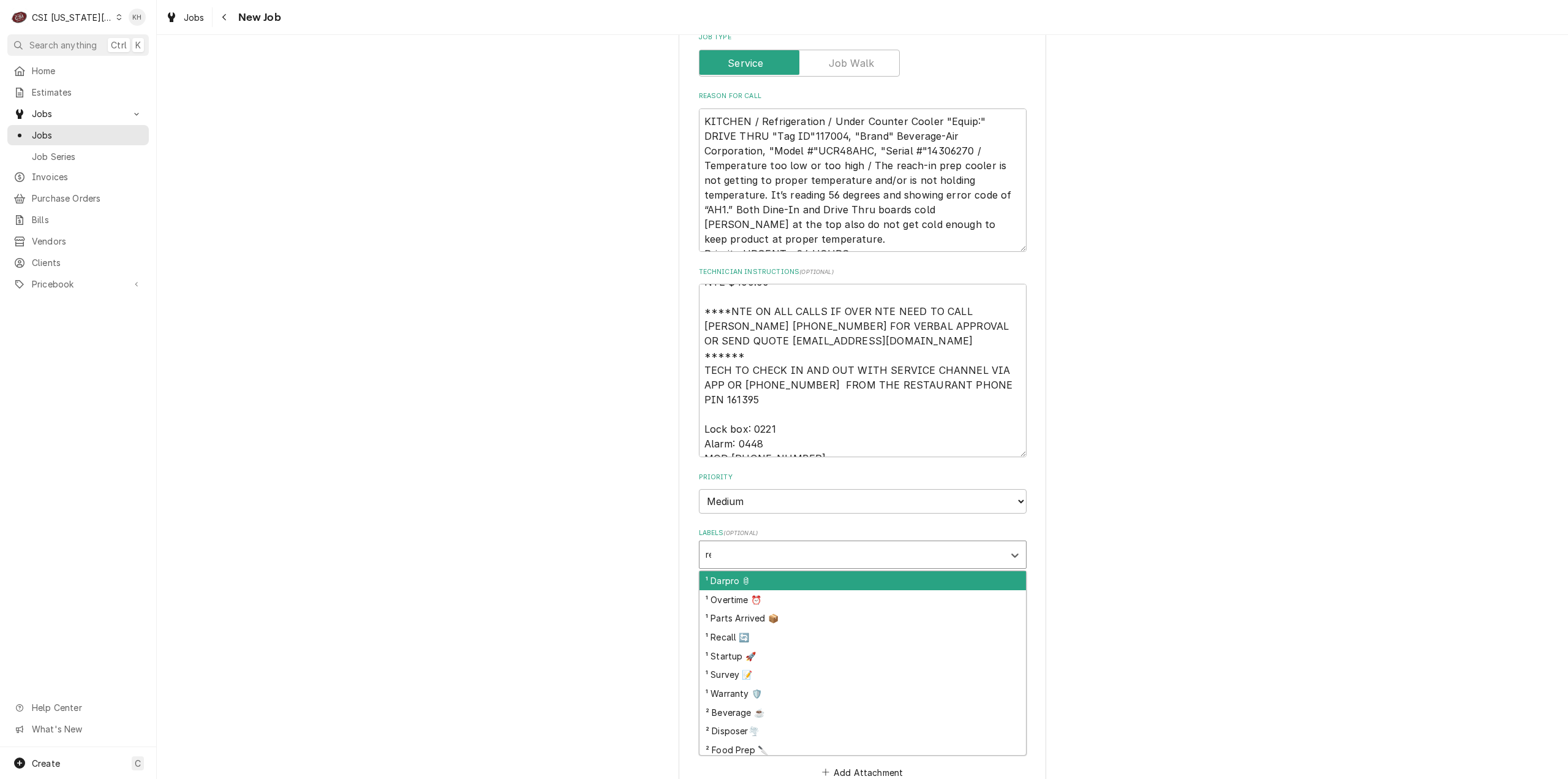
type input "ref"
click at [781, 571] on div "² Refrigeration ❄️" at bounding box center [863, 581] width 326 height 19
type textarea "x"
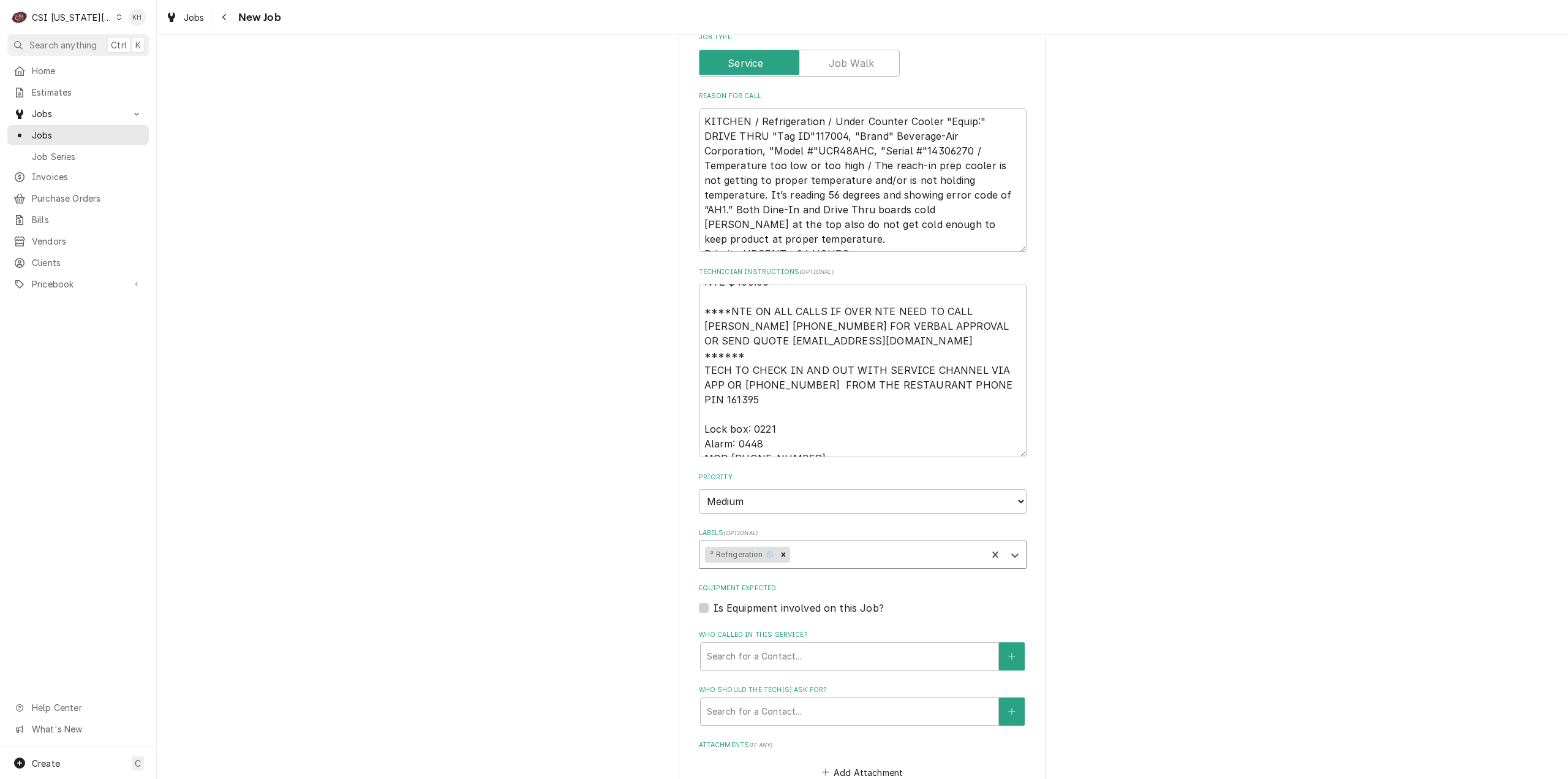
type textarea "x"
click at [713, 601] on label "Is Equipment involved on this Job?" at bounding box center [798, 608] width 170 height 14
click at [713, 601] on input "Equipment Expected" at bounding box center [877, 614] width 328 height 27
checkbox input "true"
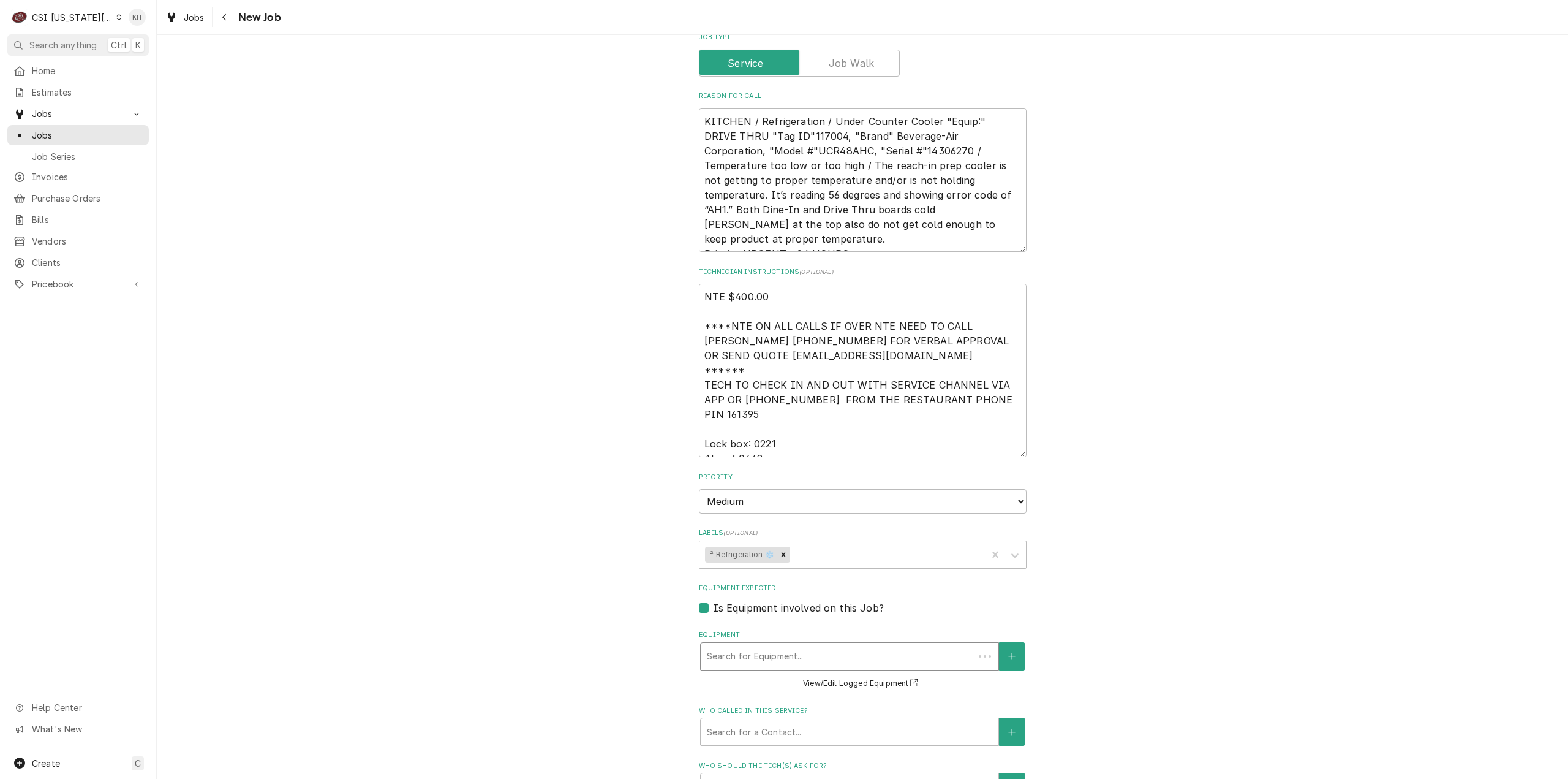
click at [762, 645] on div "Equipment" at bounding box center [837, 656] width 261 height 22
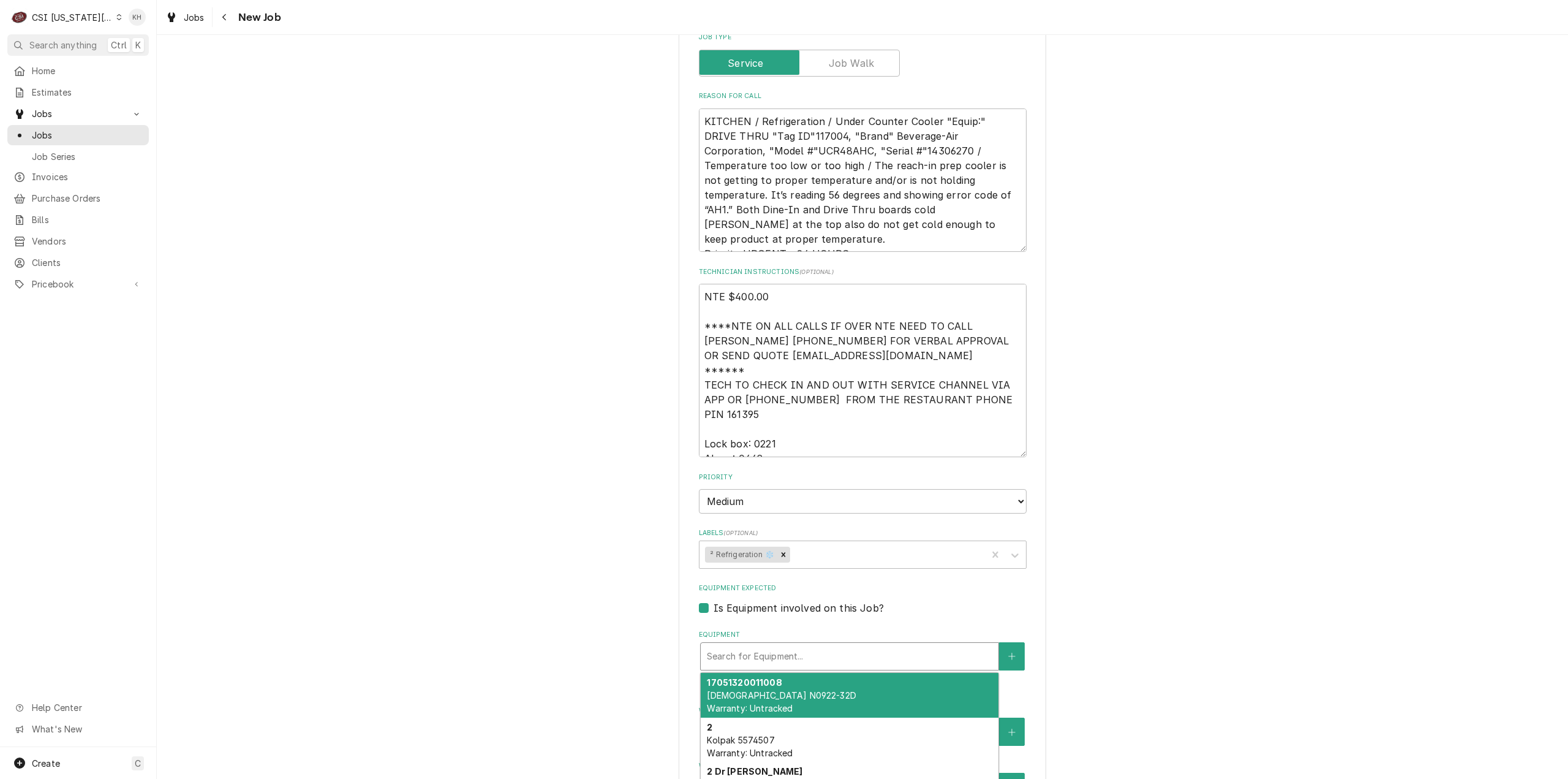
paste input "14306270"
type textarea "x"
type input "14306270"
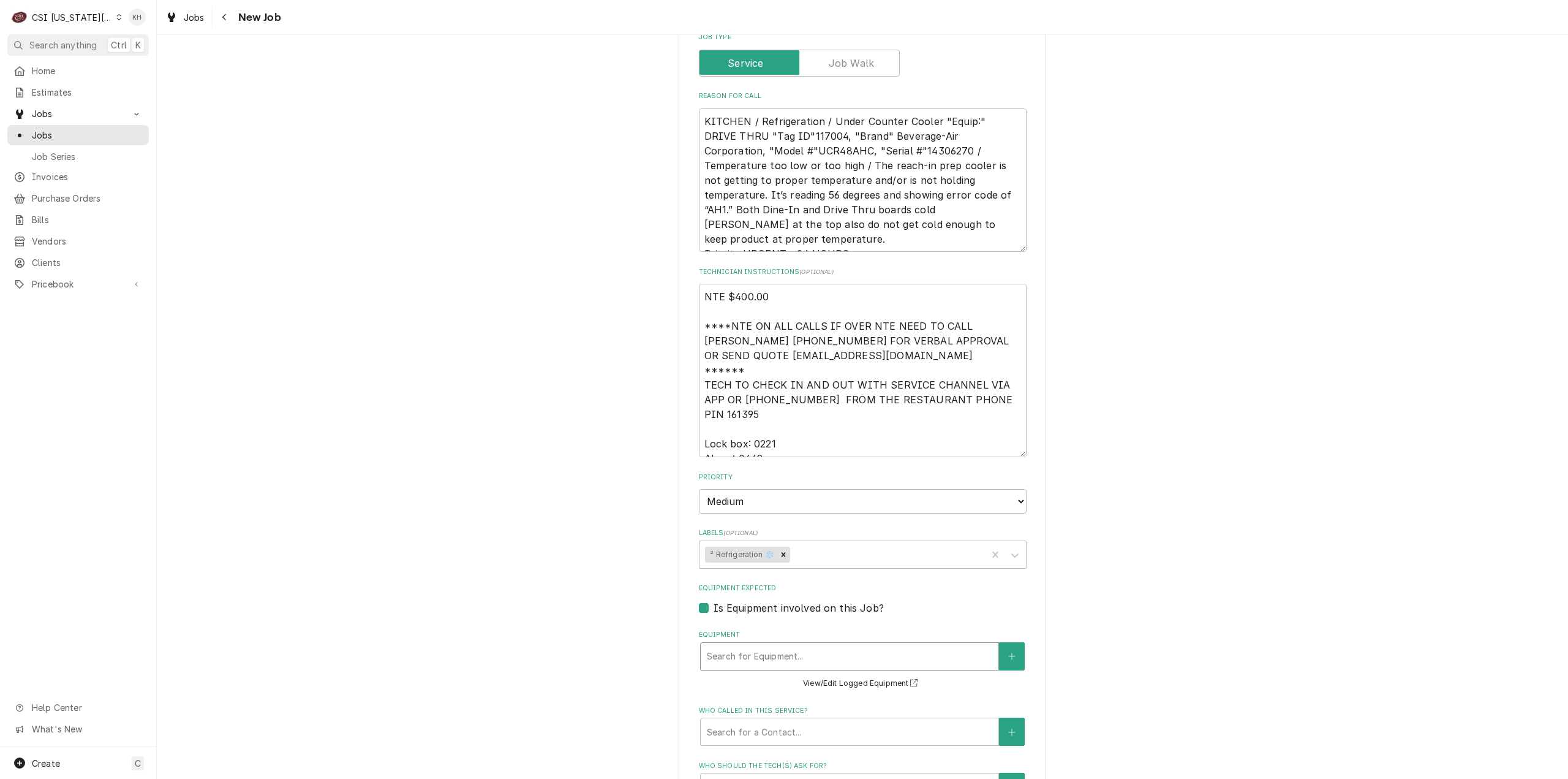
drag, startPoint x: 905, startPoint y: 601, endPoint x: 589, endPoint y: 571, distance: 317.4
click at [589, 571] on div "Please provide the following information to create a job: Client Details Client…" at bounding box center [862, 66] width 1411 height 2364
click at [730, 108] on textarea "KITCHEN / Refrigeration / Under Counter Cooler "Equip:" DRIVE THRU "Tag ID"1170…" at bounding box center [863, 180] width 328 height 144
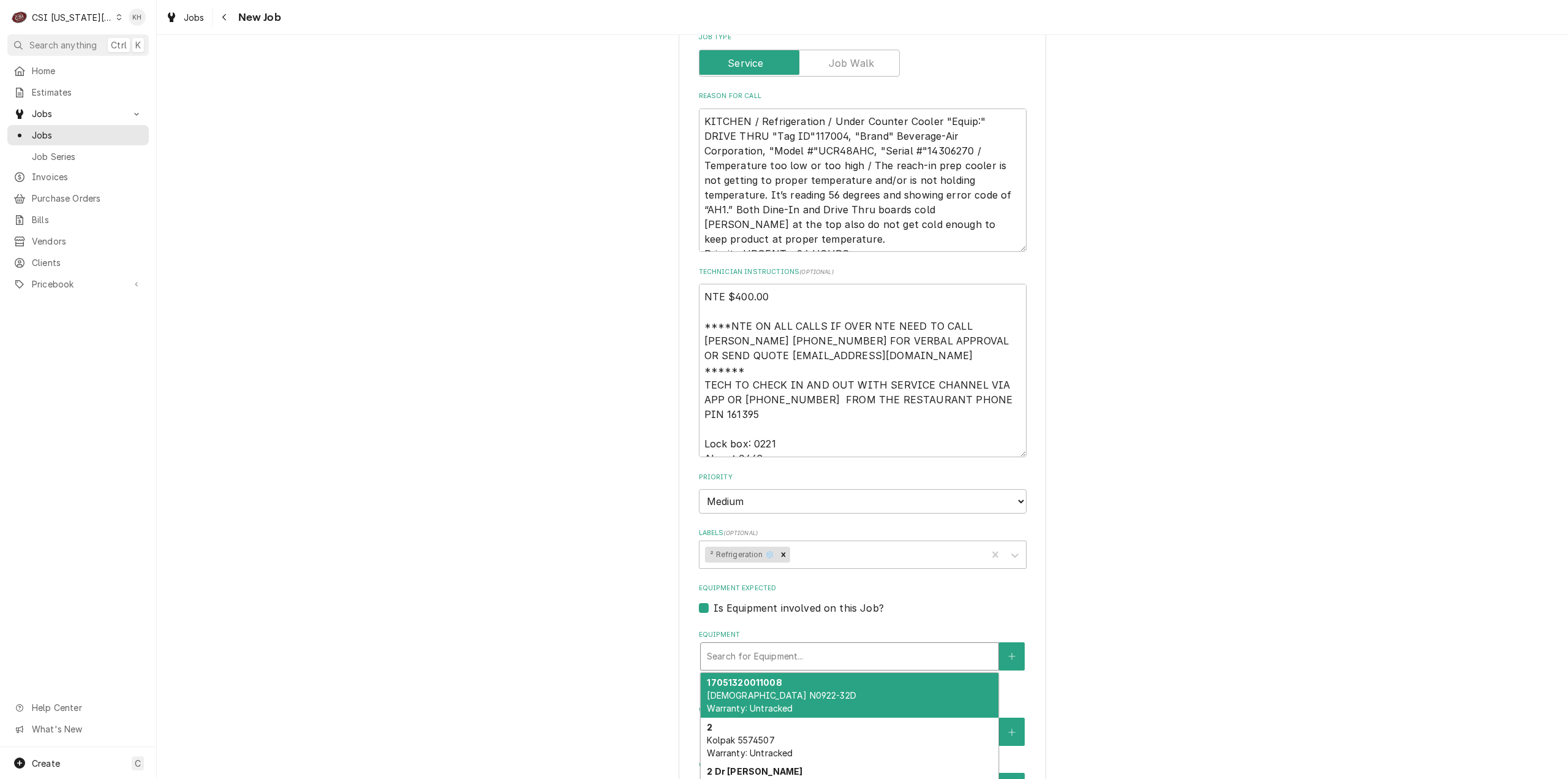
click at [774, 645] on div "Equipment" at bounding box center [849, 656] width 285 height 22
paste input "UCR48AHC"
type textarea "x"
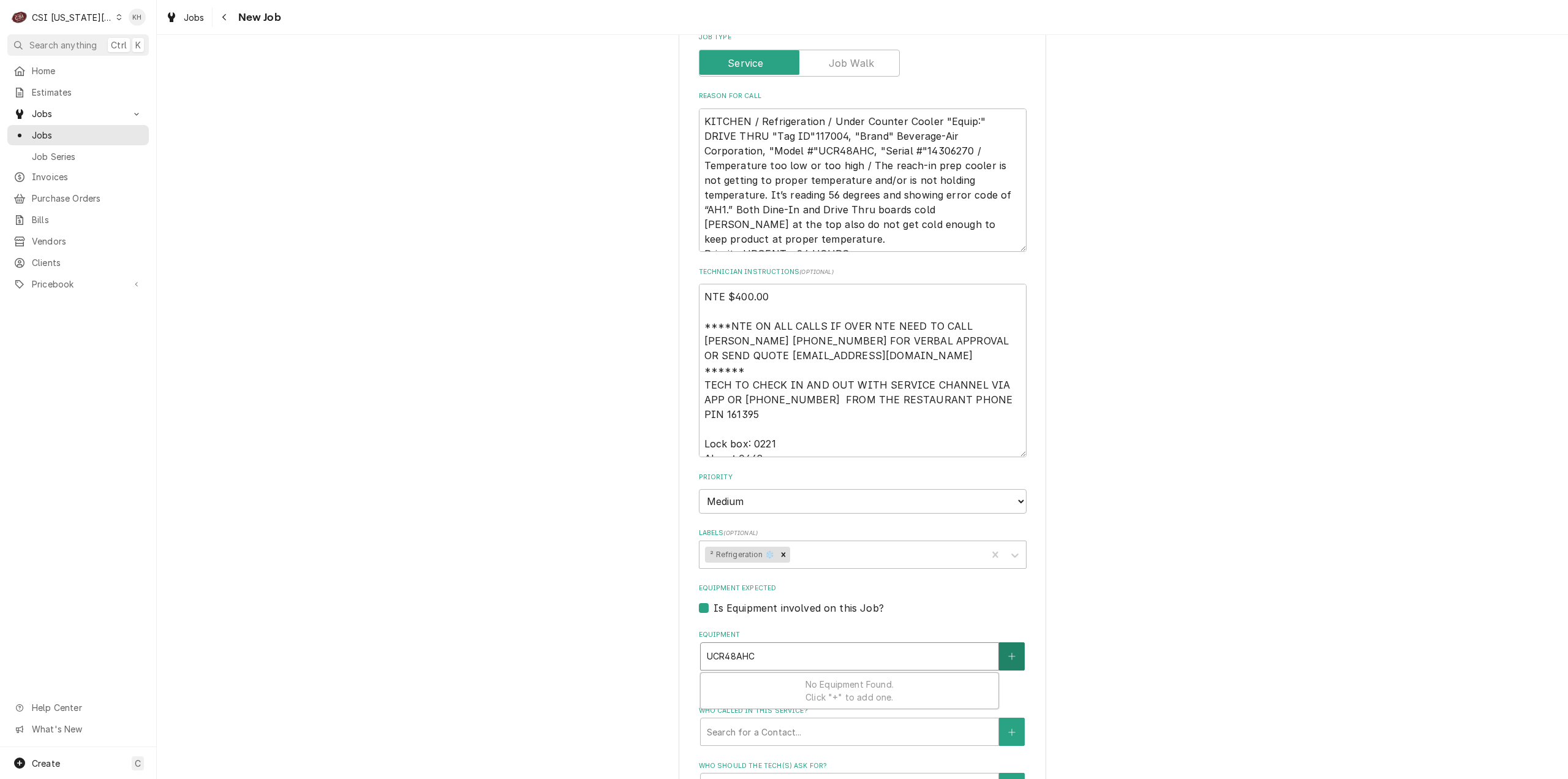
type input "UCR48AHC"
click at [1002, 643] on button "Equipment" at bounding box center [1012, 656] width 26 height 28
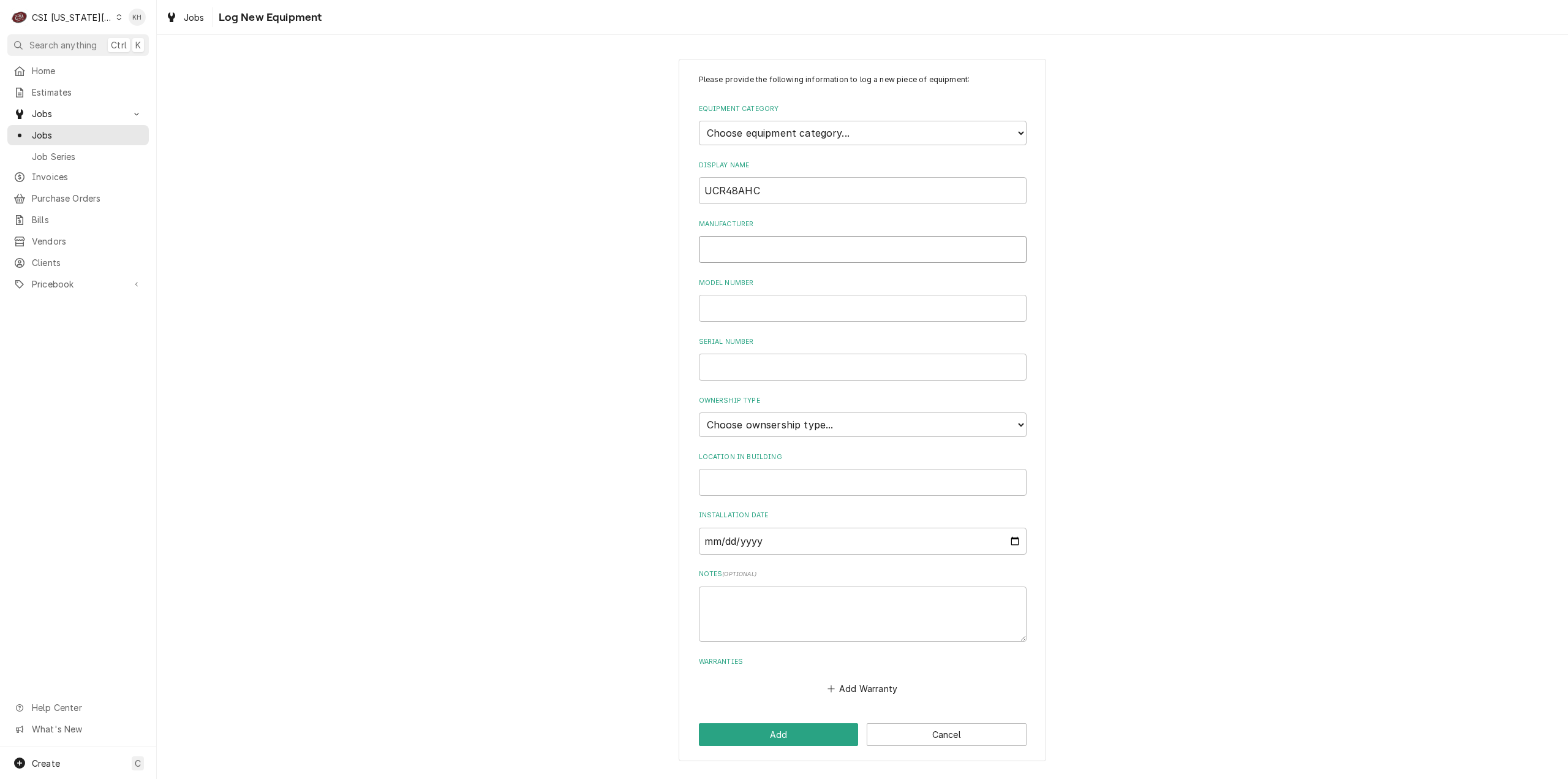
click at [743, 258] on input "Manufacturer" at bounding box center [863, 249] width 328 height 27
click at [738, 309] on input "Model Number" at bounding box center [863, 308] width 328 height 27
paste input "UCR48AHC"
type input "UCR48AHC"
click at [776, 249] on input "Manufacturer" at bounding box center [863, 249] width 328 height 27
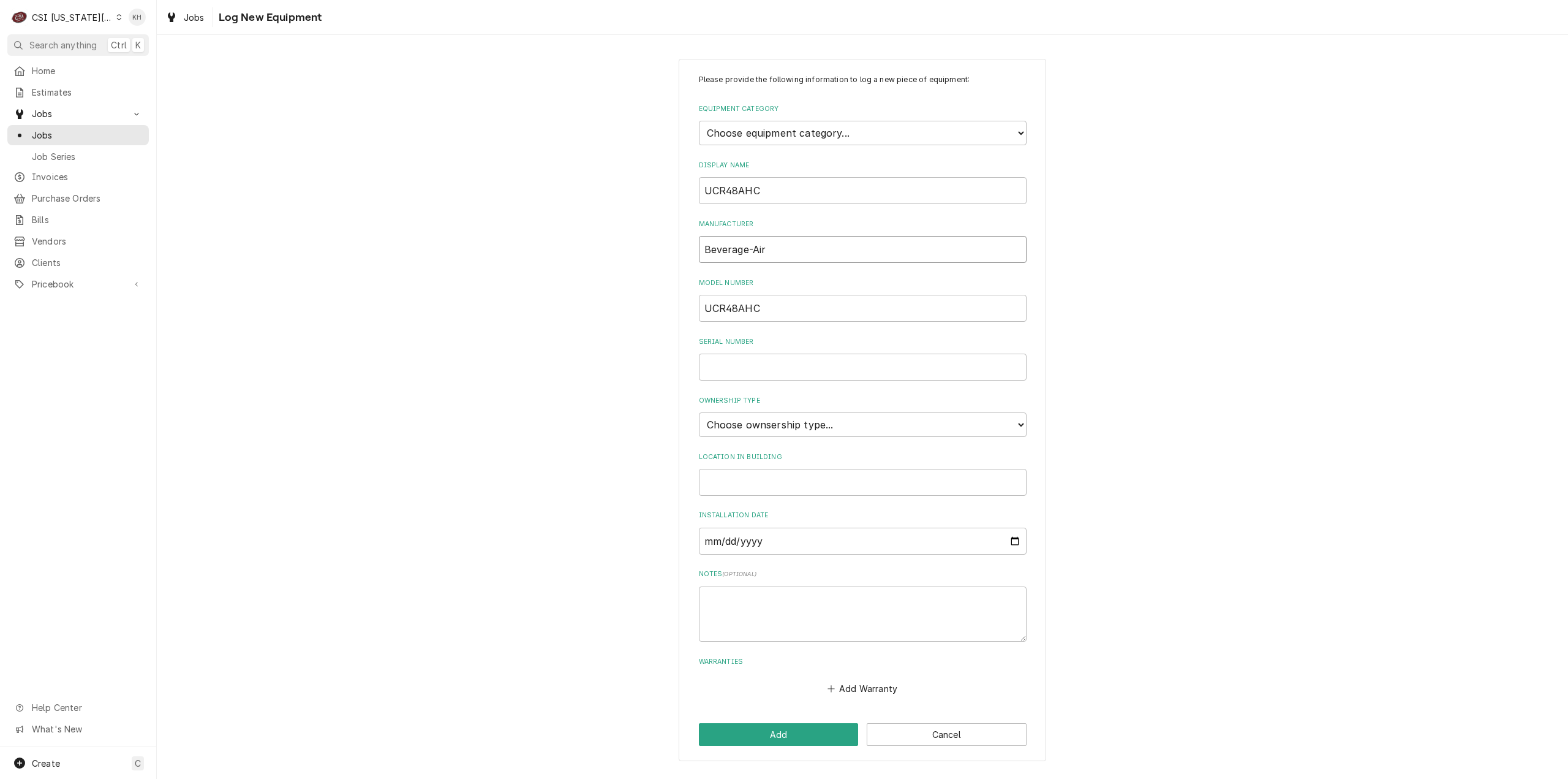
type input "Beverage-Air"
drag, startPoint x: 776, startPoint y: 193, endPoint x: 631, endPoint y: 185, distance: 145.2
click at [631, 185] on div "Please provide the following information to log a new piece of equipment: Equip…" at bounding box center [862, 410] width 1411 height 724
type input "Under Counter Cooler"
click at [839, 478] on input "Location in Building" at bounding box center [863, 482] width 328 height 27
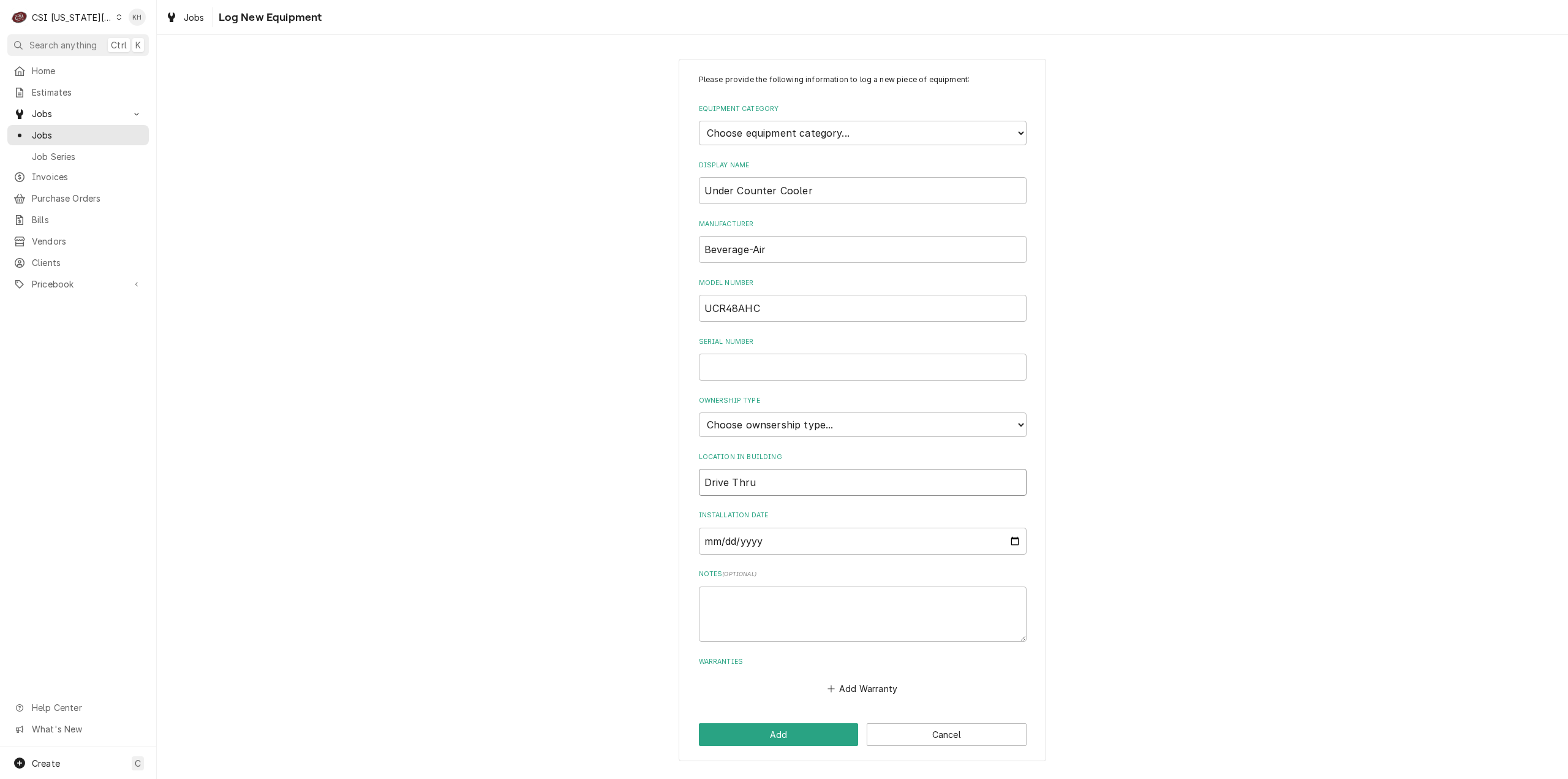
type input "Drive Thru"
click at [783, 368] on input "Serial Number" at bounding box center [863, 367] width 328 height 27
paste input "14306270"
type input "14306270"
click at [806, 432] on select "Choose ownsership type... Unknown Owned Leased Rented" at bounding box center [863, 424] width 328 height 25
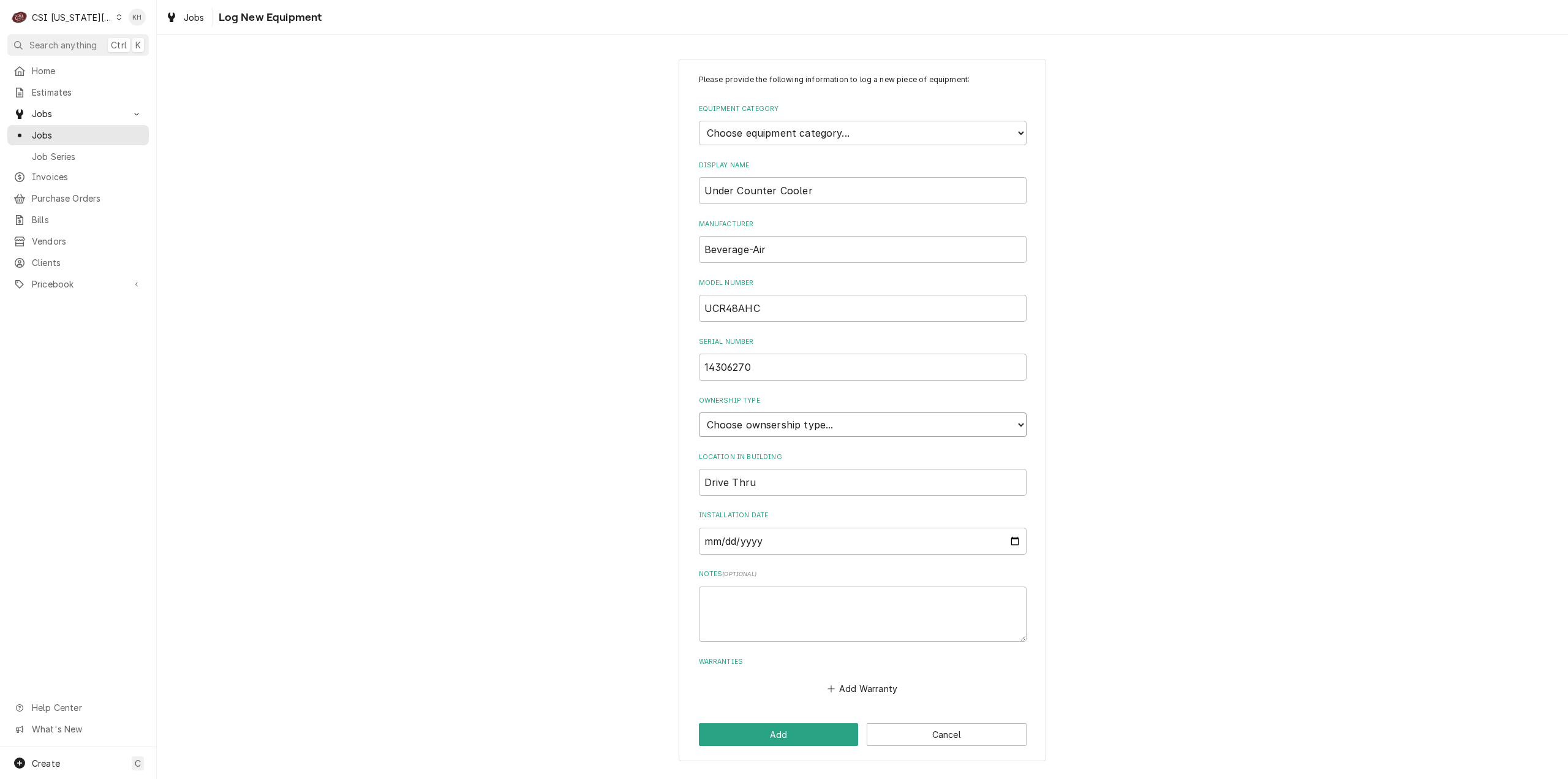
select select "1"
click at [699, 412] on select "Choose ownsership type... Unknown Owned Leased Rented" at bounding box center [863, 424] width 328 height 25
click at [805, 132] on select "Choose equipment category... Cooking Equipment Fryers Ice Machines Ovens and Ra…" at bounding box center [863, 133] width 328 height 25
select select "8"
click at [699, 121] on select "Choose equipment category... Cooking Equipment Fryers Ice Machines Ovens and Ra…" at bounding box center [863, 133] width 328 height 25
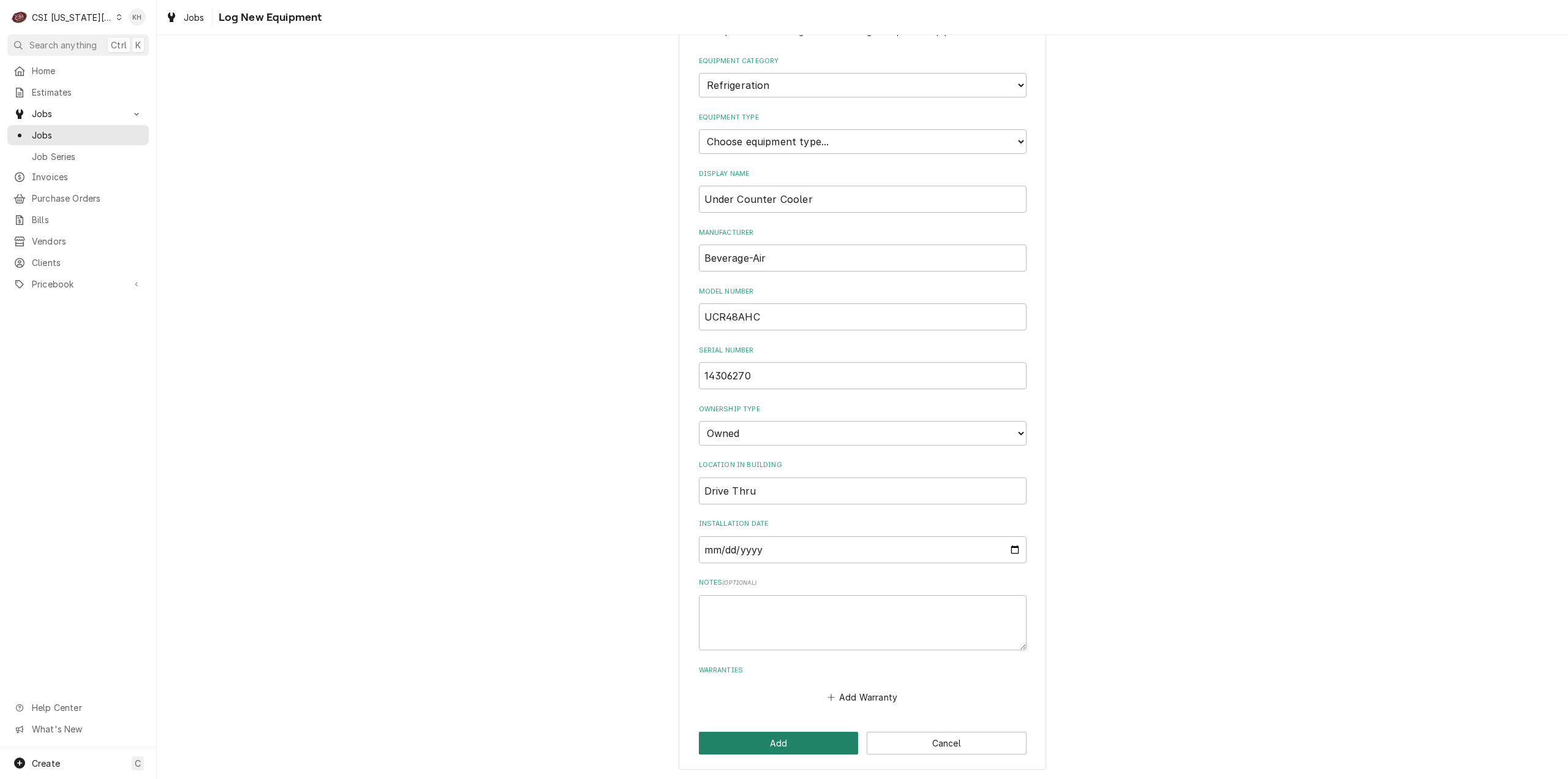
click at [763, 736] on button "Add" at bounding box center [779, 743] width 160 height 23
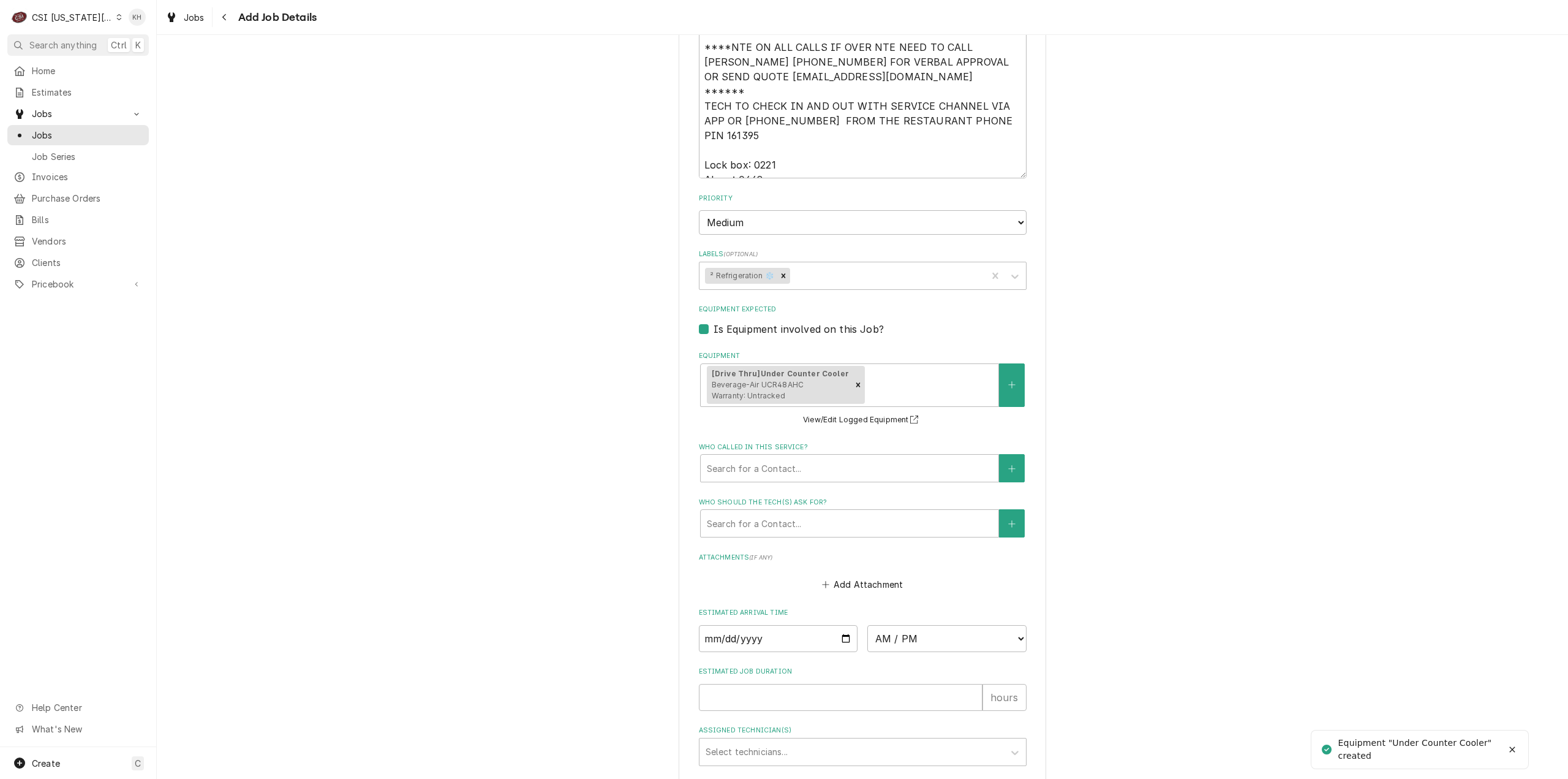
scroll to position [1532, 0]
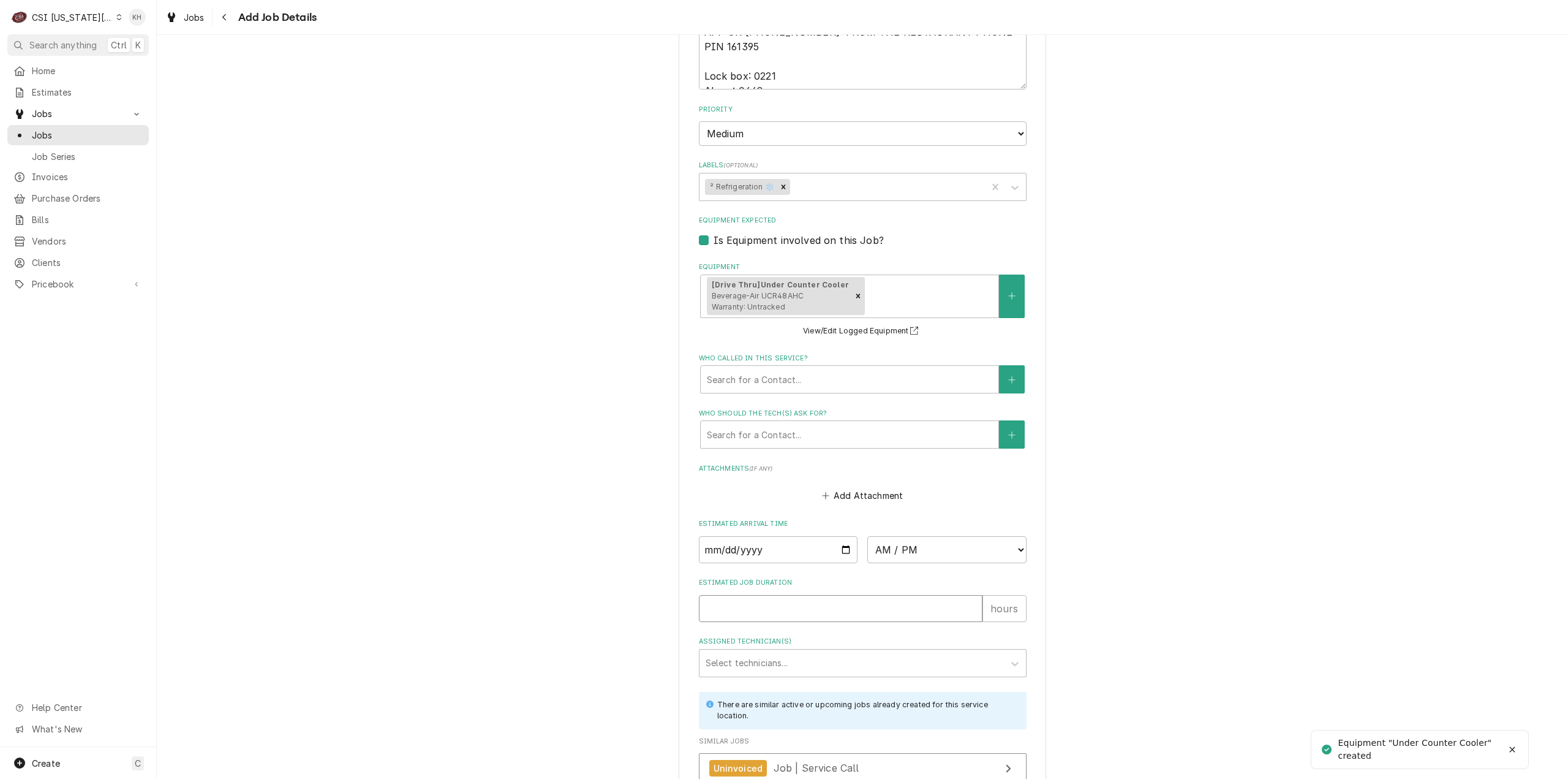
click at [844, 595] on input "Estimated Job Duration" at bounding box center [841, 608] width 284 height 27
type textarea "x"
type input "2"
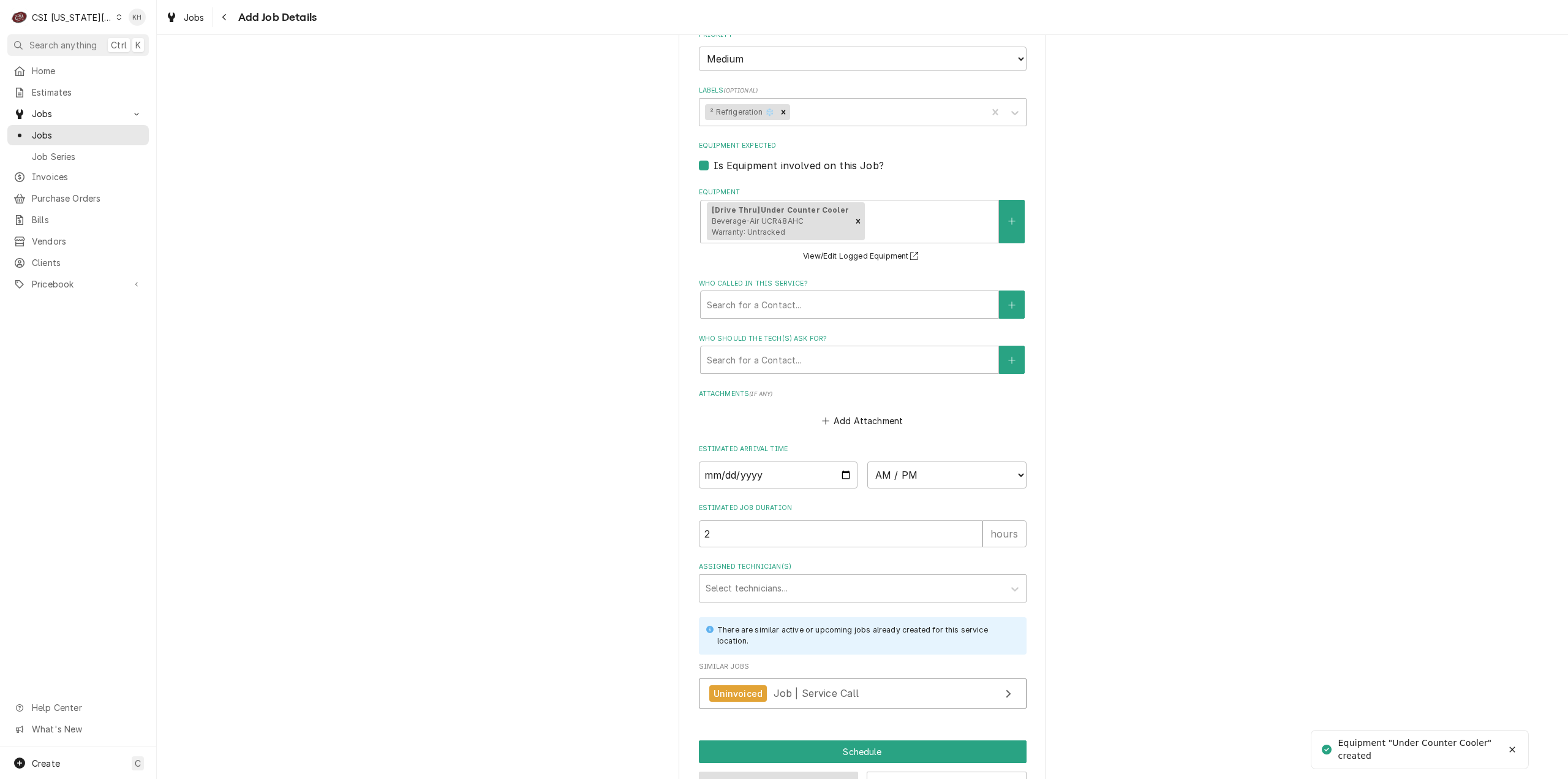
click at [783, 771] on button "Preview Job" at bounding box center [779, 782] width 160 height 23
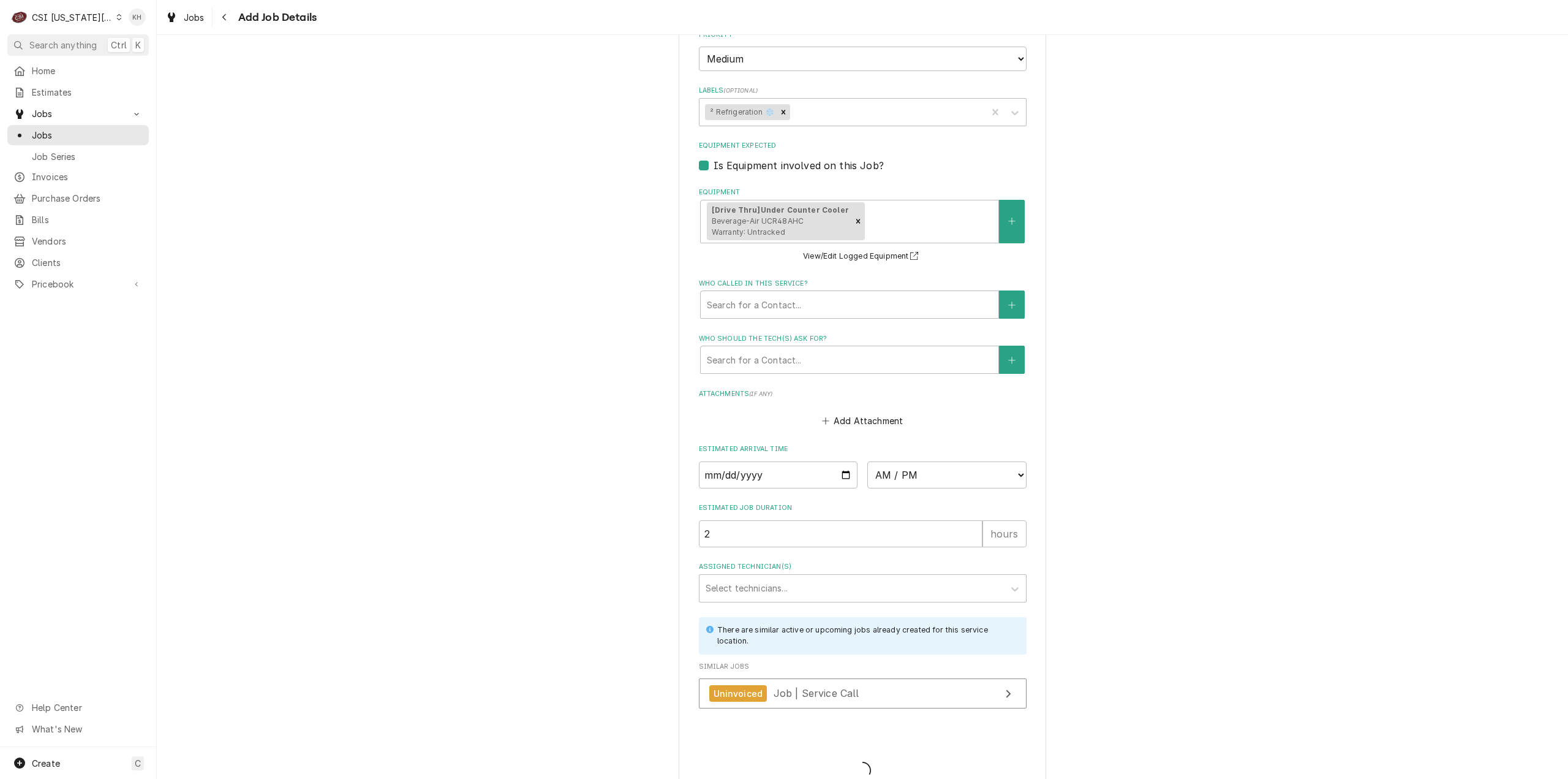
scroll to position [1595, 0]
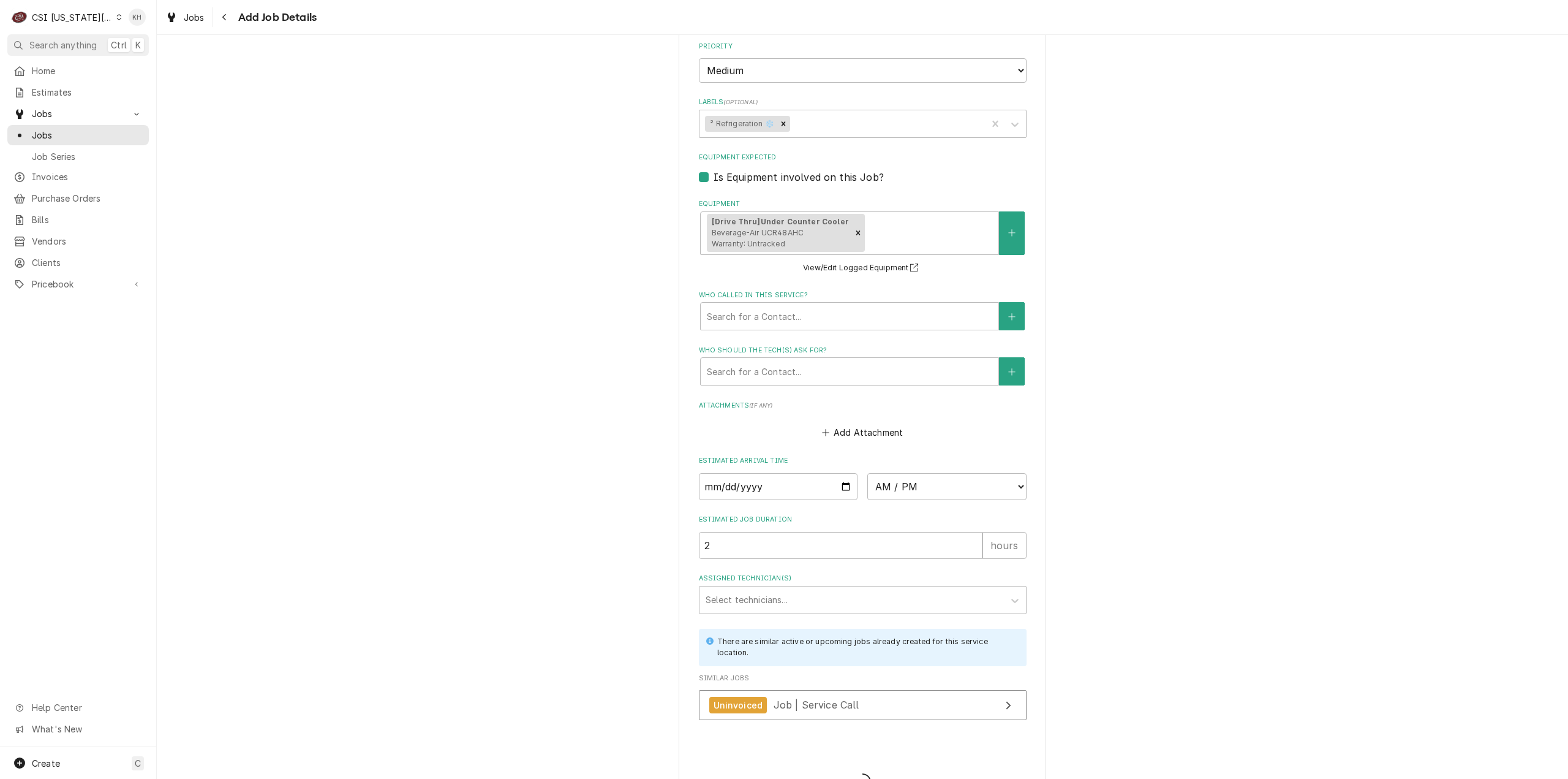
type textarea "x"
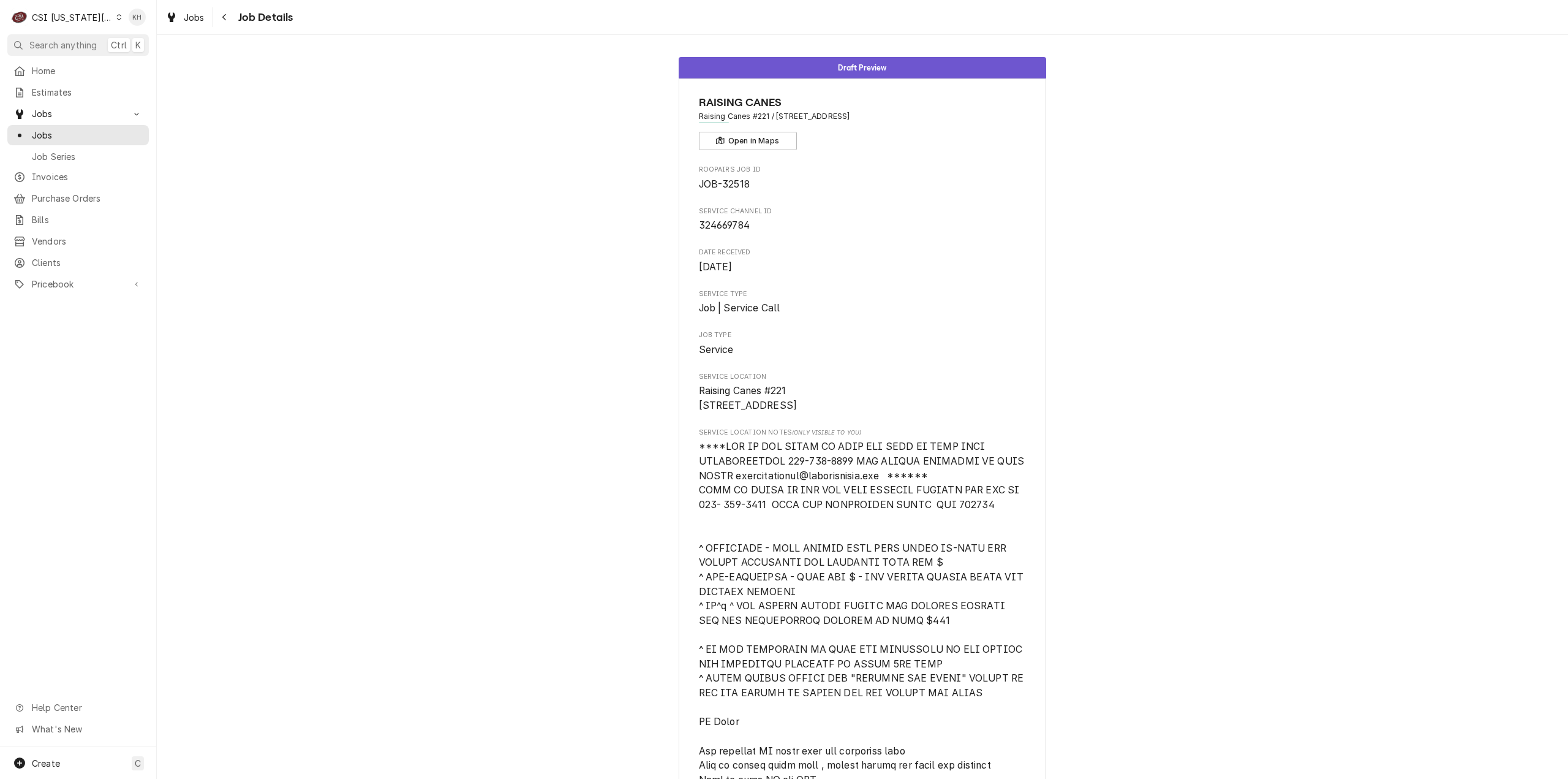
click at [73, 19] on div "CSI [US_STATE][GEOGRAPHIC_DATA]" at bounding box center [72, 17] width 81 height 13
click at [163, 47] on div "CSI [US_STATE]" at bounding box center [210, 45] width 179 height 13
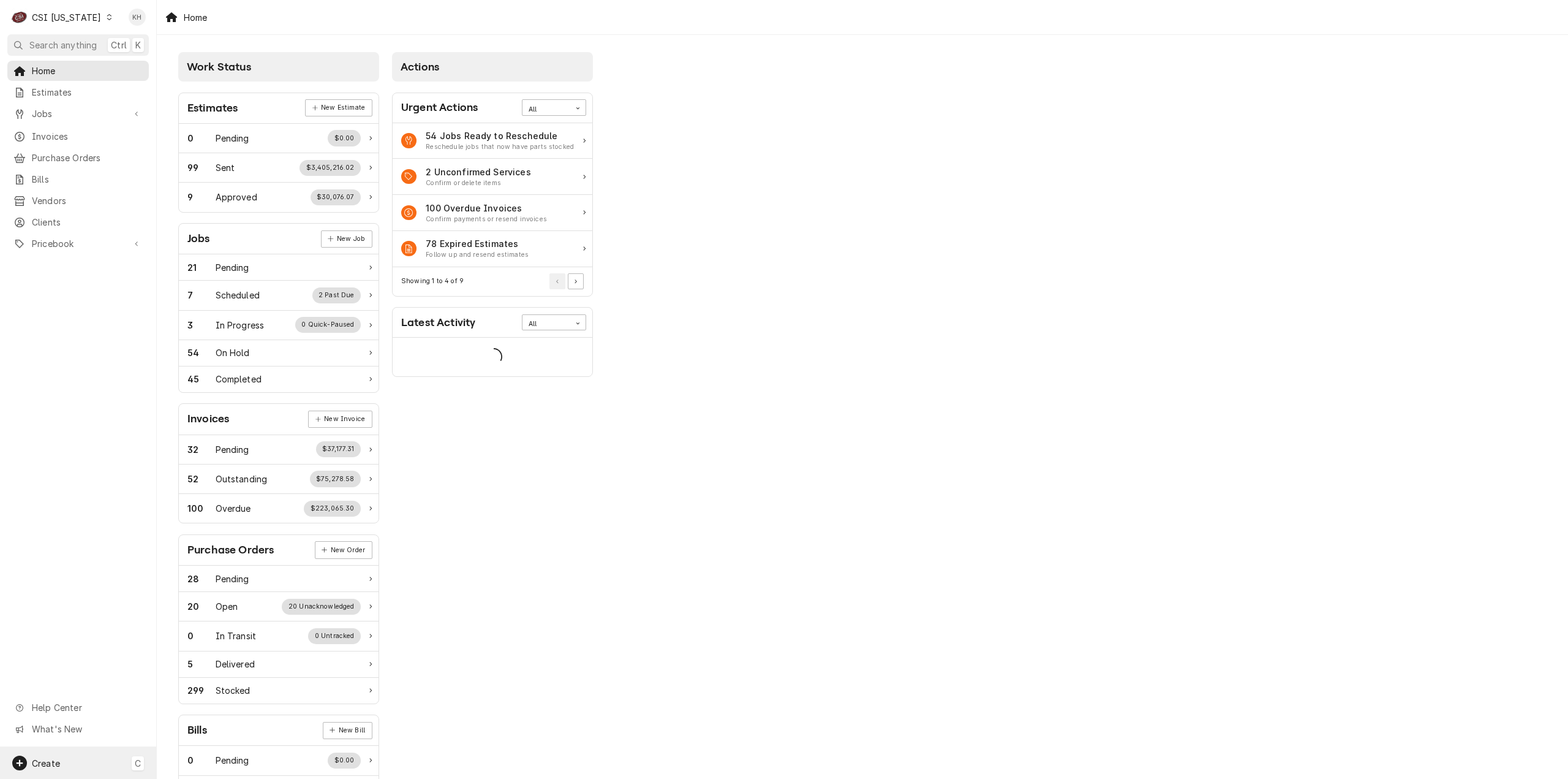
click at [93, 754] on div "Create C" at bounding box center [78, 763] width 156 height 32
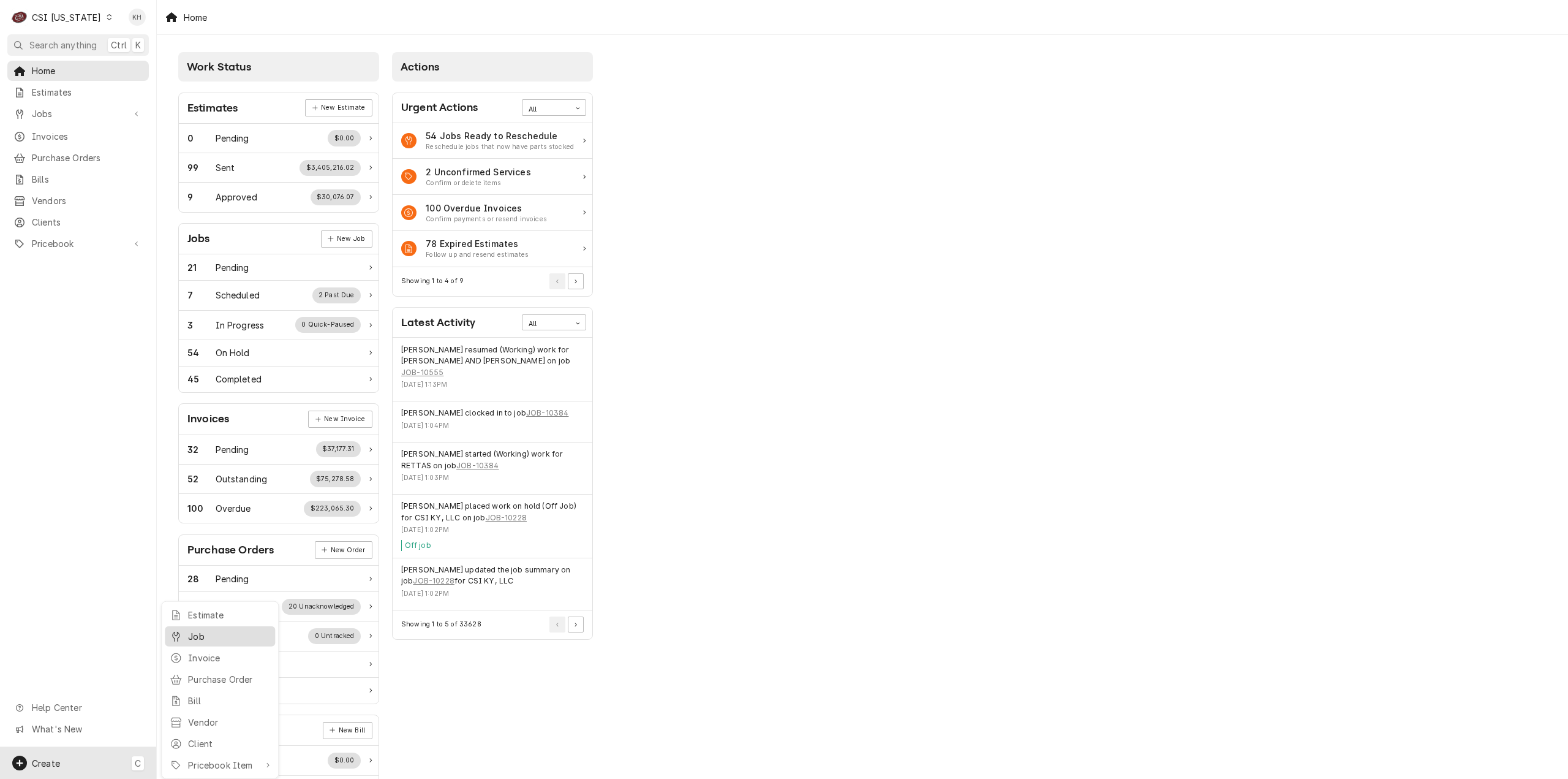
click at [197, 640] on div "Job" at bounding box center [229, 636] width 82 height 13
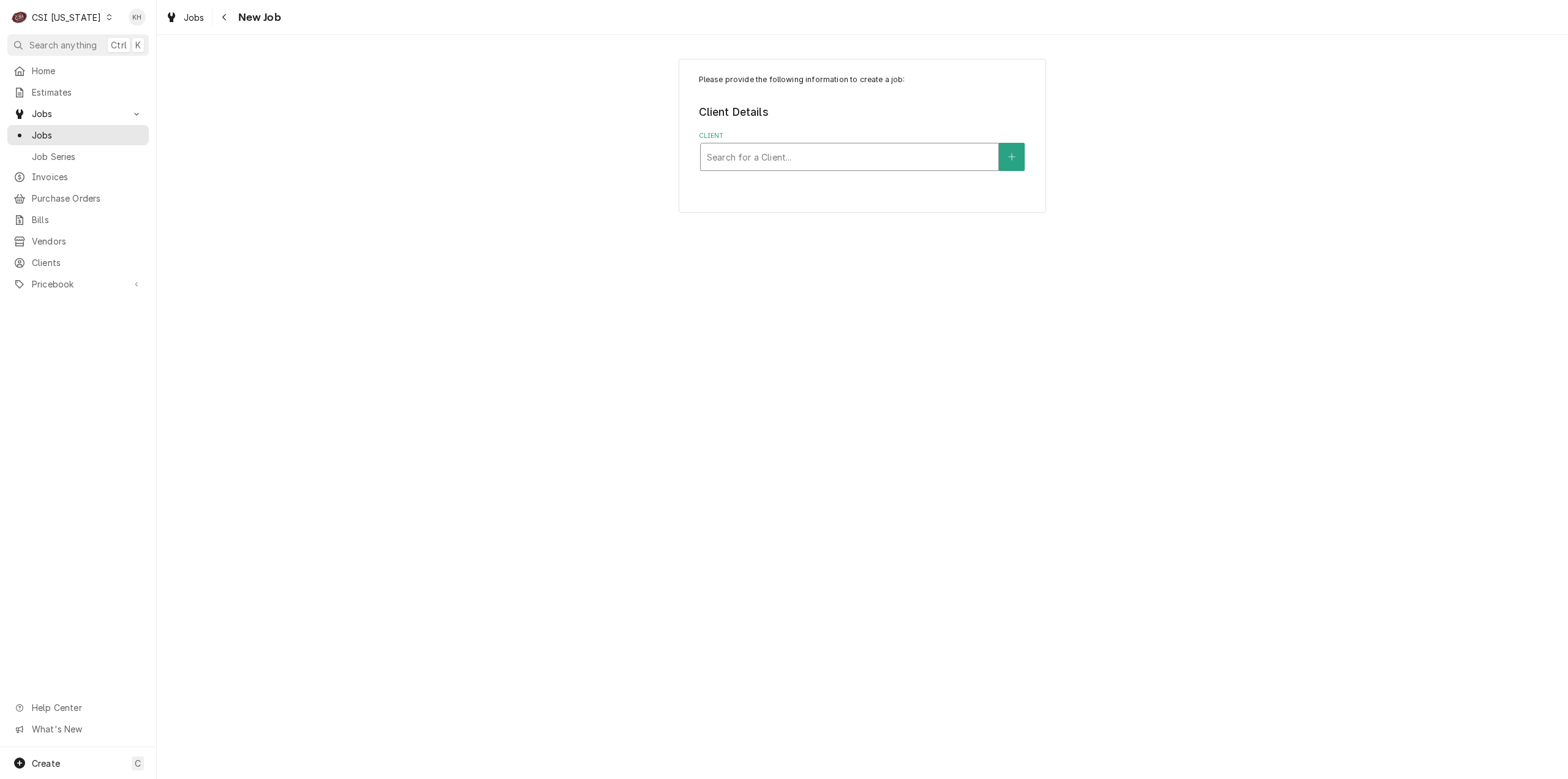
click at [817, 153] on div "Client" at bounding box center [849, 157] width 285 height 22
type input "2990"
click at [803, 198] on strong "RAISING CANES - BILLING ACCOUNT" at bounding box center [792, 202] width 171 height 10
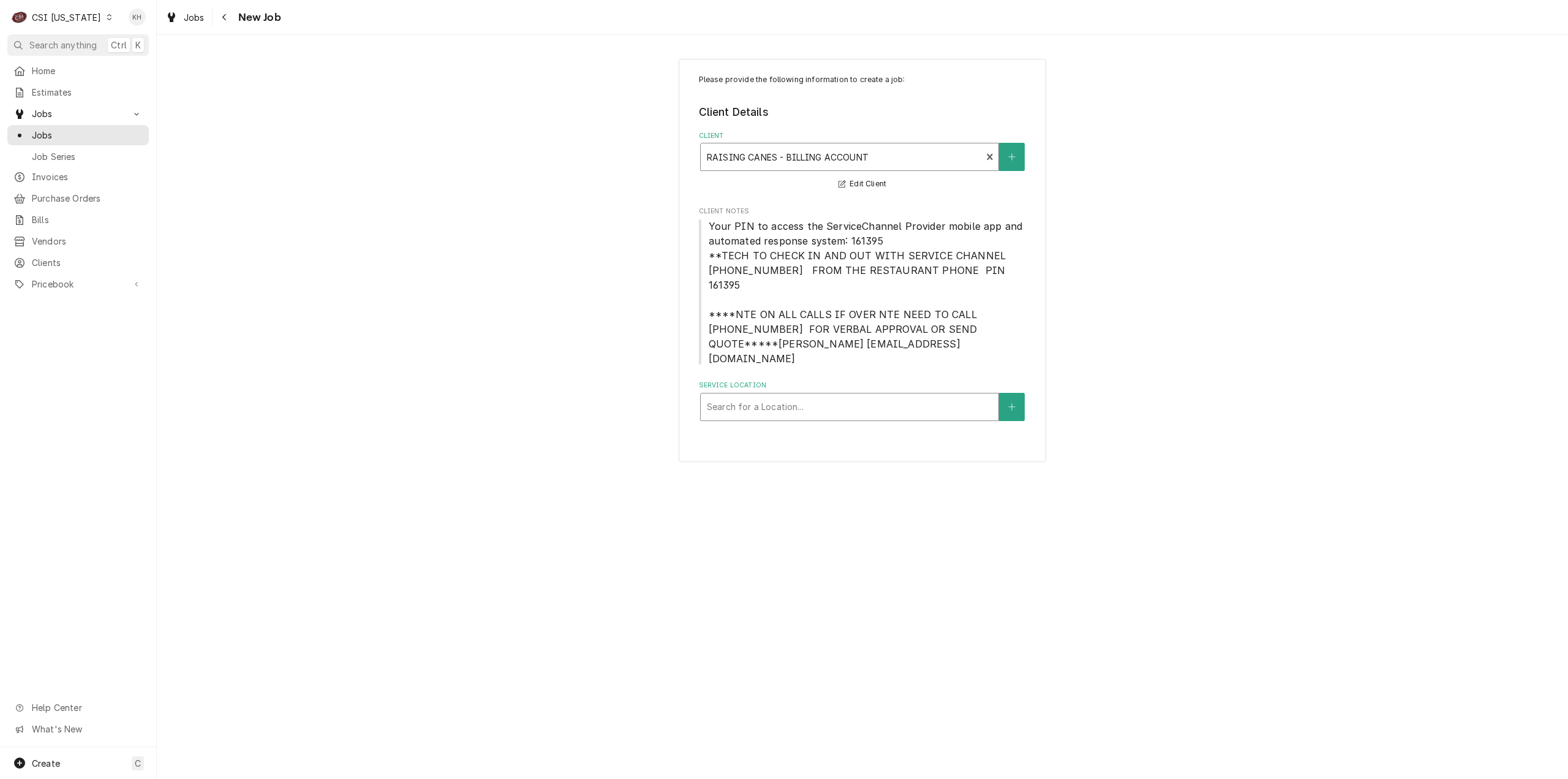
click at [846, 396] on div "Service Location" at bounding box center [849, 407] width 285 height 22
type input "2990"
drag, startPoint x: 772, startPoint y: 405, endPoint x: 778, endPoint y: 414, distance: 10.8
click at [774, 424] on div "Raising Canes #651 Owensboro / 2990 Heartland Crossing, Owensboro, KY 42303" at bounding box center [849, 433] width 297 height 19
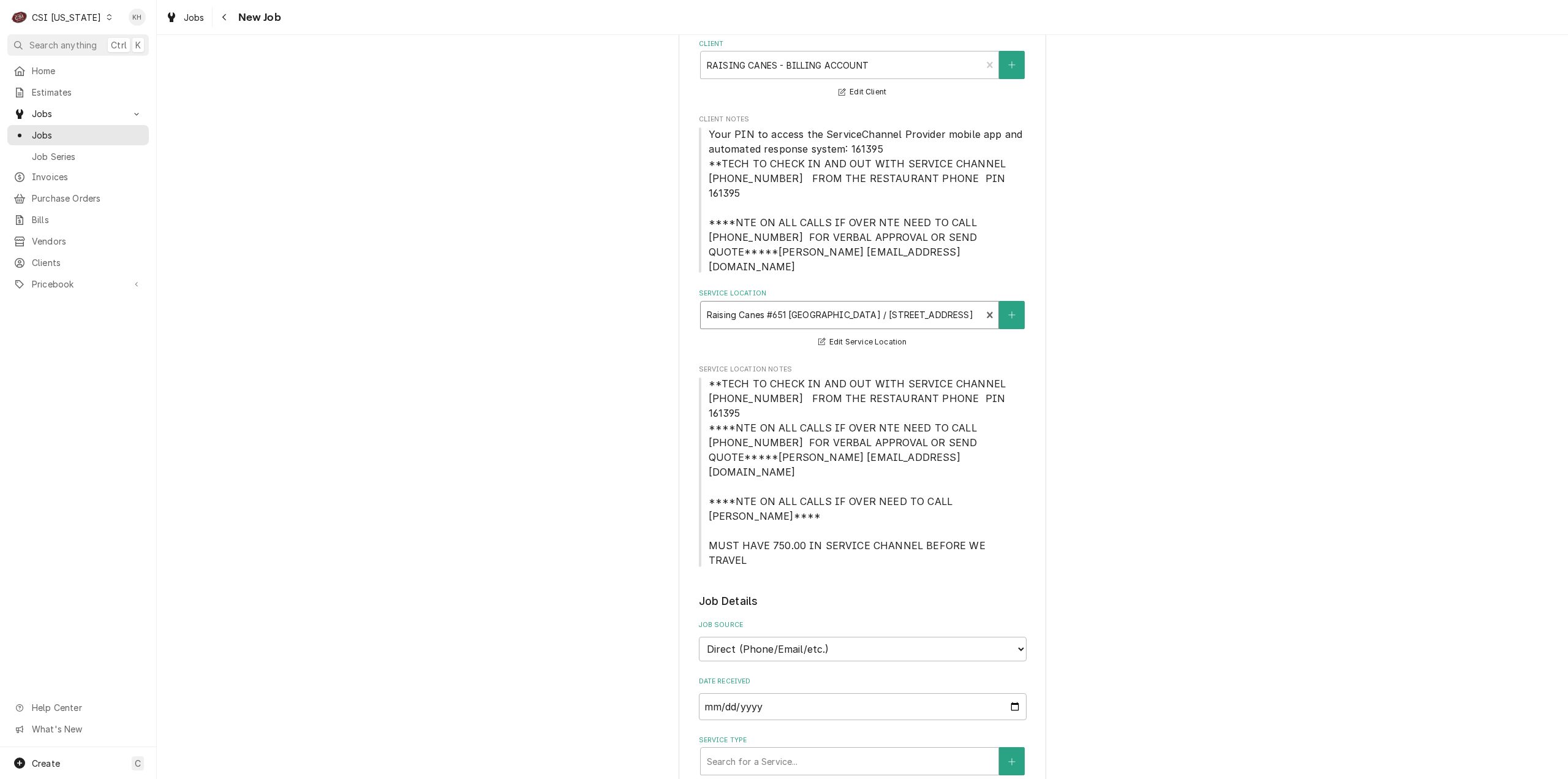
scroll to position [307, 0]
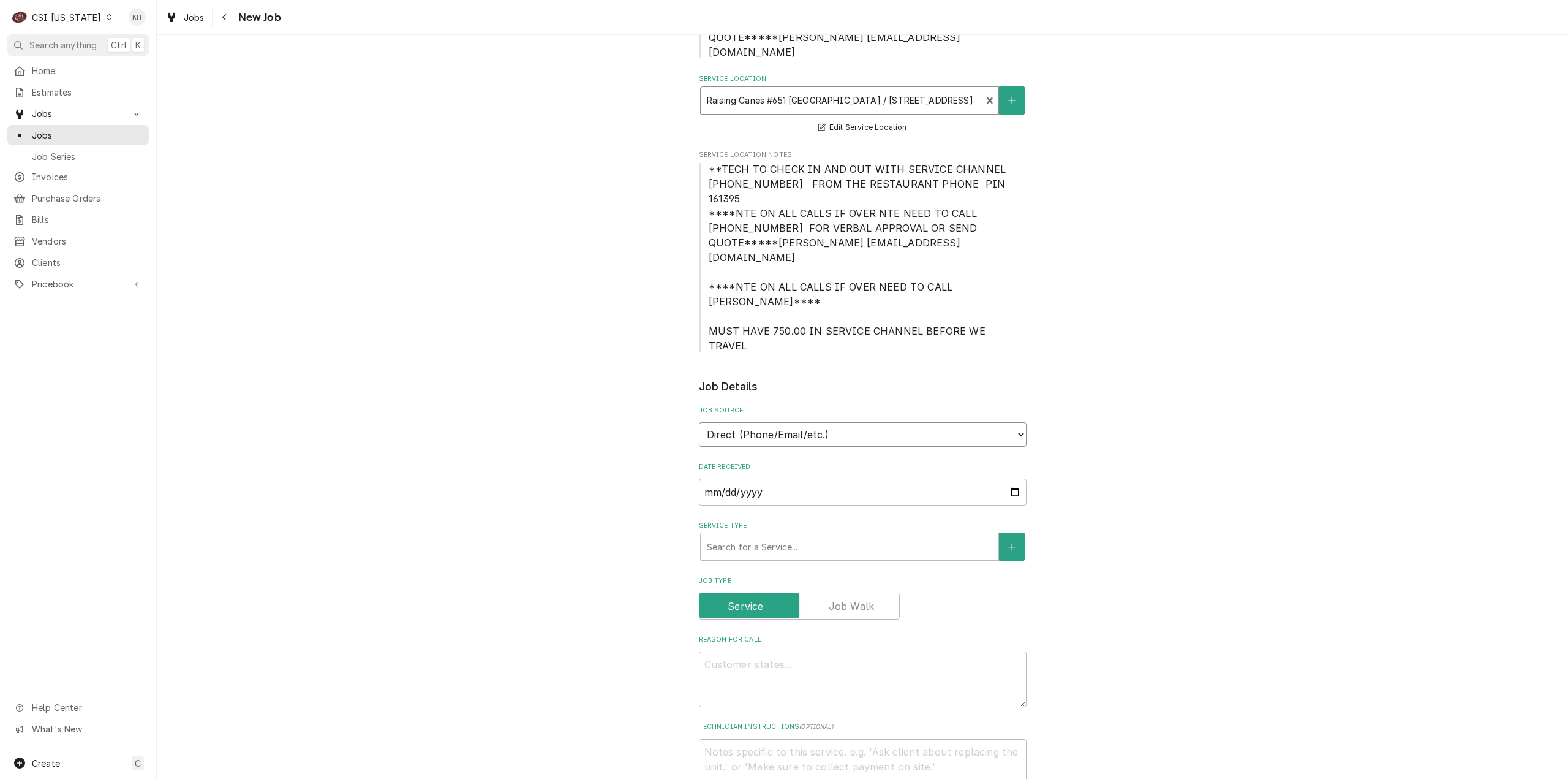
click at [842, 422] on select "Direct (Phone/Email/etc.) Service Channel Corrigo Ecotrak Other" at bounding box center [863, 435] width 328 height 25
select select "1"
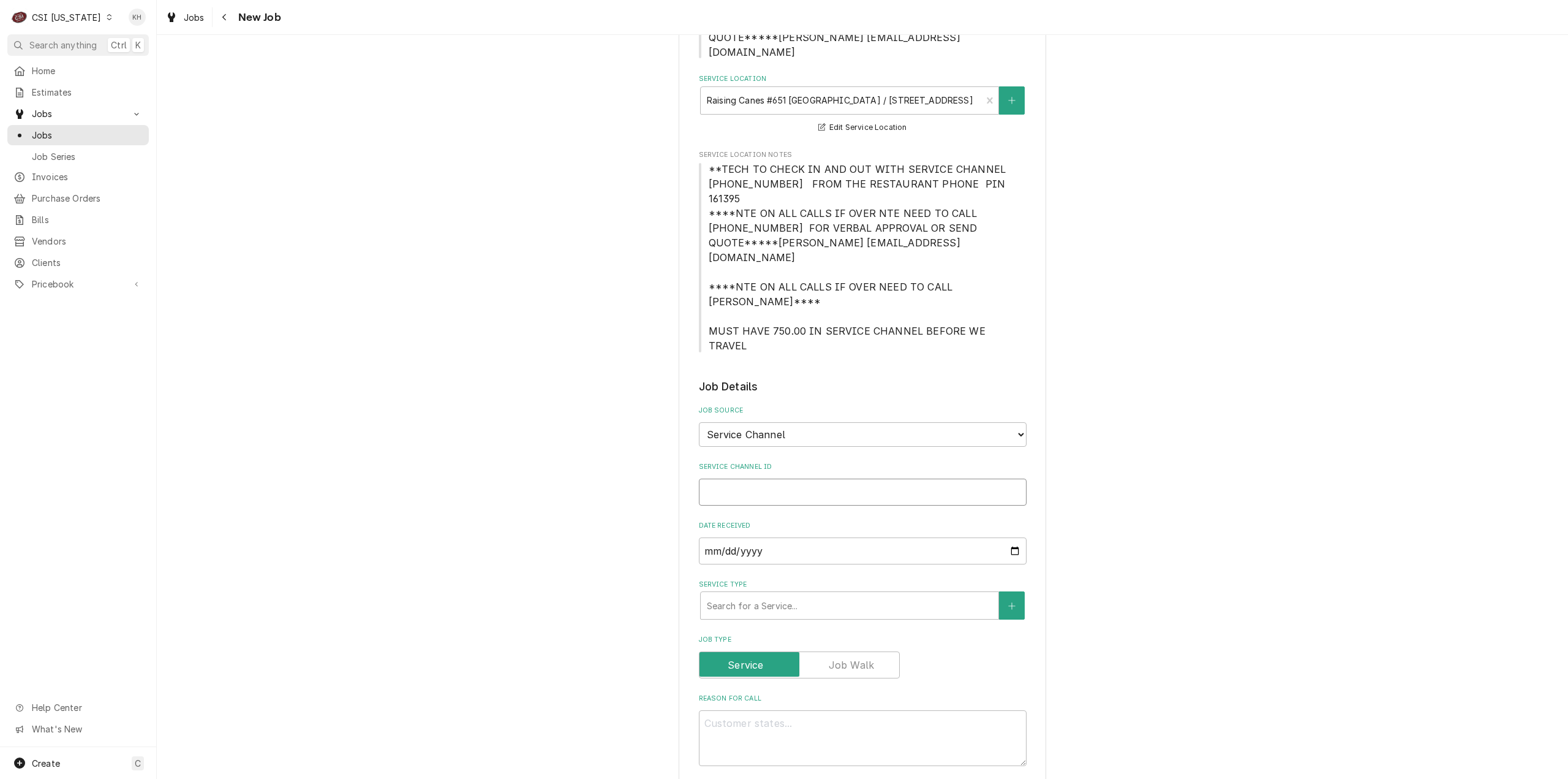
click at [811, 479] on input "Service Channel ID" at bounding box center [863, 492] width 328 height 27
paste input "324672170"
type textarea "x"
type input "324672170"
type textarea "x"
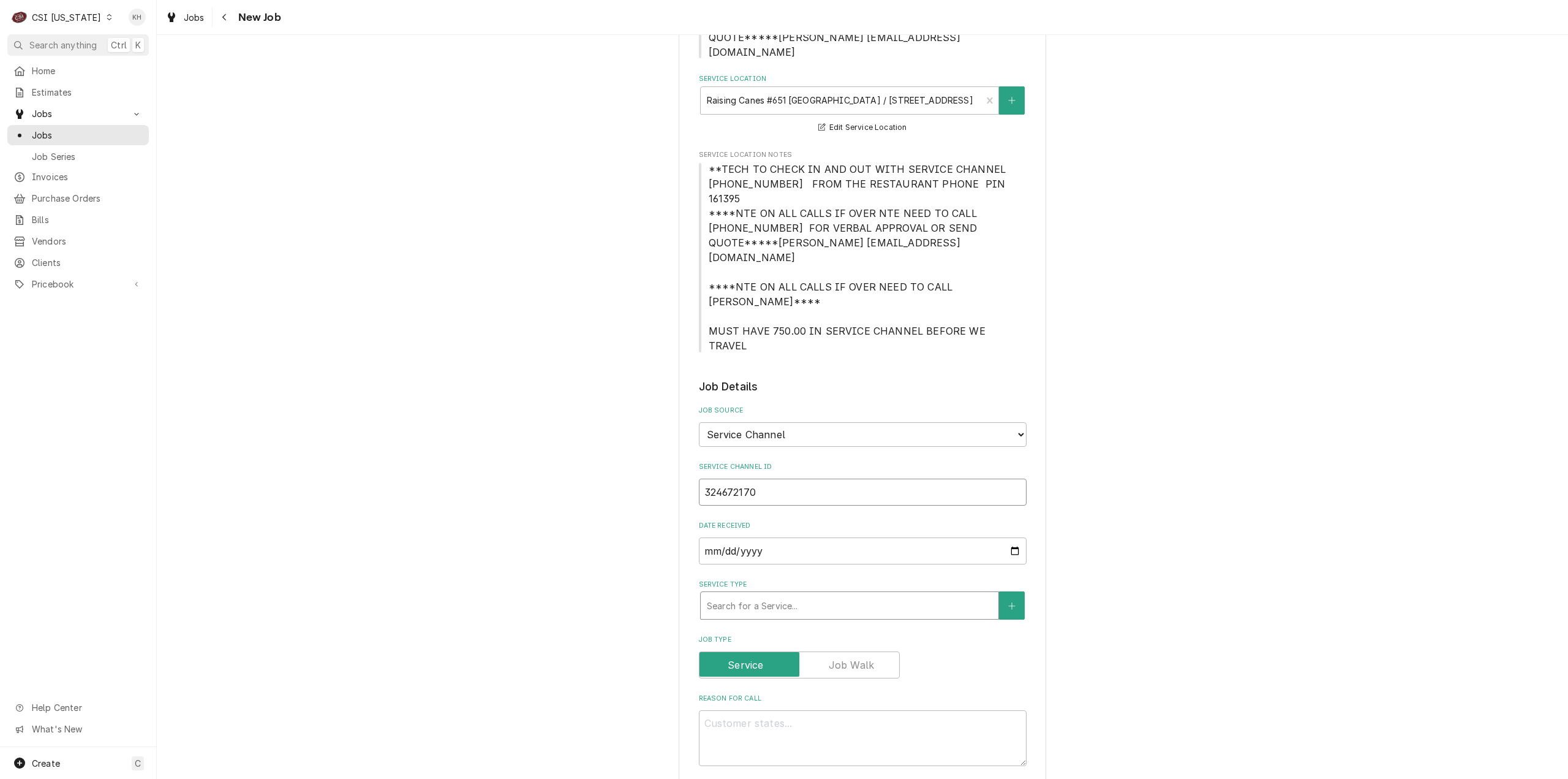
type input "324672170"
click at [787, 595] on div "Service Type" at bounding box center [849, 606] width 285 height 22
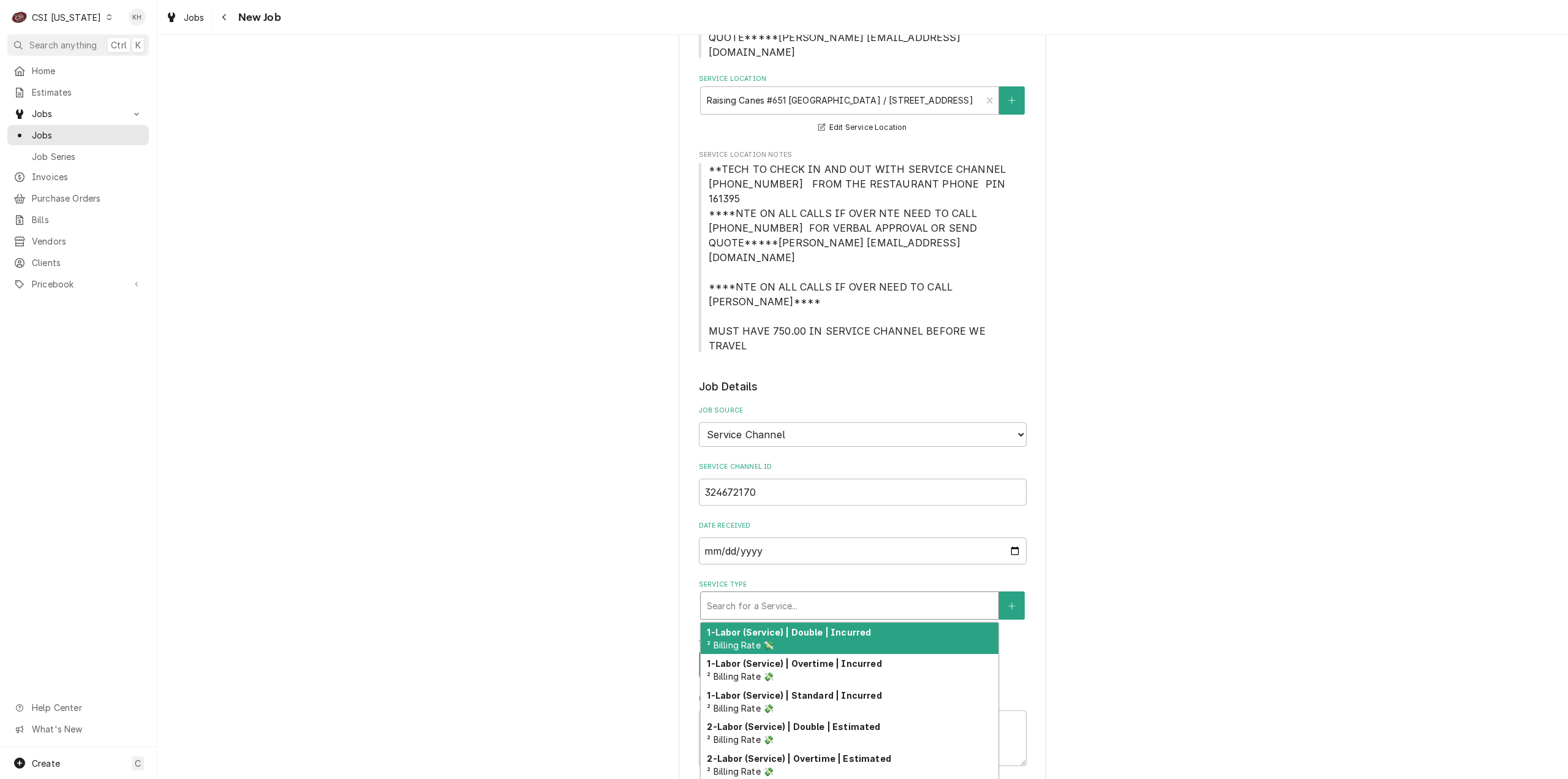
type textarea "x"
type input "s"
type textarea "x"
type input "se"
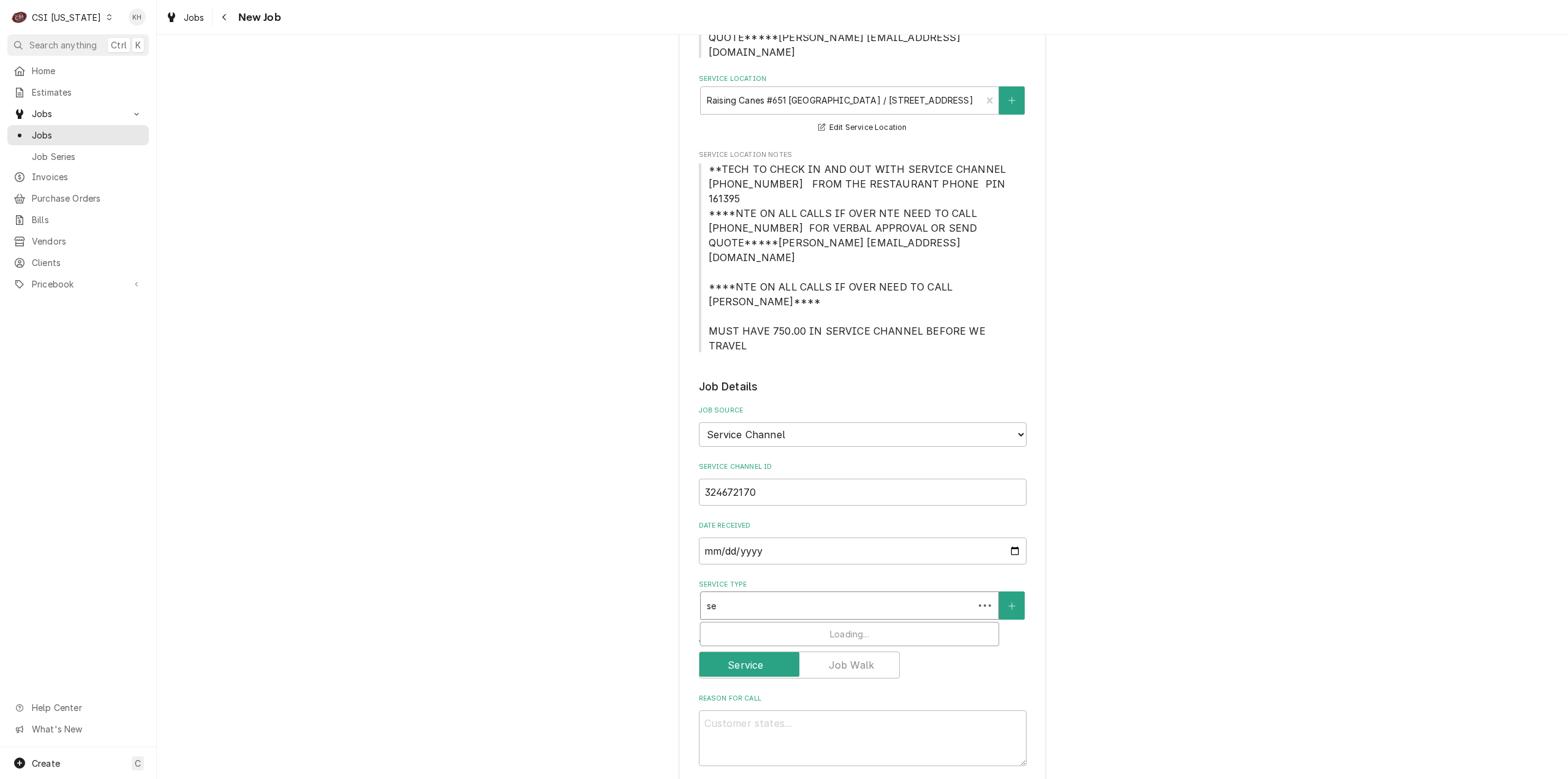
type textarea "x"
type input "ser"
type textarea "x"
type input "serv"
type textarea "x"
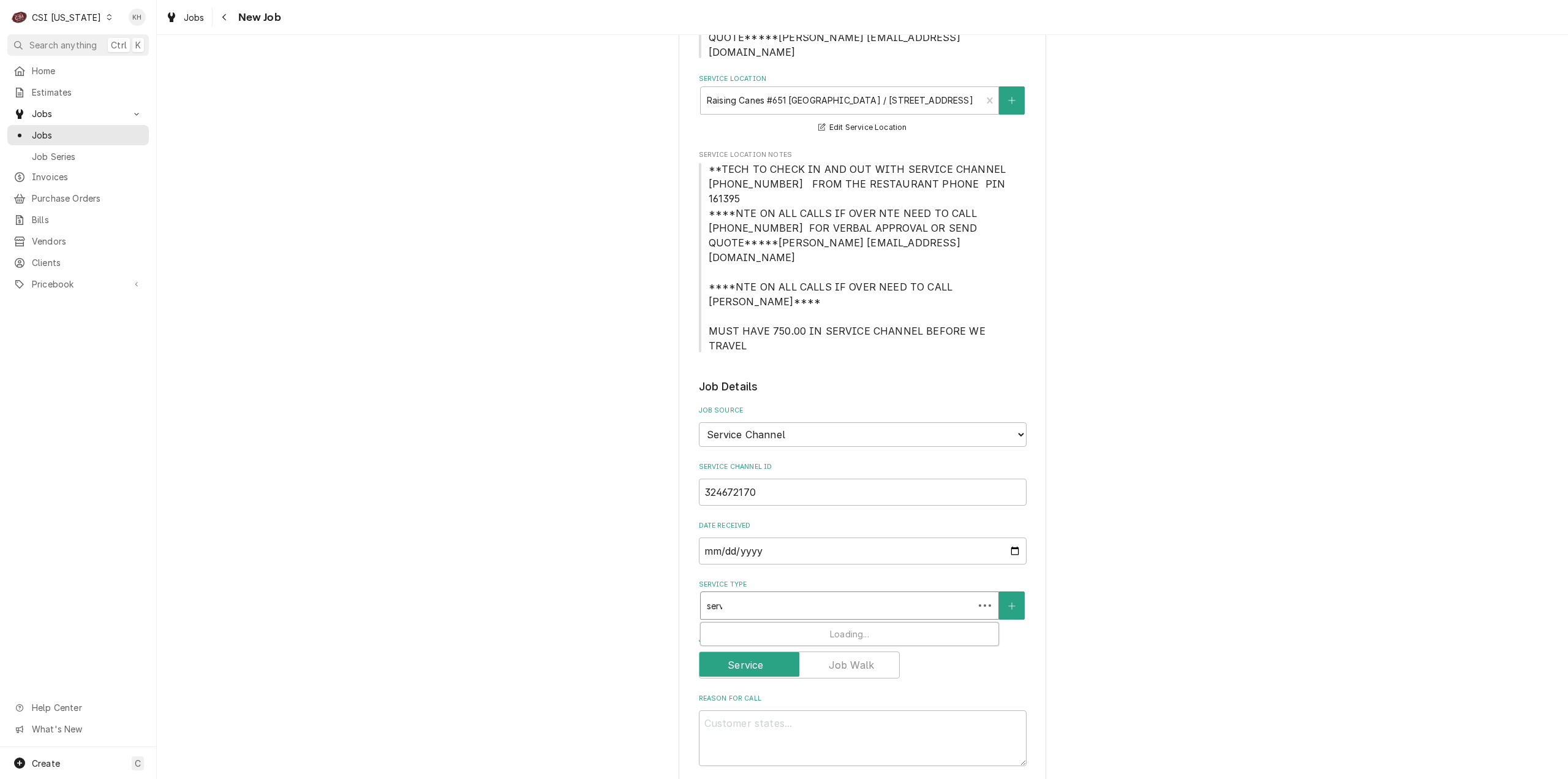
type input "servi"
type textarea "x"
type input "servic"
type textarea "x"
type input "service"
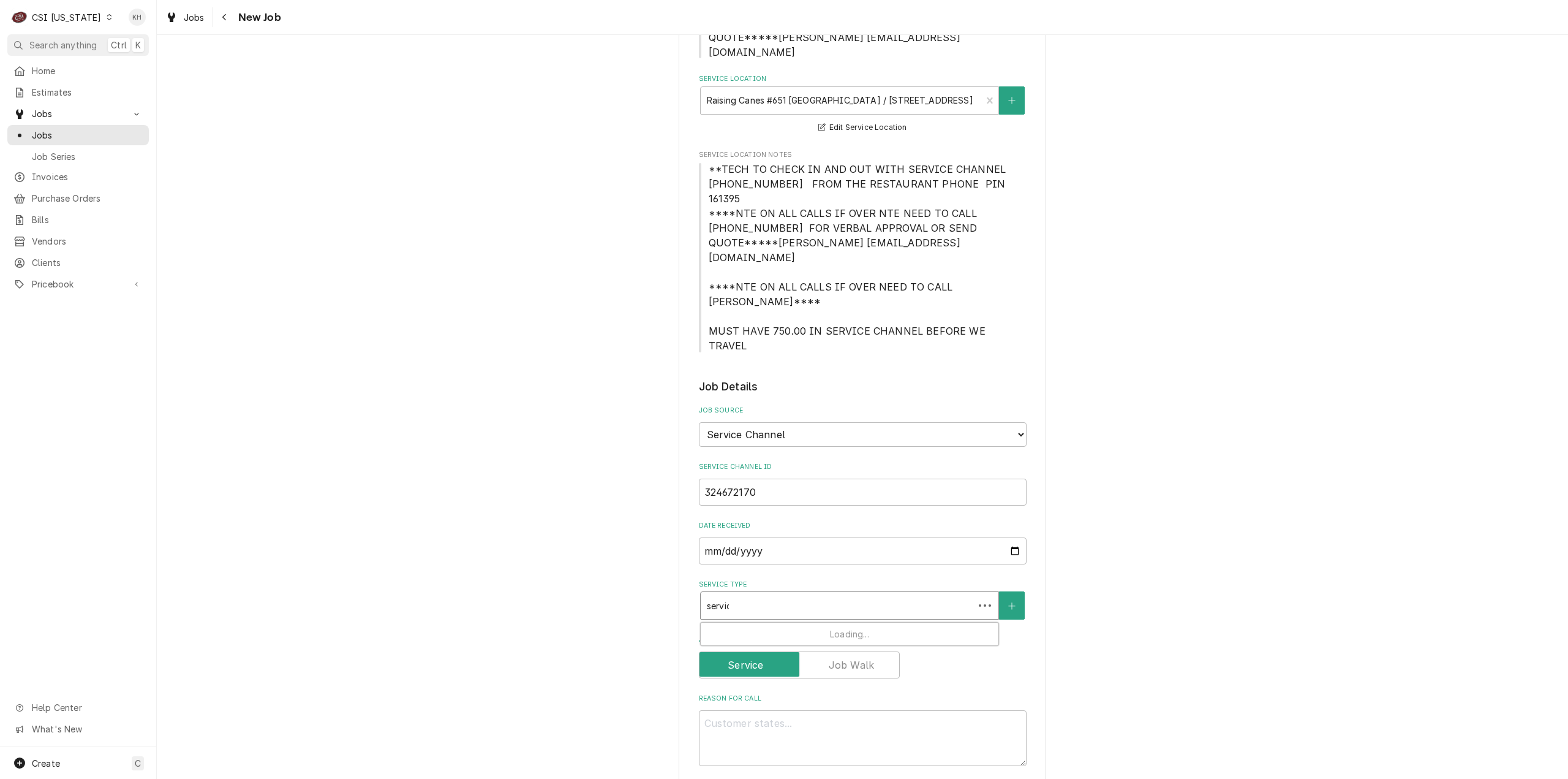
type textarea "x"
type input "service"
type textarea "x"
type input "service c"
type textarea "x"
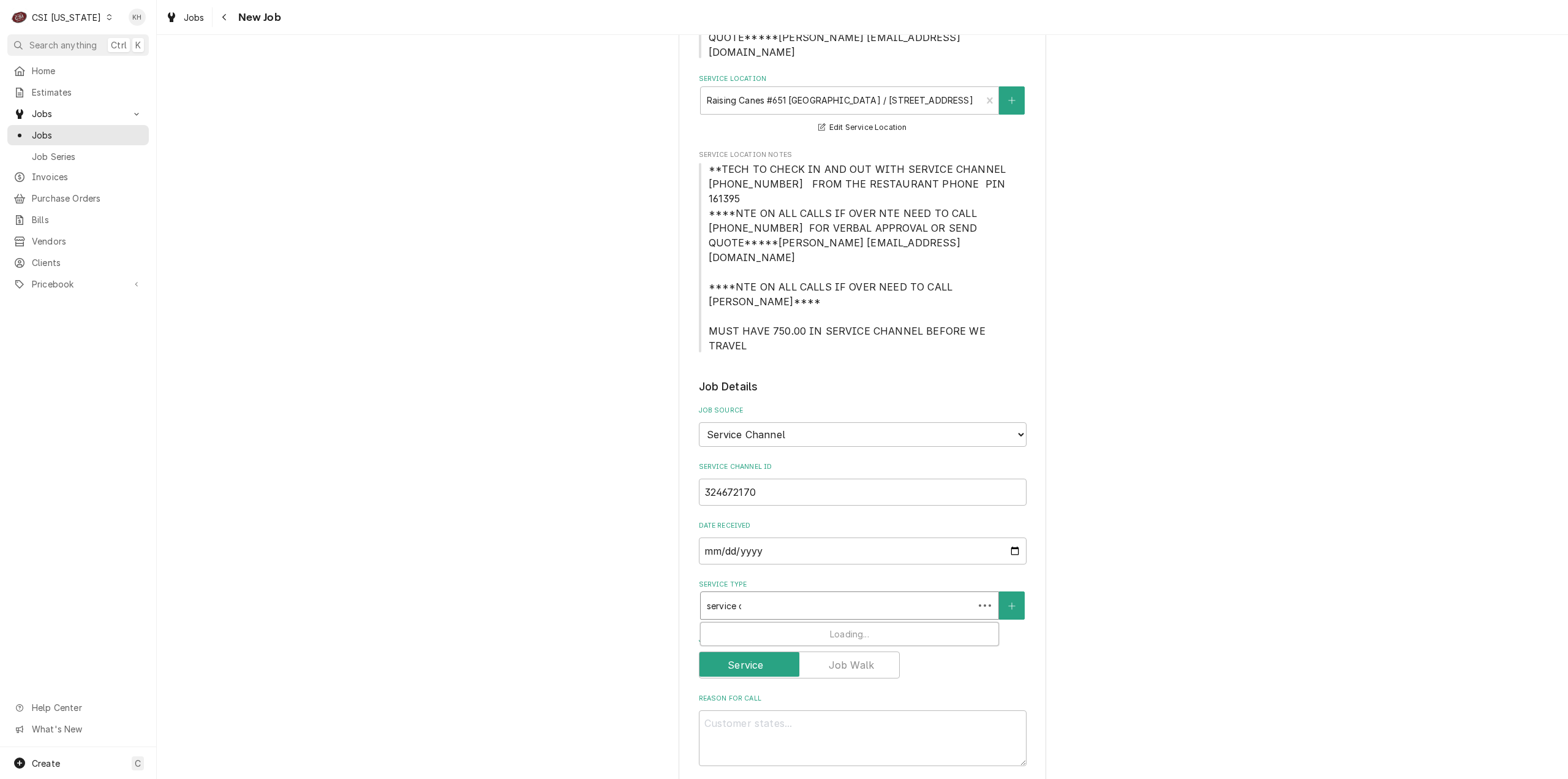
type input "service ca"
type textarea "x"
type input "service cal"
type textarea "x"
type input "service call"
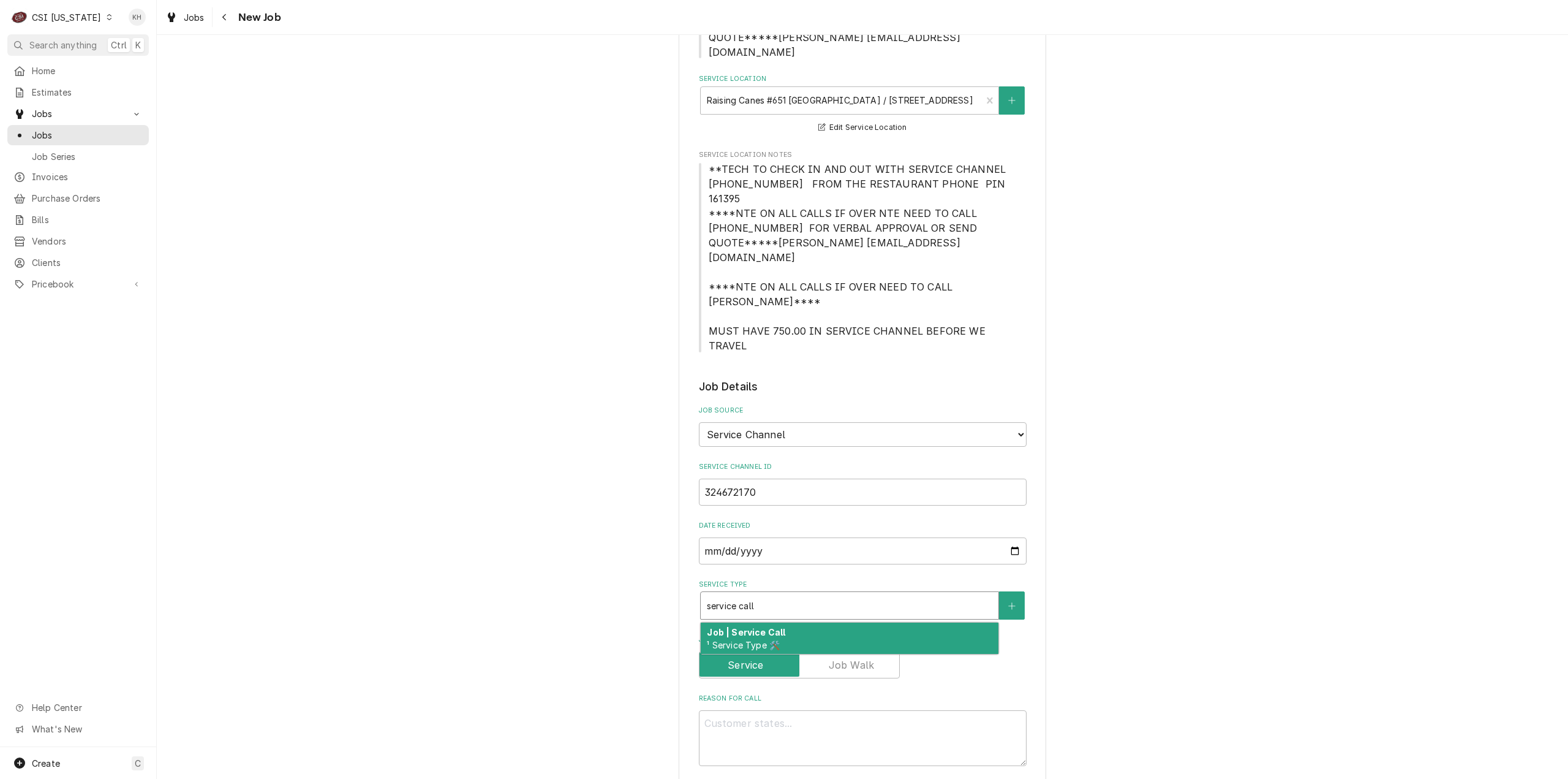
click at [797, 623] on div "Job | Service Call ¹ Service Type 🛠️" at bounding box center [849, 638] width 297 height 32
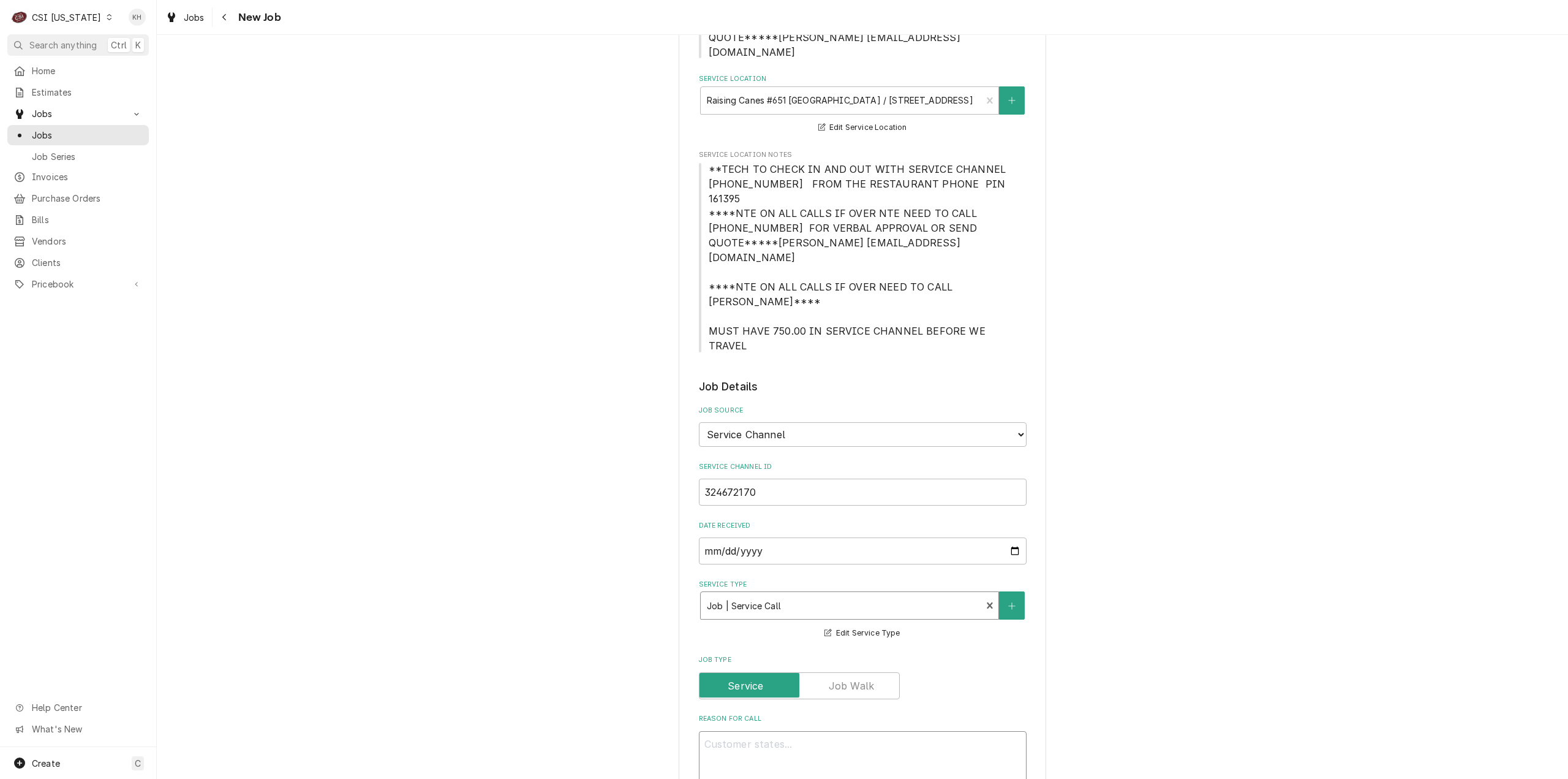
click at [924, 731] on textarea "Reason For Call" at bounding box center [863, 758] width 328 height 56
paste textarea "on KITCHEN / Refrigeration / Ice Machine "Equip:" RIGHT "Tag ID"112477, "Brand"…"
type textarea "x"
type textarea "on KITCHEN / Refrigeration / Ice Machine "Equip:" RIGHT "Tag ID"112477, "Brand"…"
drag, startPoint x: 713, startPoint y: 670, endPoint x: 650, endPoint y: 668, distance: 63.0
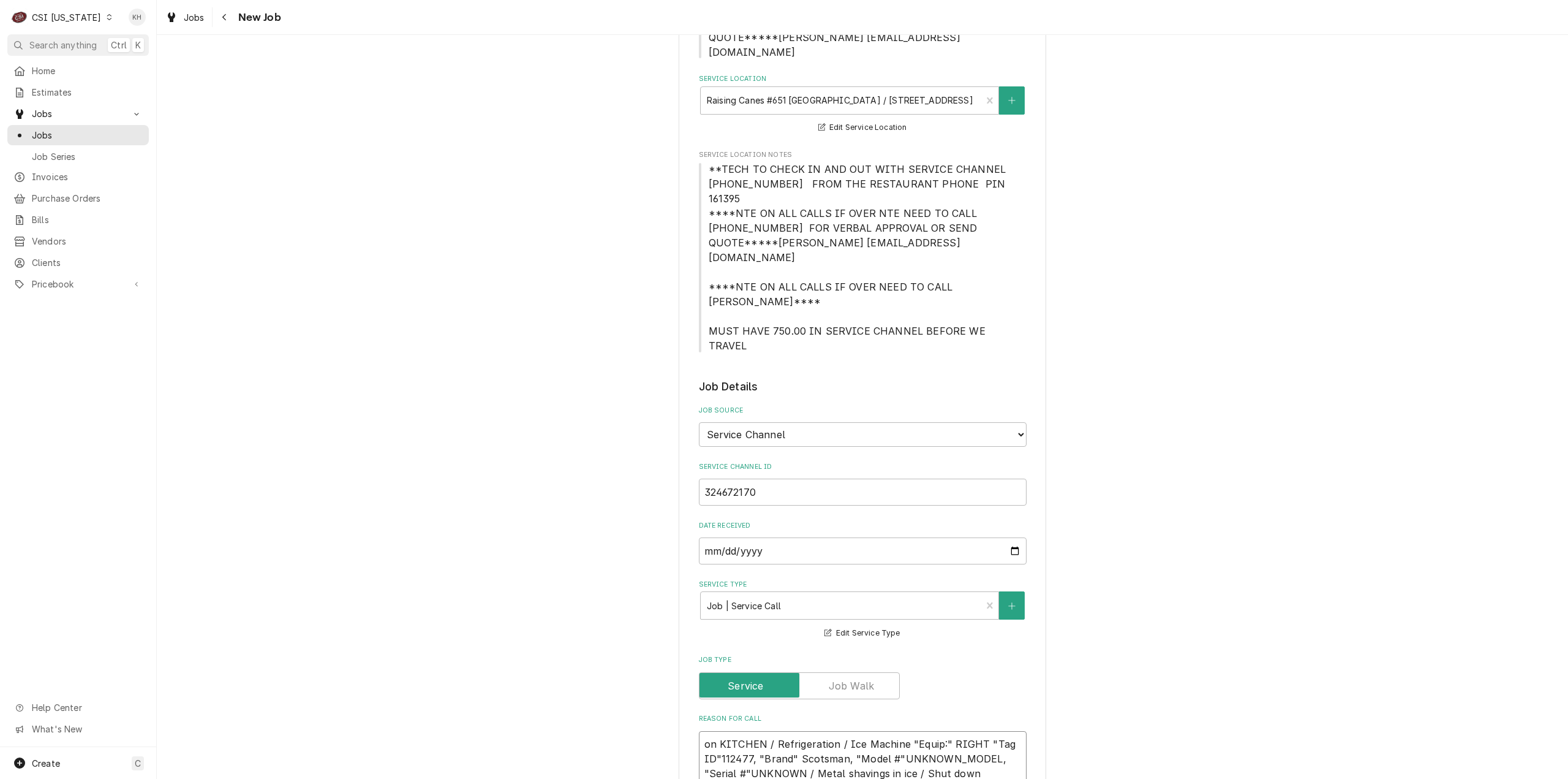
click at [650, 668] on div "Please provide the following information to create a job: Client Details Client…" at bounding box center [862, 665] width 1411 height 1847
type textarea "x"
type textarea "KITCHEN / Refrigeration / Ice Machine "Equip:" RIGHT "Tag ID"112477, "Brand" Sc…"
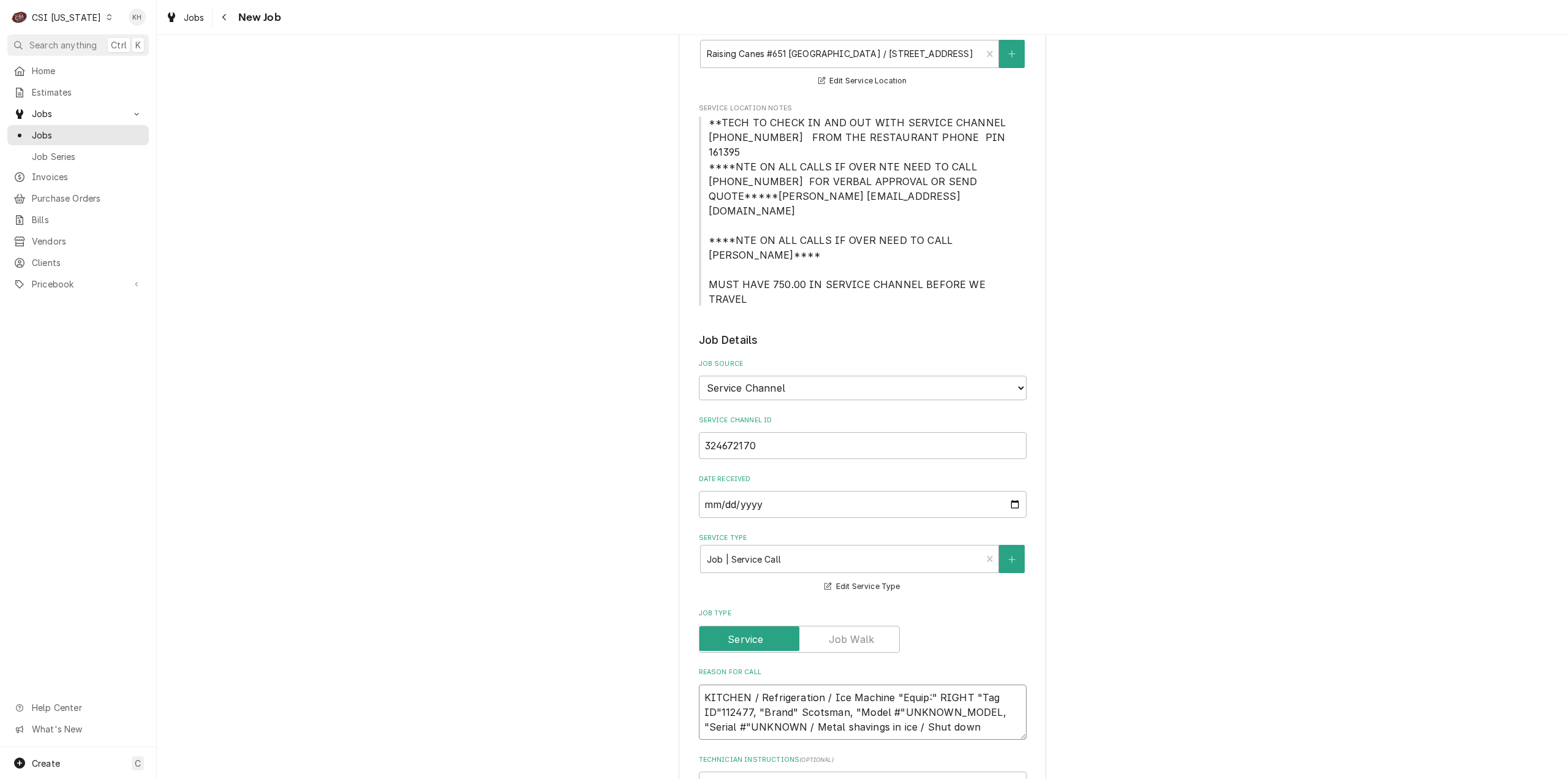
type textarea "x"
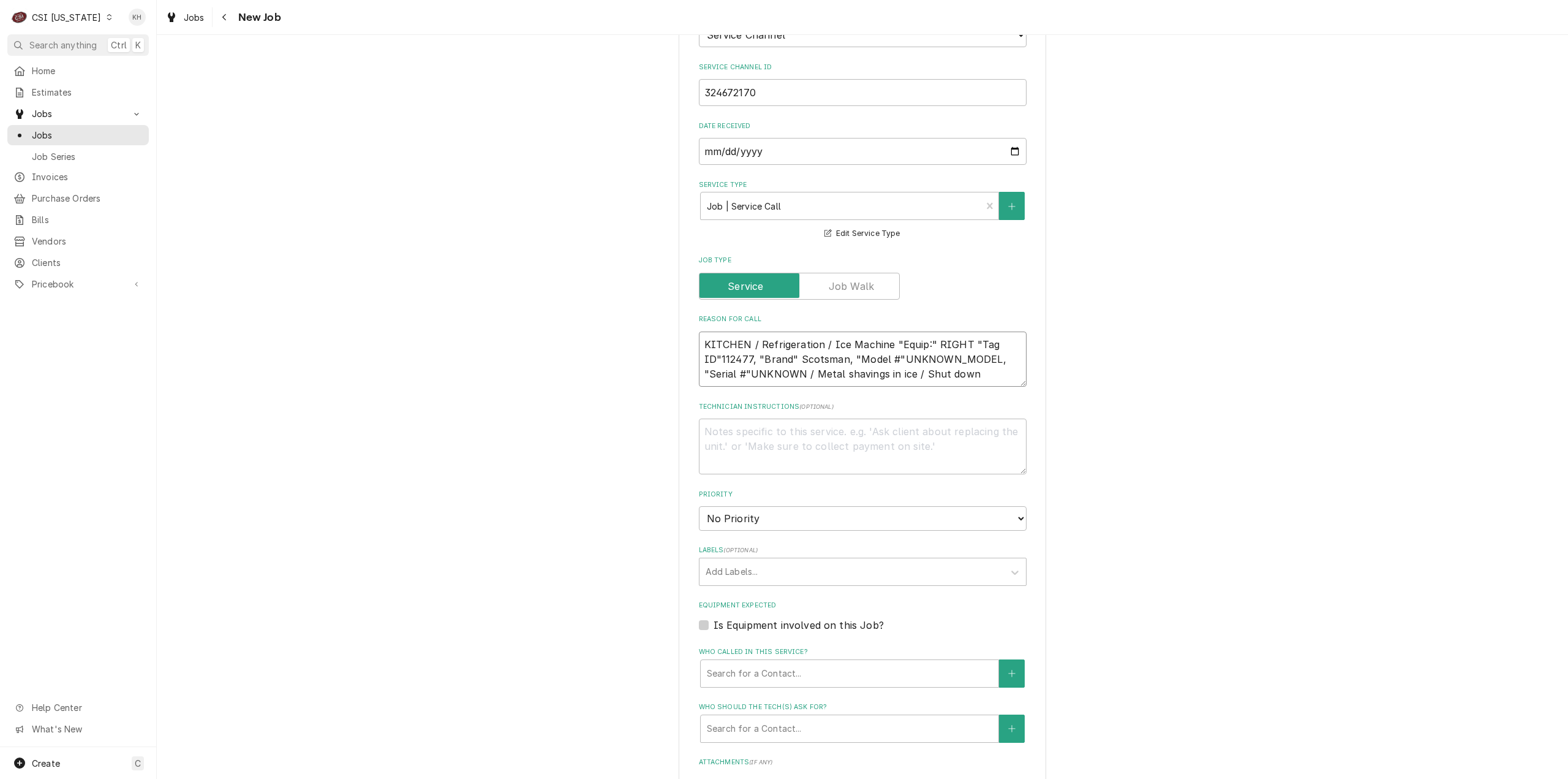
scroll to position [736, 0]
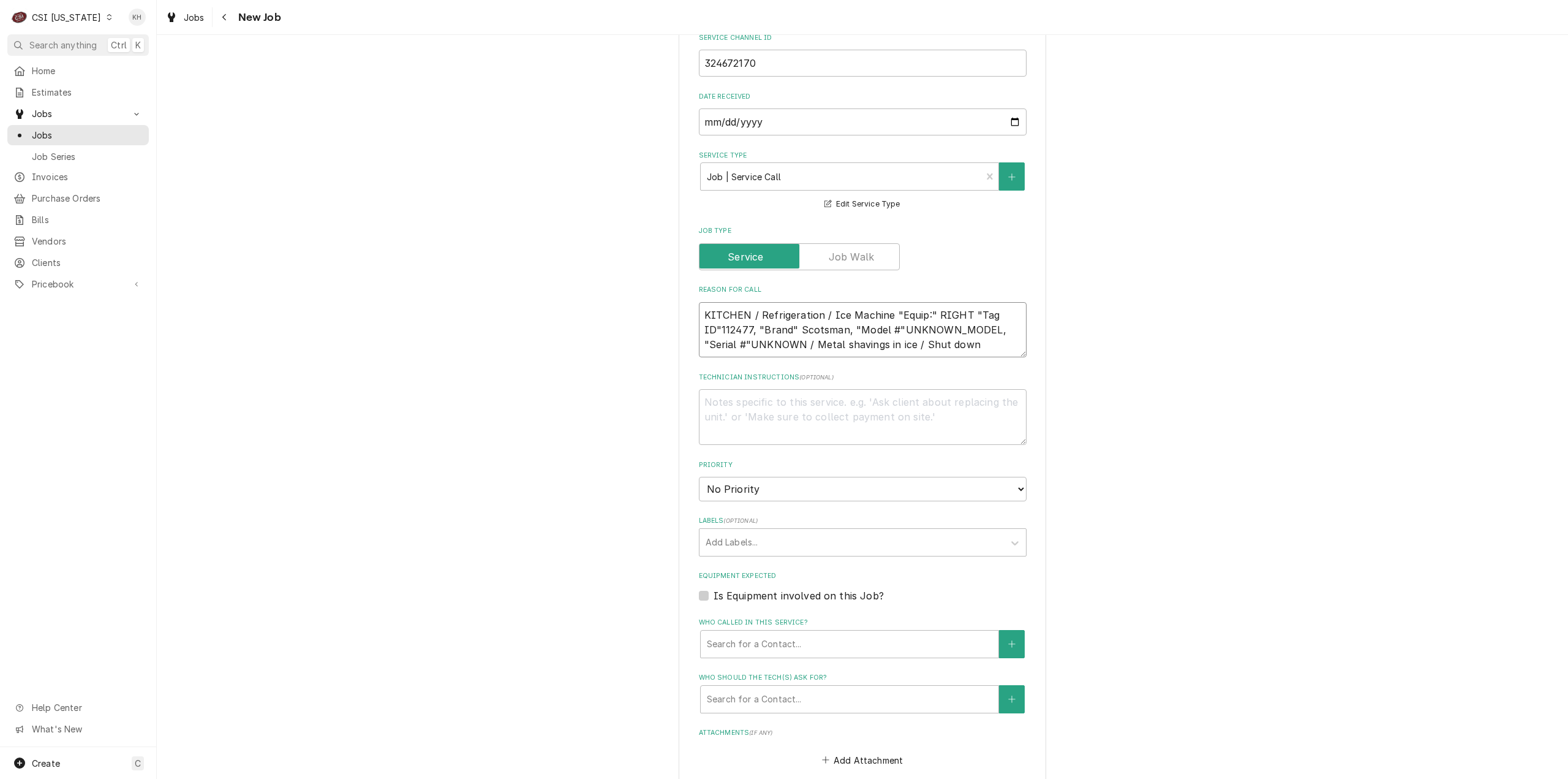
type textarea "KITCHEN / Refrigeration / Ice Machine "Equip:" RIGHT "Tag ID"112477, "Brand" Sc…"
click at [713, 588] on label "Is Equipment involved on this Job?" at bounding box center [798, 595] width 170 height 14
click at [713, 588] on input "Equipment Expected" at bounding box center [877, 601] width 328 height 27
checkbox input "true"
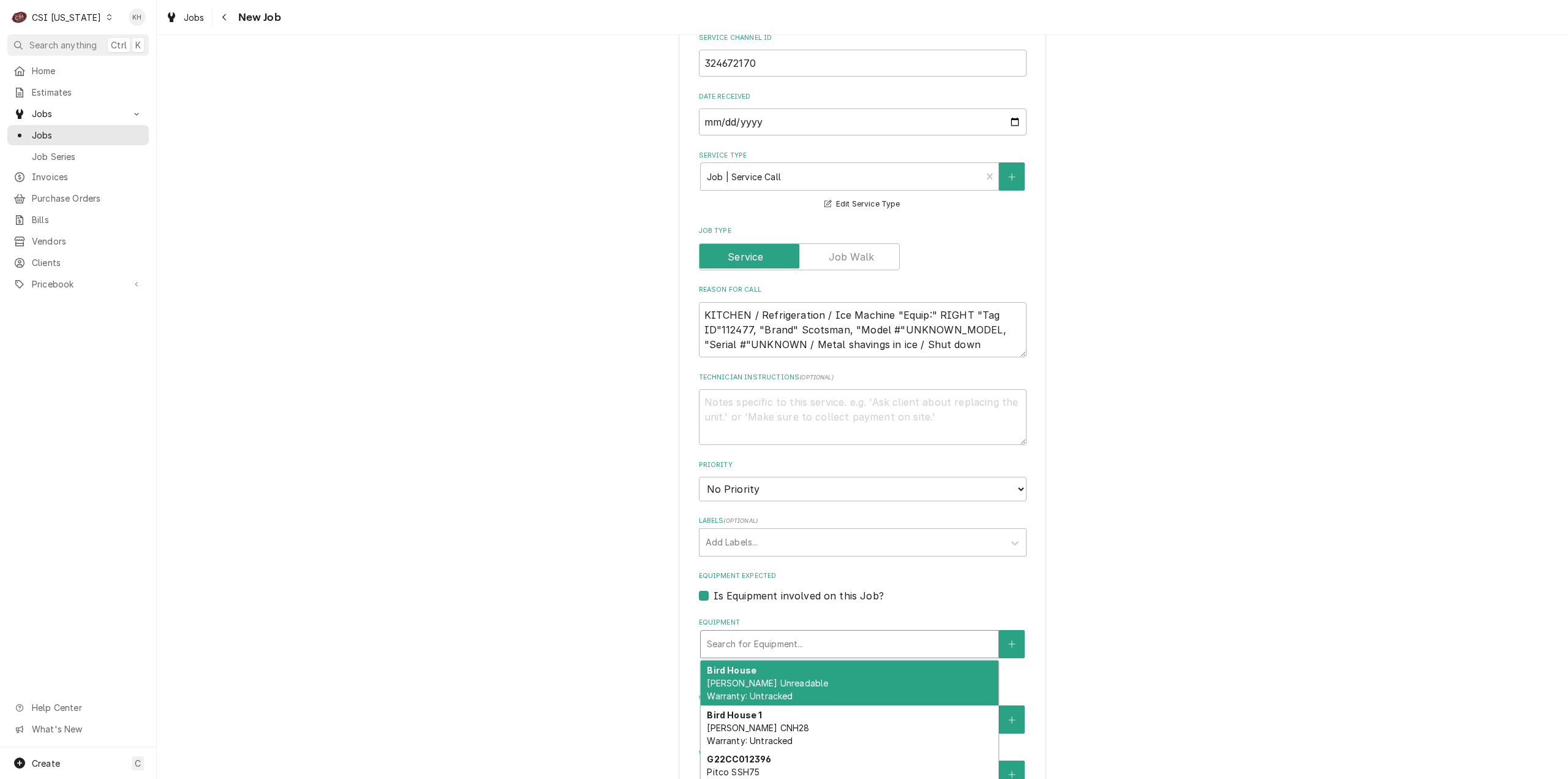
click at [779, 633] on div "Equipment" at bounding box center [849, 644] width 285 height 22
type textarea "x"
type input "i"
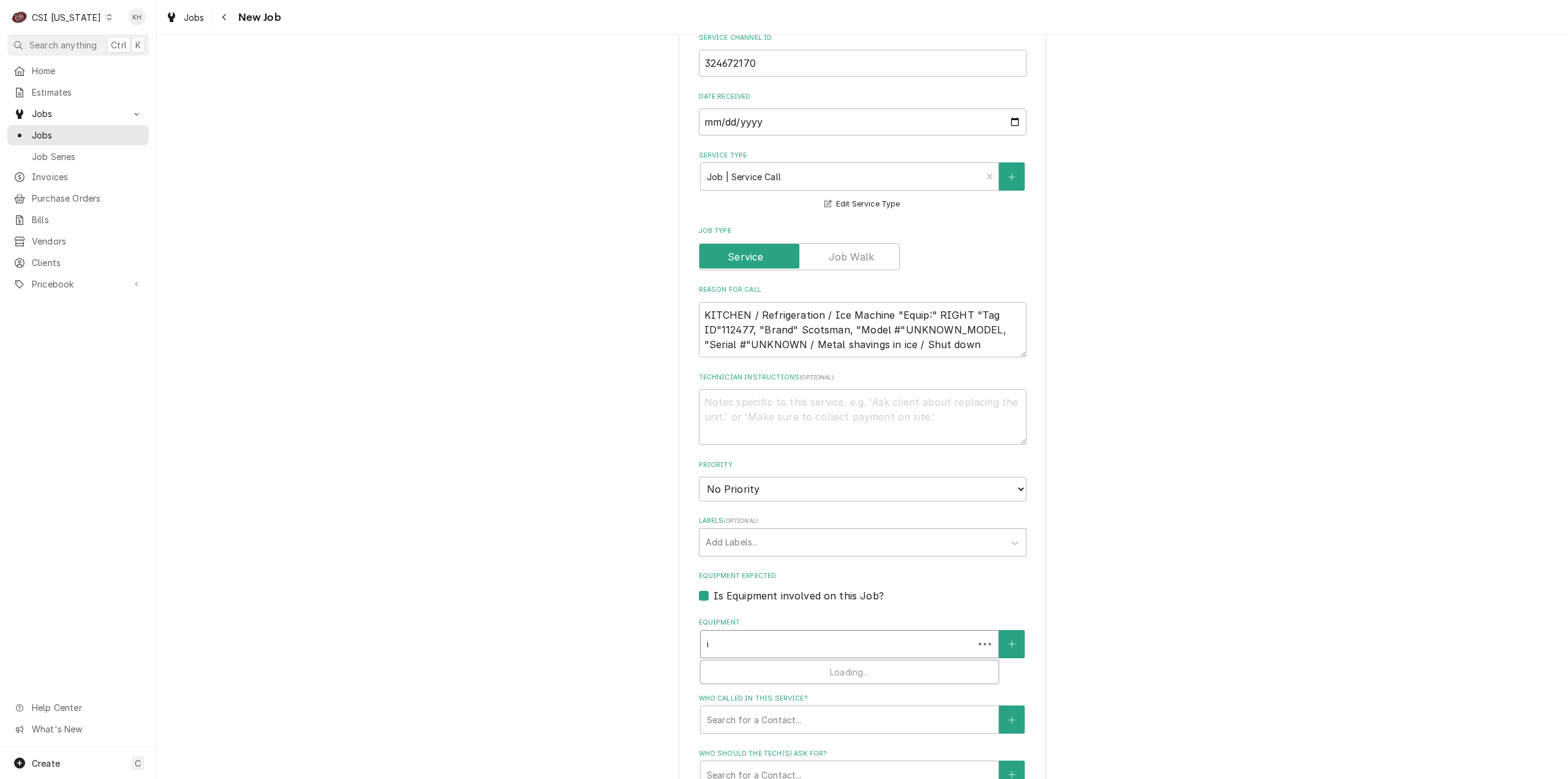
type textarea "x"
type input "ice"
type textarea "x"
type input "ice"
click at [1001, 630] on button "Equipment" at bounding box center [1012, 644] width 26 height 28
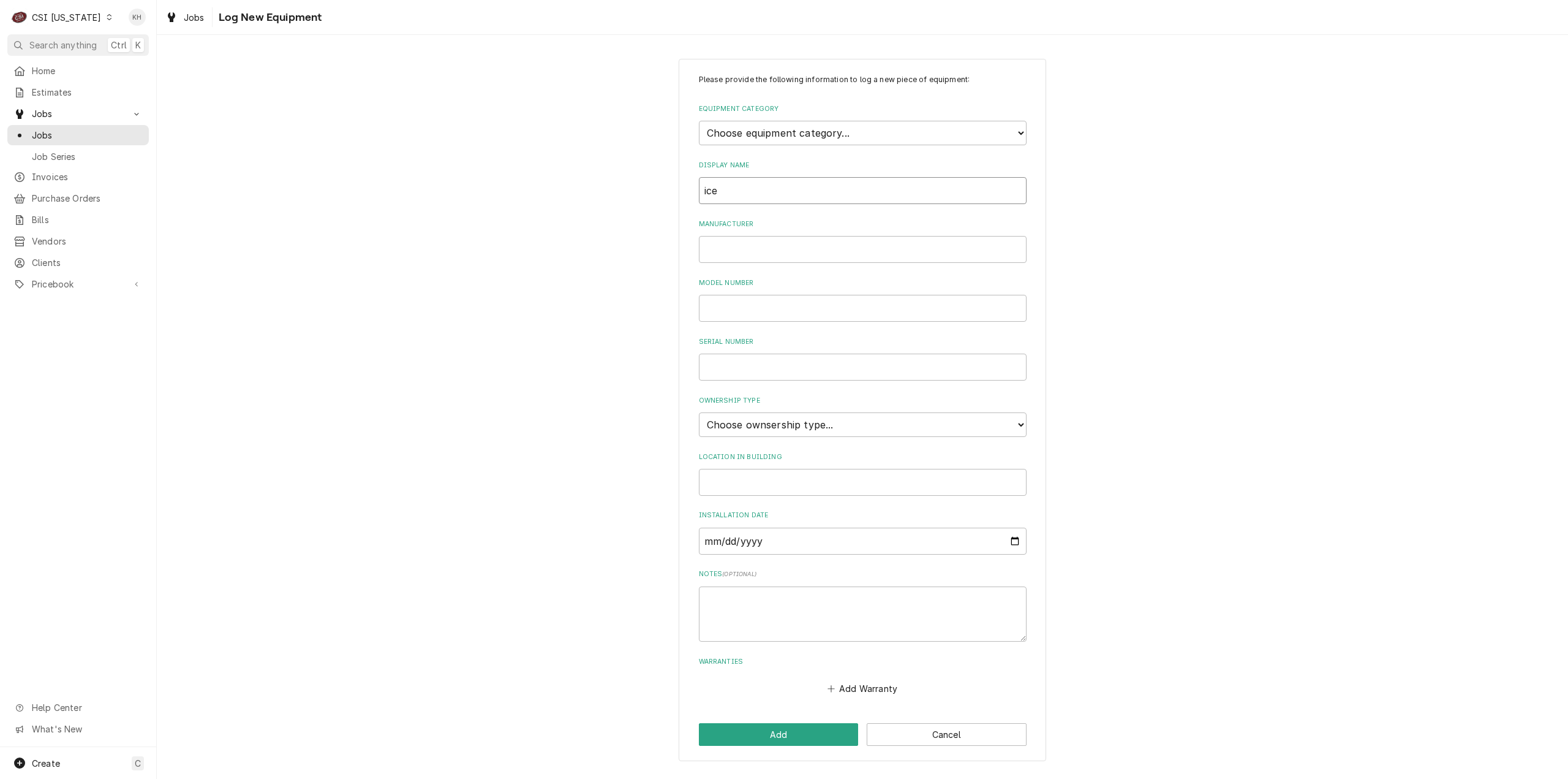
drag, startPoint x: 752, startPoint y: 193, endPoint x: 642, endPoint y: 201, distance: 110.3
click at [642, 201] on div "Please provide the following information to log a new piece of equipment: Equip…" at bounding box center [862, 410] width 1411 height 724
type input "Ice Machine"
drag, startPoint x: 798, startPoint y: 130, endPoint x: 791, endPoint y: 140, distance: 12.2
click at [798, 130] on select "Choose equipment category... Cooking Equipment Fryers Ice Machines Ovens and Ra…" at bounding box center [863, 133] width 328 height 25
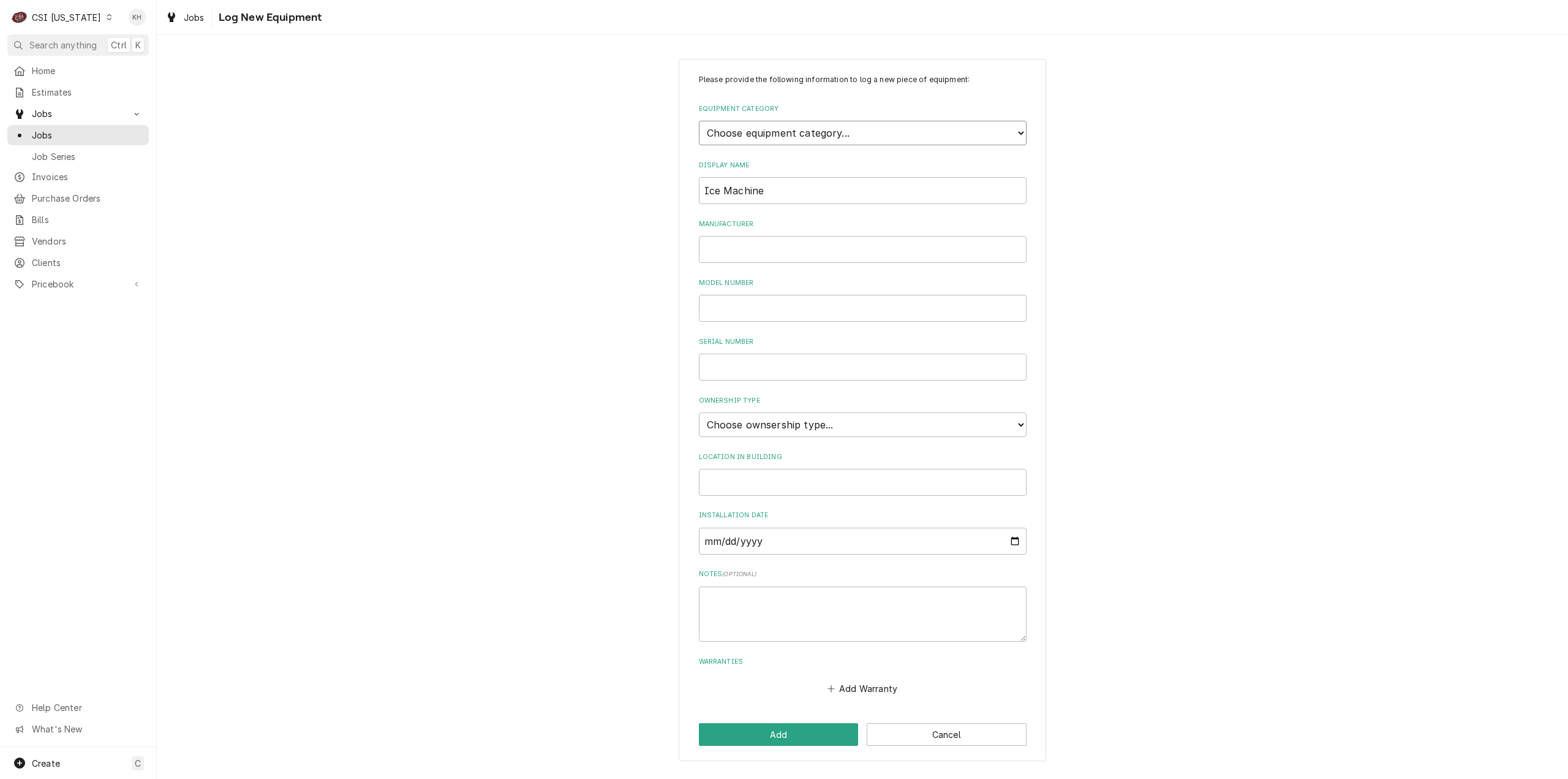
select select "3"
click at [699, 121] on select "Choose equipment category... Cooking Equipment Fryers Ice Machines Ovens and Ra…" at bounding box center [863, 133] width 328 height 25
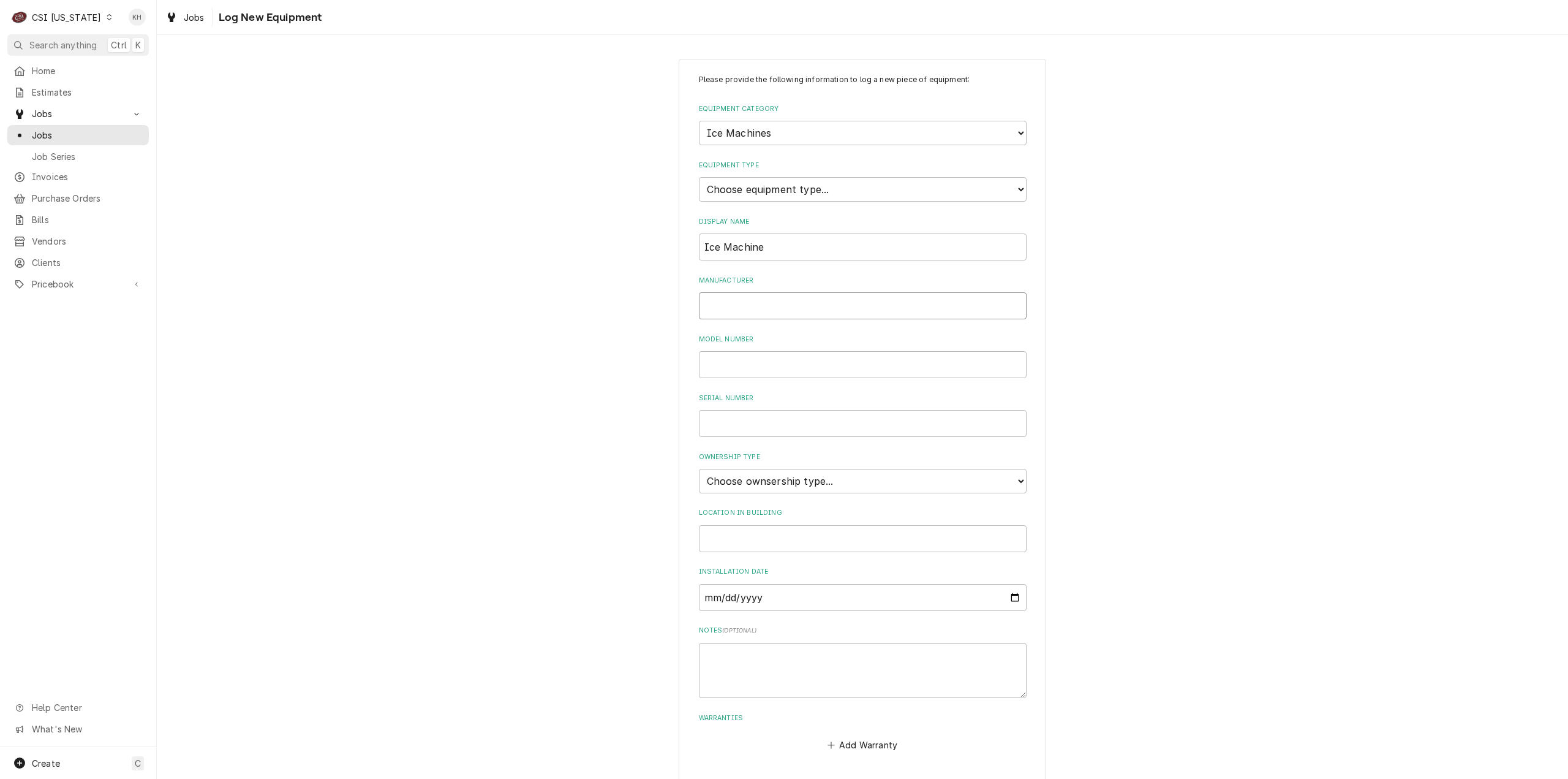
click at [746, 307] on input "Manufacturer" at bounding box center [863, 305] width 328 height 27
type input "Scotsman"
drag, startPoint x: 774, startPoint y: 464, endPoint x: 772, endPoint y: 480, distance: 16.1
click at [774, 464] on div "Ownership Type Choose ownsership type... Unknown Owned Leased Rented" at bounding box center [863, 473] width 328 height 41
click at [772, 486] on select "Choose ownsership type... Unknown Owned Leased Rented" at bounding box center [863, 481] width 328 height 25
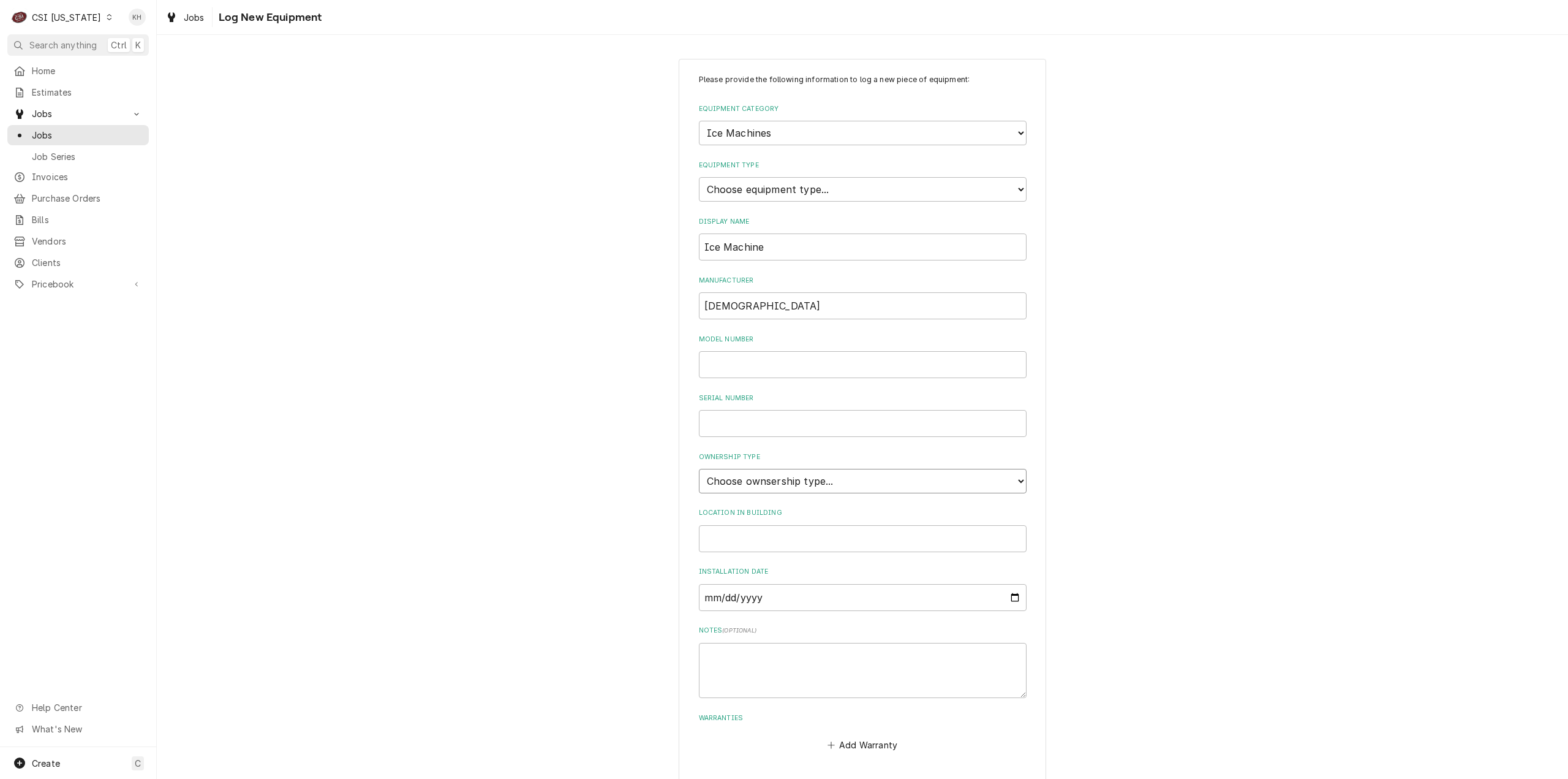
select select "1"
click at [699, 469] on select "Choose ownsership type... Unknown Owned Leased Rented" at bounding box center [863, 481] width 328 height 25
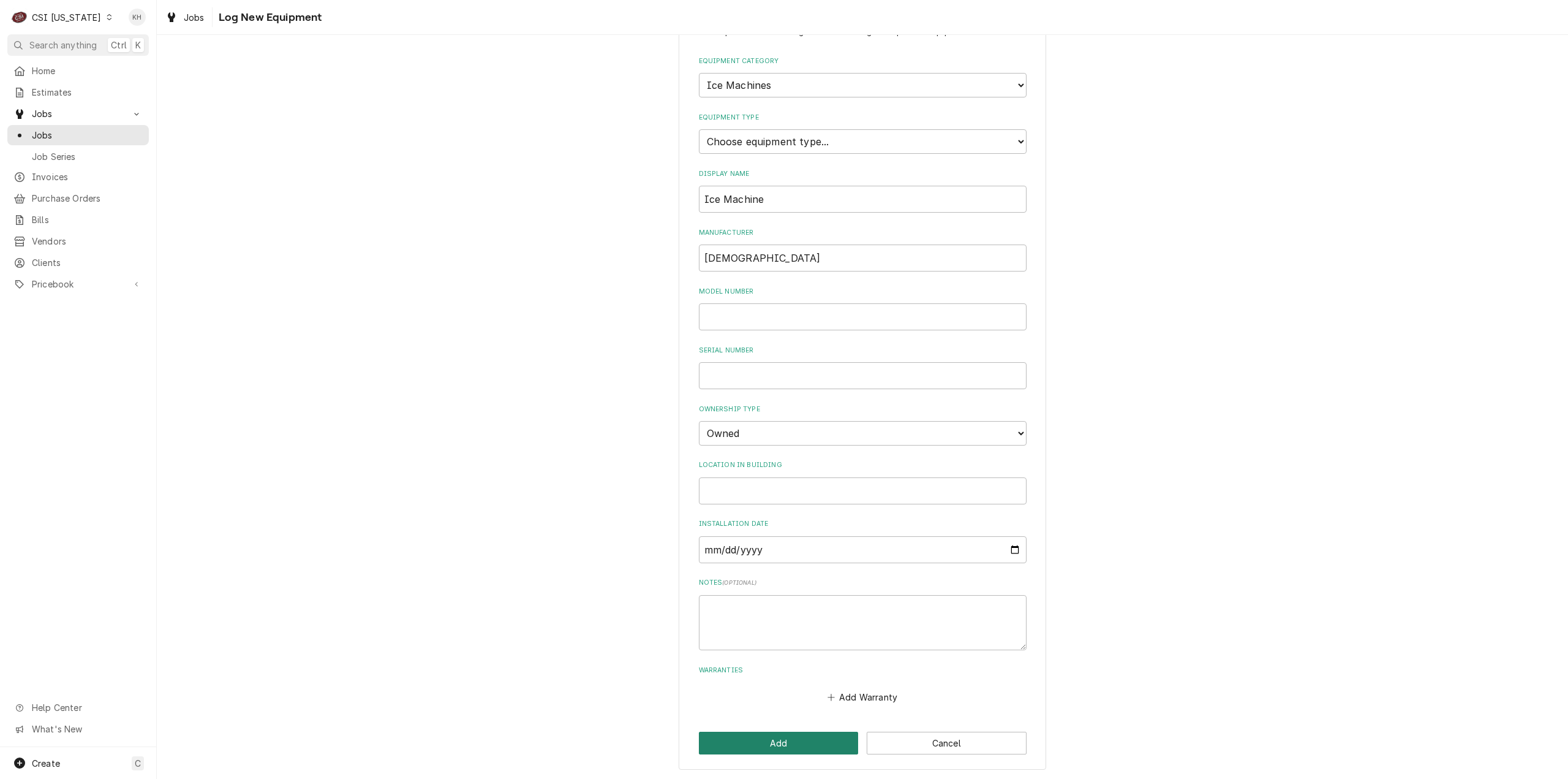
click at [770, 747] on button "Add" at bounding box center [779, 743] width 160 height 23
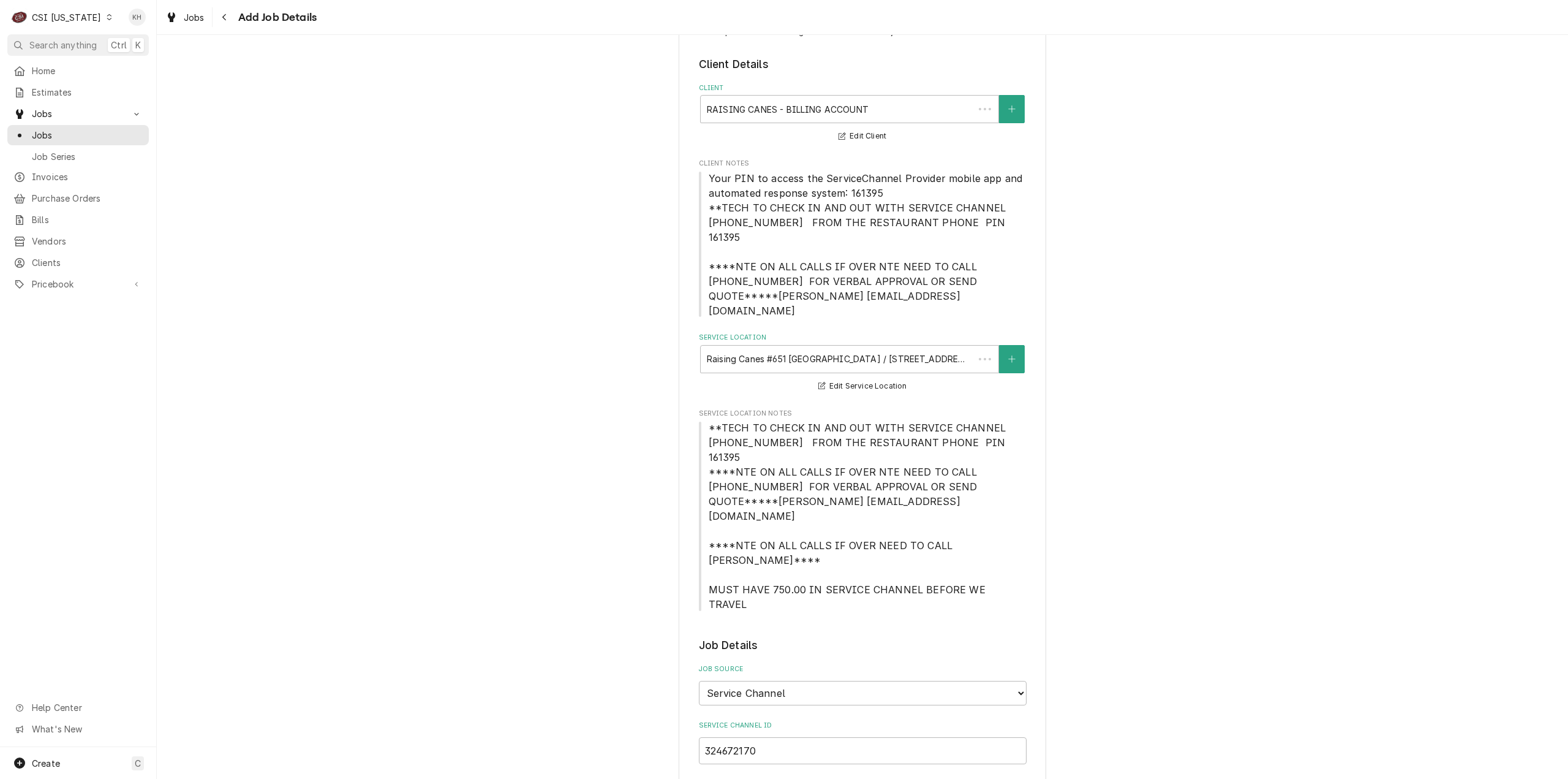
scroll to position [736, 0]
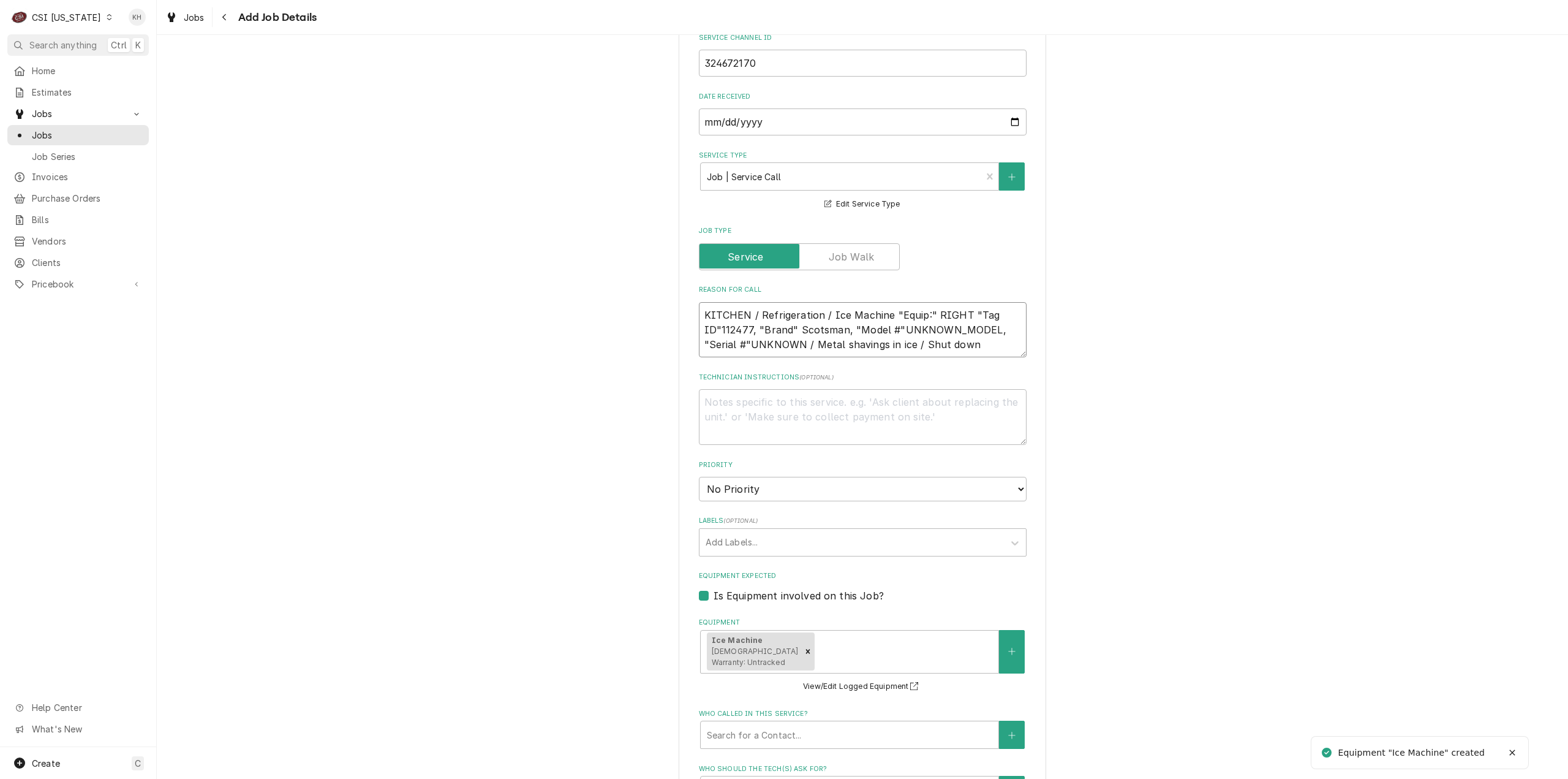
click at [986, 302] on textarea "KITCHEN / Refrigeration / Ice Machine "Equip:" RIGHT "Tag ID"112477, "Brand" Sc…" at bounding box center [863, 330] width 328 height 56
type textarea "x"
type textarea "KITCHEN / Refrigeration / Ice Machine "Equip:" RIGHT "Tag ID"112477, "Brand" Sc…"
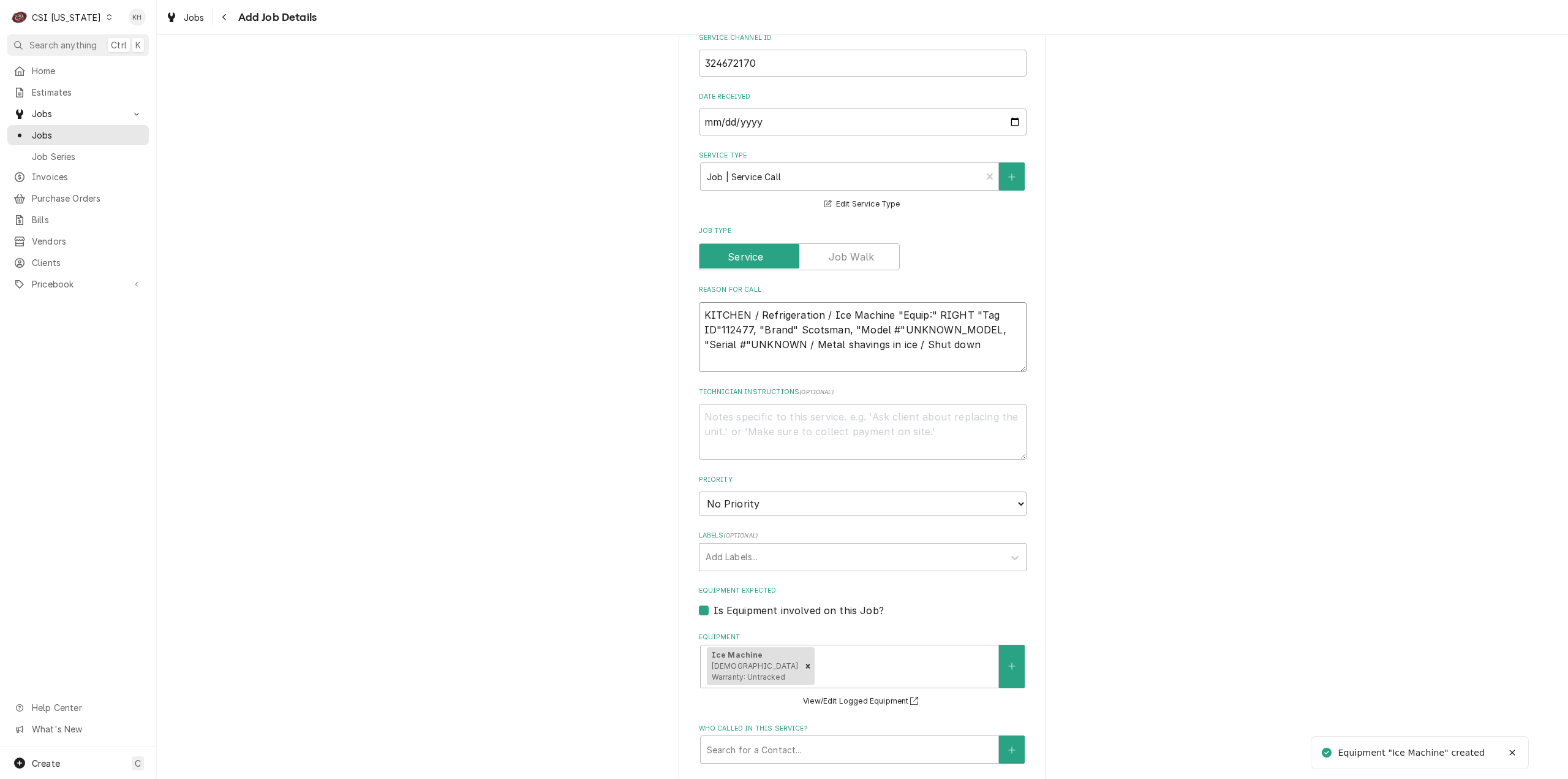
type textarea "x"
type textarea "KITCHEN / Refrigeration / Ice Machine "Equip:" RIGHT "Tag ID"112477, "Brand" Sc…"
type textarea "x"
type textarea "KITCHEN / Refrigeration / Ice Machine "Equip:" RIGHT "Tag ID"112477, "Brand" Sc…"
type textarea "x"
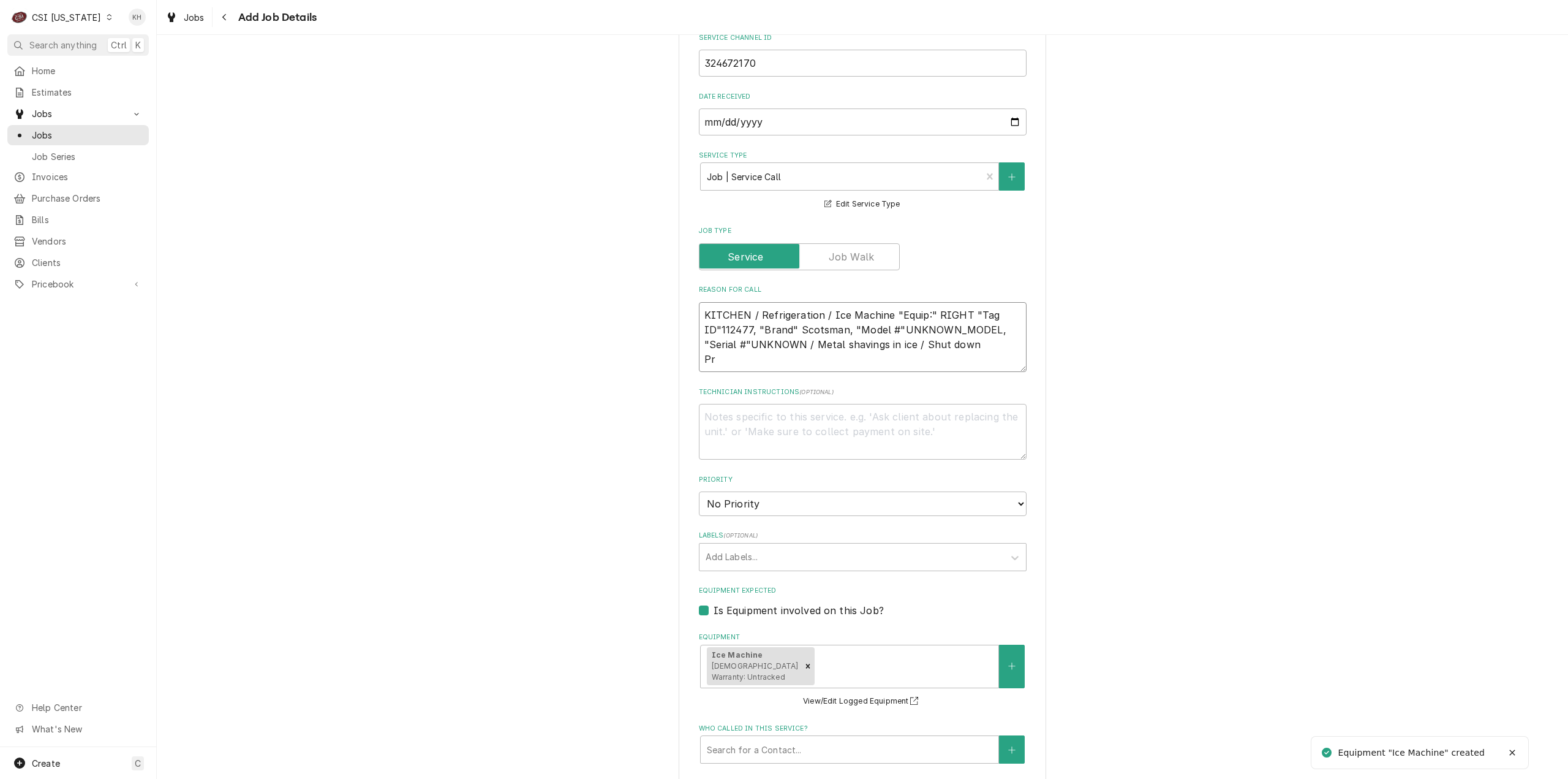
type textarea "KITCHEN / Refrigeration / Ice Machine "Equip:" RIGHT "Tag ID"112477, "Brand" Sc…"
type textarea "x"
type textarea "KITCHEN / Refrigeration / Ice Machine "Equip:" RIGHT "Tag ID"112477, "Brand" Sc…"
type textarea "x"
type textarea "KITCHEN / Refrigeration / Ice Machine "Equip:" RIGHT "Tag ID"112477, "Brand" Sc…"
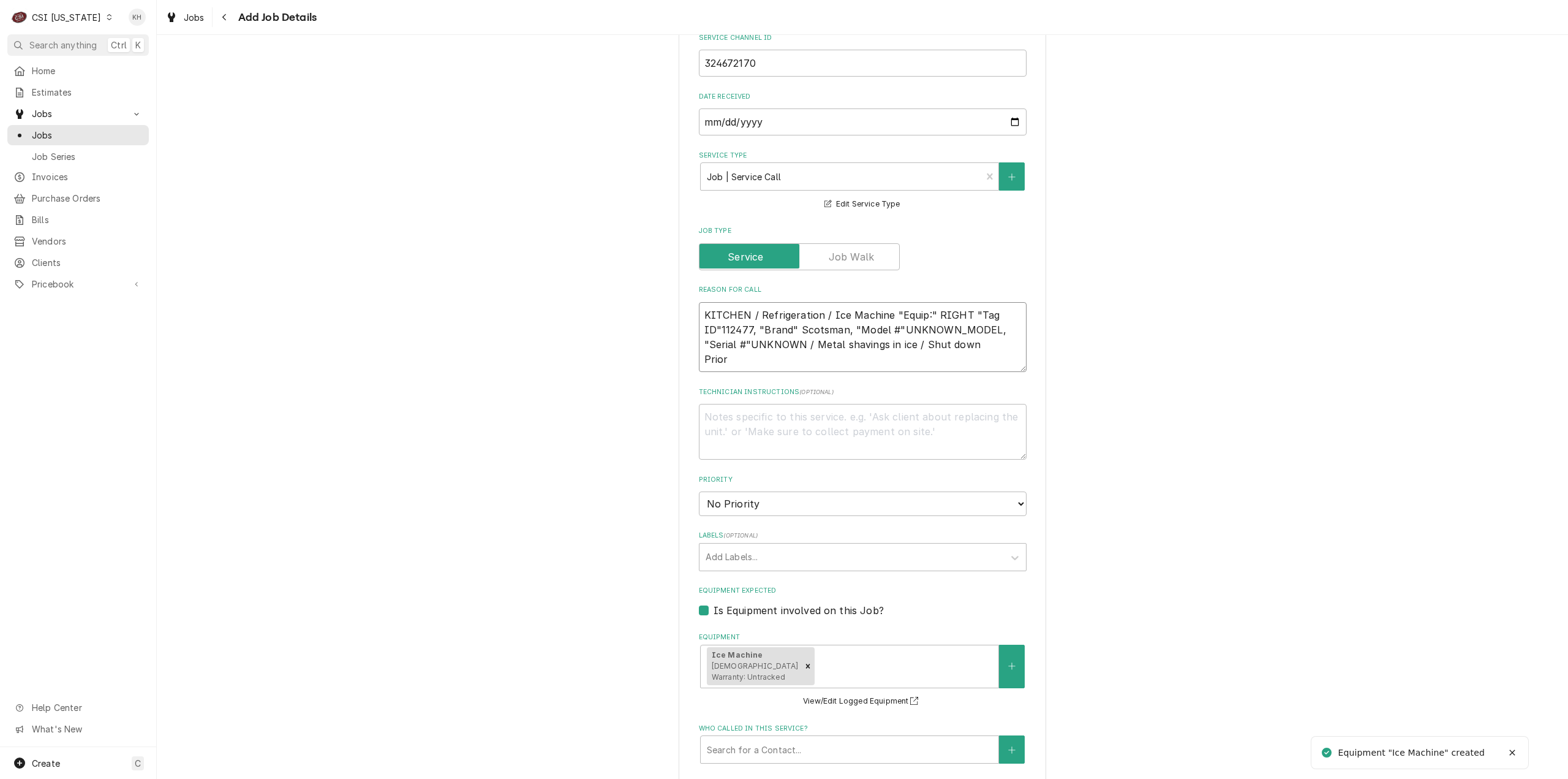
type textarea "x"
type textarea "KITCHEN / Refrigeration / Ice Machine "Equip:" RIGHT "Tag ID"112477, "Brand" Sc…"
type textarea "x"
type textarea "KITCHEN / Refrigeration / Ice Machine "Equip:" RIGHT "Tag ID"112477, "Brand" Sc…"
type textarea "x"
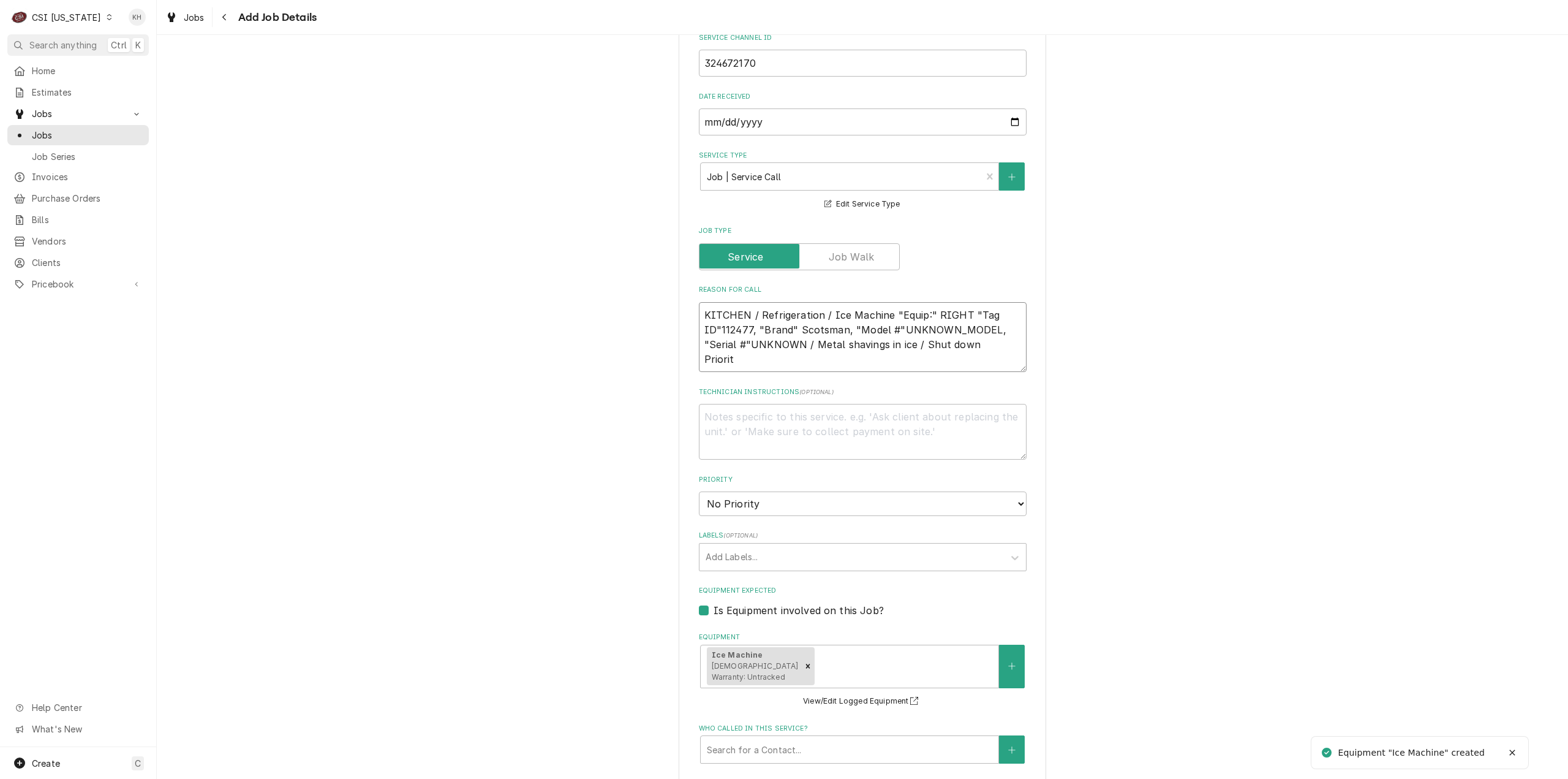
type textarea "KITCHEN / Refrigeration / Ice Machine "Equip:" RIGHT "Tag ID"112477, "Brand" Sc…"
type textarea "x"
type textarea "KITCHEN / Refrigeration / Ice Machine "Equip:" RIGHT "Tag ID"112477, "Brand" Sc…"
type textarea "x"
type textarea "KITCHEN / Refrigeration / Ice Machine "Equip:" RIGHT "Tag ID"112477, "Brand" Sc…"
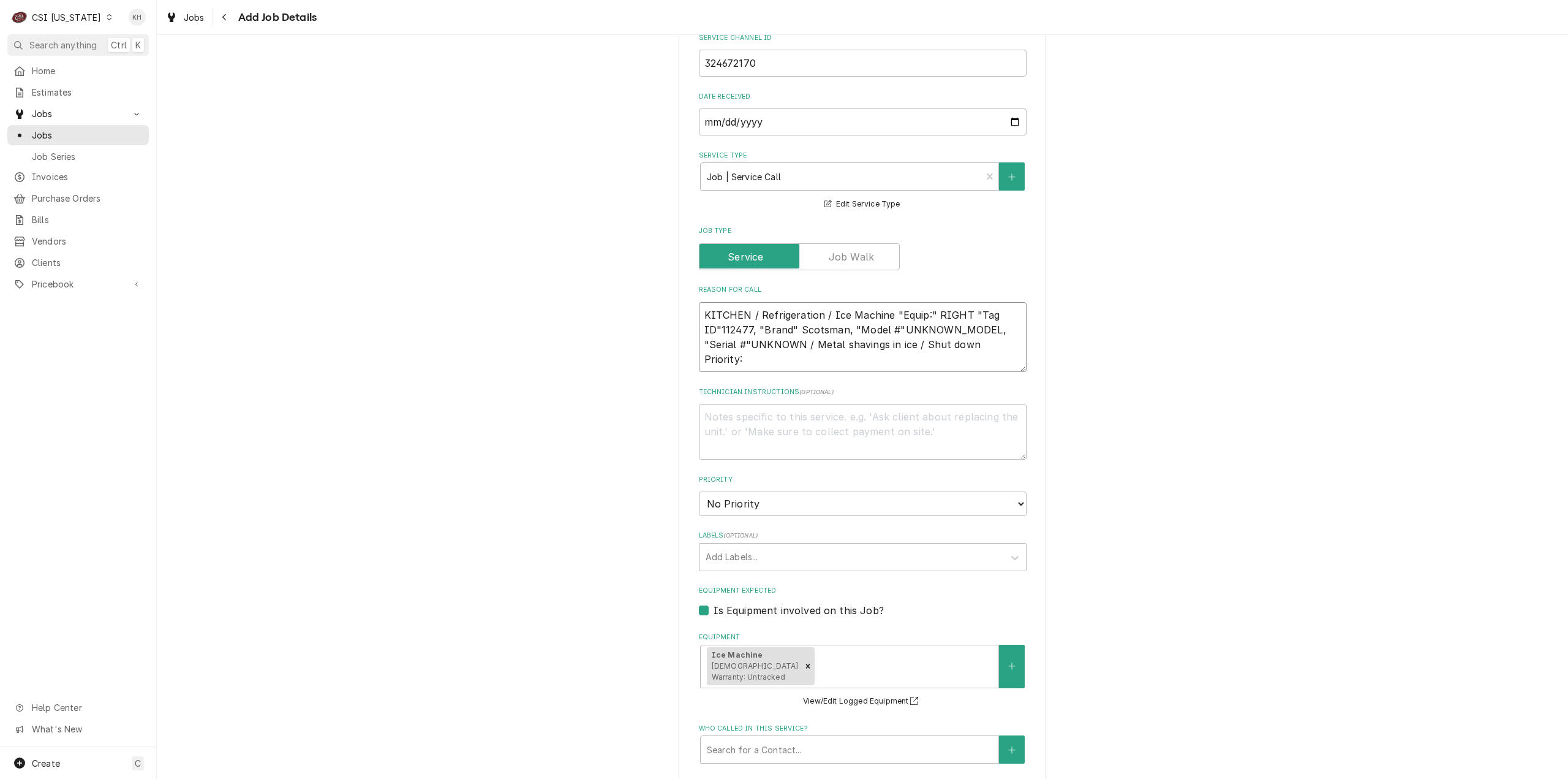
type textarea "x"
type textarea "KITCHEN / Refrigeration / Ice Machine "Equip:" RIGHT "Tag ID"112477, "Brand" Sc…"
type textarea "x"
type textarea "KITCHEN / Refrigeration / Ice Machine "Equip:" RIGHT "Tag ID"112477, "Brand" Sc…"
type textarea "x"
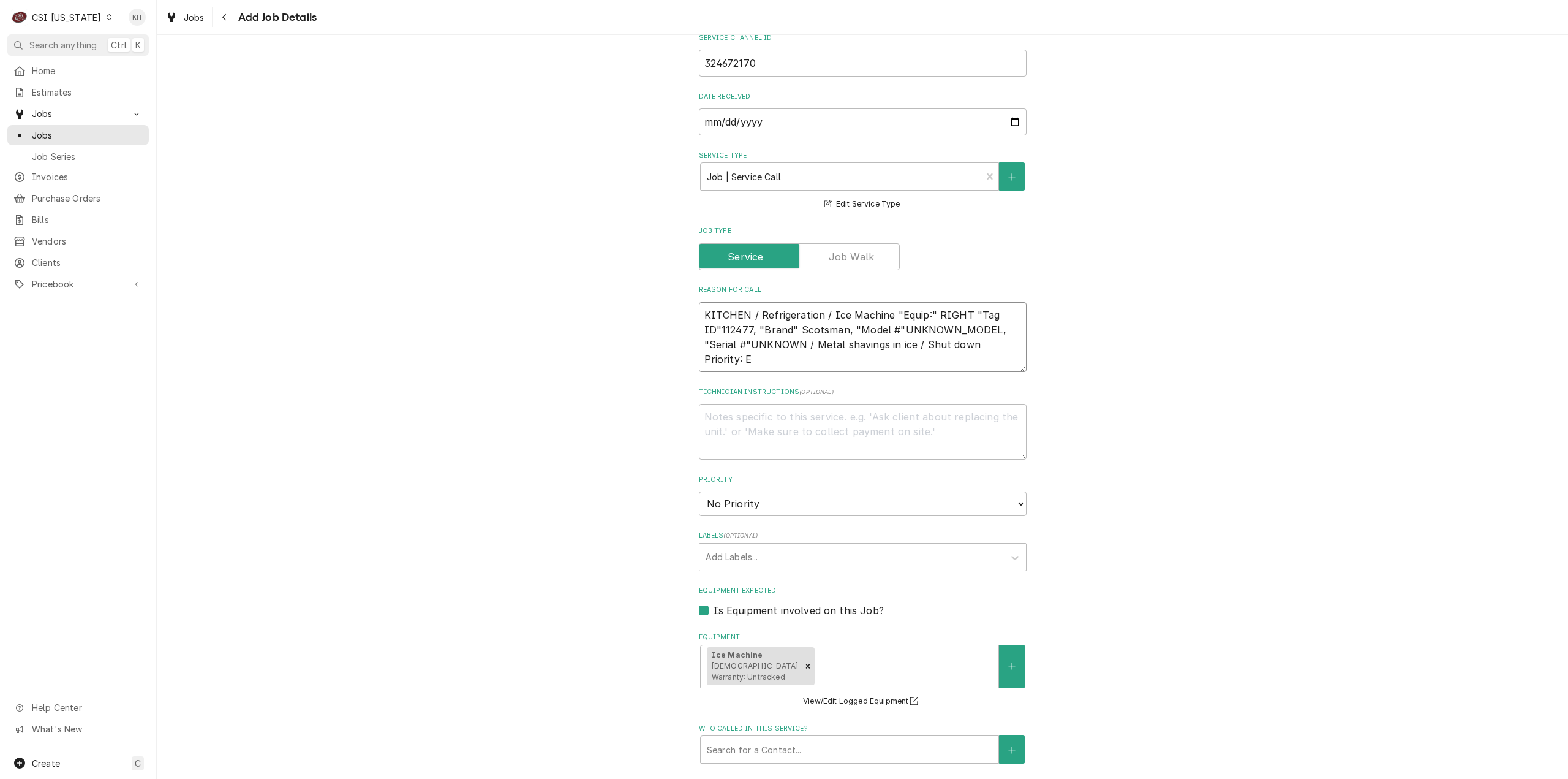
type textarea "KITCHEN / Refrigeration / Ice Machine "Equip:" RIGHT "Tag ID"112477, "Brand" Sc…"
type textarea "x"
type textarea "KITCHEN / Refrigeration / Ice Machine "Equip:" RIGHT "Tag ID"112477, "Brand" Sc…"
type textarea "x"
type textarea "KITCHEN / Refrigeration / Ice Machine "Equip:" RIGHT "Tag ID"112477, "Brand" Sc…"
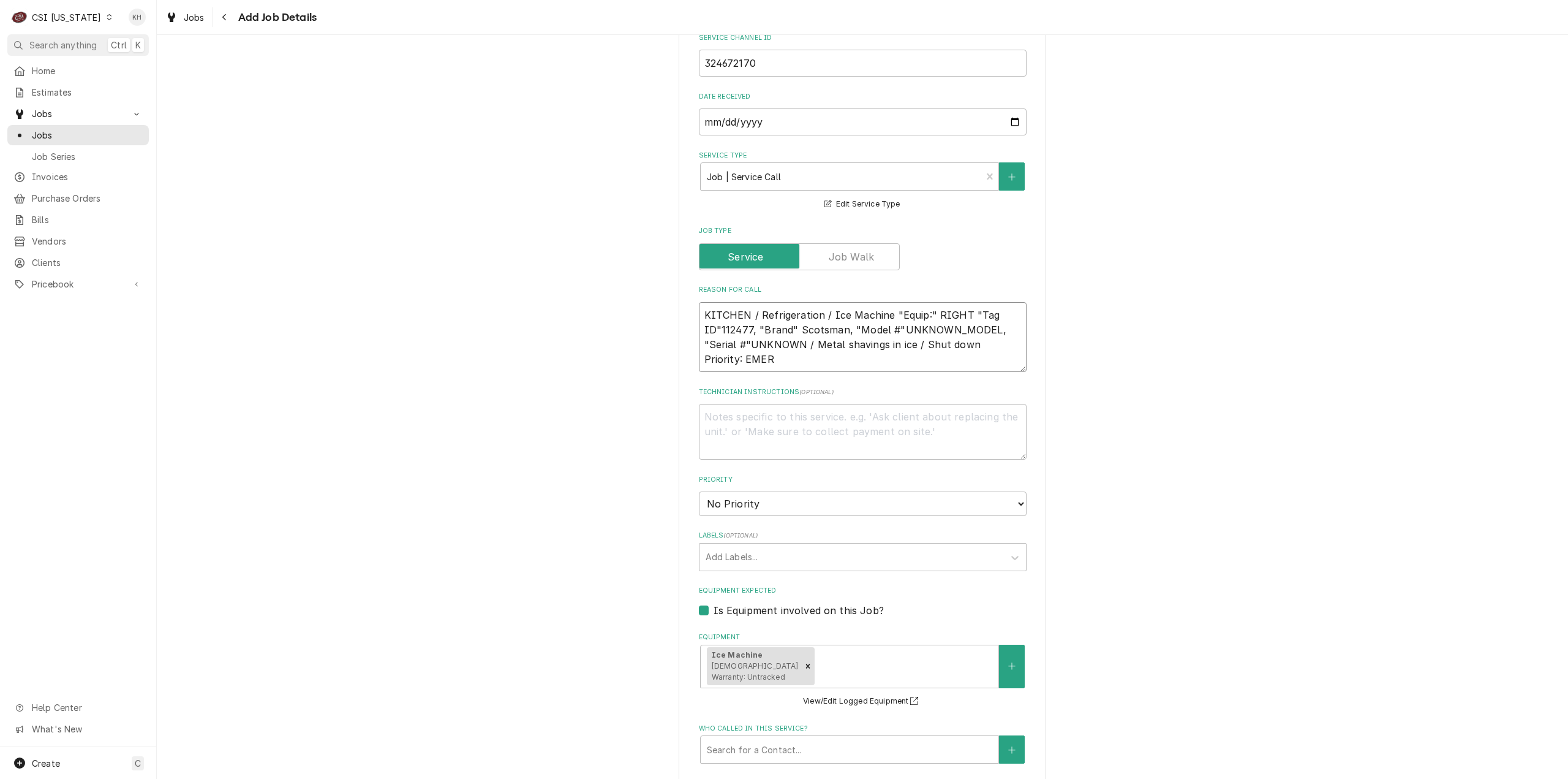
type textarea "x"
type textarea "KITCHEN / Refrigeration / Ice Machine "Equip:" RIGHT "Tag ID"112477, "Brand" Sc…"
type textarea "x"
type textarea "KITCHEN / Refrigeration / Ice Machine "Equip:" RIGHT "Tag ID"112477, "Brand" Sc…"
type textarea "x"
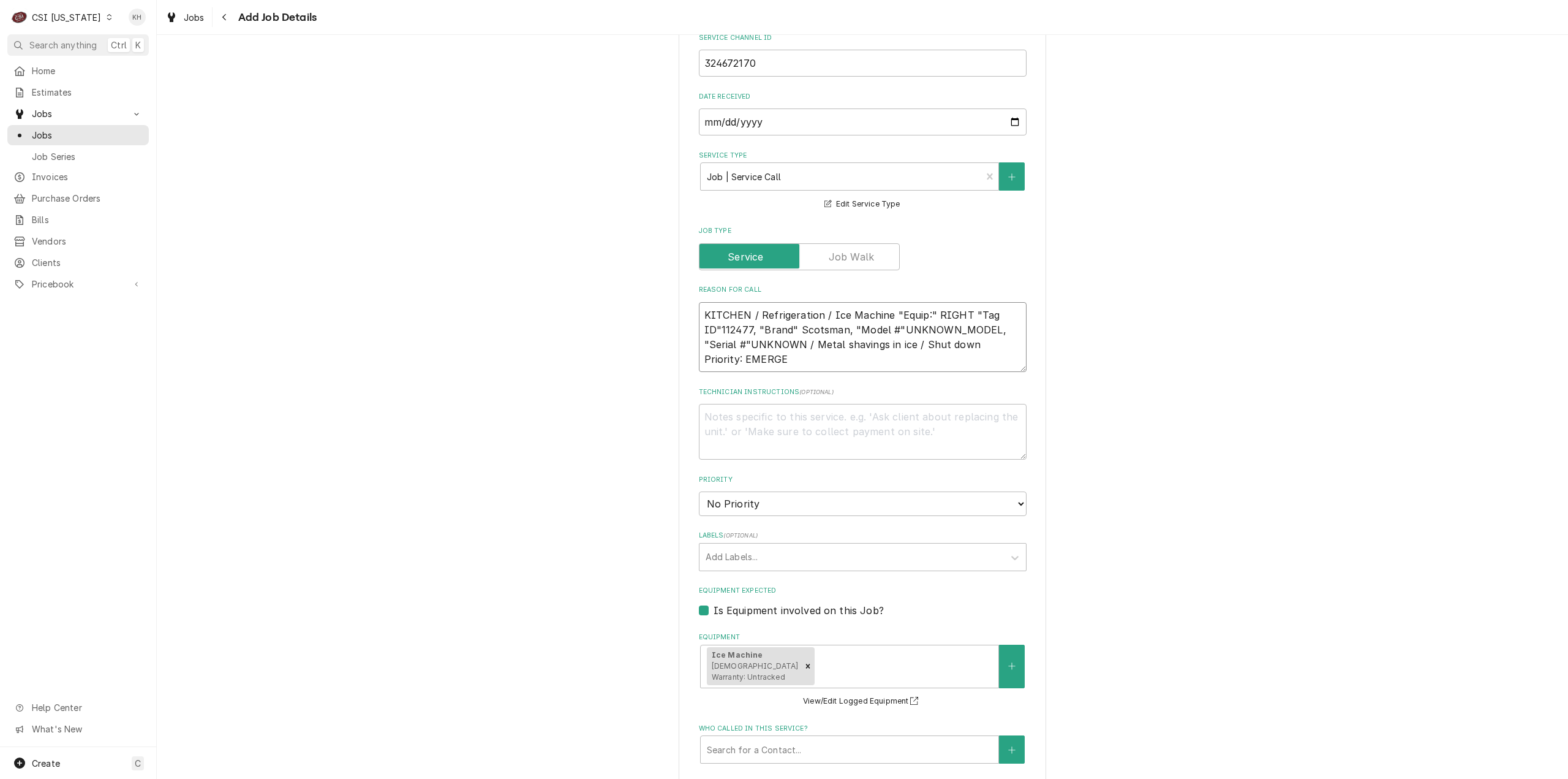
type textarea "KITCHEN / Refrigeration / Ice Machine "Equip:" RIGHT "Tag ID"112477, "Brand" Sc…"
type textarea "x"
type textarea "KITCHEN / Refrigeration / Ice Machine "Equip:" RIGHT "Tag ID"112477, "Brand" Sc…"
type textarea "x"
type textarea "KITCHEN / Refrigeration / Ice Machine "Equip:" RIGHT "Tag ID"112477, "Brand" Sc…"
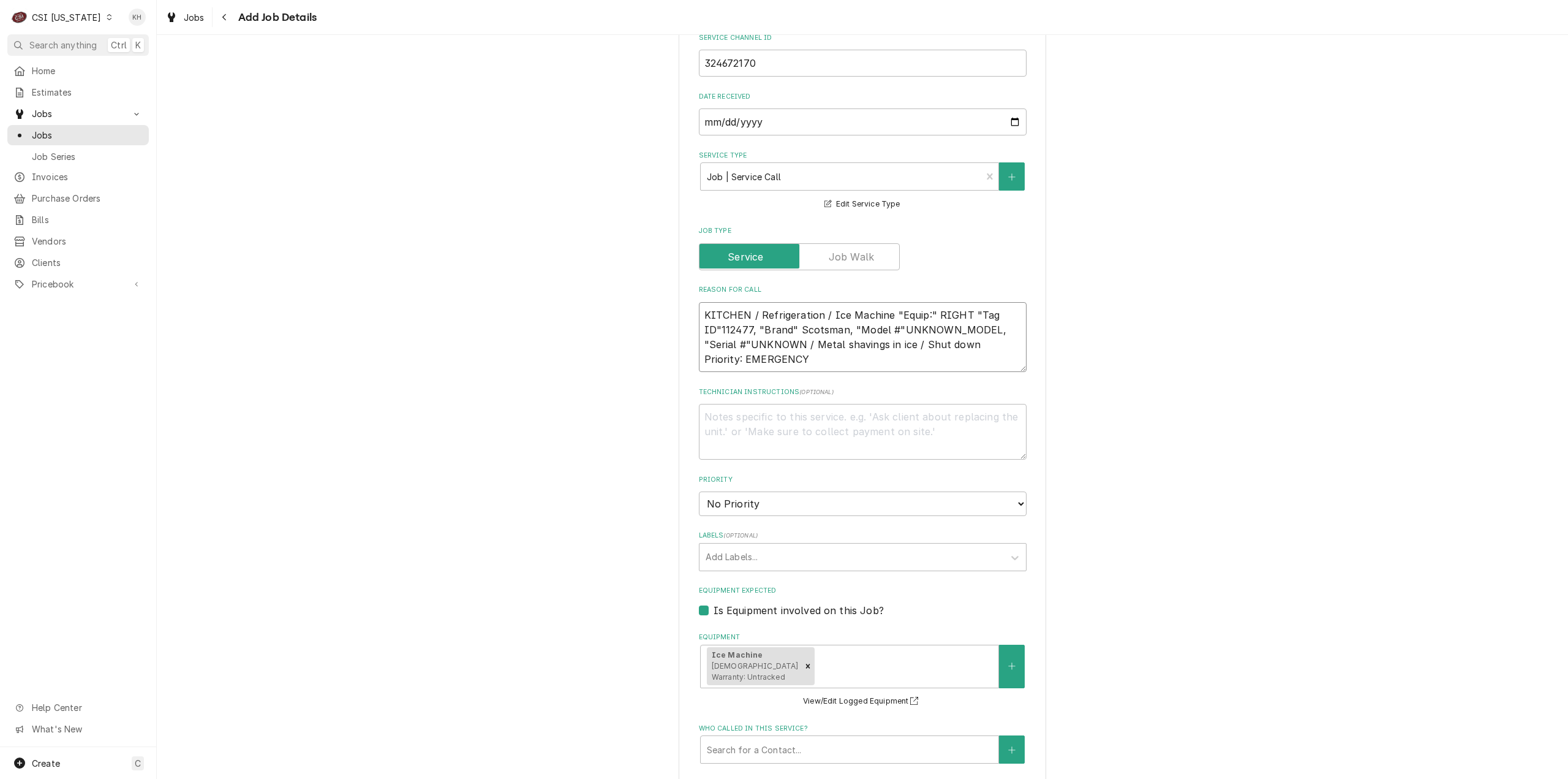
type textarea "x"
type textarea "KITCHEN / Refrigeration / Ice Machine "Equip:" RIGHT "Tag ID"112477, "Brand" Sc…"
type textarea "x"
type textarea "KITCHEN / Refrigeration / Ice Machine "Equip:" RIGHT "Tag ID"112477, "Brand" Sc…"
type textarea "x"
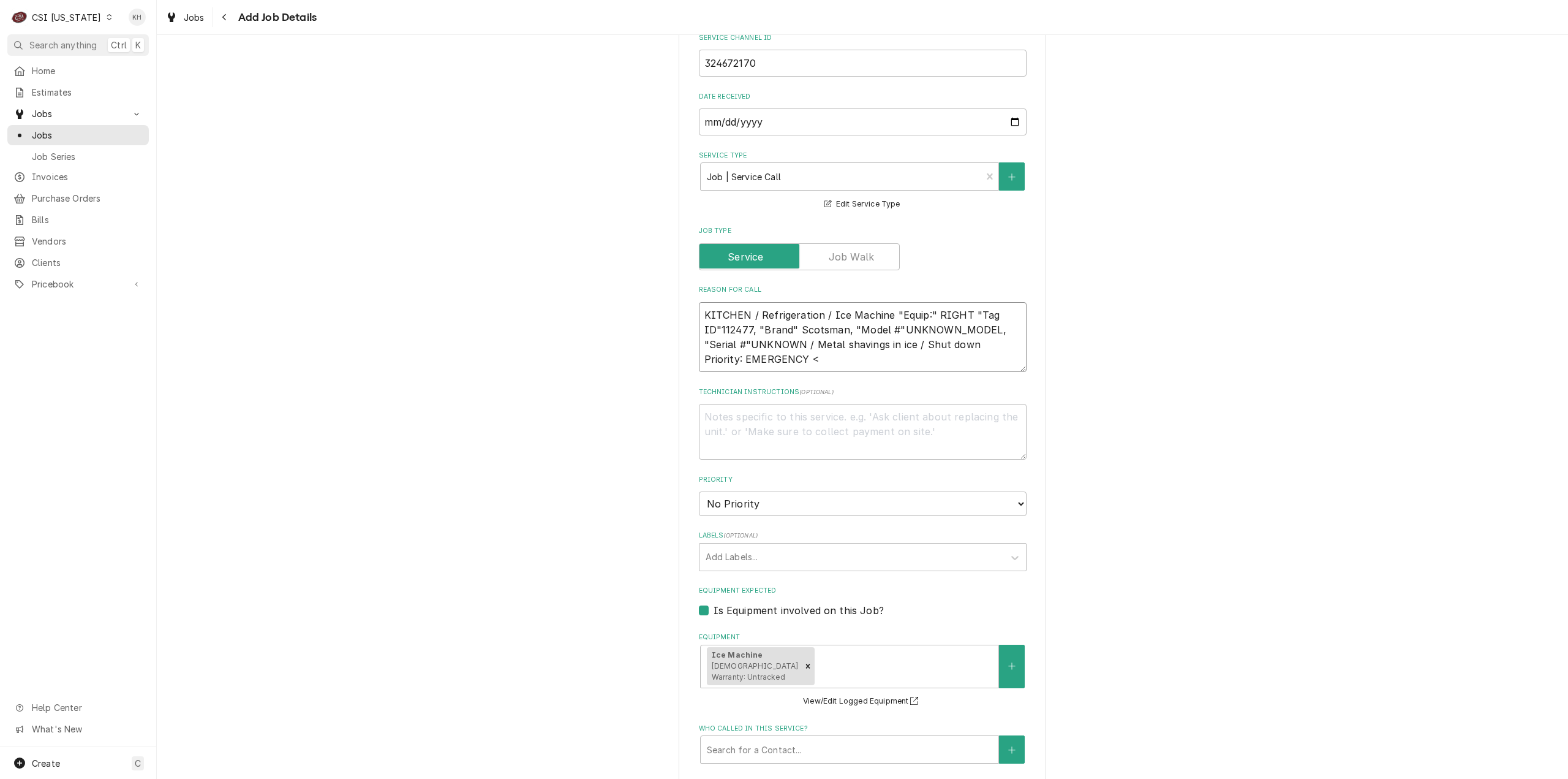
type textarea "KITCHEN / Refrigeration / Ice Machine "Equip:" RIGHT "Tag ID"112477, "Brand" Sc…"
type textarea "x"
type textarea "KITCHEN / Refrigeration / Ice Machine "Equip:" RIGHT "Tag ID"112477, "Brand" Sc…"
type textarea "x"
type textarea "KITCHEN / Refrigeration / Ice Machine "Equip:" RIGHT "Tag ID"112477, "Brand" Sc…"
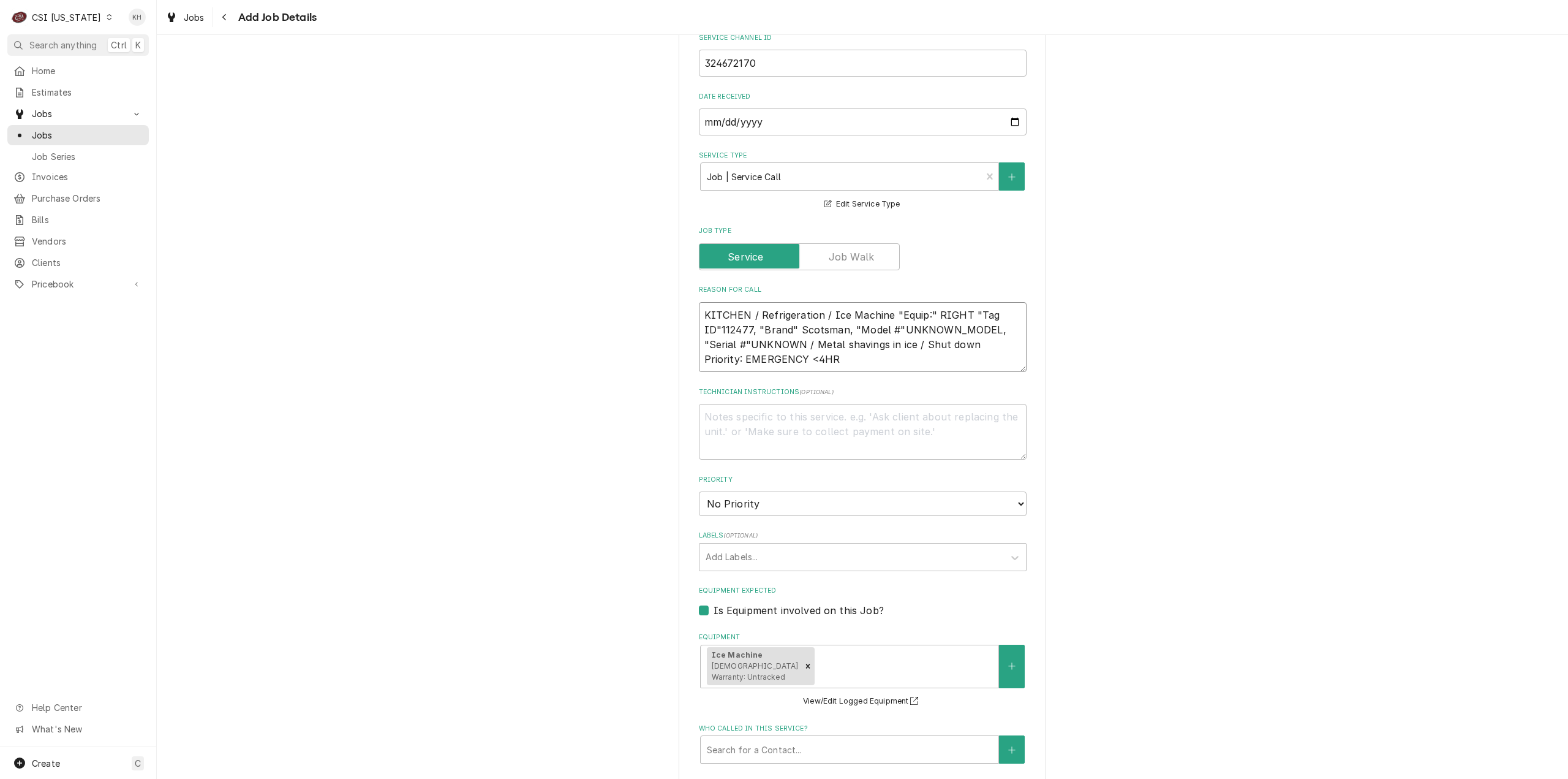
type textarea "x"
type textarea "KITCHEN / Refrigeration / Ice Machine "Equip:" RIGHT "Tag ID"112477, "Brand" Sc…"
type textarea "x"
type textarea "KITCHEN / Refrigeration / Ice Machine "Equip:" RIGHT "Tag ID"112477, "Brand" Sc…"
click at [921, 404] on textarea "Technician Instructions ( optional )" at bounding box center [863, 431] width 328 height 56
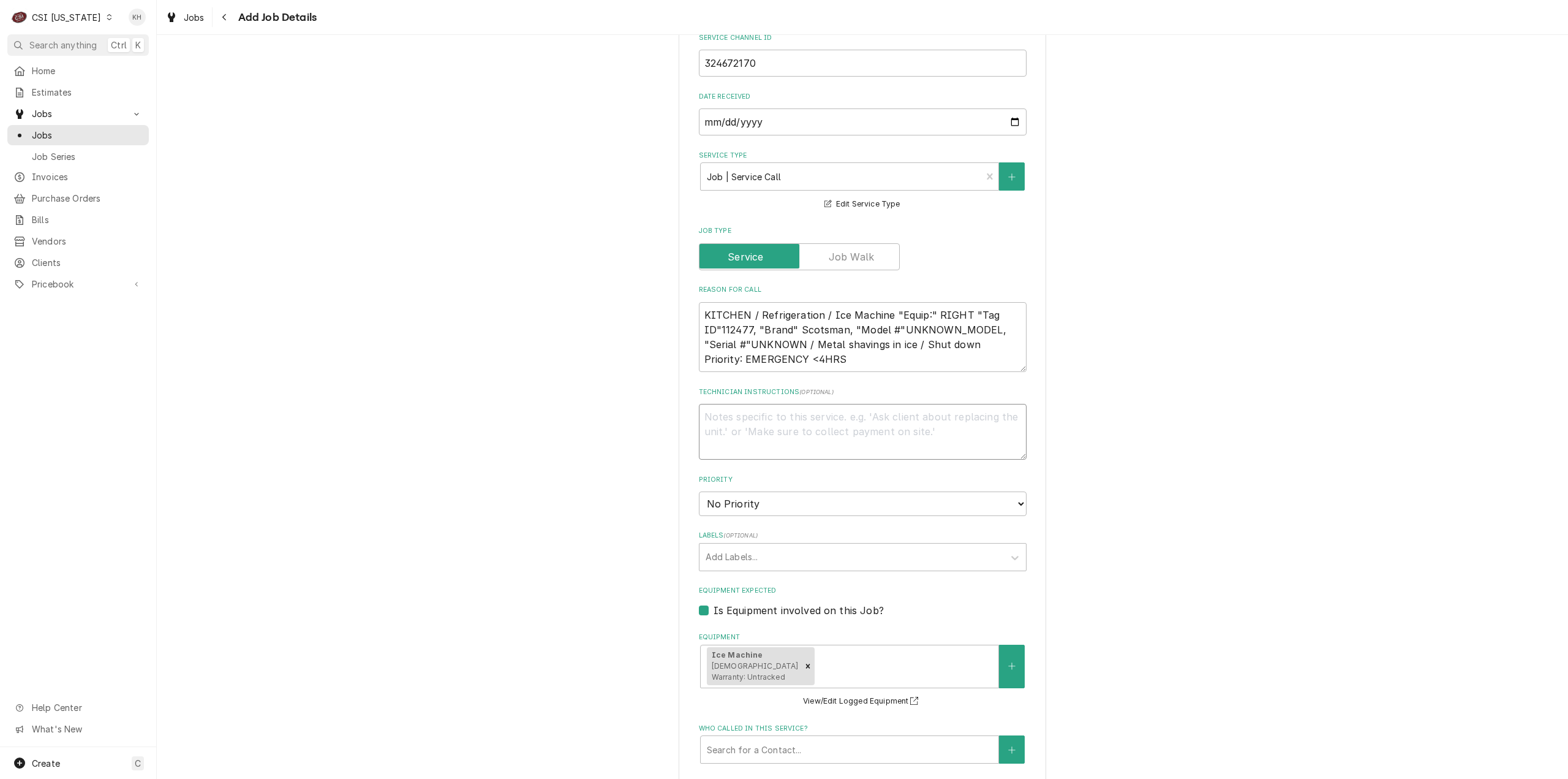
type textarea "x"
type textarea "N"
type textarea "x"
type textarea "NT"
type textarea "x"
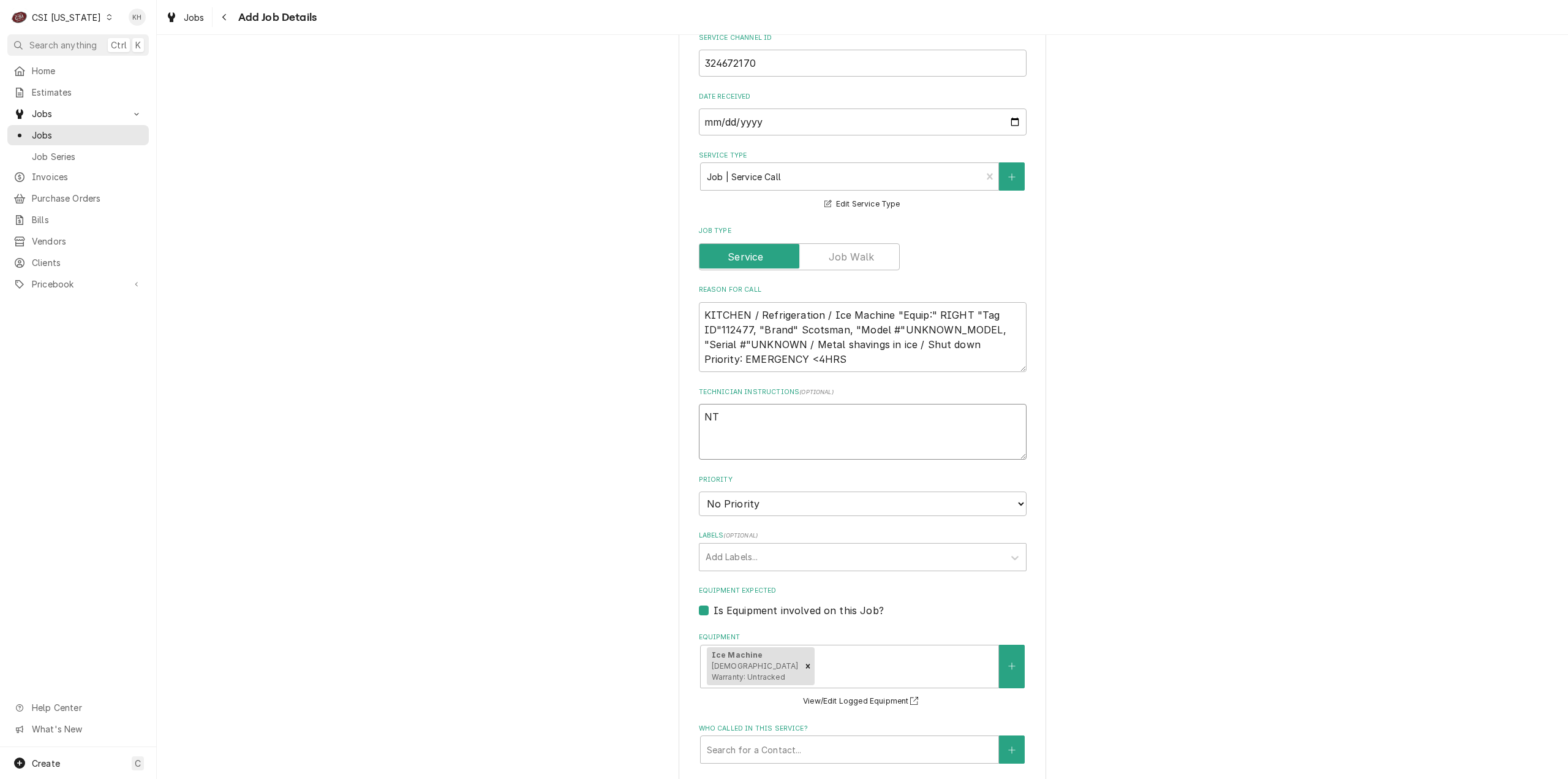
type textarea "NTE"
type textarea "x"
type textarea "NTE"
type textarea "x"
type textarea "NTE $"
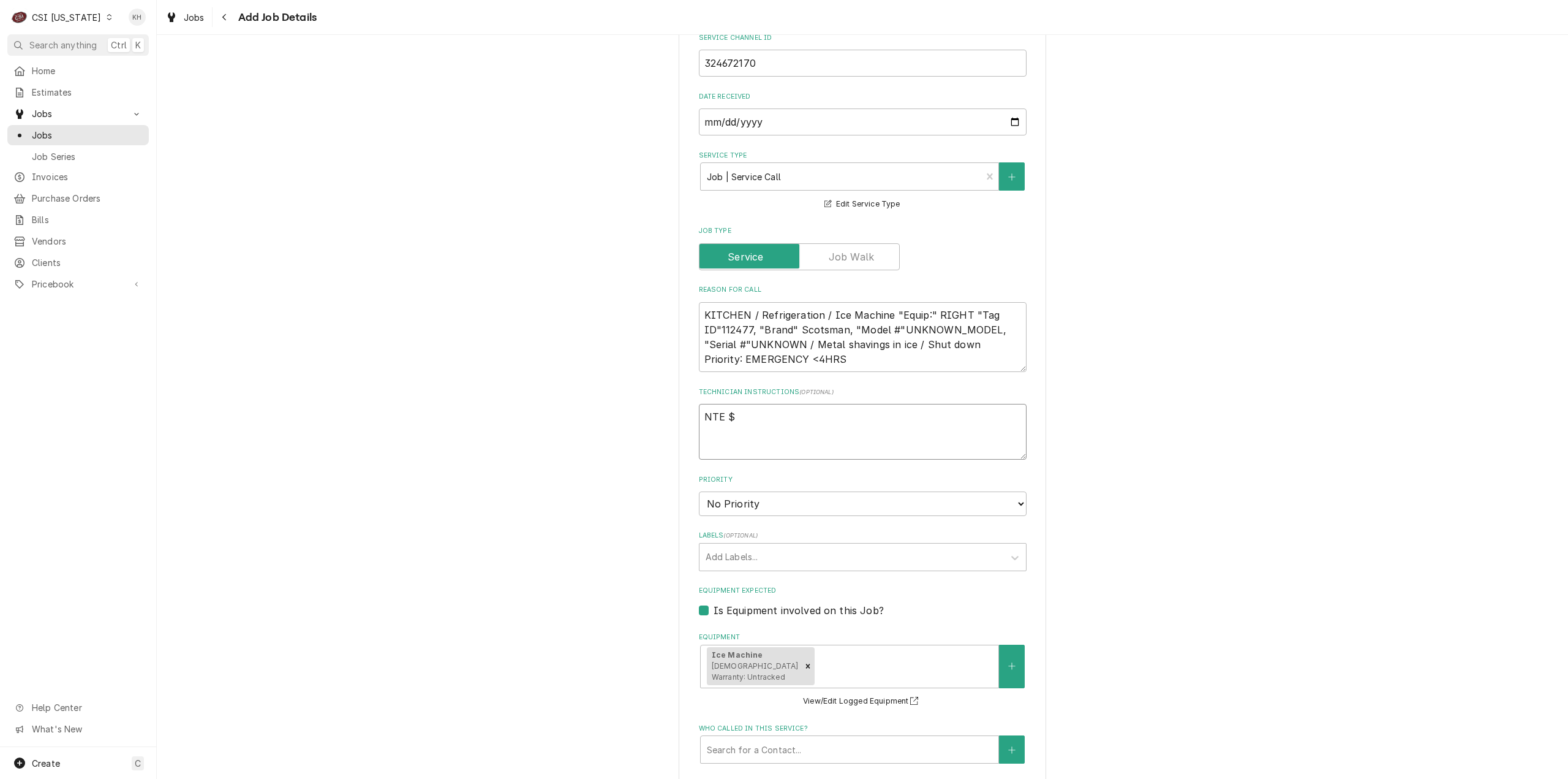
type textarea "x"
type textarea "NTE $4"
type textarea "x"
type textarea "NTE $40"
type textarea "x"
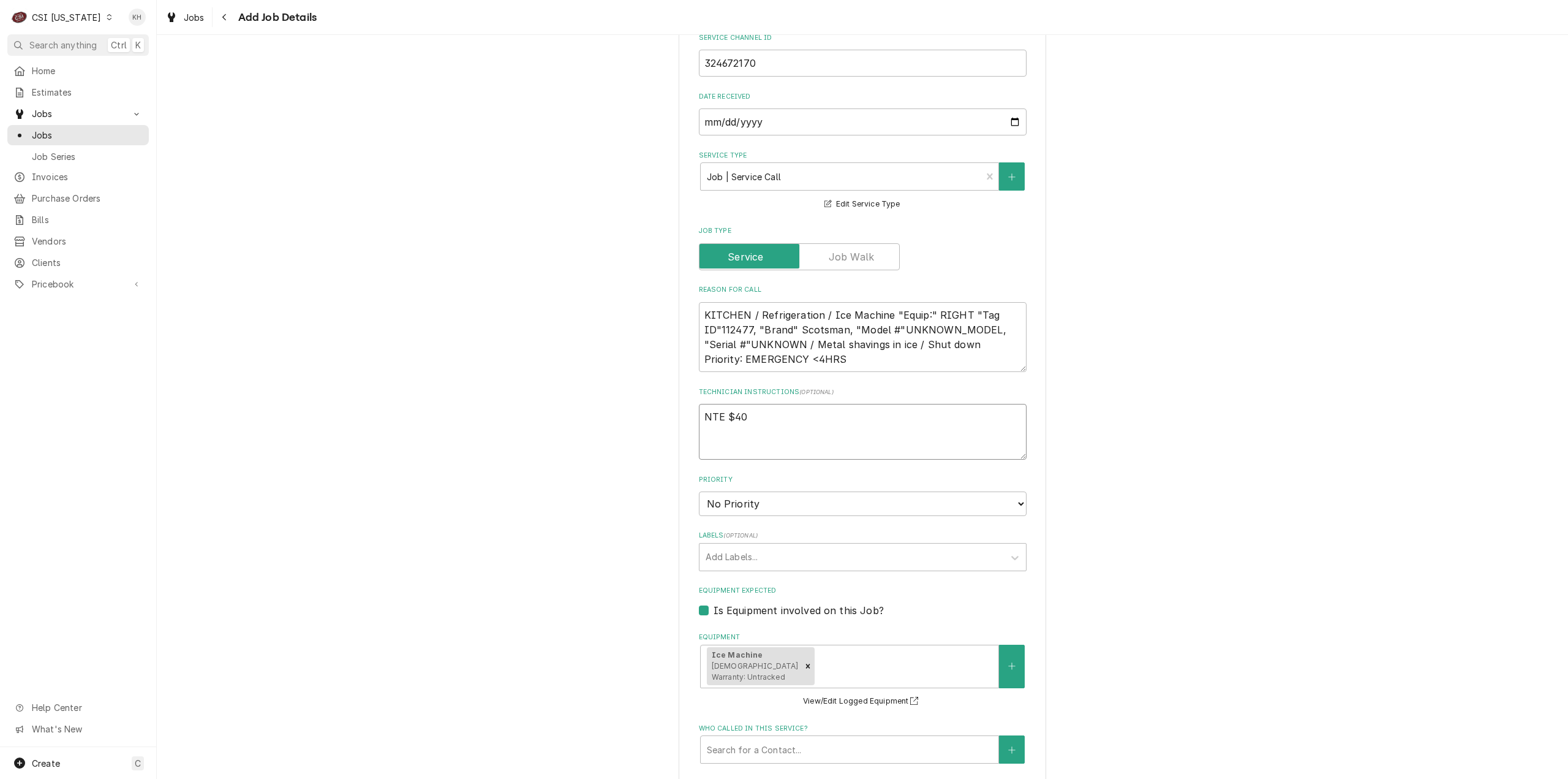
type textarea "NTE $400"
type textarea "x"
type textarea "NTE $400."
type textarea "x"
type textarea "NTE $400.0"
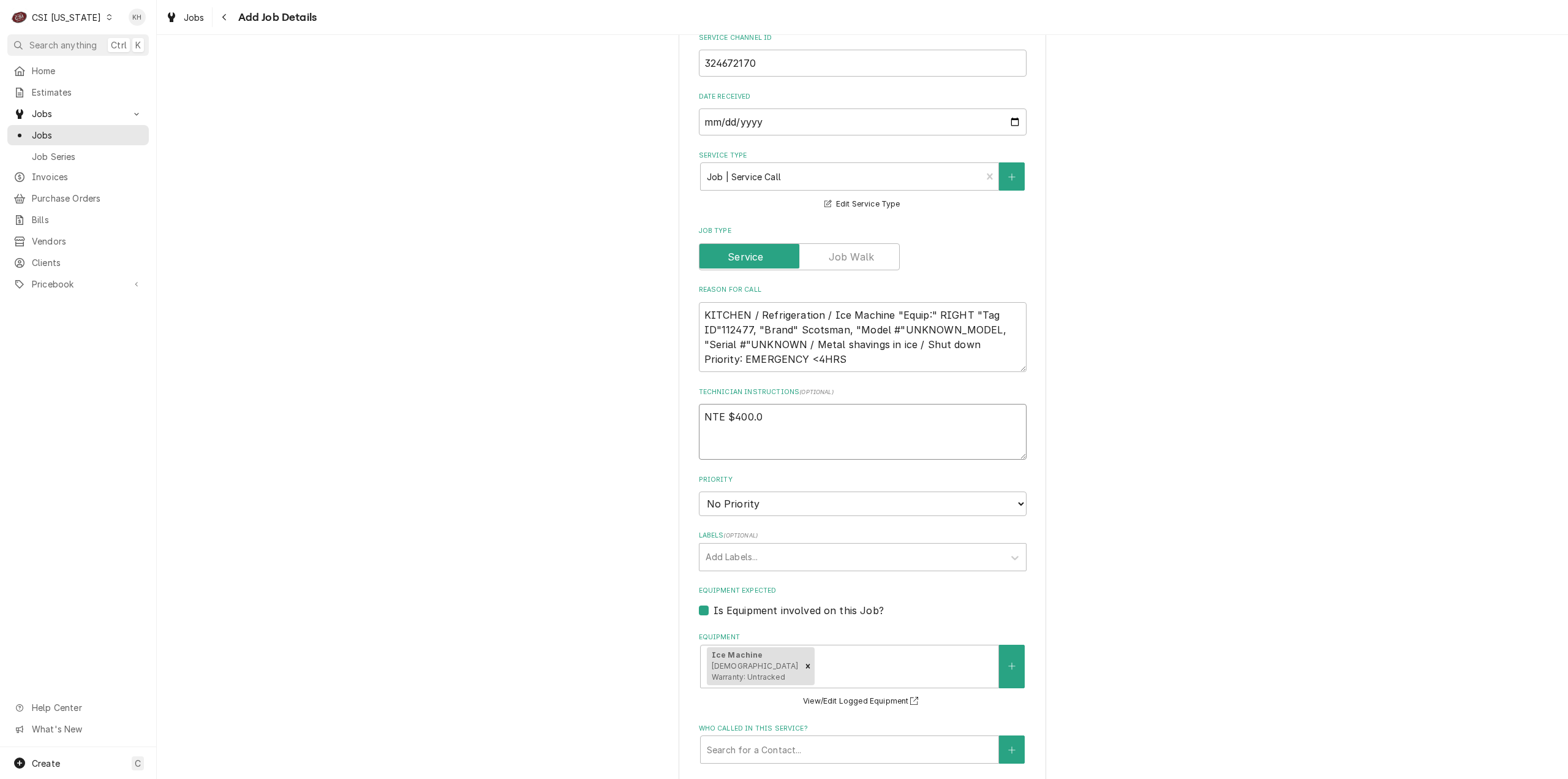
type textarea "x"
type textarea "NTE $400.00"
type textarea "x"
type textarea "NTE $400.00"
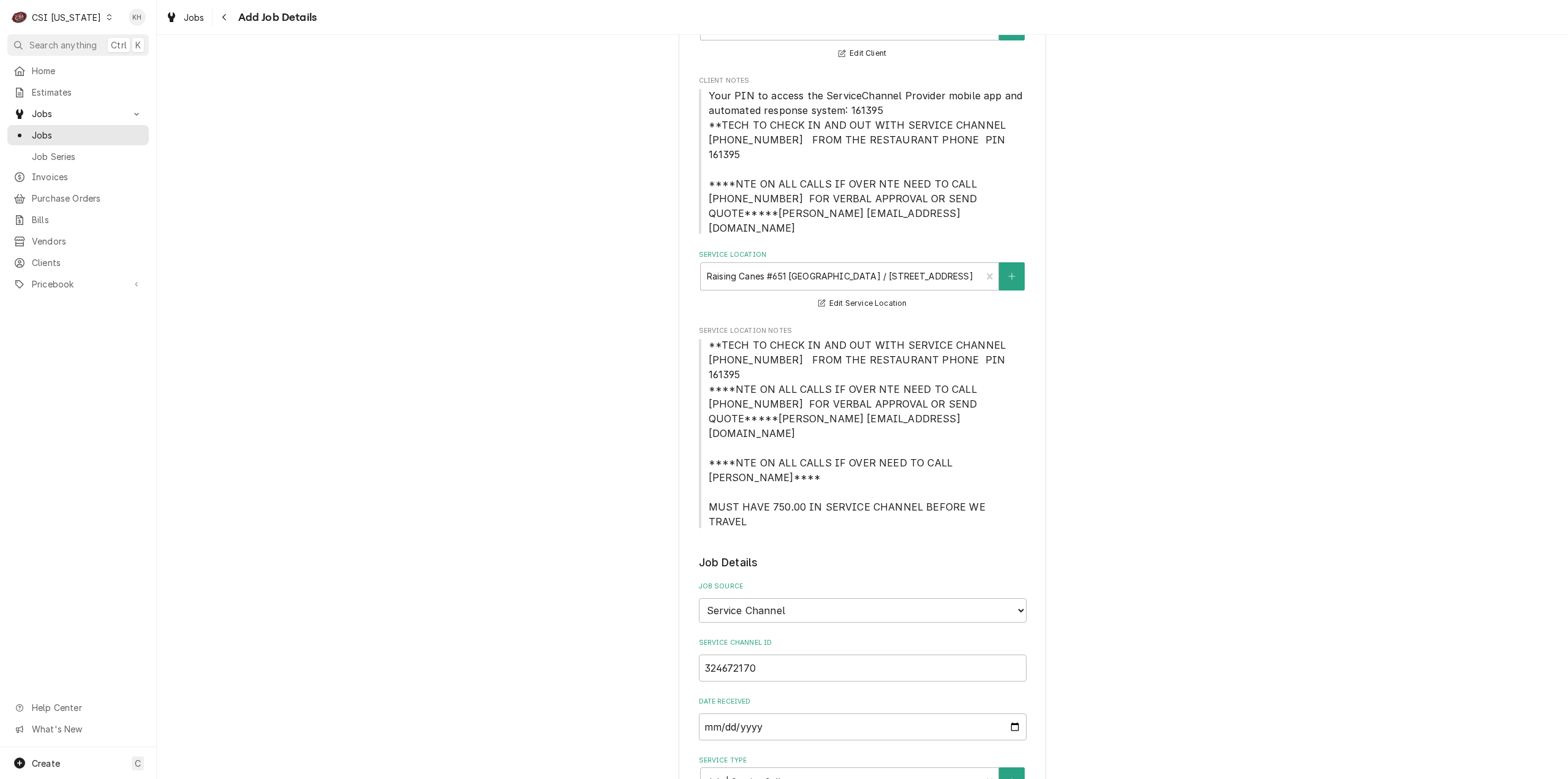
scroll to position [123, 0]
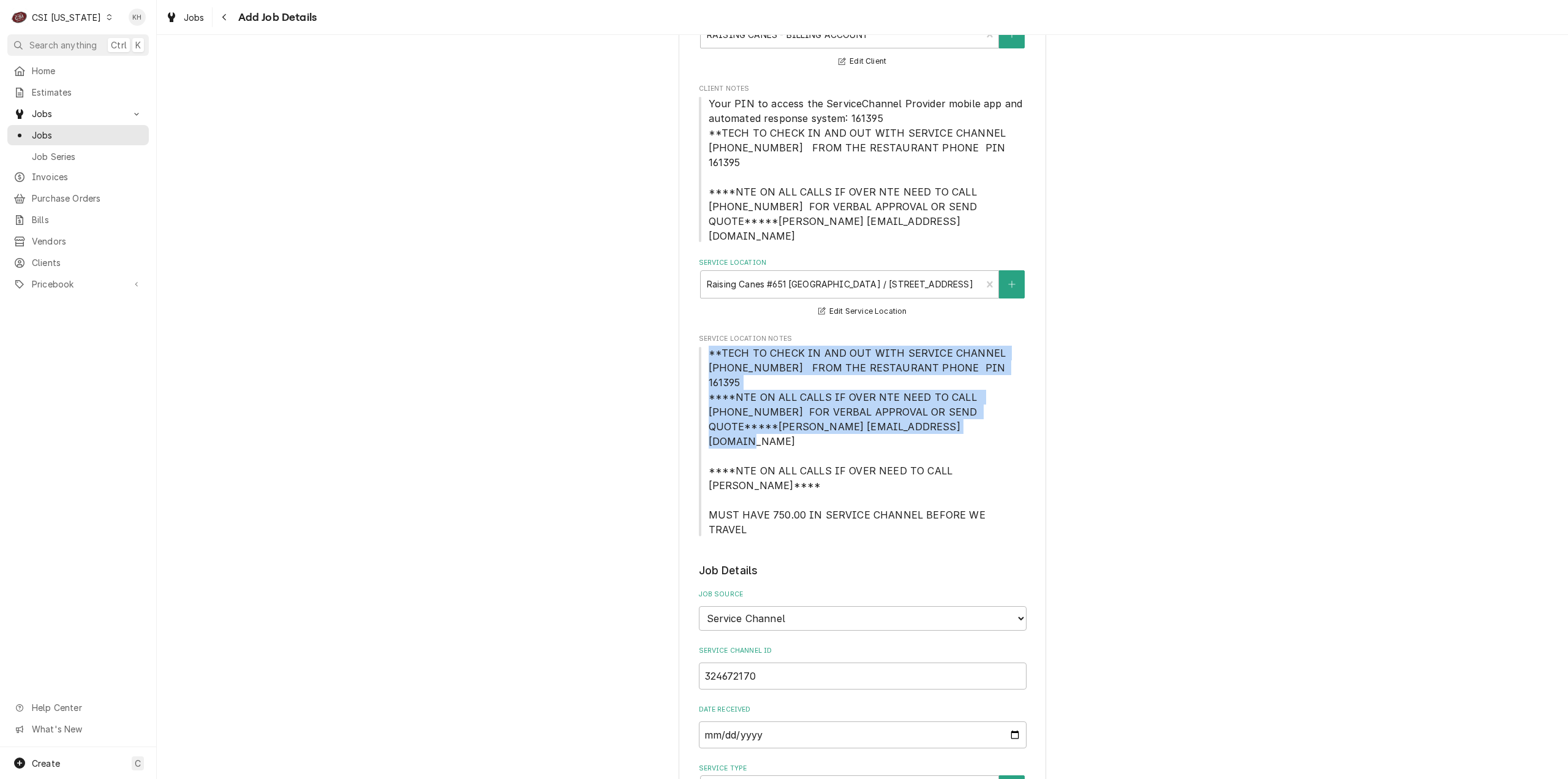
drag, startPoint x: 700, startPoint y: 322, endPoint x: 909, endPoint y: 382, distance: 217.4
click at [909, 382] on span "**TECH TO CHECK IN AND OUT WITH SERVICE CHANNEL 516-500-7776 FROM THE RESTAURAN…" at bounding box center [863, 441] width 328 height 191
copy span "**TECH TO CHECK IN AND OUT WITH SERVICE CHANNEL 516-500-7776 FROM THE RESTAURAN…"
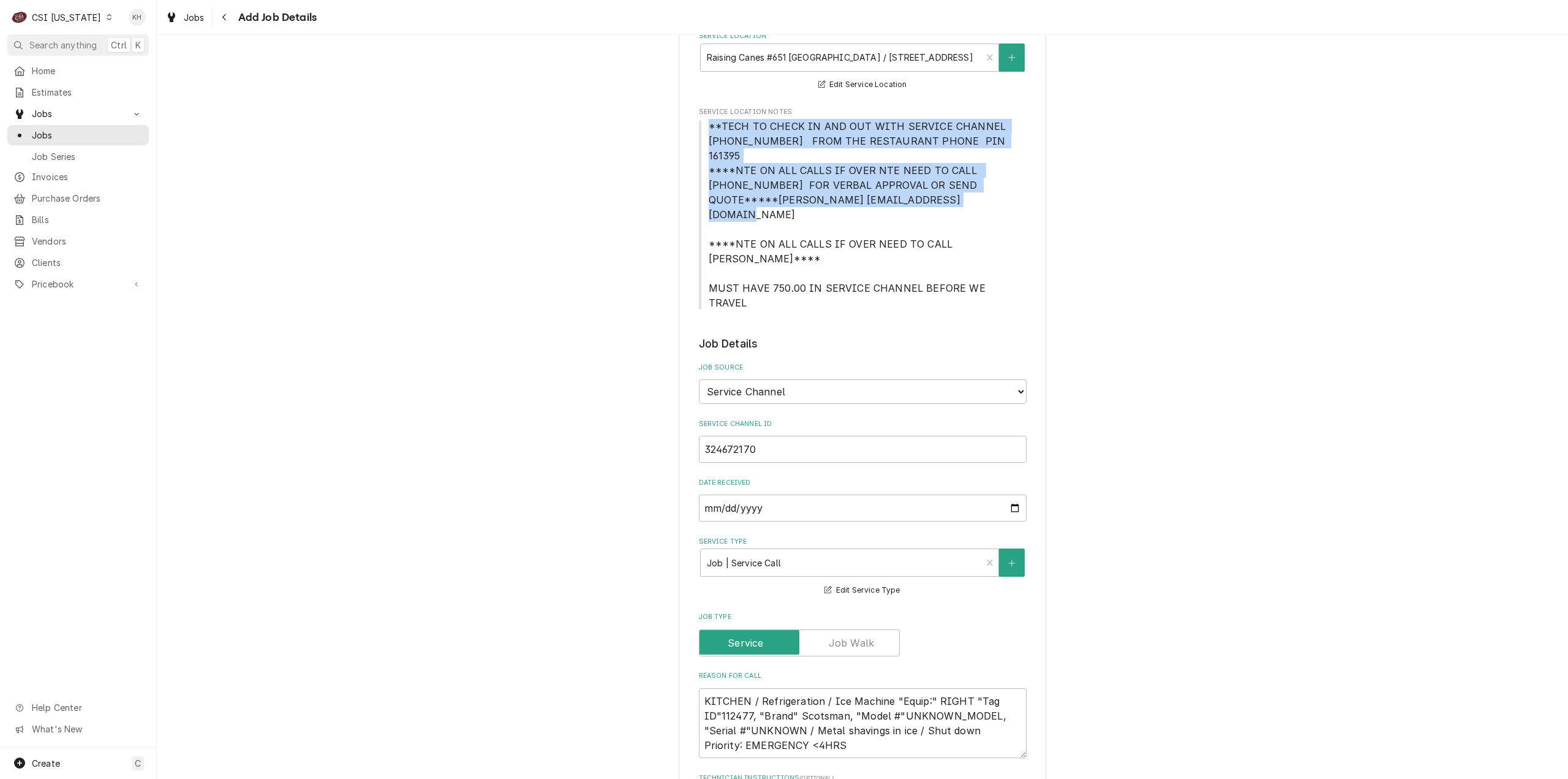
scroll to position [551, 0]
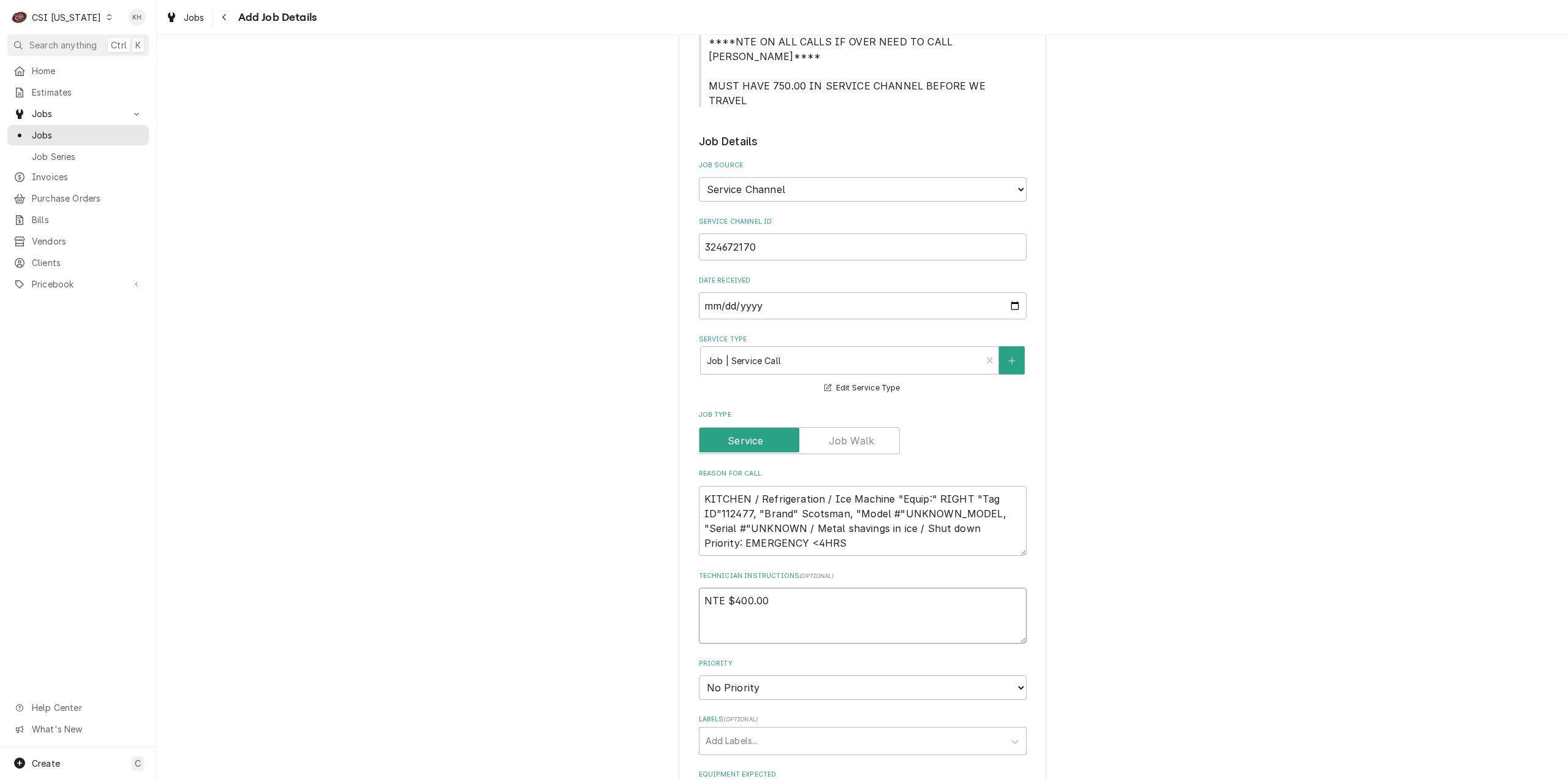
click at [772, 588] on textarea "NTE $400.00" at bounding box center [863, 615] width 328 height 56
type textarea "x"
type textarea "NTE $400.00"
type textarea "x"
type textarea "NTE $400.00"
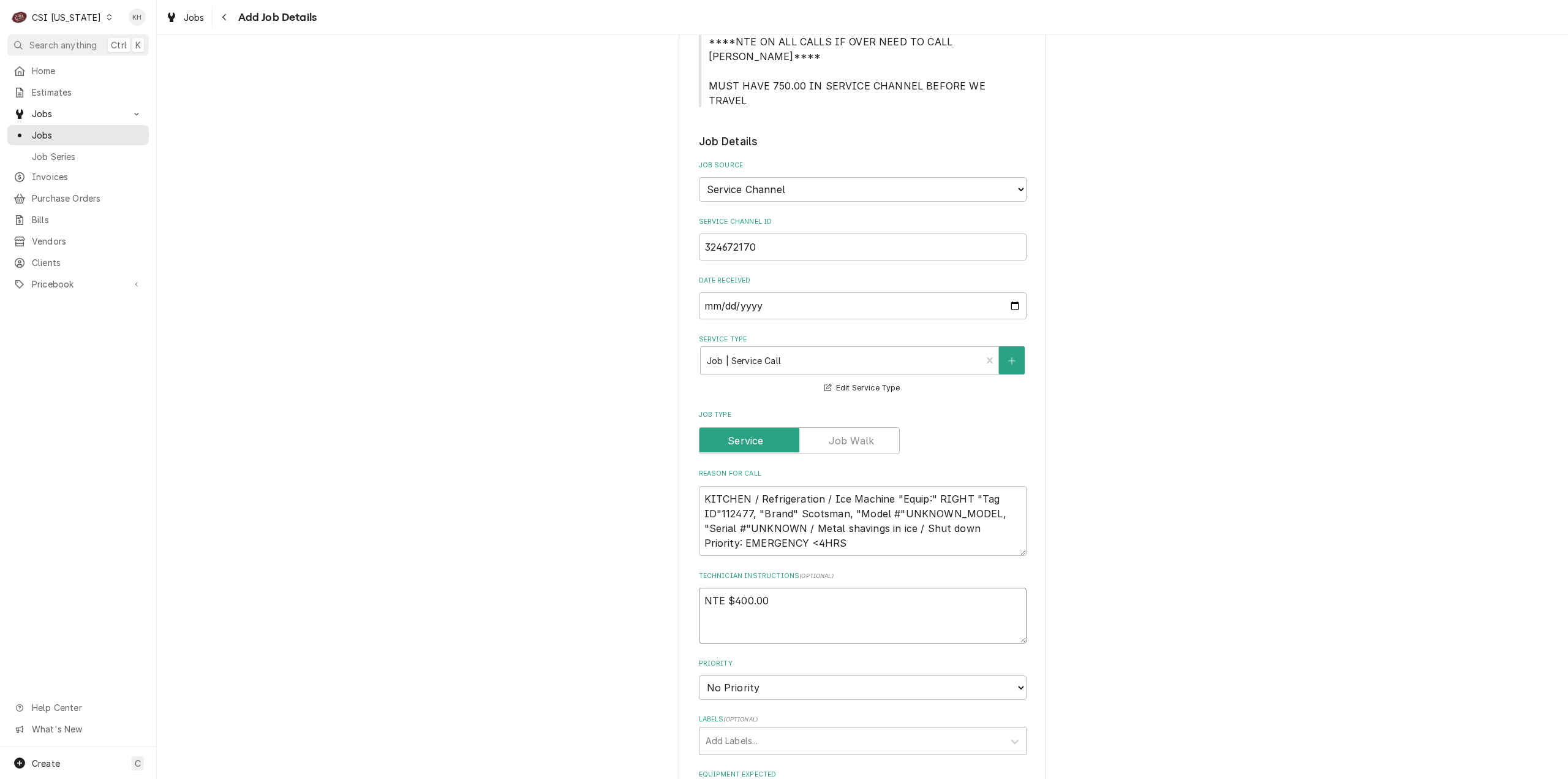
paste textarea "**TECH TO CHECK IN AND OUT WITH SERVICE CHANNEL 516-500-7776 FROM THE RESTAURAN…"
type textarea "x"
type textarea "NTE $400.00 **TECH TO CHECK IN AND OUT WITH SERVICE CHANNEL 516-500-7776 FROM T…"
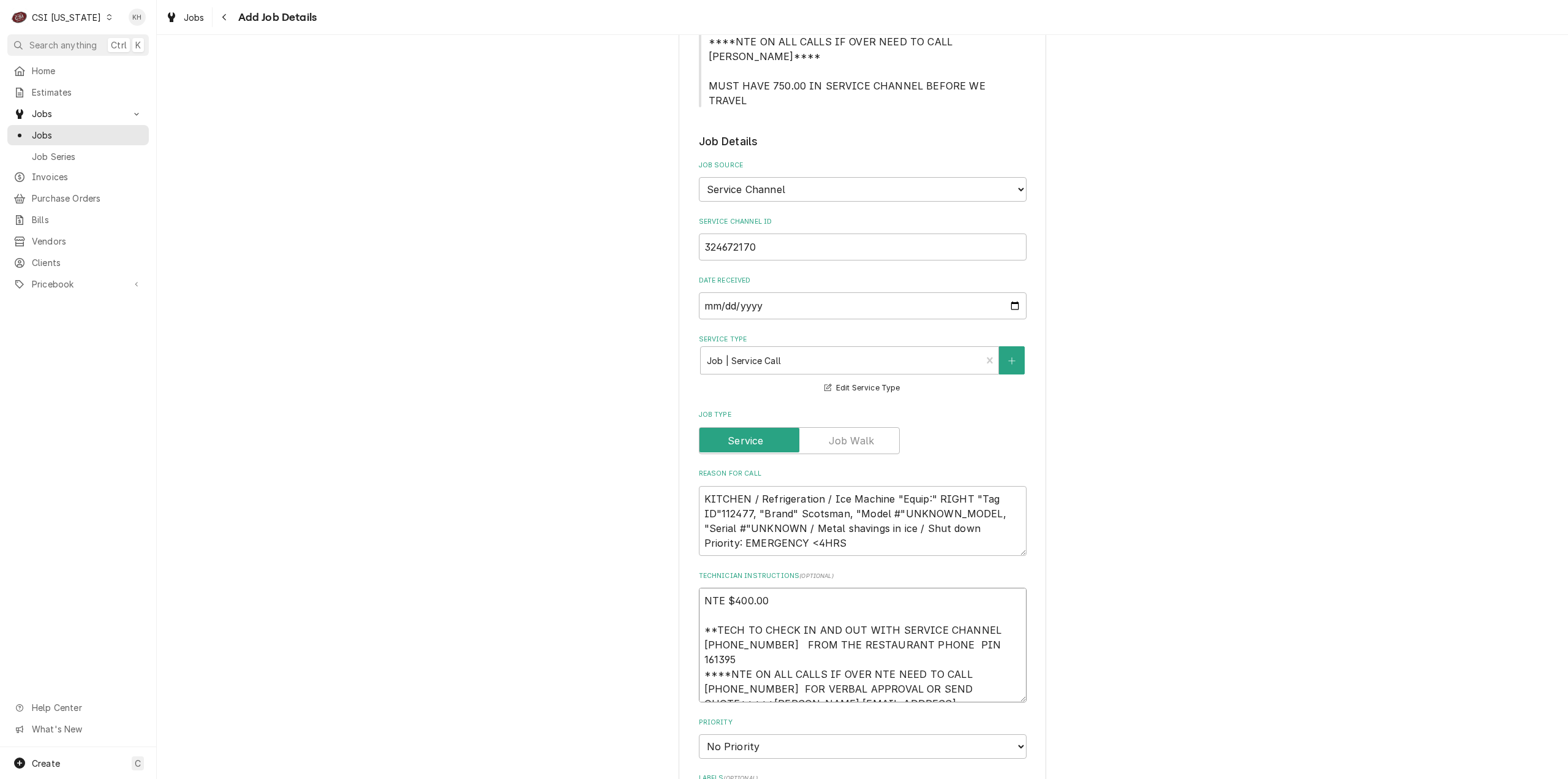
type textarea "x"
type textarea "NTE $400.00 **TECH TO CHECK IN AND OUT WITH SERVICE CHANNEL 516-500-7776 FROM T…"
type textarea "x"
type textarea "NTE $400.00 **TECH TO CHECK IN AND OUT WITH SERVICE CHANNEL 516-500-7776 FROM T…"
type textarea "x"
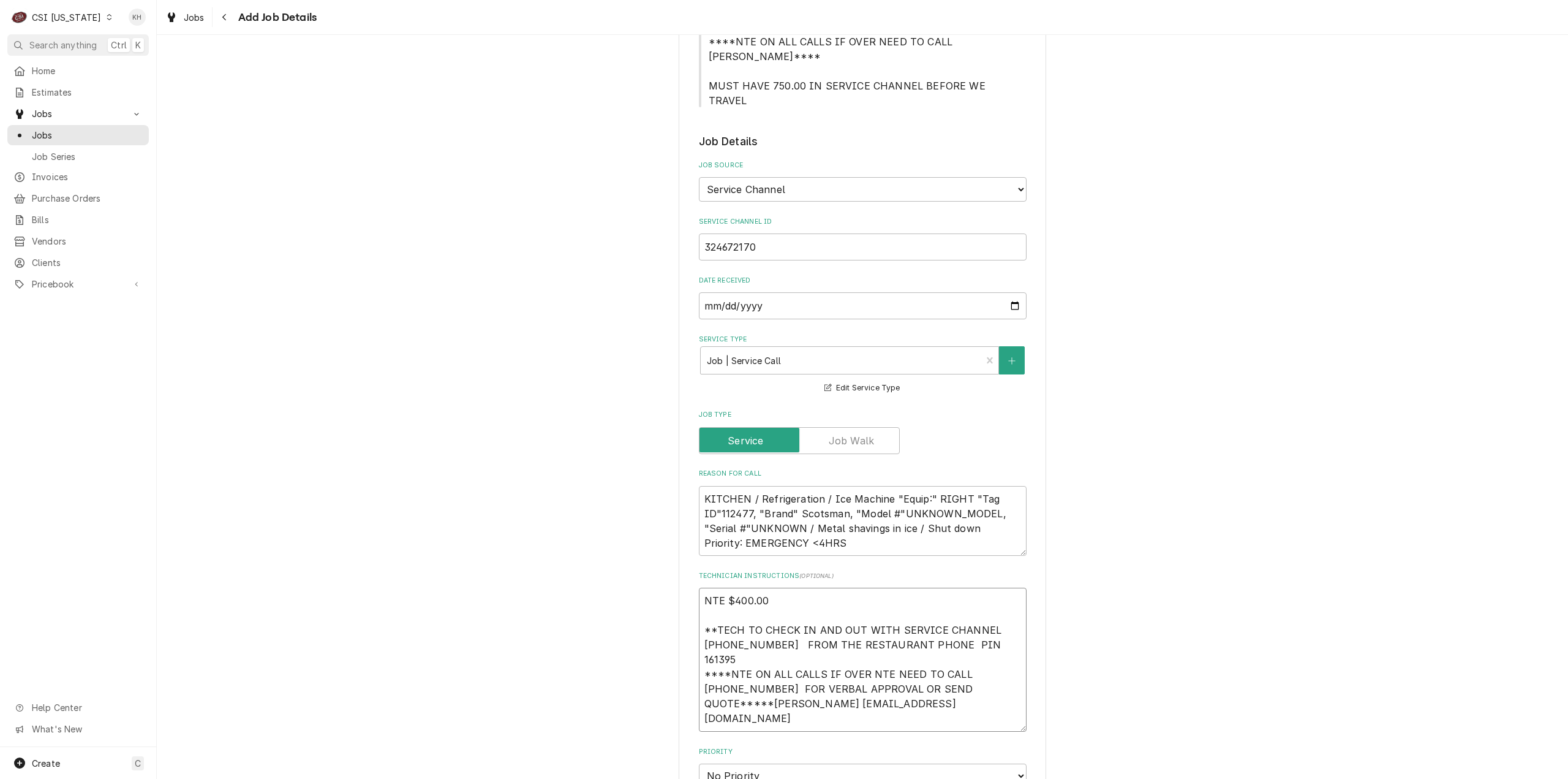
type textarea "NTE $400.00 **TECH TO CHECK IN AND OUT WITH SERVICE CHANNEL 516-500-7776 FROM T…"
type textarea "x"
type textarea "NTE $400.00 **TECH TO CHECK IN AND OUT WITH SERVICE CHANNEL 516-500-7776 FROM T…"
type textarea "x"
type textarea "NTE $400.00 **TECH TO CHECK IN AND OUT WITH SERVICE CHANNEL 516-500-7776 FROM T…"
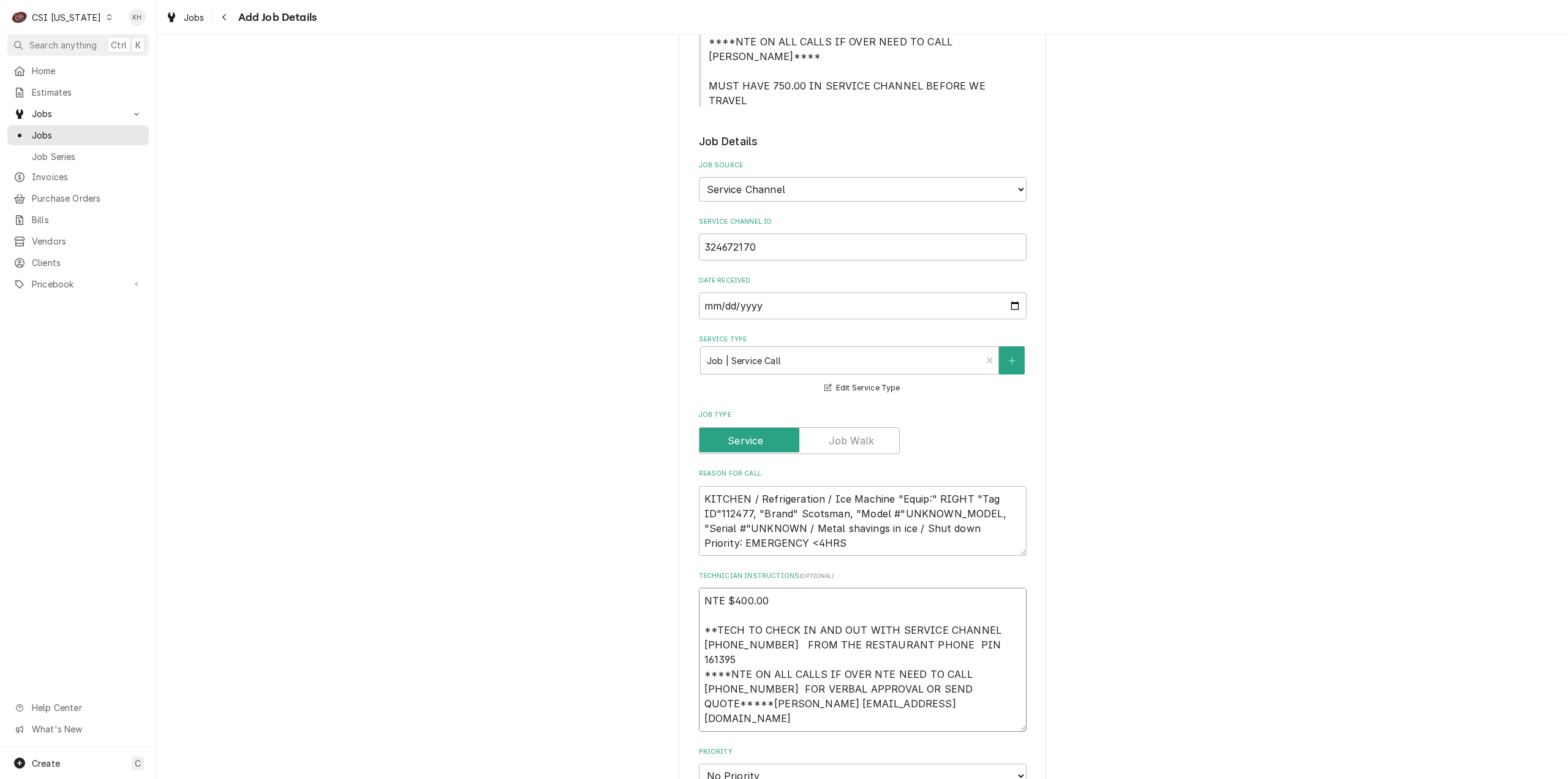
type textarea "x"
type textarea "NTE $400.00 **TECH TO CHECK IN AND OUT WITH SERVICE CHANNEL 516-500-7776 FROM T…"
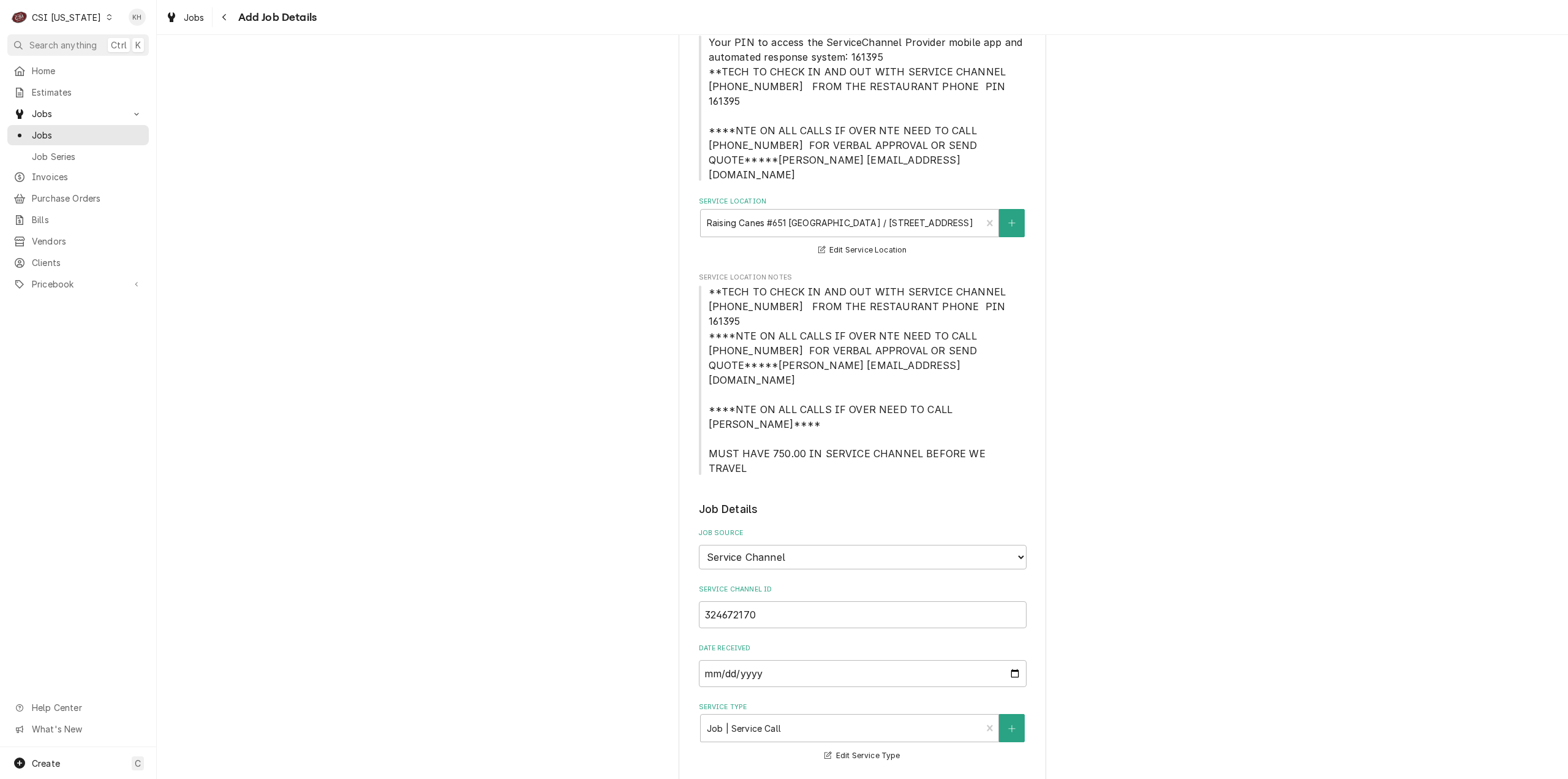
type textarea "x"
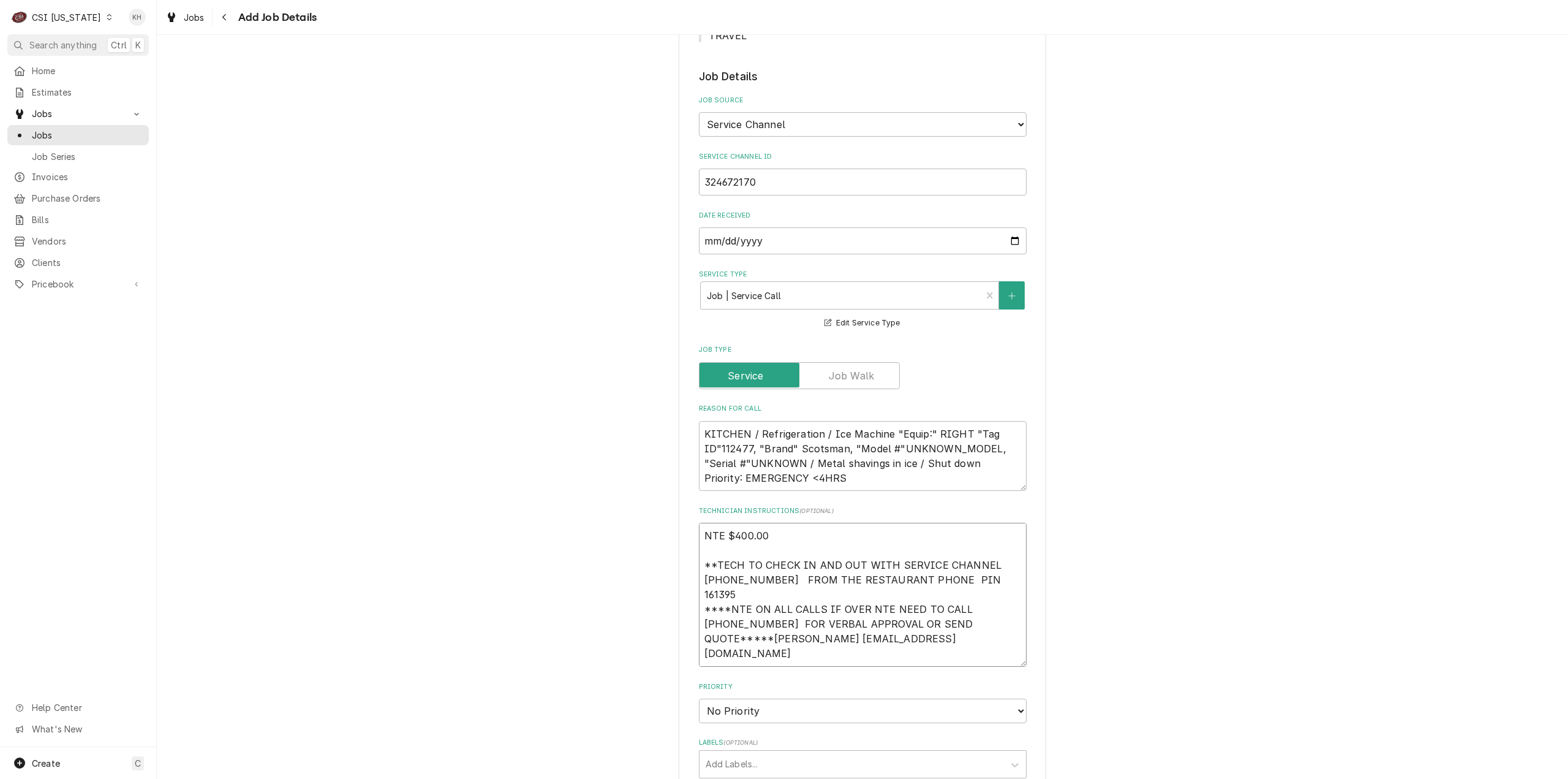
scroll to position [797, 0]
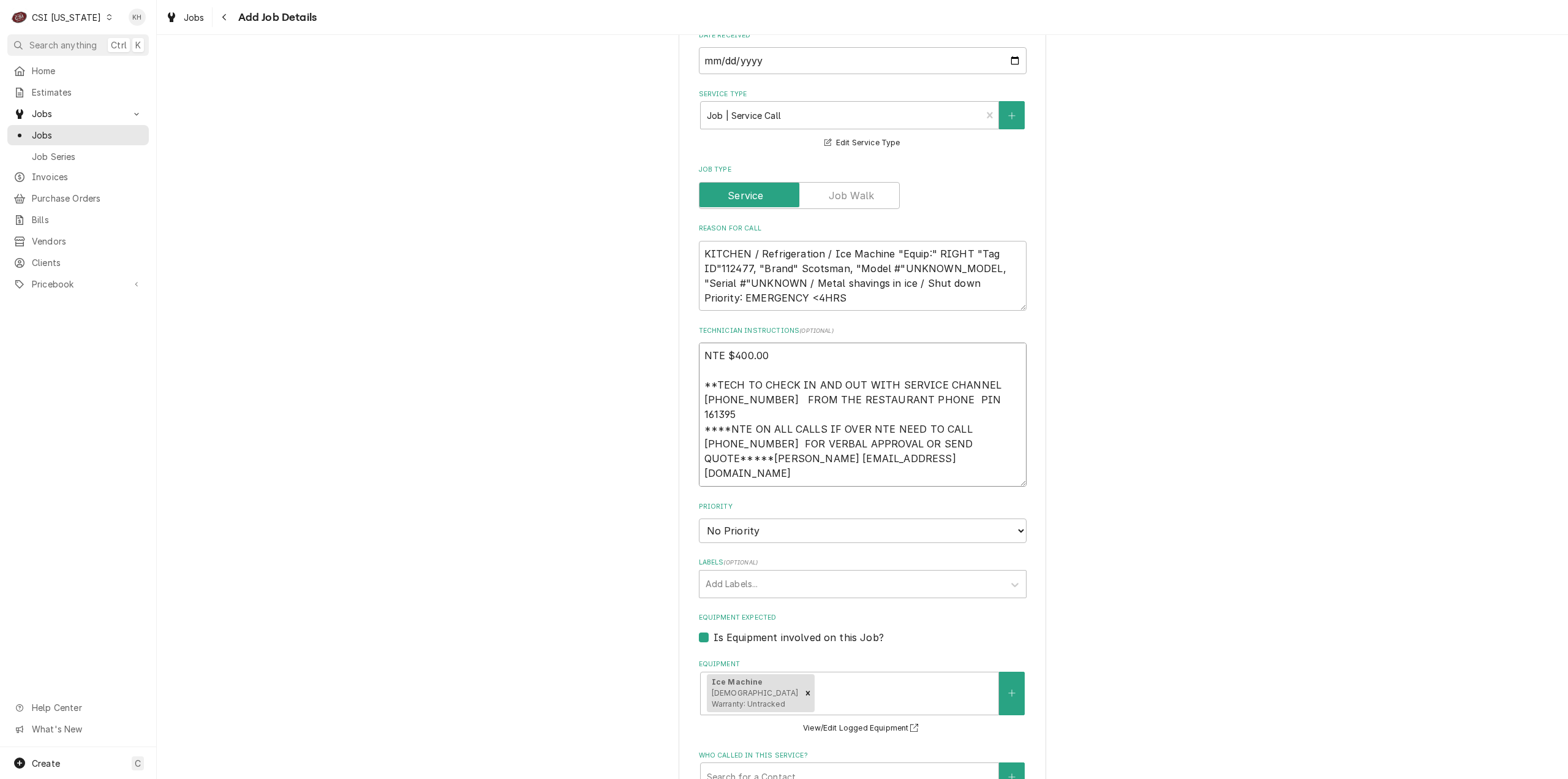
type textarea "NTE $400.00 **TECH TO CHECK IN AND OUT WITH SERVICE CHANNEL 516-500-7776 FROM T…"
drag, startPoint x: 773, startPoint y: 393, endPoint x: 772, endPoint y: 400, distance: 7.1
click at [772, 400] on textarea "NTE $400.00 **TECH TO CHECK IN AND OUT WITH SERVICE CHANNEL 516-500-7776 FROM T…" at bounding box center [863, 415] width 328 height 144
click at [770, 404] on textarea "NTE $400.00 **TECH TO CHECK IN AND OUT WITH SERVICE CHANNEL 516-500-7776 FROM T…" at bounding box center [863, 415] width 328 height 144
paste textarea "270-883-2378"
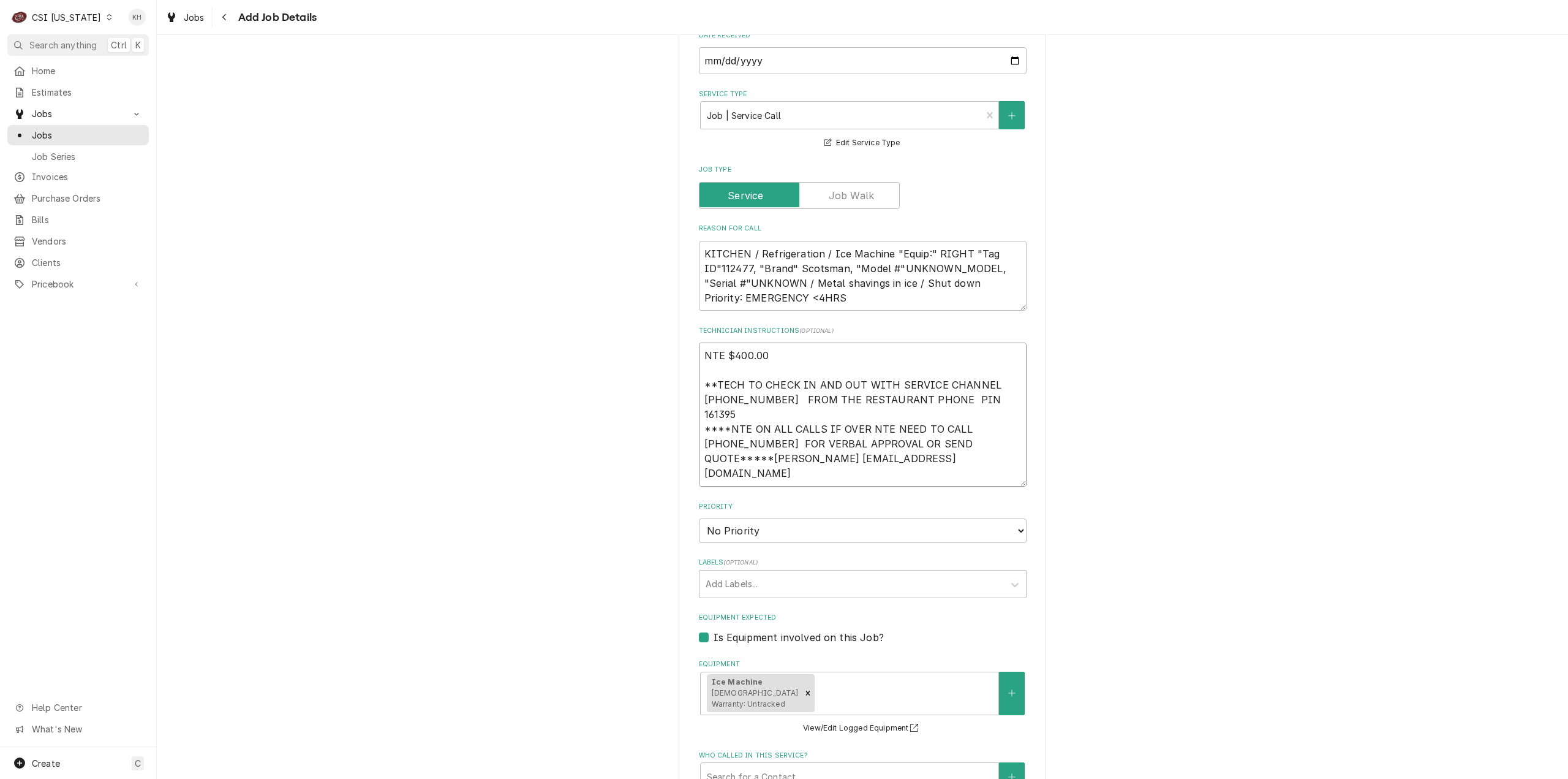
type textarea "x"
type textarea "NTE $400.00 **TECH TO CHECK IN AND OUT WITH SERVICE CHANNEL 516-500-7776 FROM T…"
click at [794, 518] on select "No Priority Urgent High Medium Low" at bounding box center [863, 531] width 328 height 25
type textarea "x"
select select "1"
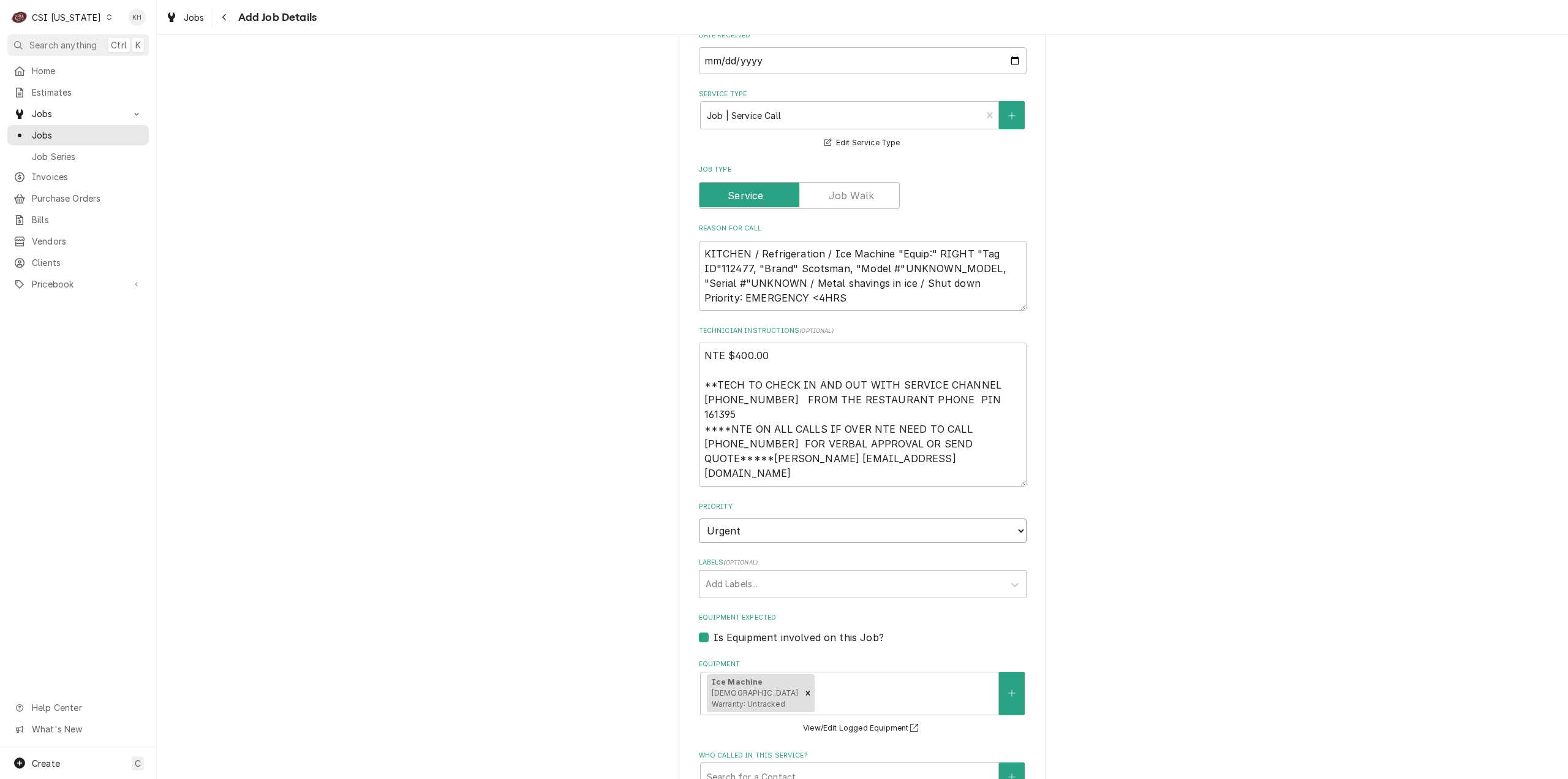
click at [699, 518] on select "No Priority Urgent High Medium Low" at bounding box center [863, 531] width 328 height 25
click at [779, 573] on div "Labels" at bounding box center [852, 584] width 292 height 22
type textarea "x"
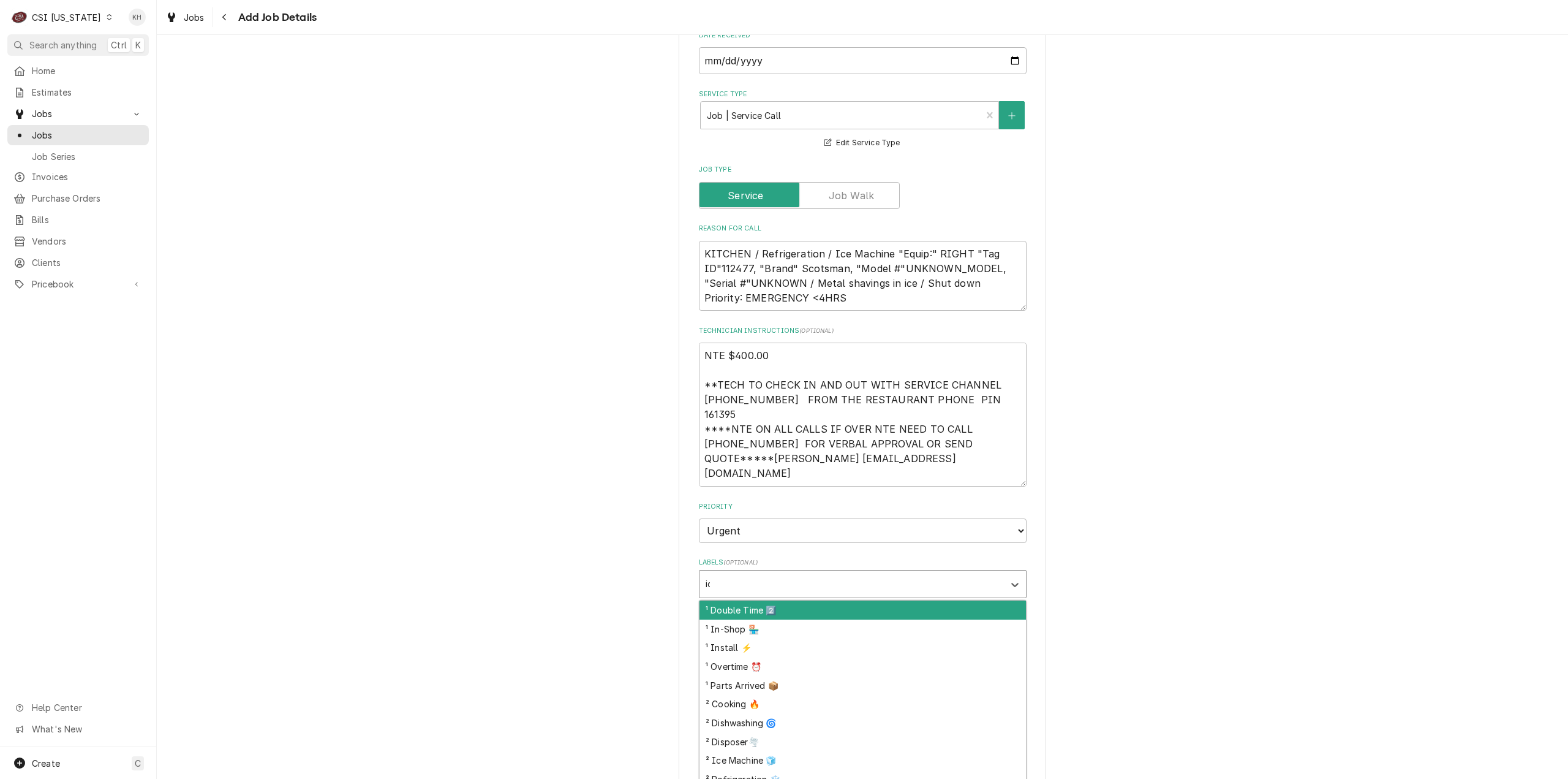
type input "ice"
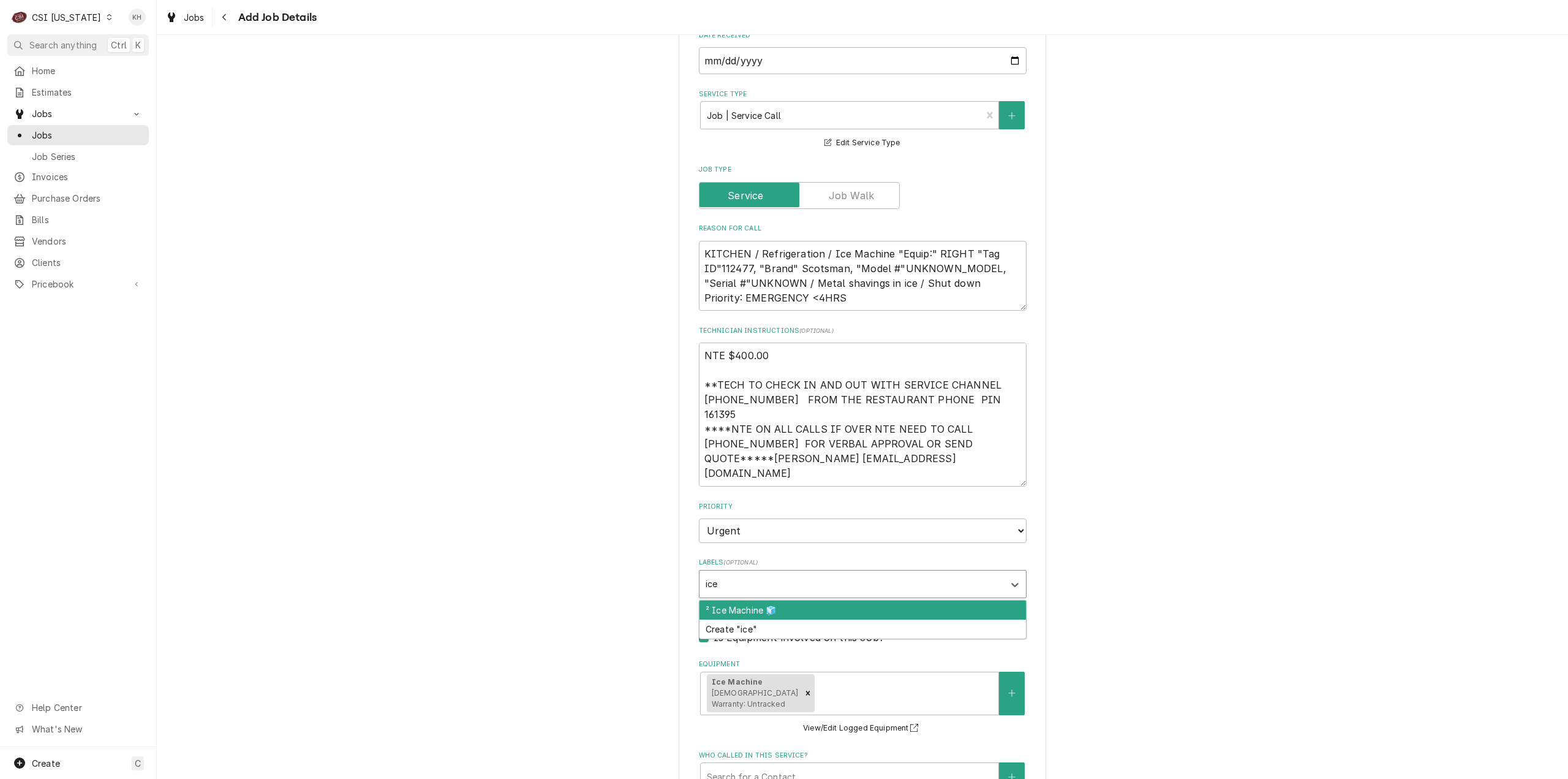
type textarea "x"
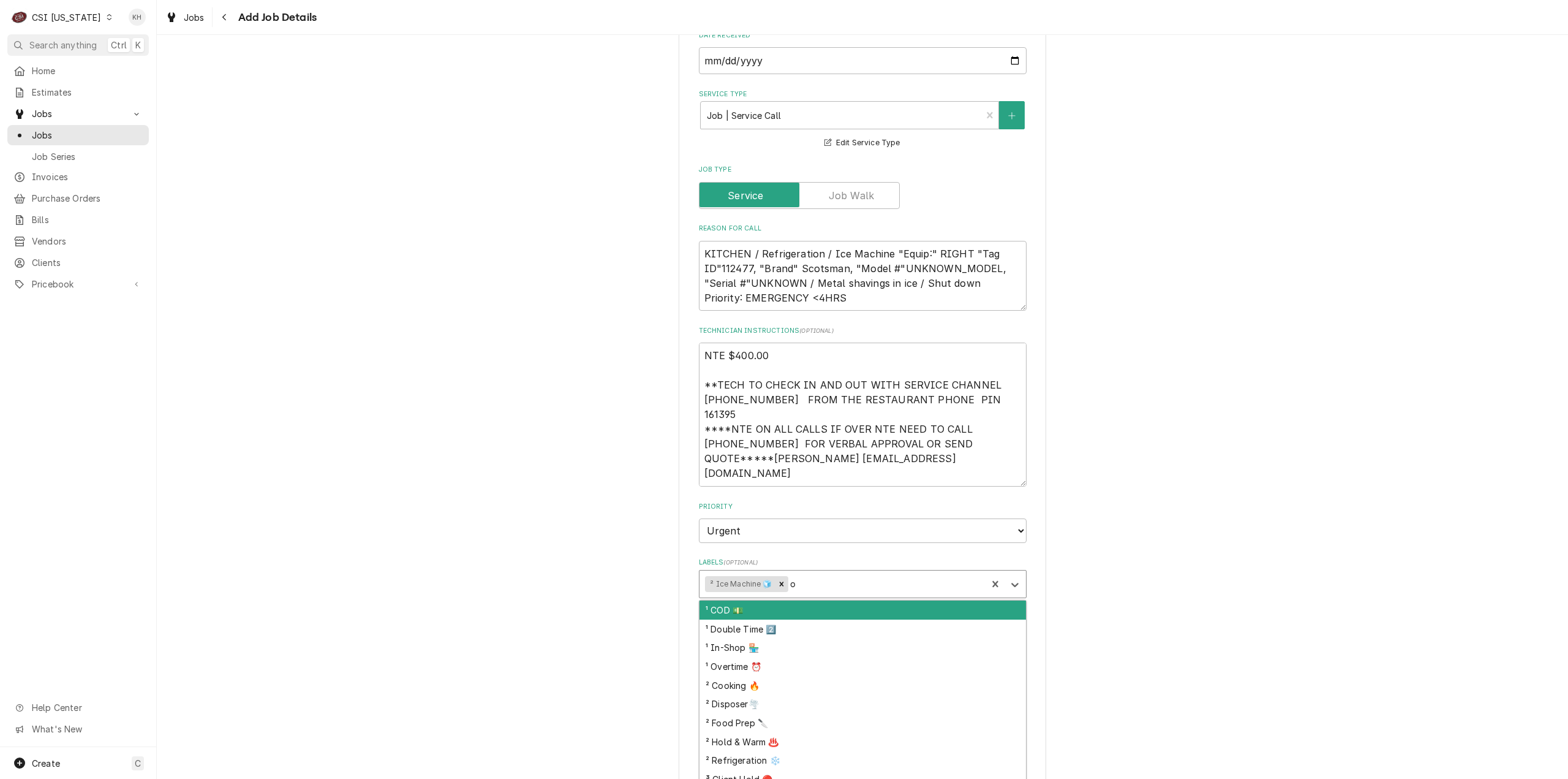
type input "ov"
type textarea "x"
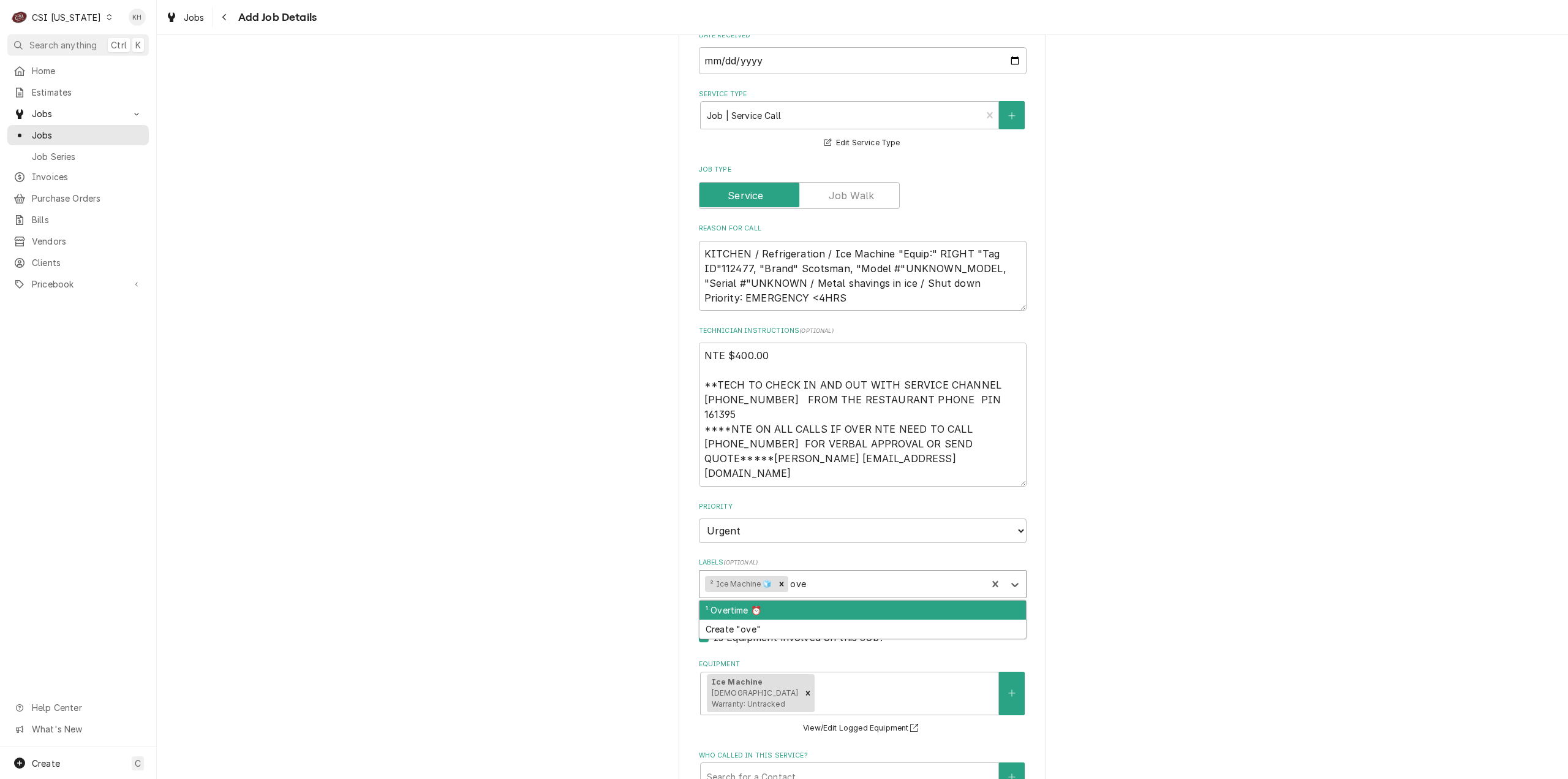
type input "over"
click at [765, 601] on div "¹ Overtime ⏰" at bounding box center [863, 610] width 326 height 19
type textarea "x"
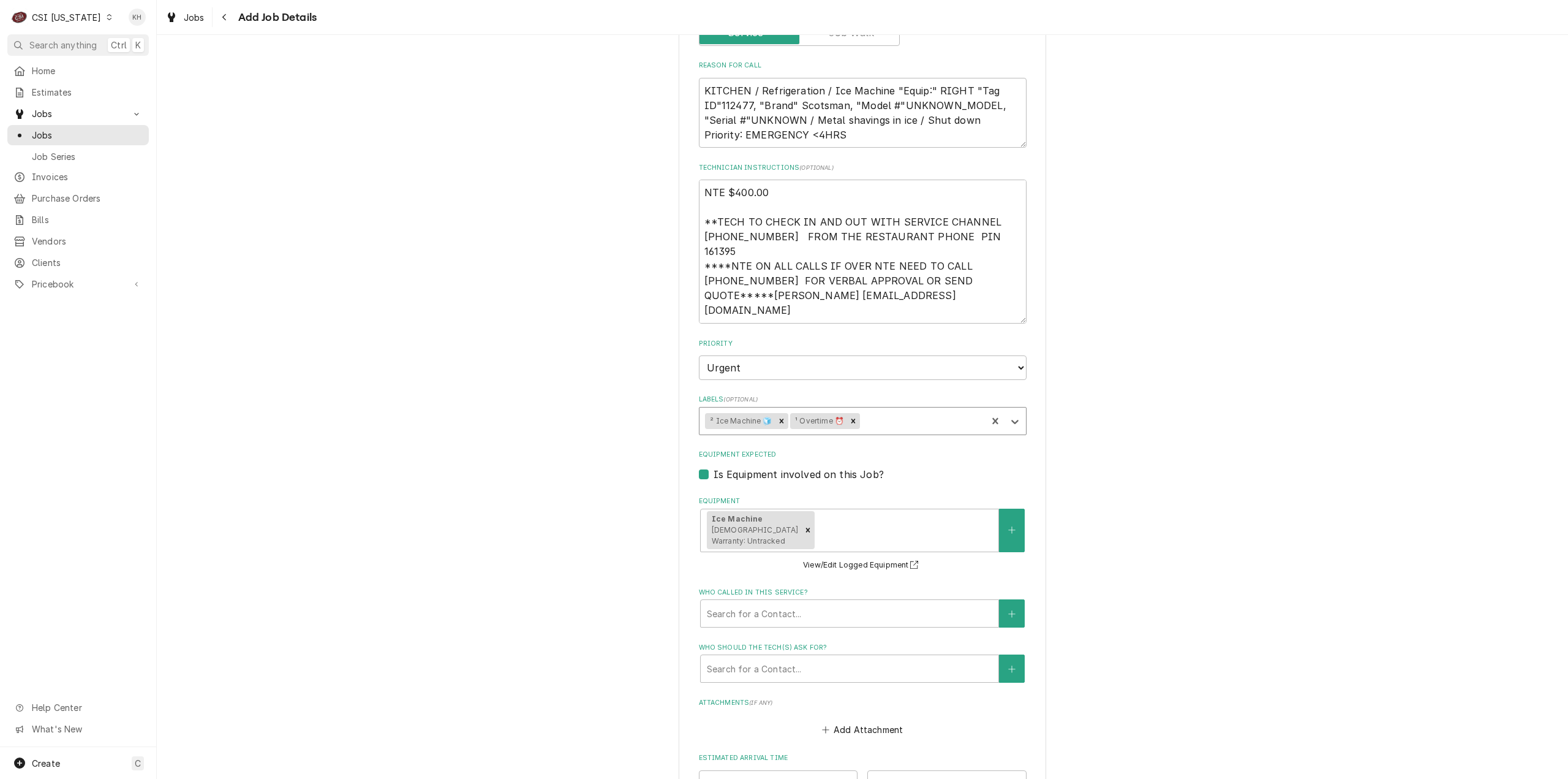
scroll to position [981, 0]
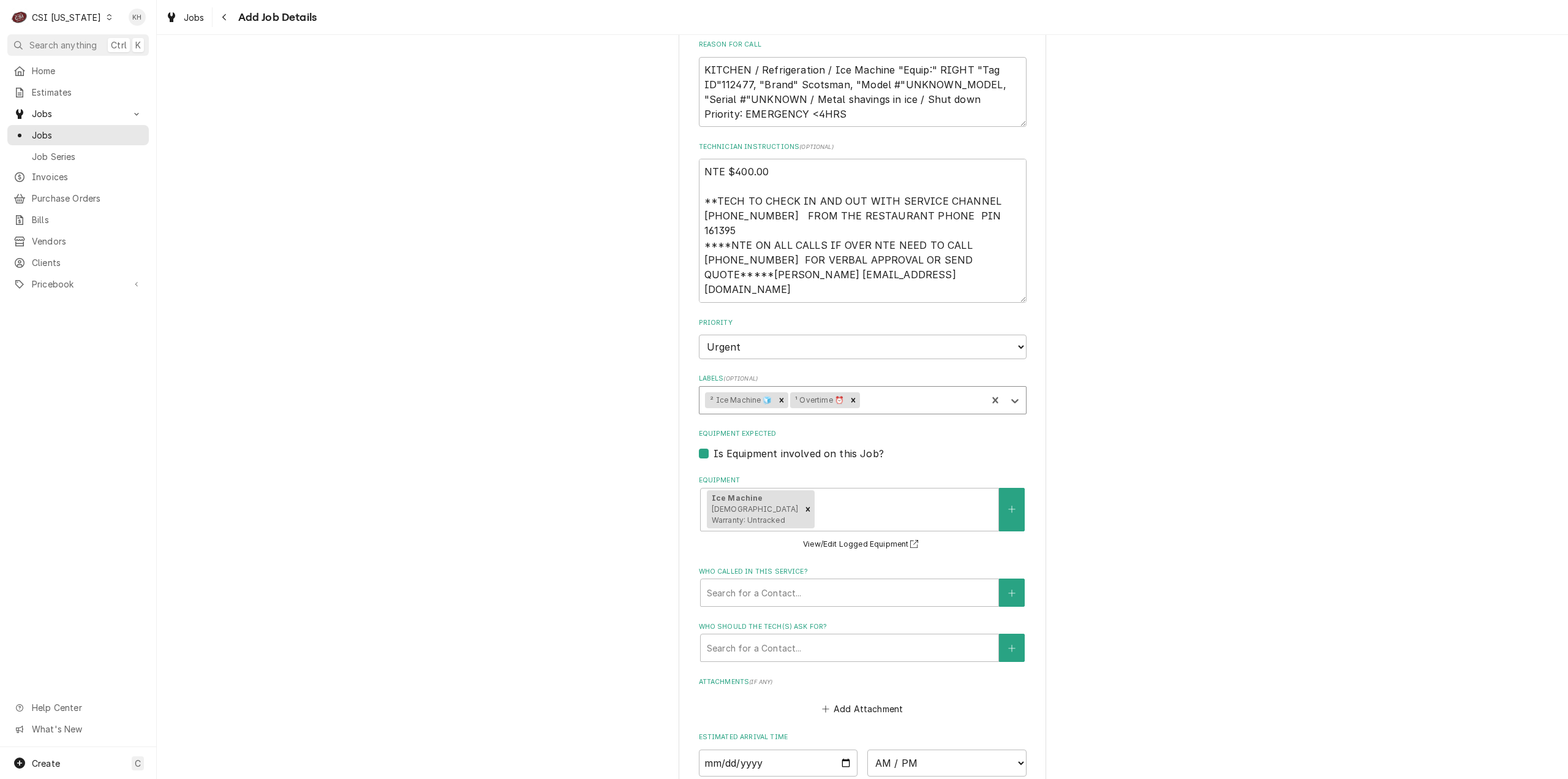
type textarea "x"
type input "2"
type textarea "x"
type input "2"
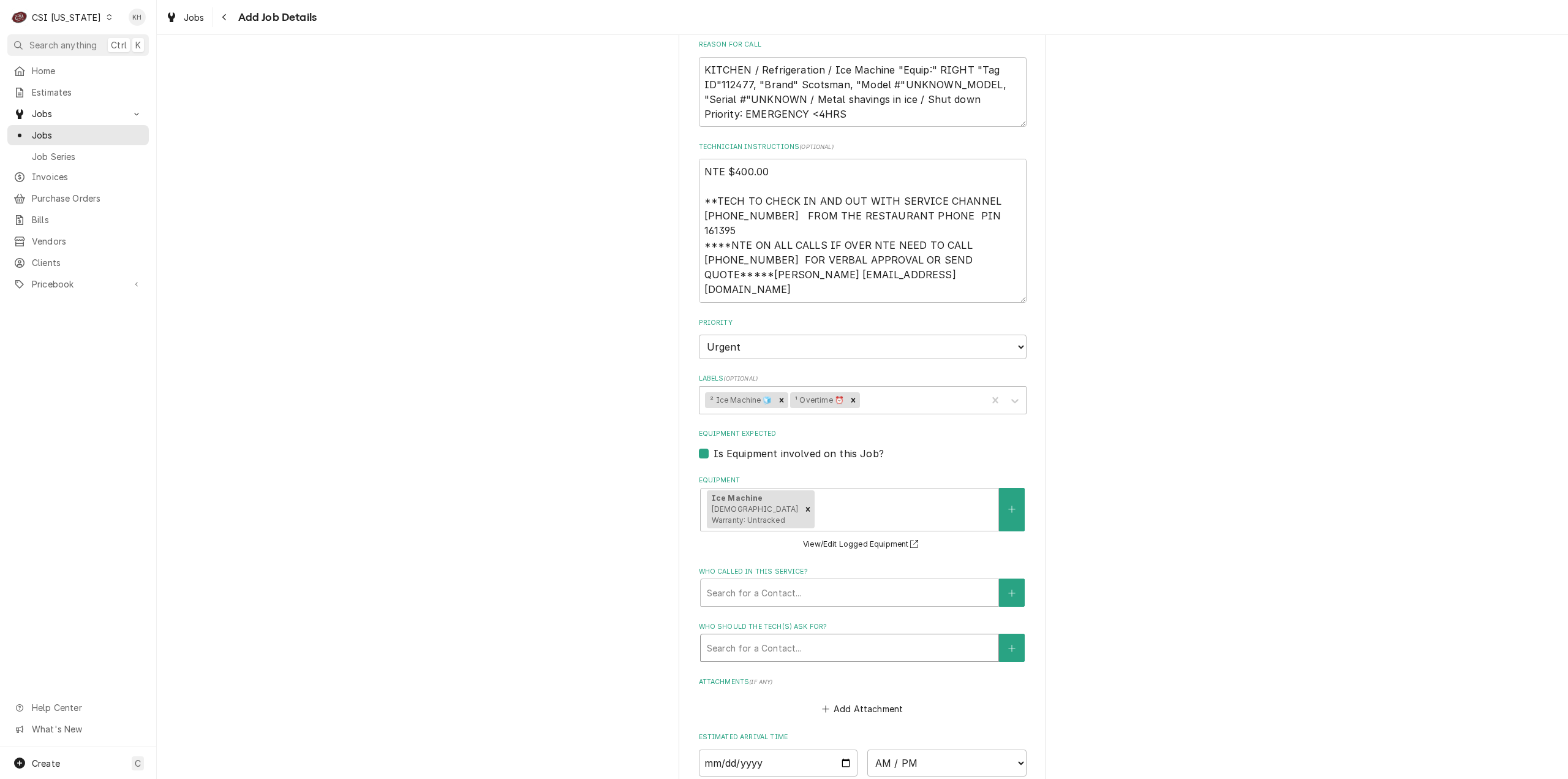
scroll to position [1239, 0]
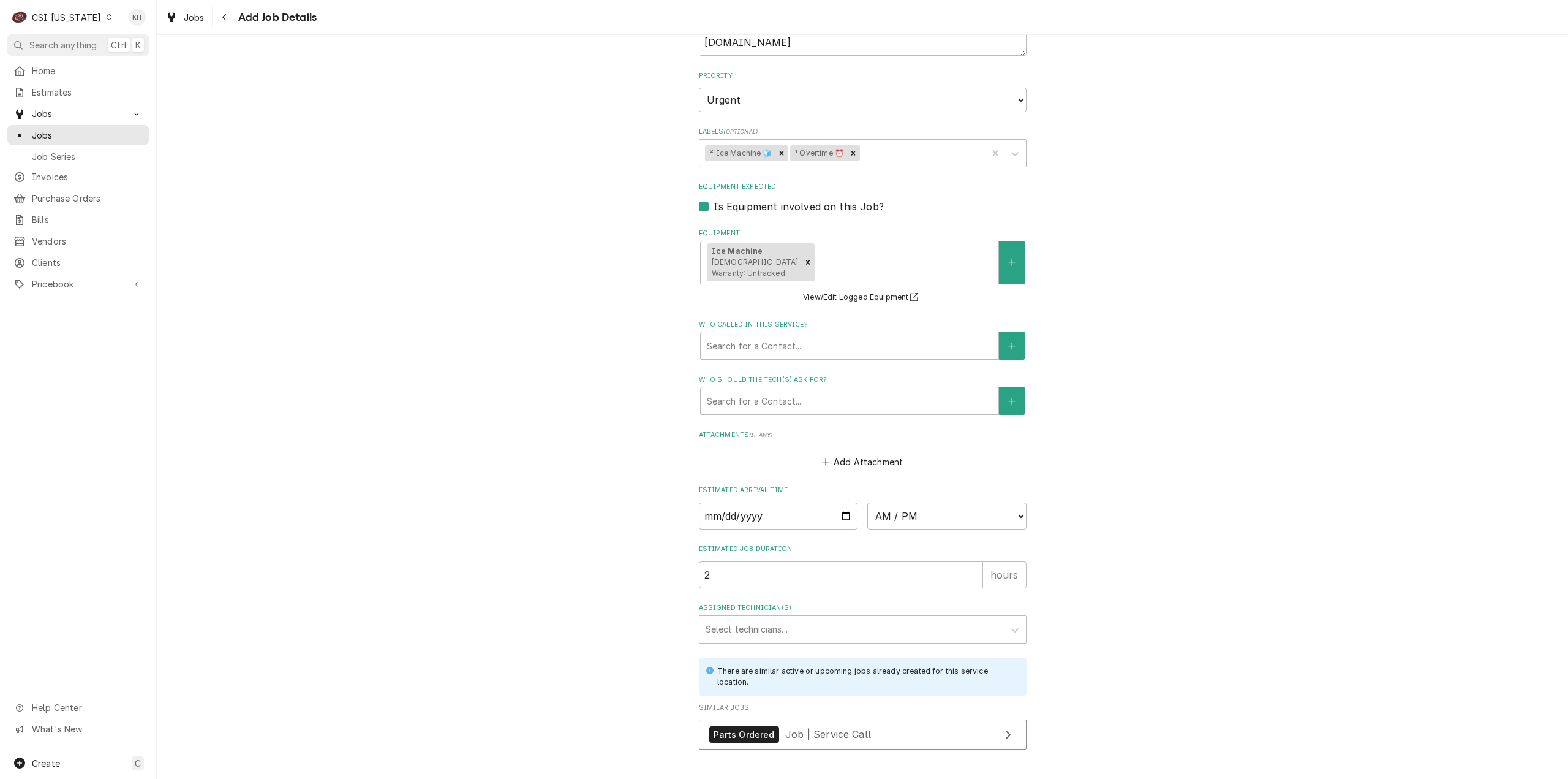
type textarea "x"
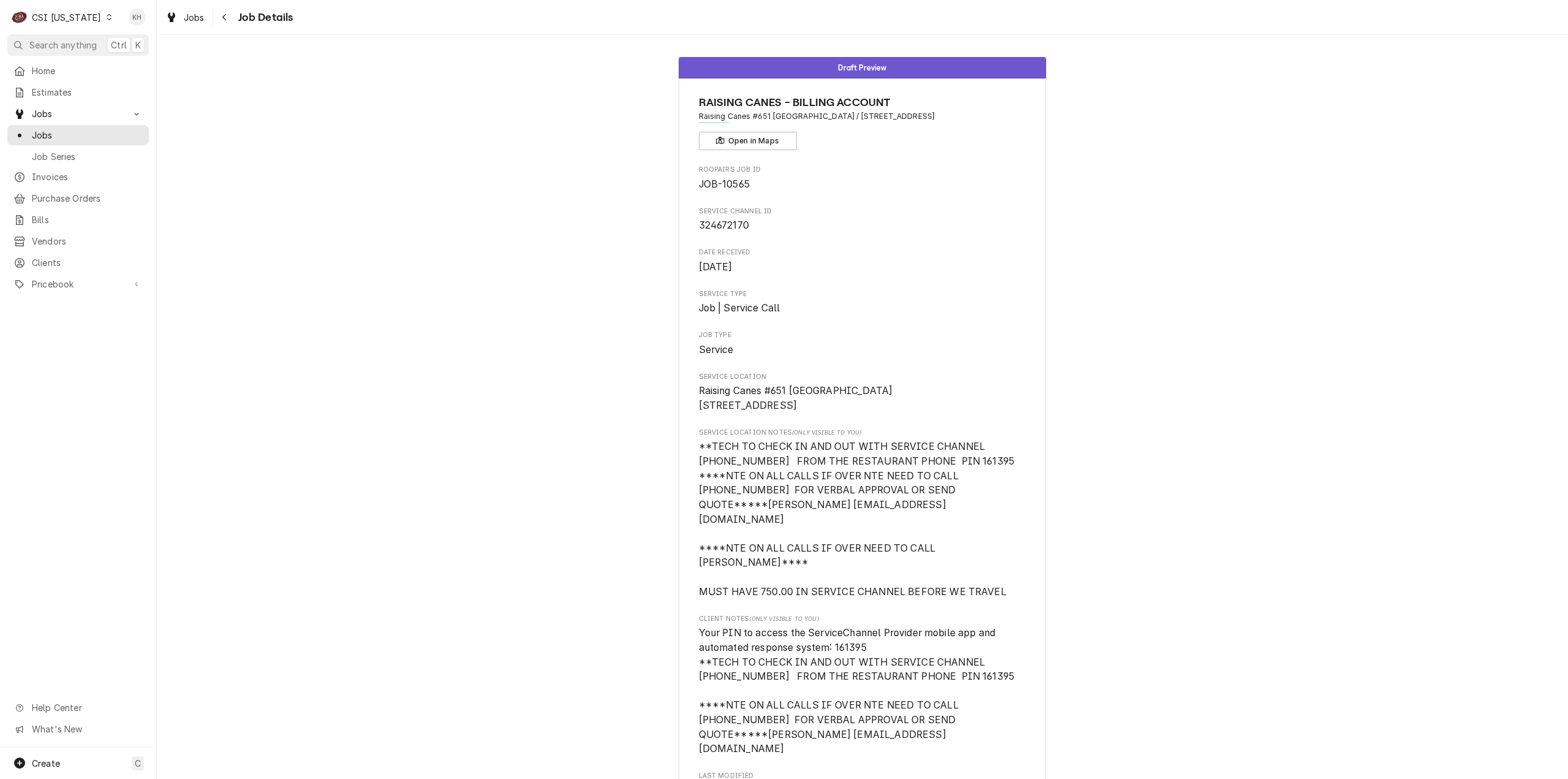
click at [68, 25] on div "C CSI Kentucky" at bounding box center [62, 17] width 110 height 25
click at [132, 19] on div "CSI [US_STATE][GEOGRAPHIC_DATA]" at bounding box center [191, 24] width 162 height 13
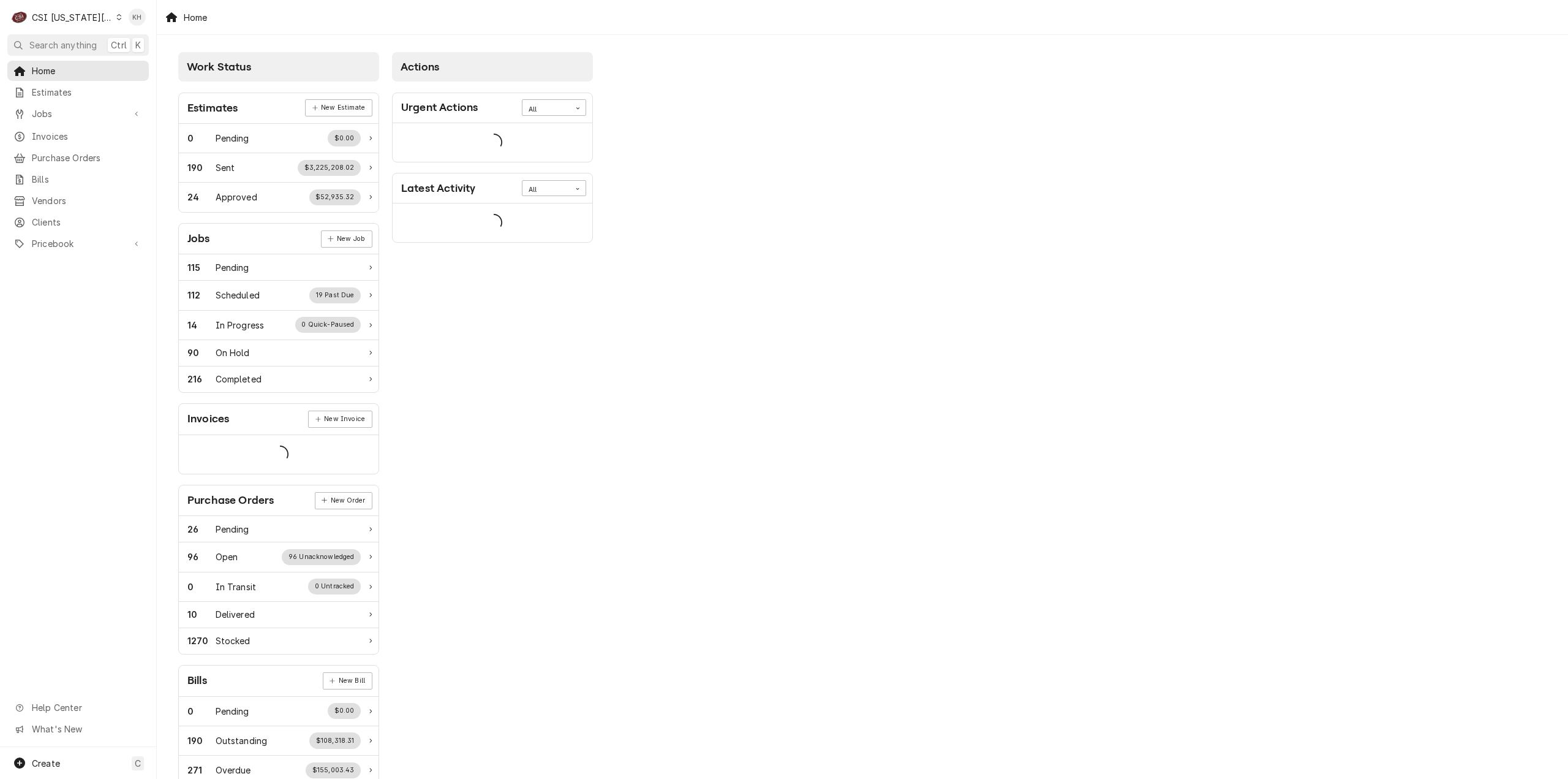
click at [78, 46] on span "Search anything" at bounding box center [63, 45] width 67 height 13
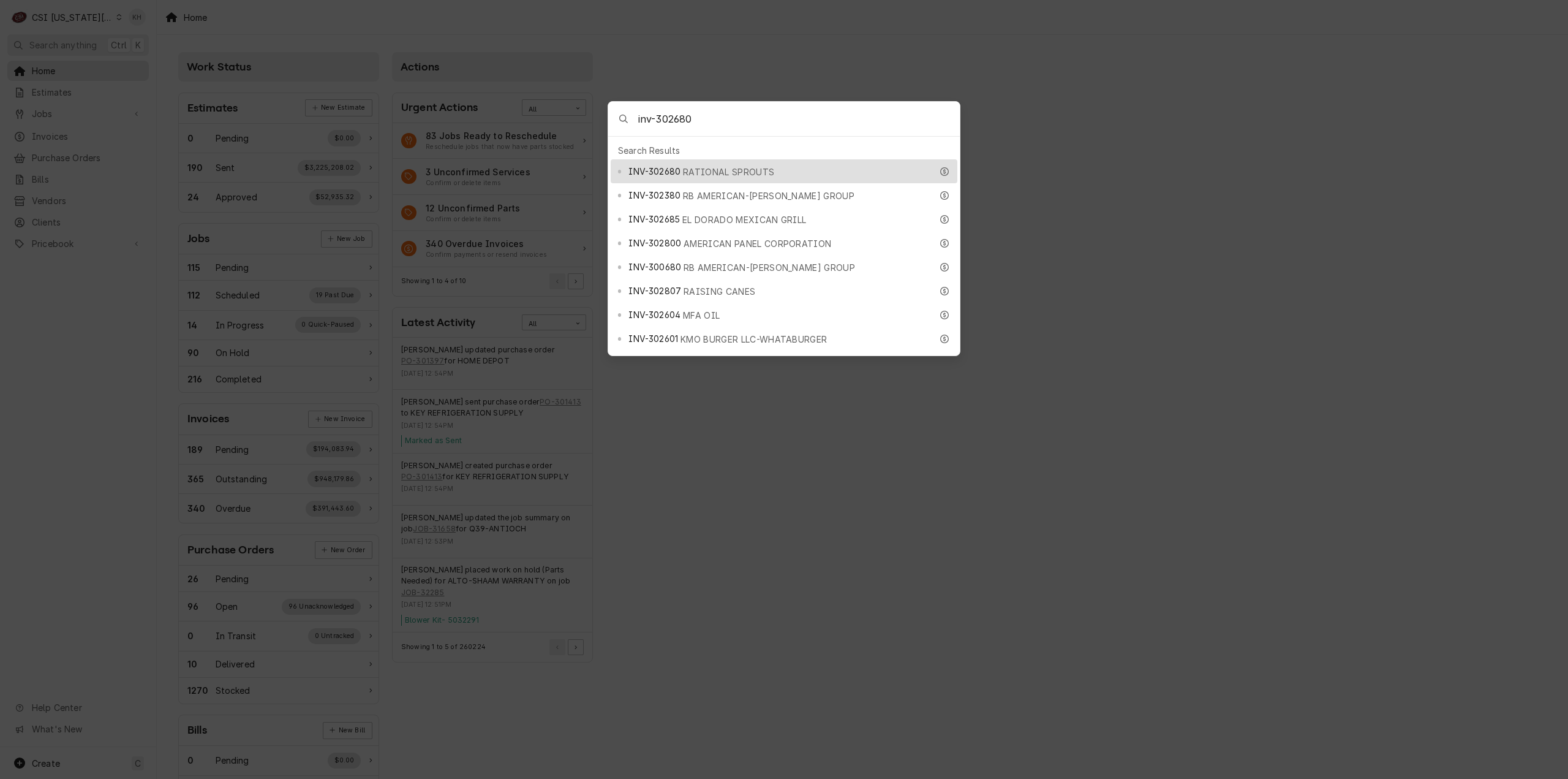
type input "inv-302680"
click at [683, 167] on span "RATIONAL SPROUTS" at bounding box center [728, 171] width 91 height 13
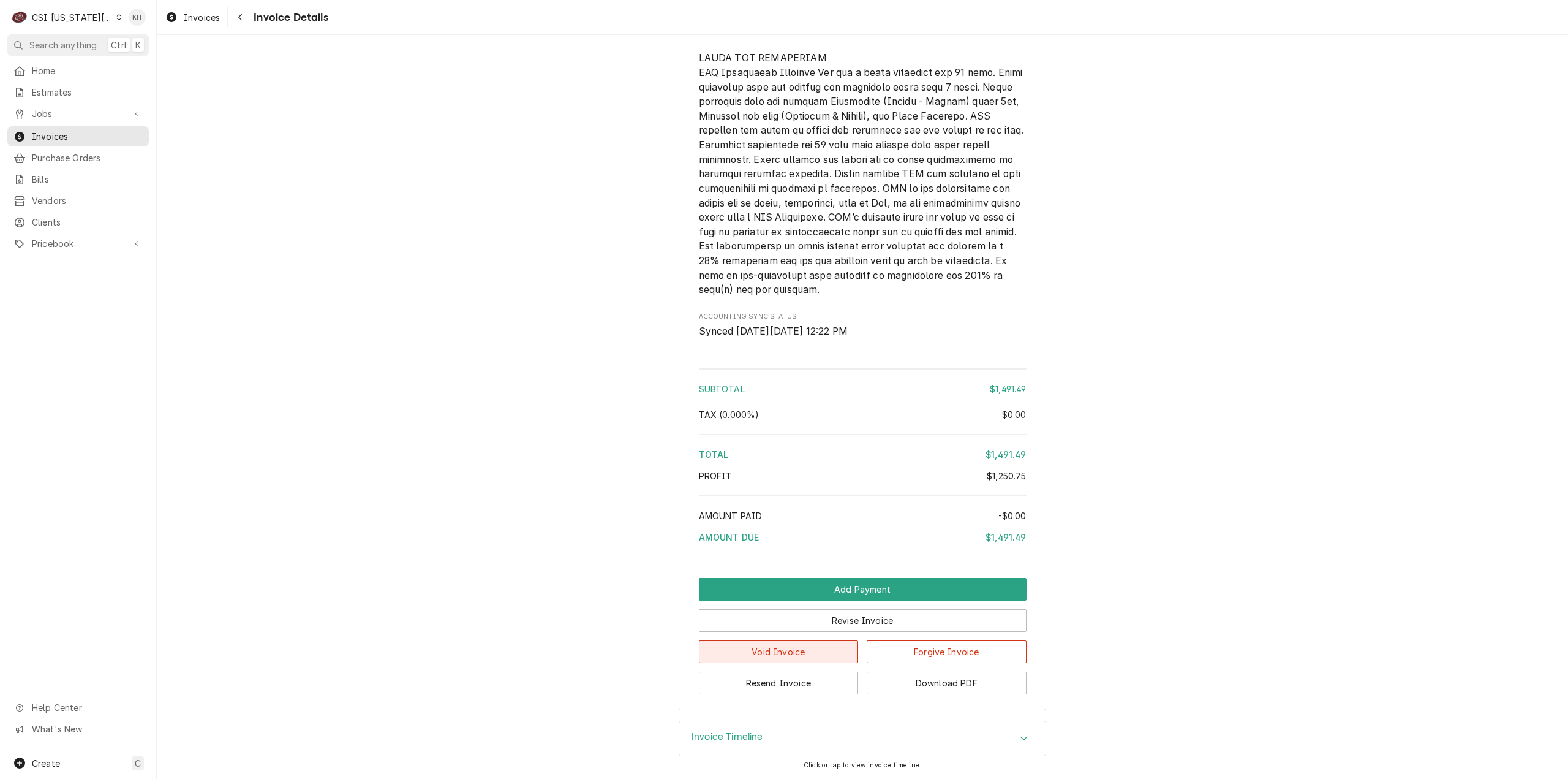
scroll to position [2956, 0]
click at [924, 678] on button "Download PDF" at bounding box center [946, 683] width 160 height 23
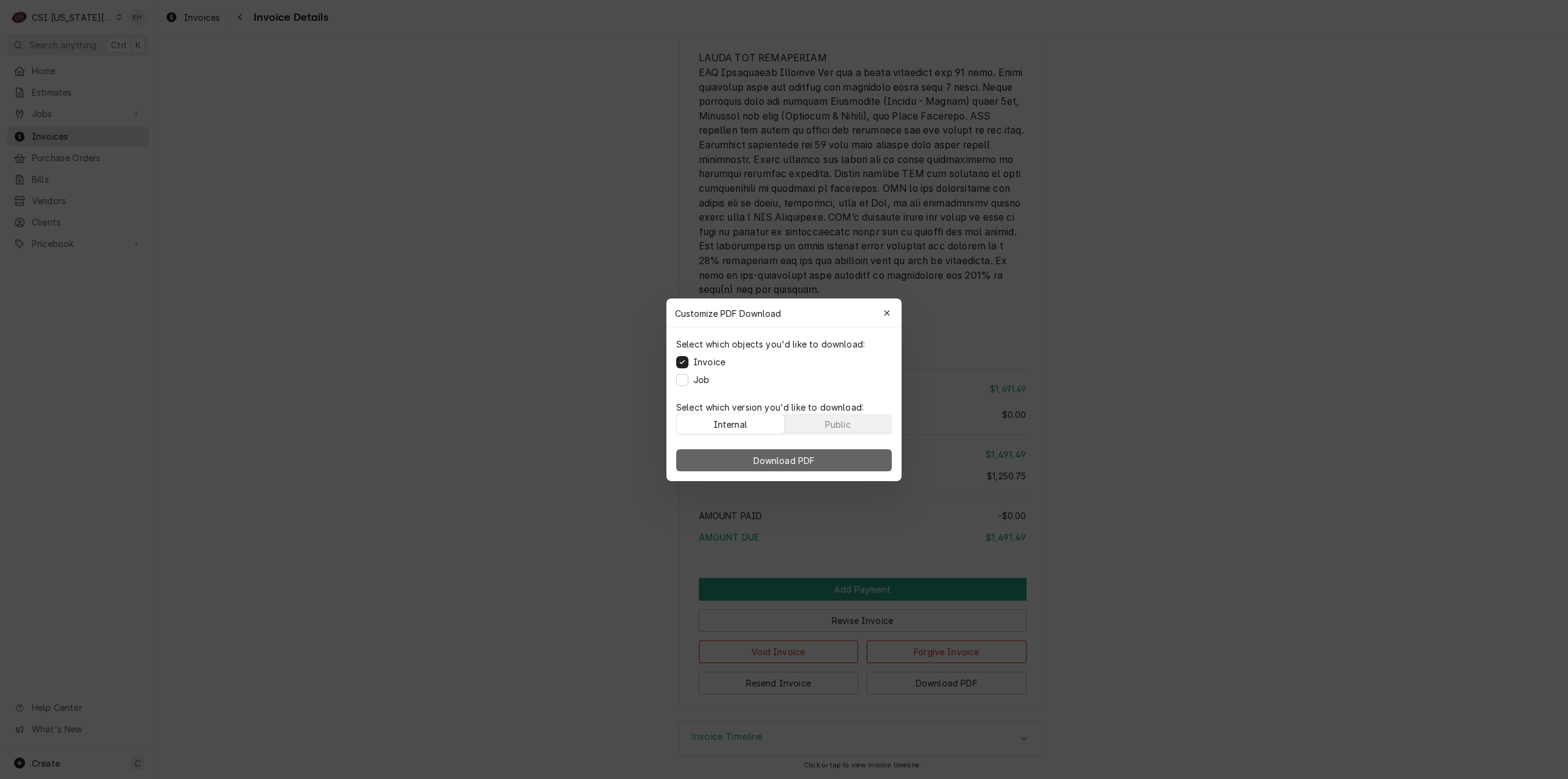
click at [793, 459] on span "Download PDF" at bounding box center [784, 459] width 66 height 13
